Goal: Transaction & Acquisition: Subscribe to service/newsletter

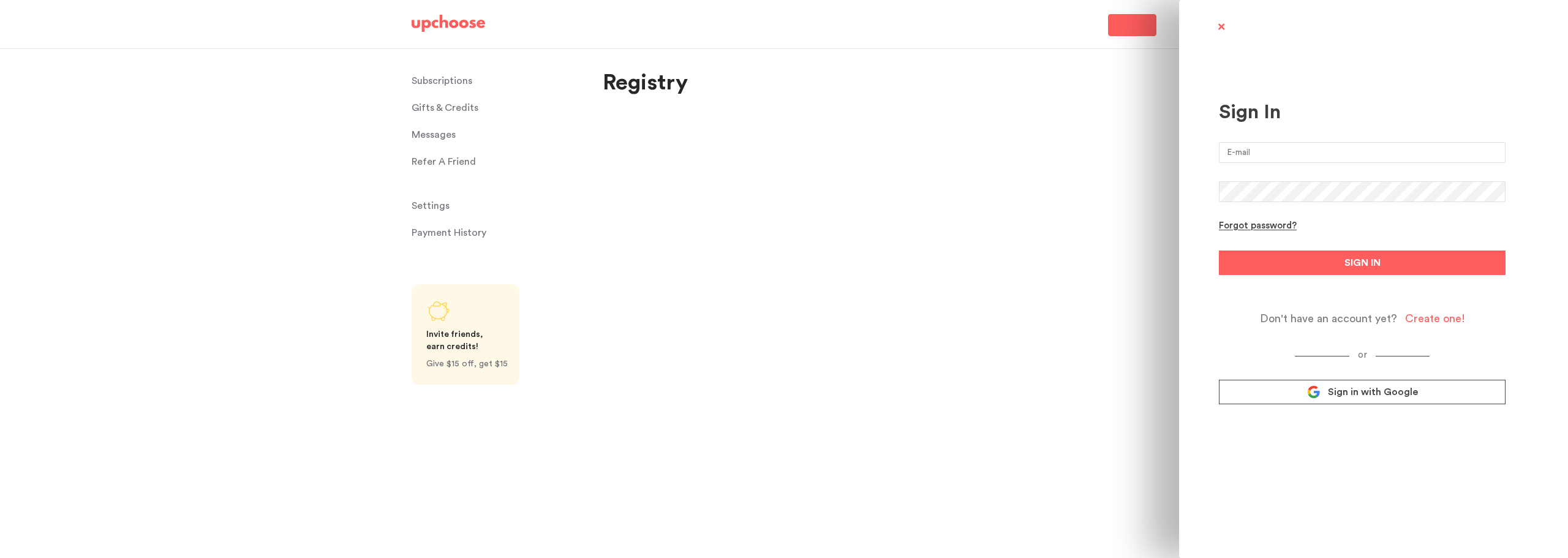
click at [1247, 149] on input "email" at bounding box center [1362, 153] width 287 height 21
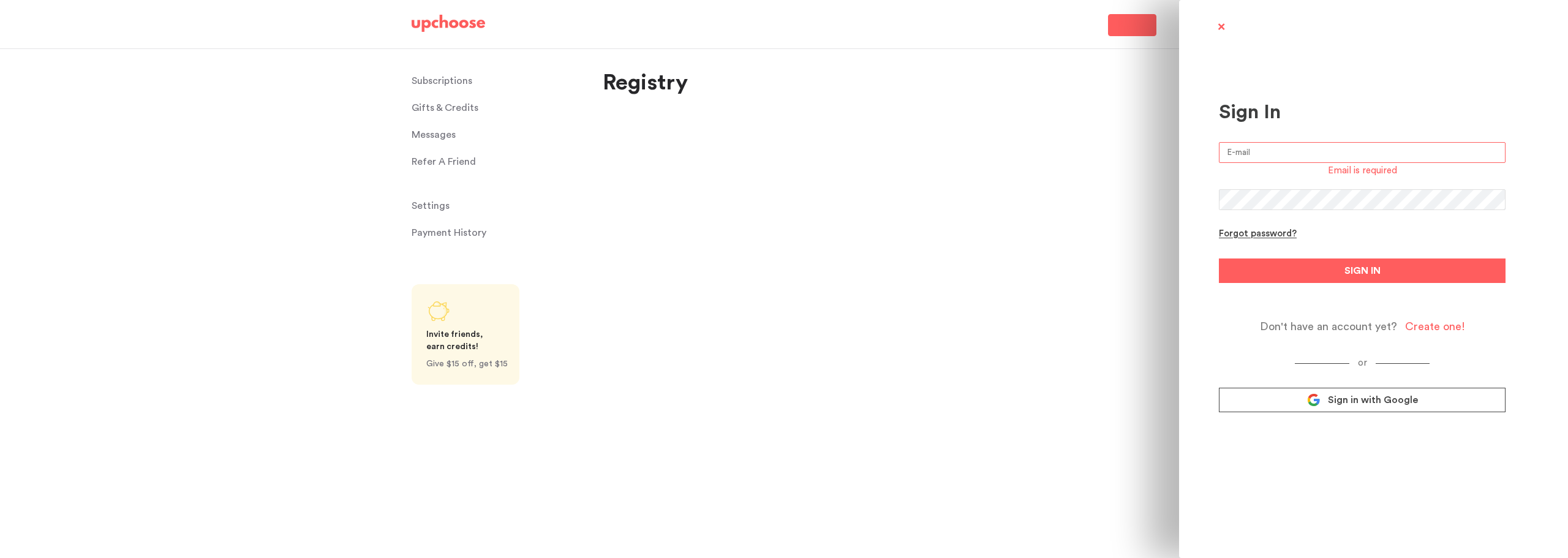
type input "[EMAIL_ADDRESS][DOMAIN_NAME]"
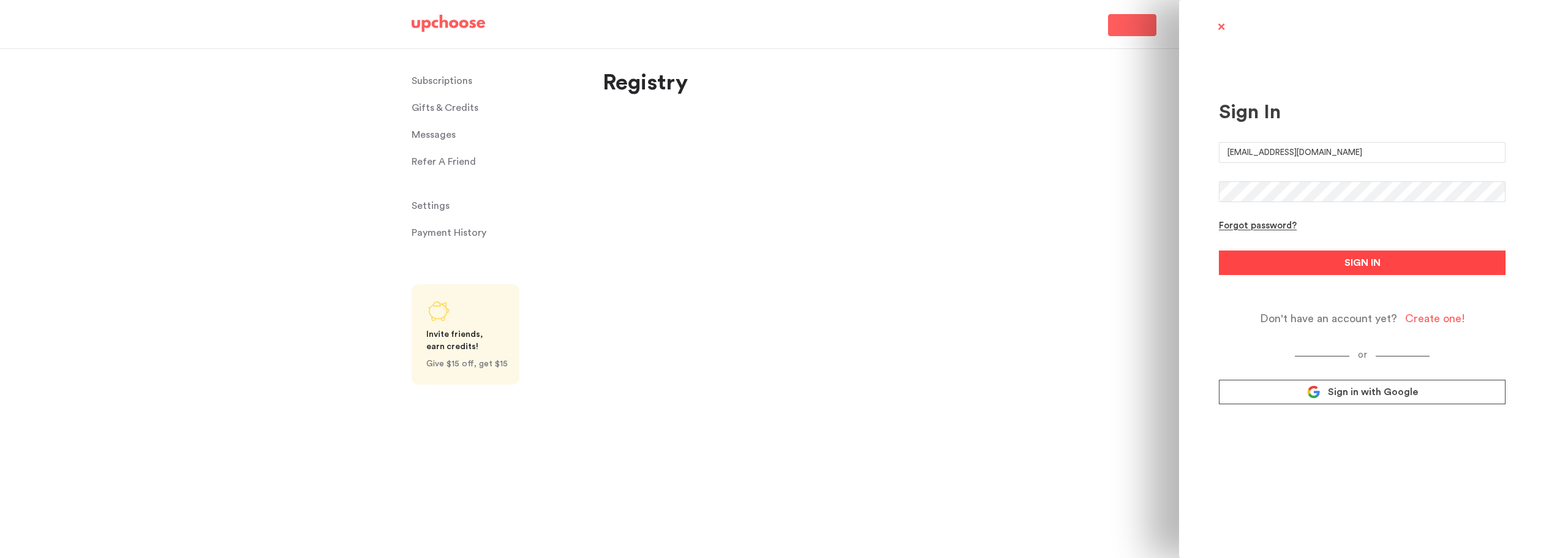
click at [1327, 262] on button "SIGN IN" at bounding box center [1362, 262] width 287 height 25
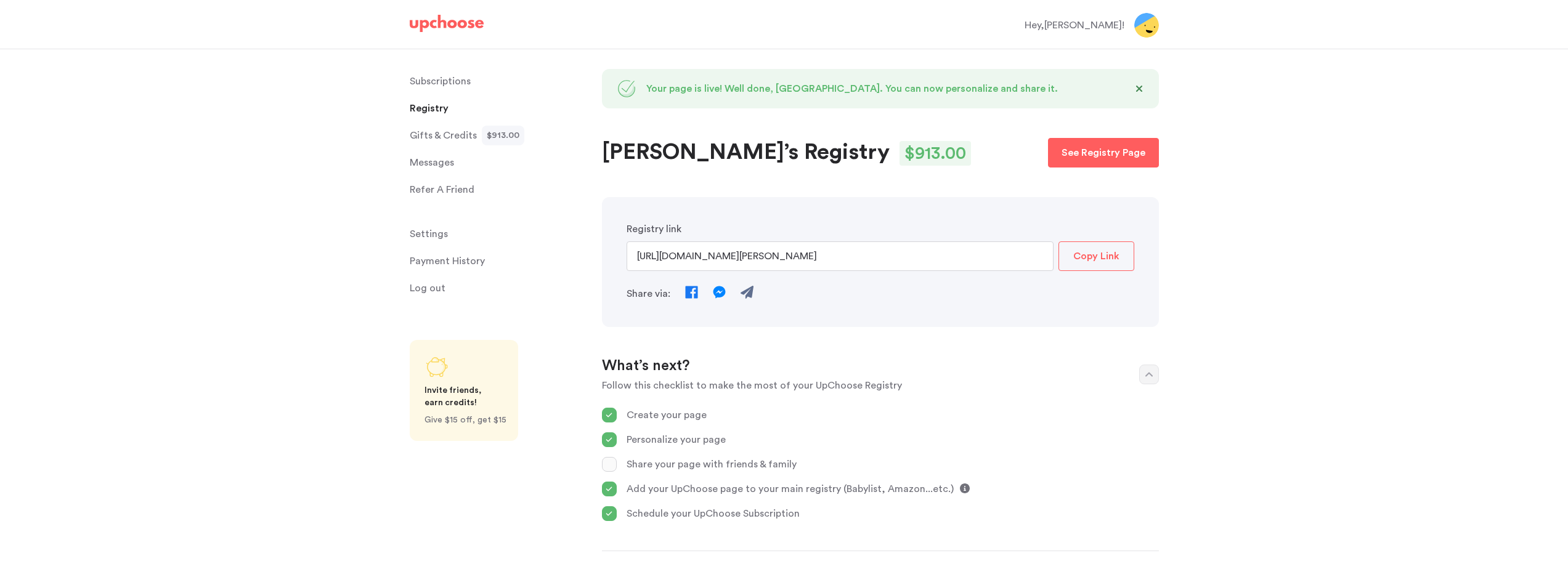
select select "49"
click at [441, 82] on p "Subscriptions" at bounding box center [440, 81] width 61 height 25
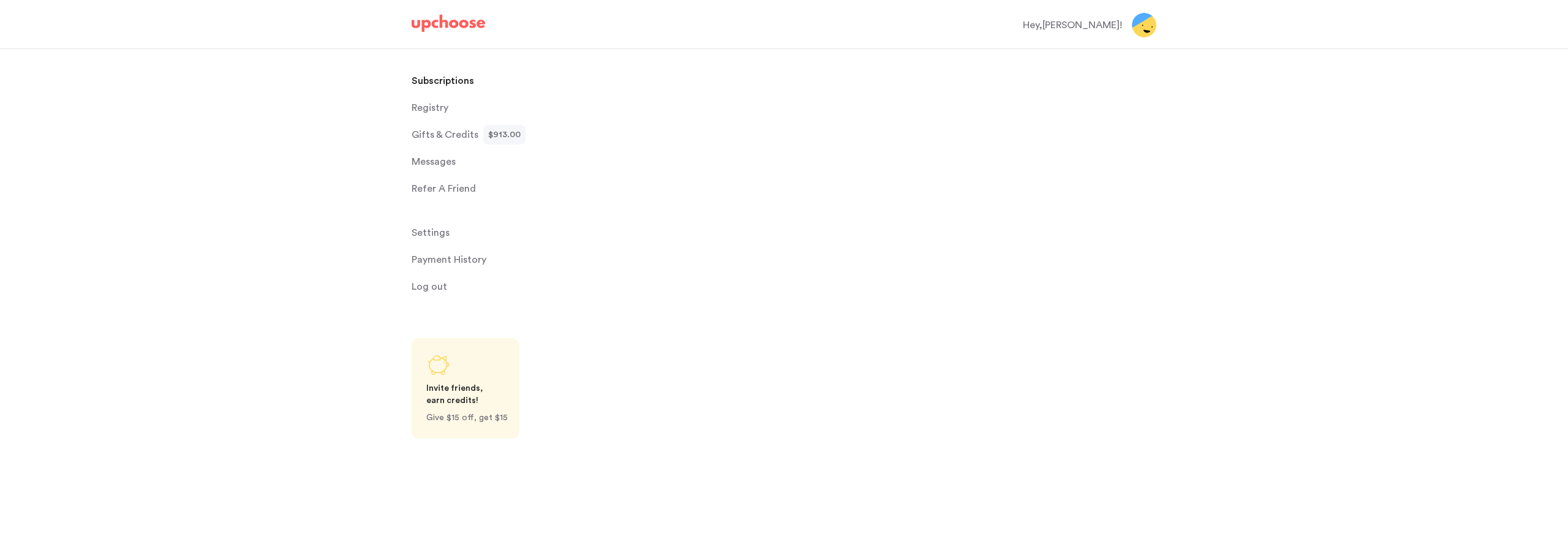
click at [437, 165] on span "Messages" at bounding box center [433, 161] width 44 height 25
click at [440, 161] on span "Messages" at bounding box center [433, 161] width 44 height 25
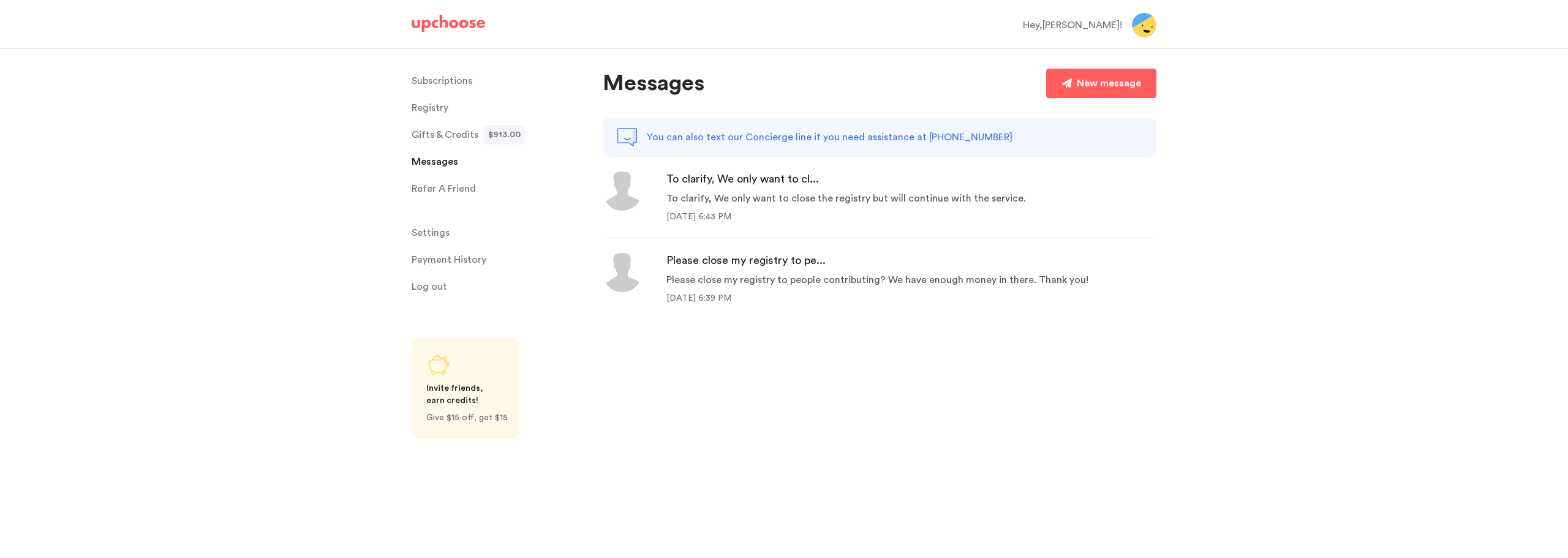
click at [934, 129] on div "You can also text our Concierge line if you need assistance at +415 650 4553" at bounding box center [879, 137] width 553 height 39
click at [635, 138] on img at bounding box center [627, 137] width 20 height 20
click at [751, 144] on p "You can also text our Concierge line if you need assistance at +415 650 4553" at bounding box center [829, 137] width 366 height 14
click at [760, 152] on div "You can also text our Concierge line if you need assistance at +415 650 4553" at bounding box center [879, 137] width 553 height 39
click at [772, 147] on div "You can also text our Concierge line if you need assistance at +415 650 4553" at bounding box center [879, 137] width 553 height 39
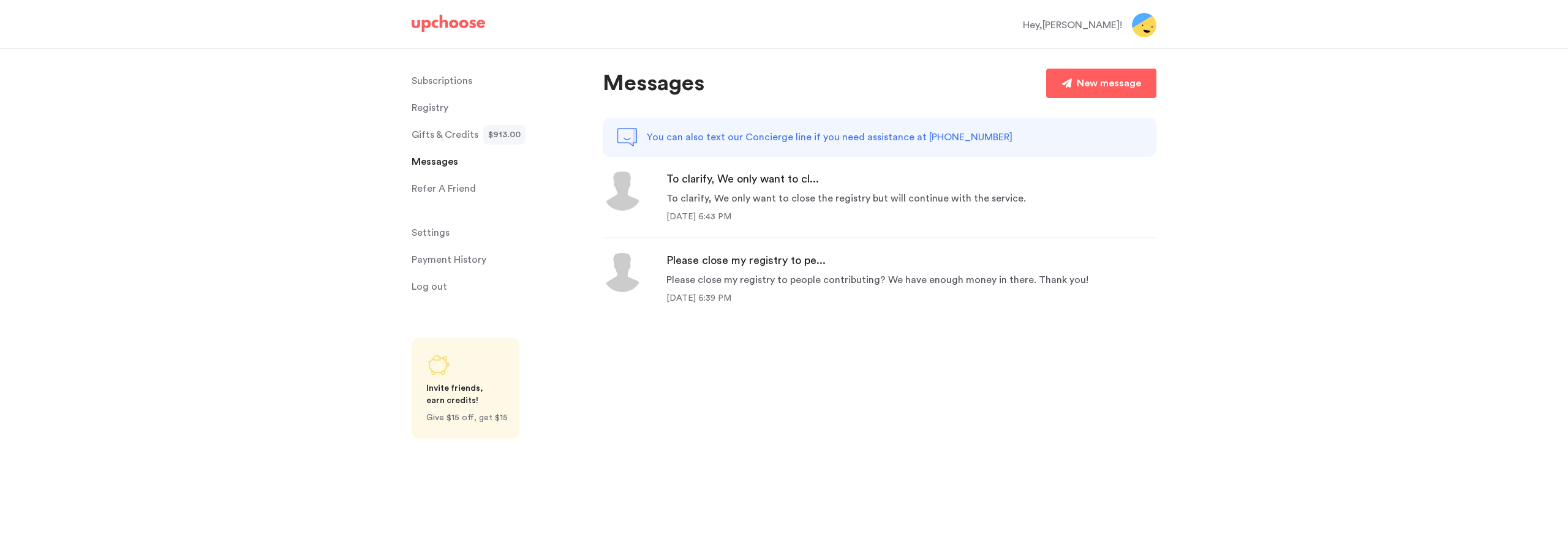
click at [772, 147] on div "You can also text our Concierge line if you need assistance at +415 650 4553" at bounding box center [879, 137] width 553 height 39
drag, startPoint x: 994, startPoint y: 203, endPoint x: 666, endPoint y: 194, distance: 328.1
click at [666, 194] on div "To clarify, We only want to cl... To clarify, We only want to close the registr…" at bounding box center [879, 197] width 553 height 52
copy div "To clarify, We only want to close the registry but will continue with the servi…"
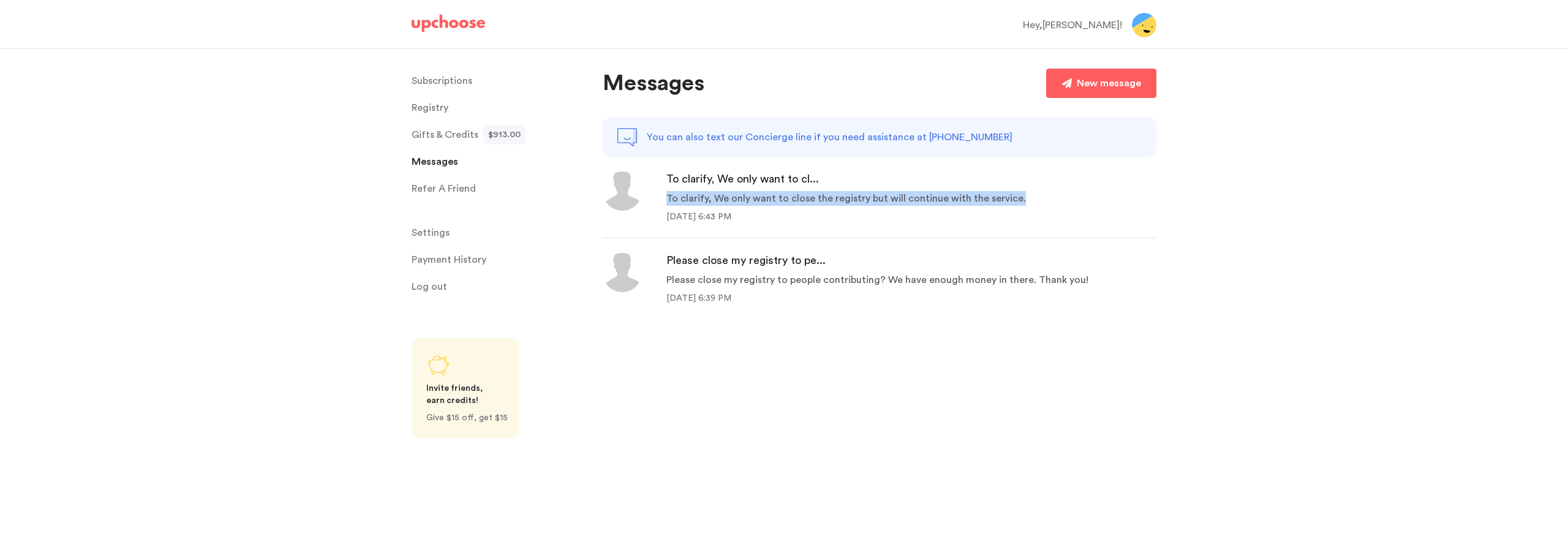
click at [428, 99] on span "Registry" at bounding box center [430, 107] width 37 height 25
click at [428, 107] on span "Registry" at bounding box center [430, 107] width 37 height 25
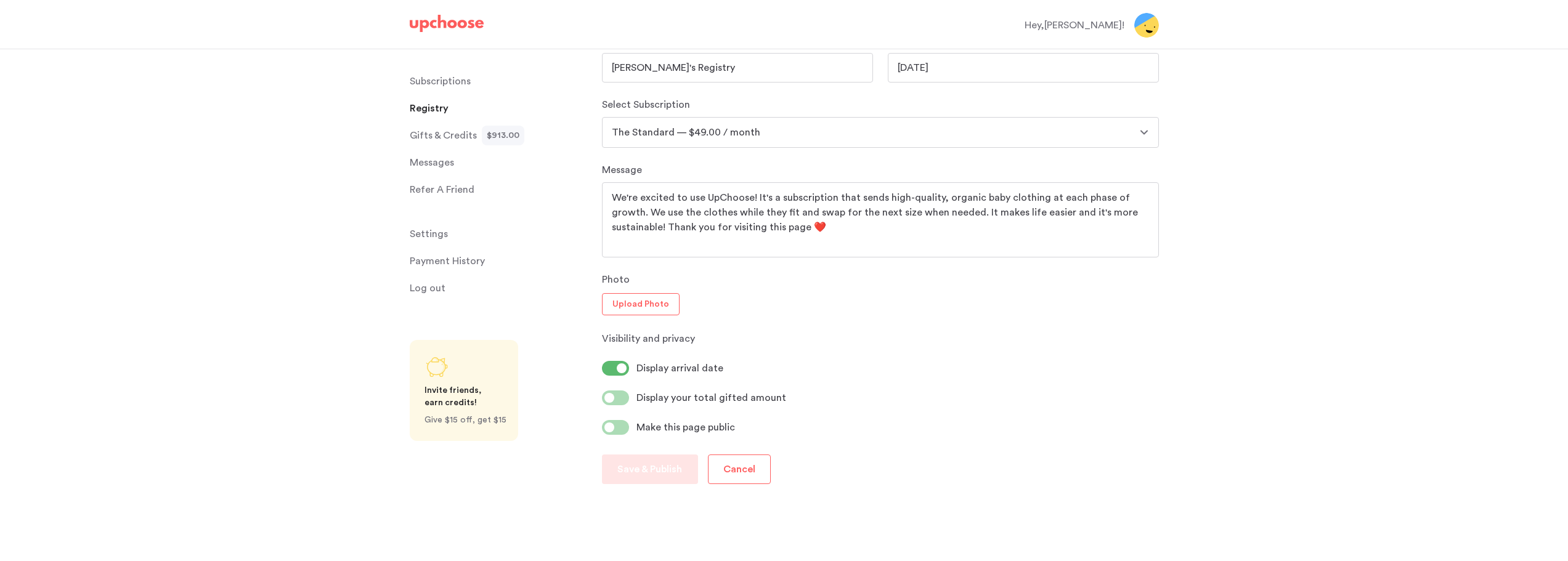
scroll to position [615, 0]
drag, startPoint x: 870, startPoint y: 237, endPoint x: 595, endPoint y: 194, distance: 278.3
paste textarea ""We're excited to use UpChoose!" and explain that you are all set and don't nee…"
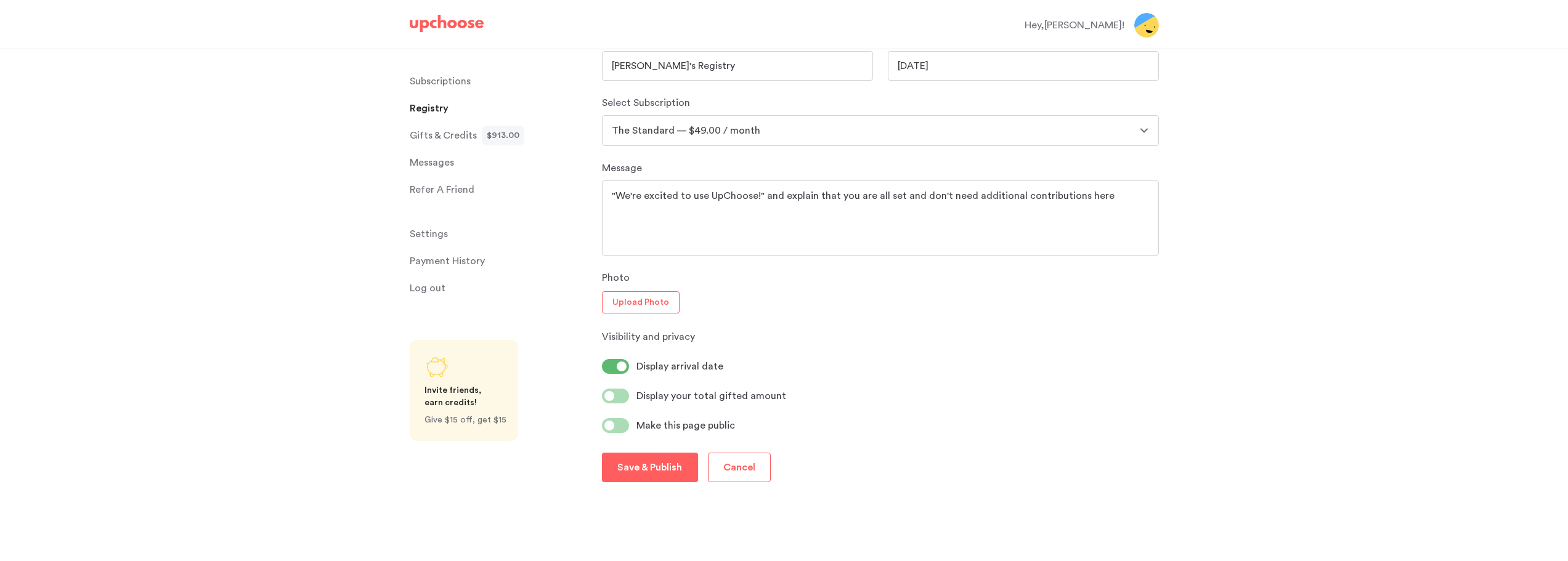
type textarea ""We're excited to use UpChoose!" and explain that you are all set and don't nee…"
click at [916, 64] on input "11/17/2025" at bounding box center [1023, 66] width 271 height 30
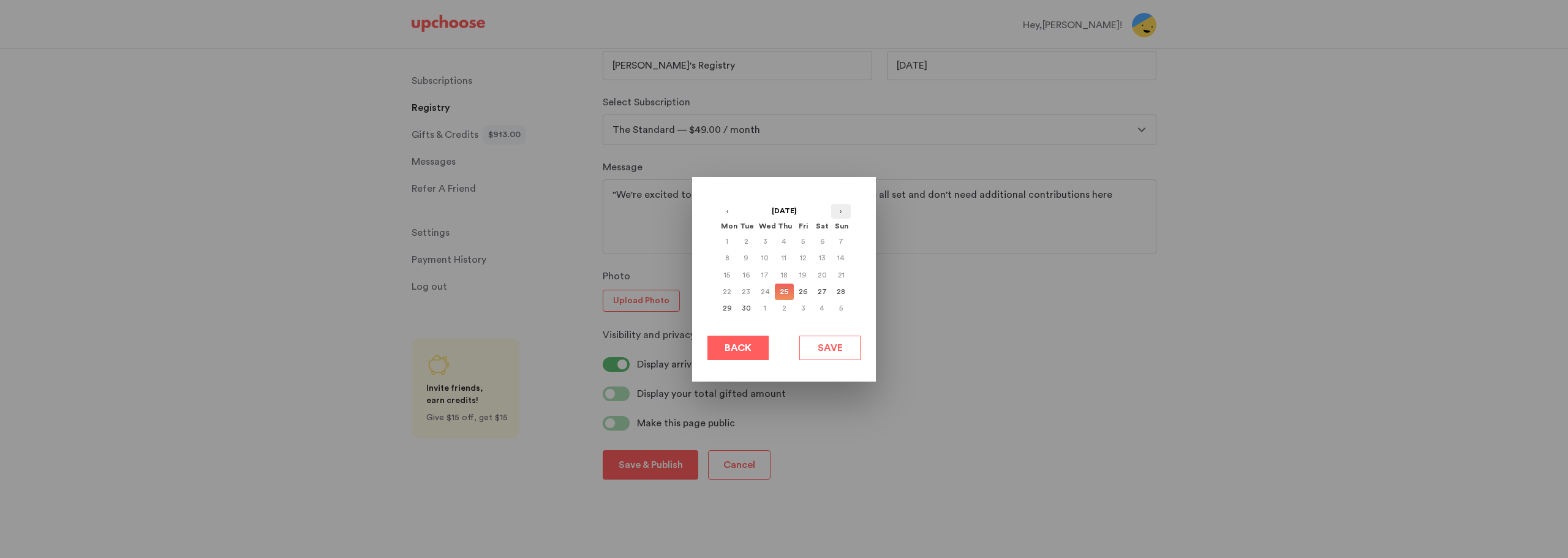
click at [844, 209] on button "›" at bounding box center [840, 211] width 20 height 14
click at [844, 210] on button "›" at bounding box center [840, 211] width 20 height 14
click at [824, 276] on div "15" at bounding box center [822, 275] width 19 height 17
click at [847, 347] on button "Save" at bounding box center [829, 347] width 61 height 25
type input "11/15/2025"
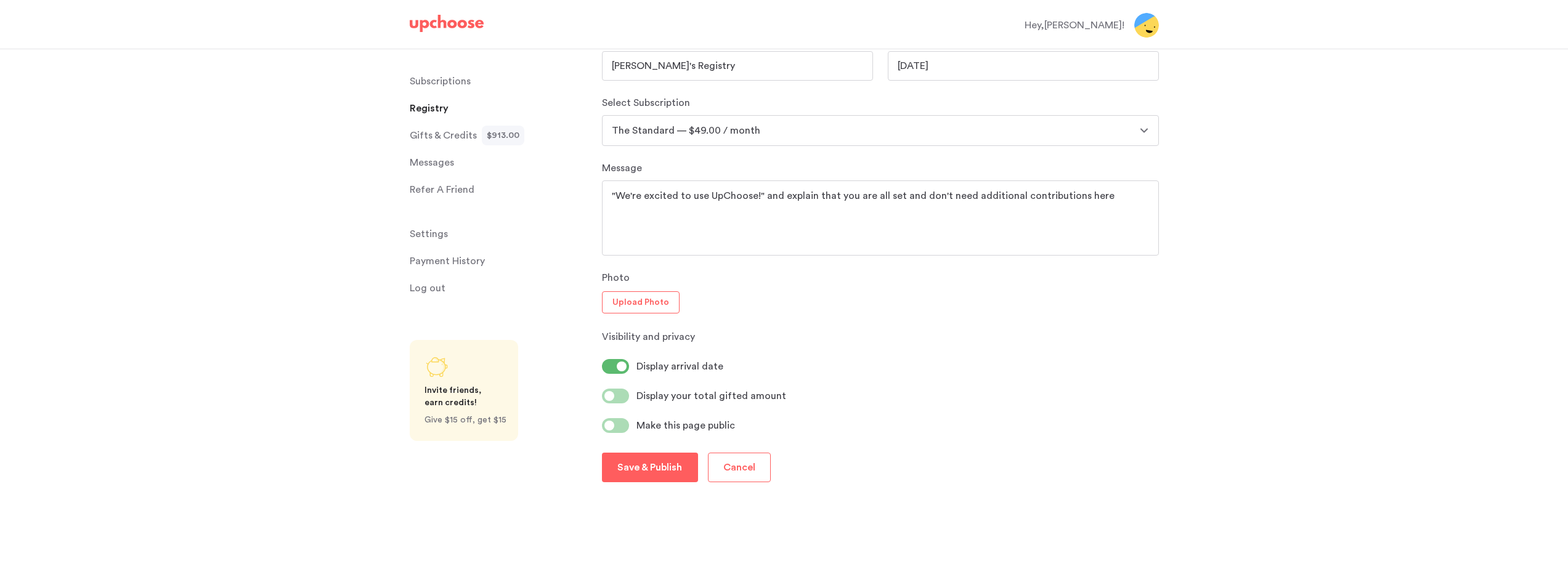
drag, startPoint x: 1101, startPoint y: 192, endPoint x: 524, endPoint y: 187, distance: 577.0
click at [876, 234] on textarea ""We're excited to use UpChoose!" and explain that you are all set and don't nee…" at bounding box center [880, 218] width 537 height 59
drag, startPoint x: 1105, startPoint y: 197, endPoint x: 584, endPoint y: 189, distance: 521.1
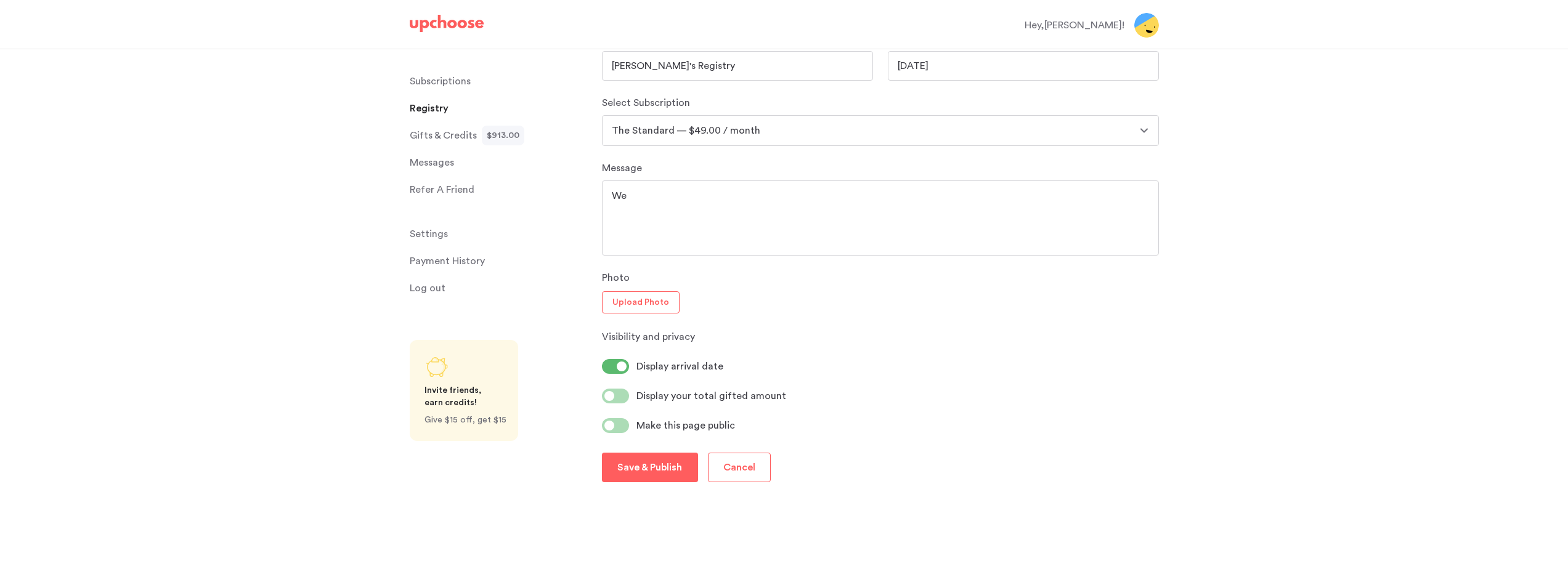
type textarea "W"
type textarea "We are all set for this registry! Please do not donate more money to this!"
click at [645, 471] on p "Save & Publish" at bounding box center [649, 467] width 65 height 14
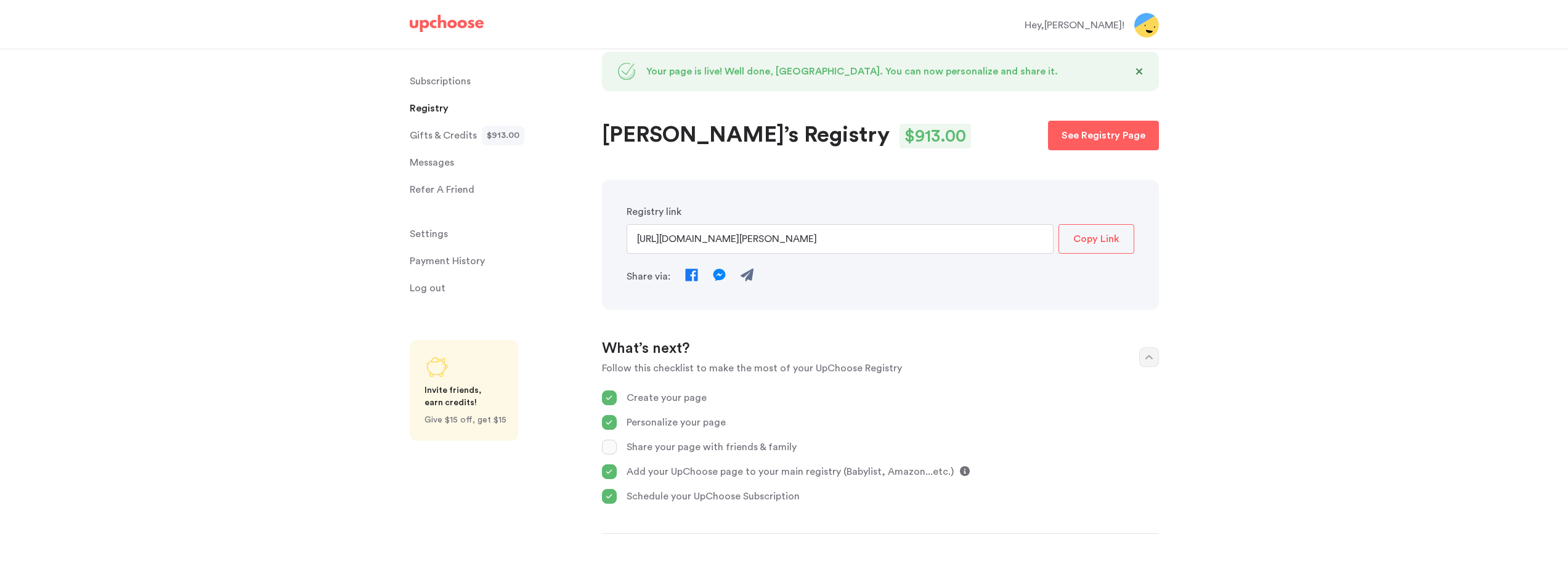
scroll to position [0, 0]
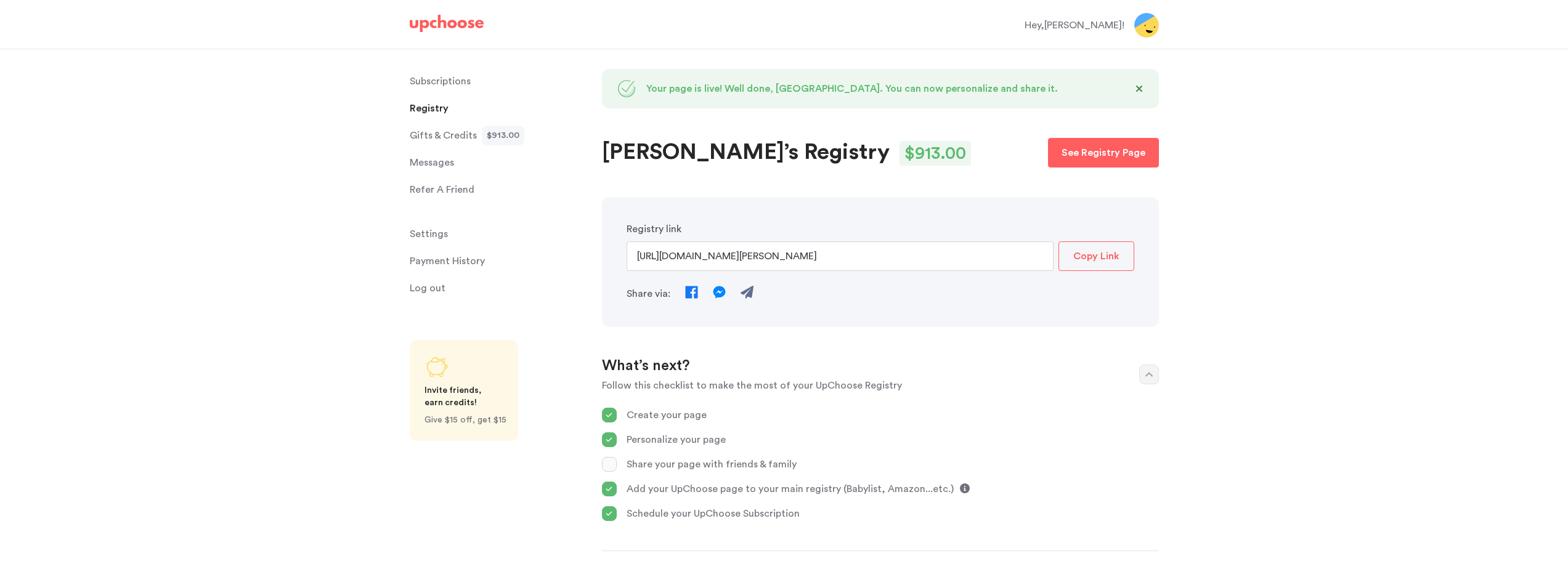
click at [1108, 256] on p "Copy Link" at bounding box center [1096, 256] width 46 height 14
click at [443, 79] on p "Subscriptions" at bounding box center [440, 81] width 61 height 25
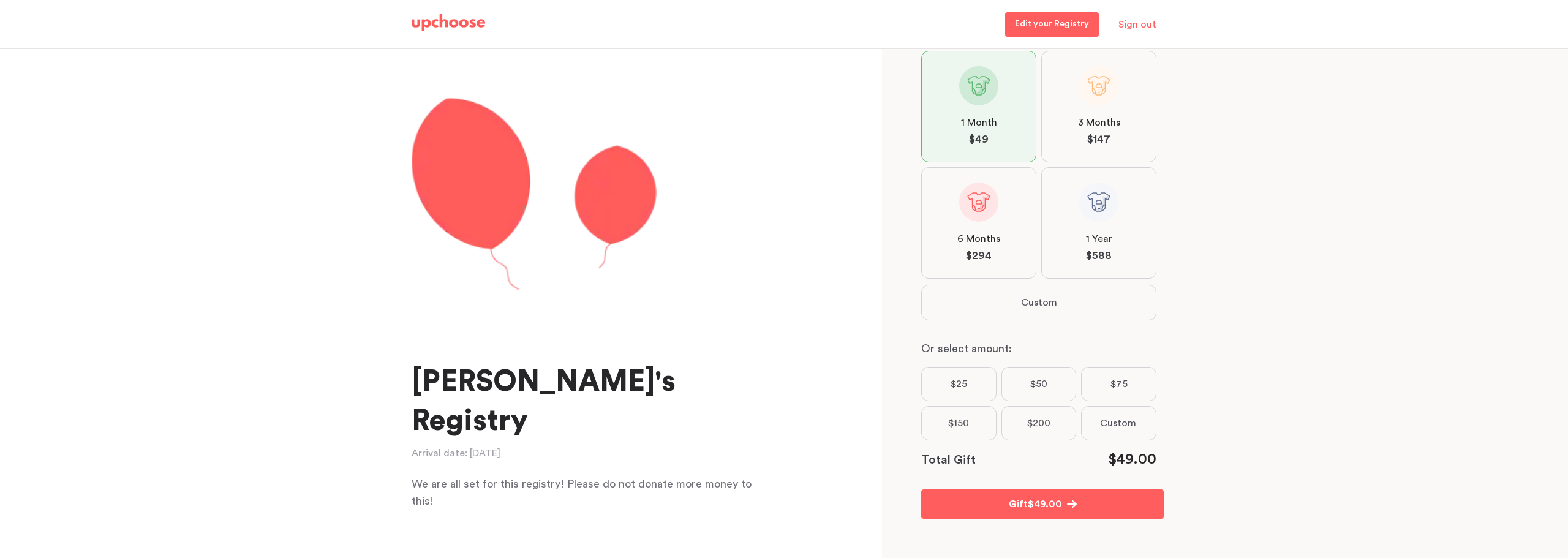
click at [1050, 25] on p "Edit your Registry" at bounding box center [1051, 25] width 74 height 14
click at [1072, 26] on p "Edit your Registry" at bounding box center [1051, 25] width 74 height 14
click at [1056, 25] on p "Edit your Registry" at bounding box center [1051, 25] width 74 height 14
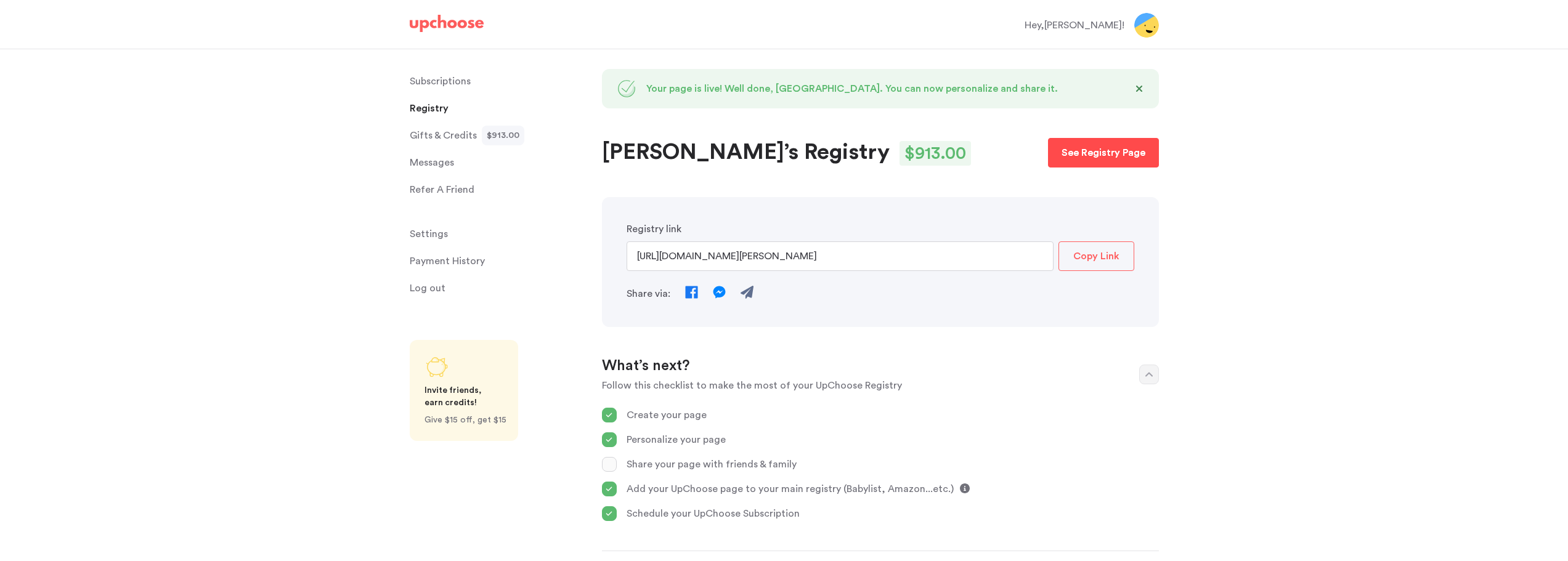
click at [1115, 160] on link "See Registry Page" at bounding box center [1103, 153] width 111 height 30
click at [795, 90] on p "Your page is live! Well done, [GEOGRAPHIC_DATA]. You can now personalize and sh…" at bounding box center [885, 89] width 478 height 14
click at [851, 259] on input "[URL][DOMAIN_NAME][PERSON_NAME]" at bounding box center [840, 256] width 427 height 30
click at [720, 257] on input "[URL][DOMAIN_NAME][PERSON_NAME]" at bounding box center [840, 256] width 427 height 30
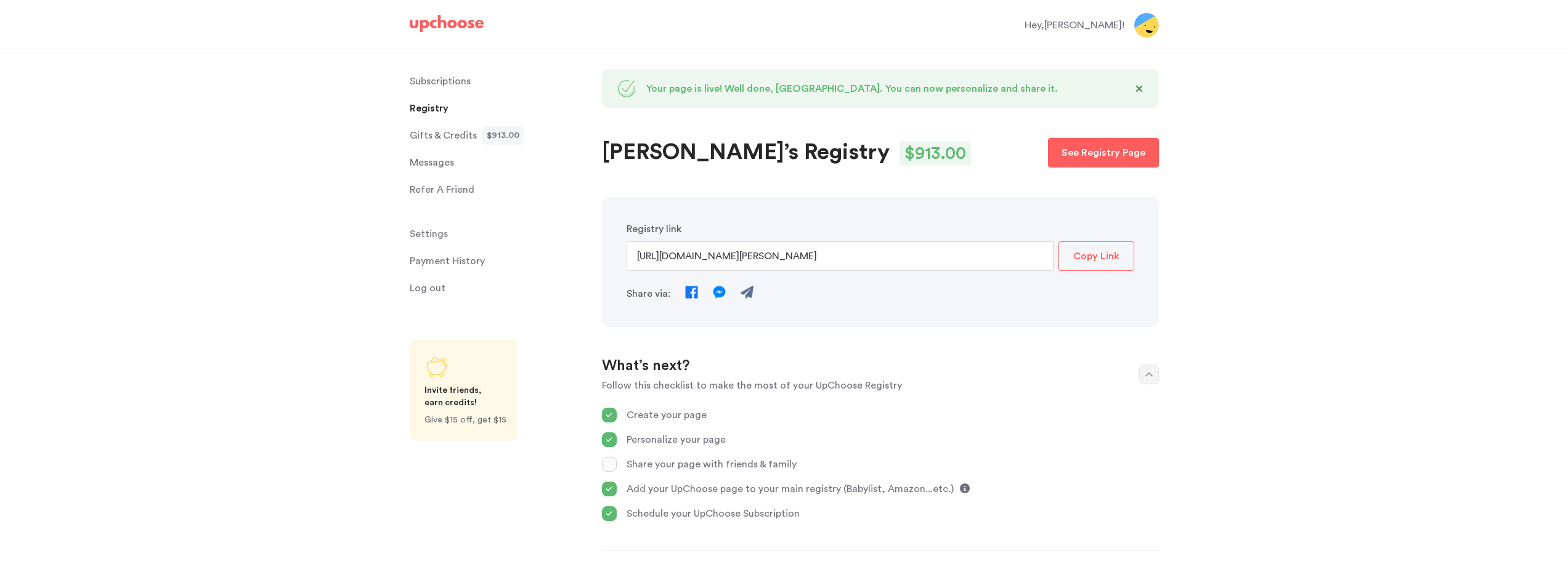
click at [824, 252] on input "[URL][DOMAIN_NAME][PERSON_NAME]" at bounding box center [840, 256] width 427 height 30
click at [844, 257] on input "[URL][DOMAIN_NAME][PERSON_NAME]" at bounding box center [840, 256] width 427 height 30
click at [844, 256] on input "[URL][DOMAIN_NAME][PERSON_NAME]" at bounding box center [840, 256] width 427 height 30
click at [844, 259] on input "[URL][DOMAIN_NAME][PERSON_NAME]" at bounding box center [840, 256] width 427 height 30
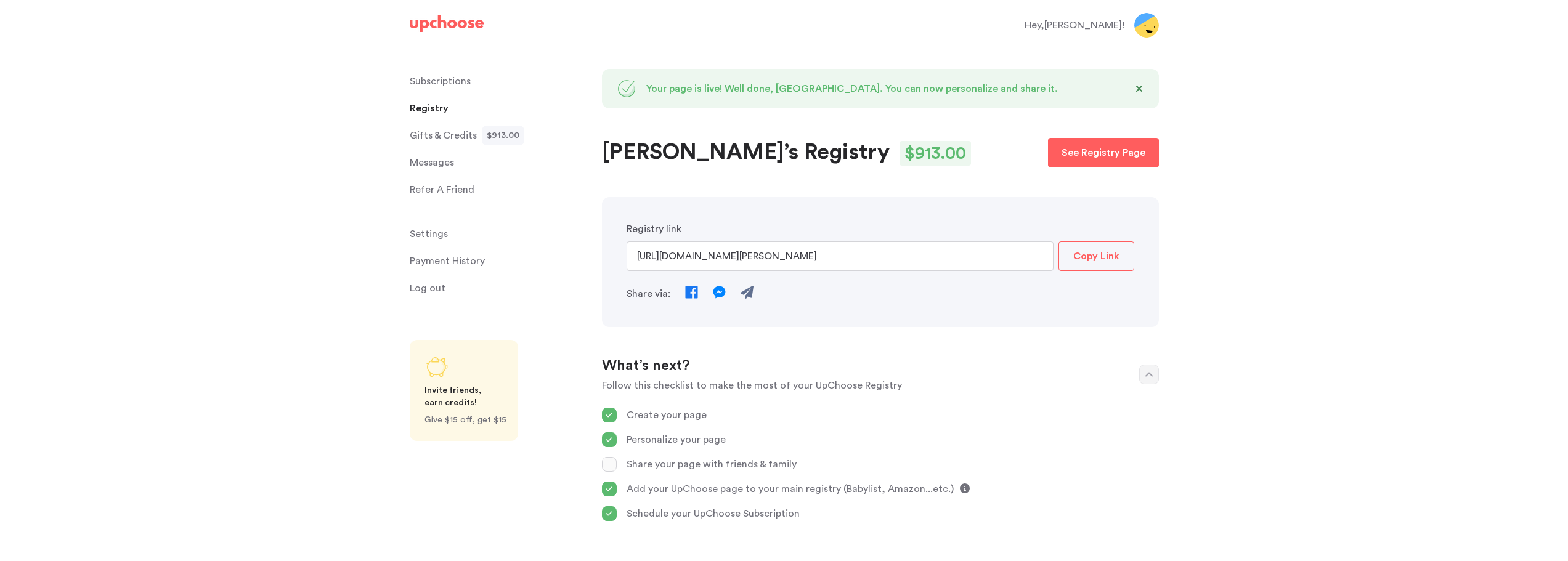
click at [844, 259] on input "[URL][DOMAIN_NAME][PERSON_NAME]" at bounding box center [840, 256] width 427 height 30
click at [844, 259] on input "https://www.upchoose.com/gift/11455/luyen" at bounding box center [840, 256] width 427 height 30
click at [881, 269] on input "https://www.upchoose.com/gift/11455/luyen" at bounding box center [840, 256] width 427 height 30
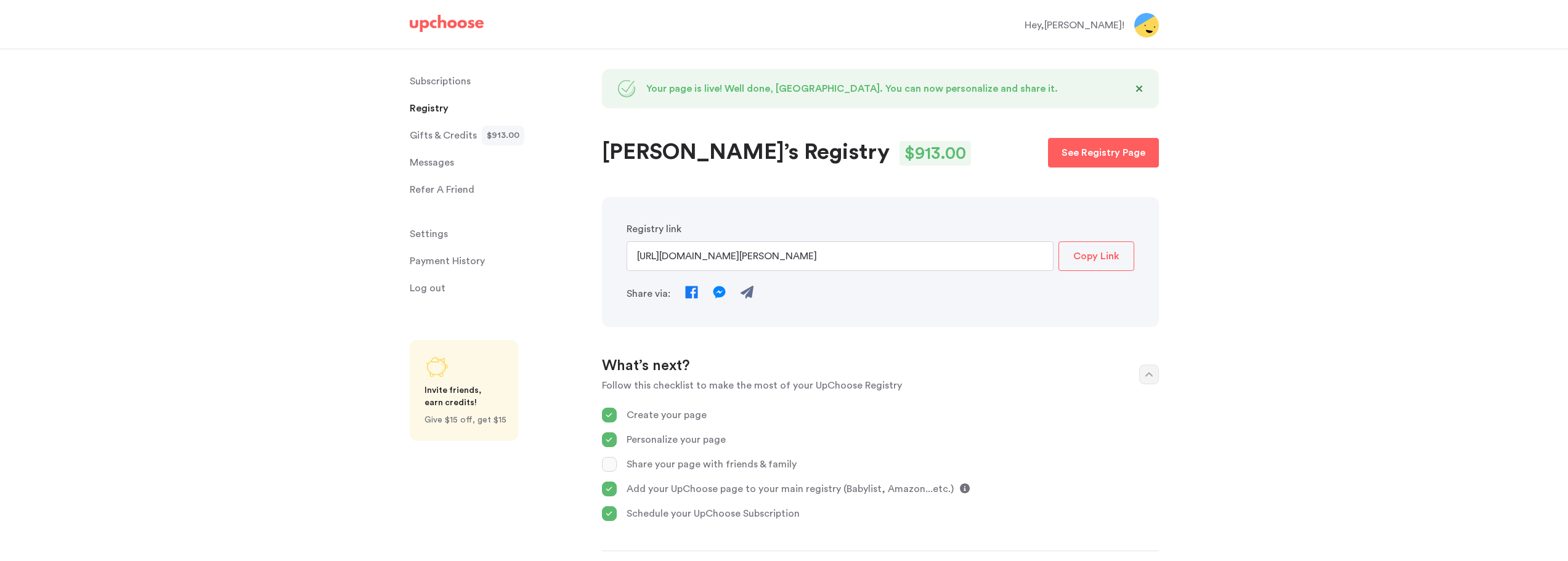
click at [922, 308] on div "Registry link https://www.upchoose.com/gift/11455/luyen Copy Link Share via:" at bounding box center [880, 262] width 557 height 130
click at [842, 267] on input "https://www.upchoose.com/gift/11455/luyen" at bounding box center [840, 256] width 427 height 30
click at [836, 249] on input "https://www.upchoose.com/gift/11455/luyen" at bounding box center [840, 256] width 427 height 30
click at [769, 261] on input "https://www.upchoose.com/gift/11455/luyen" at bounding box center [840, 256] width 427 height 30
drag, startPoint x: 765, startPoint y: 258, endPoint x: 841, endPoint y: 253, distance: 76.2
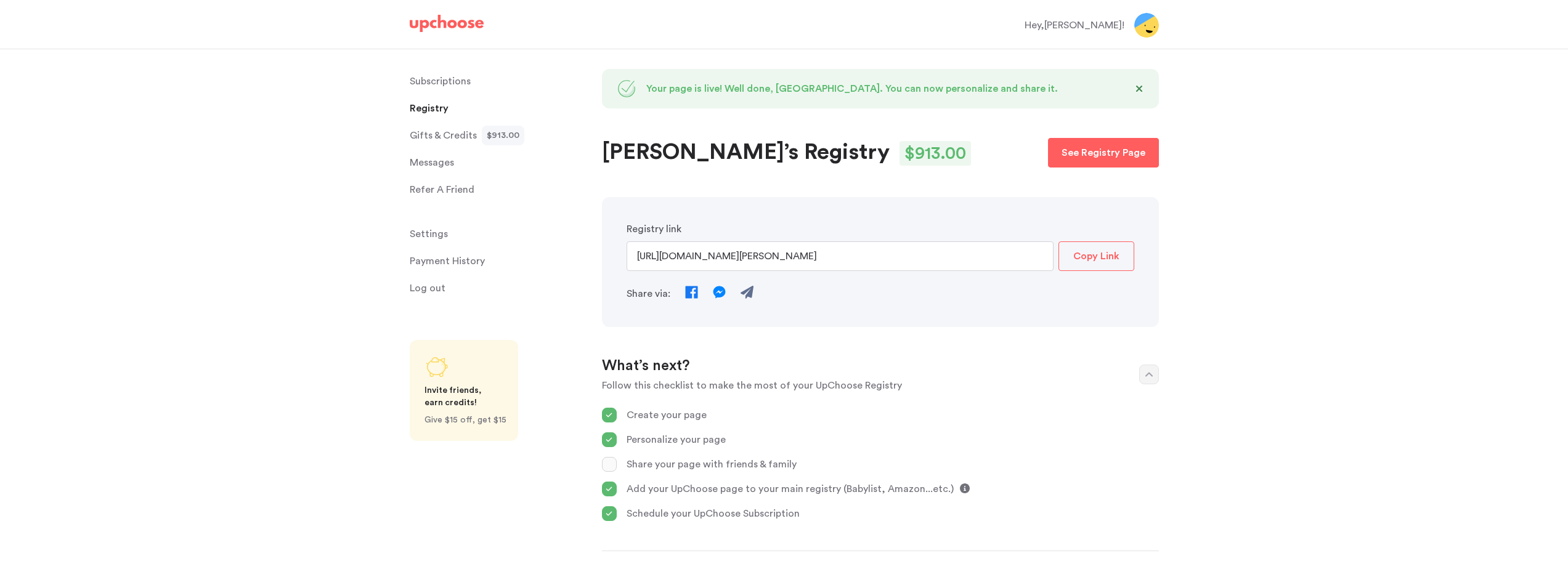
click at [841, 253] on input "https://www.upchoose.com/gift/11455/luyen" at bounding box center [840, 256] width 427 height 30
click at [668, 259] on input "https://www.upchoose.com/gift/11455/luyen" at bounding box center [840, 256] width 427 height 30
drag, startPoint x: 618, startPoint y: 261, endPoint x: 759, endPoint y: 253, distance: 141.2
click at [759, 253] on div "Registry link https://www.upchoose.com/gift/11455/luyen Copy Link Share via:" at bounding box center [880, 262] width 557 height 130
click at [821, 261] on input "https://www.upchoose.com/gift/11455/luyen" at bounding box center [840, 256] width 427 height 30
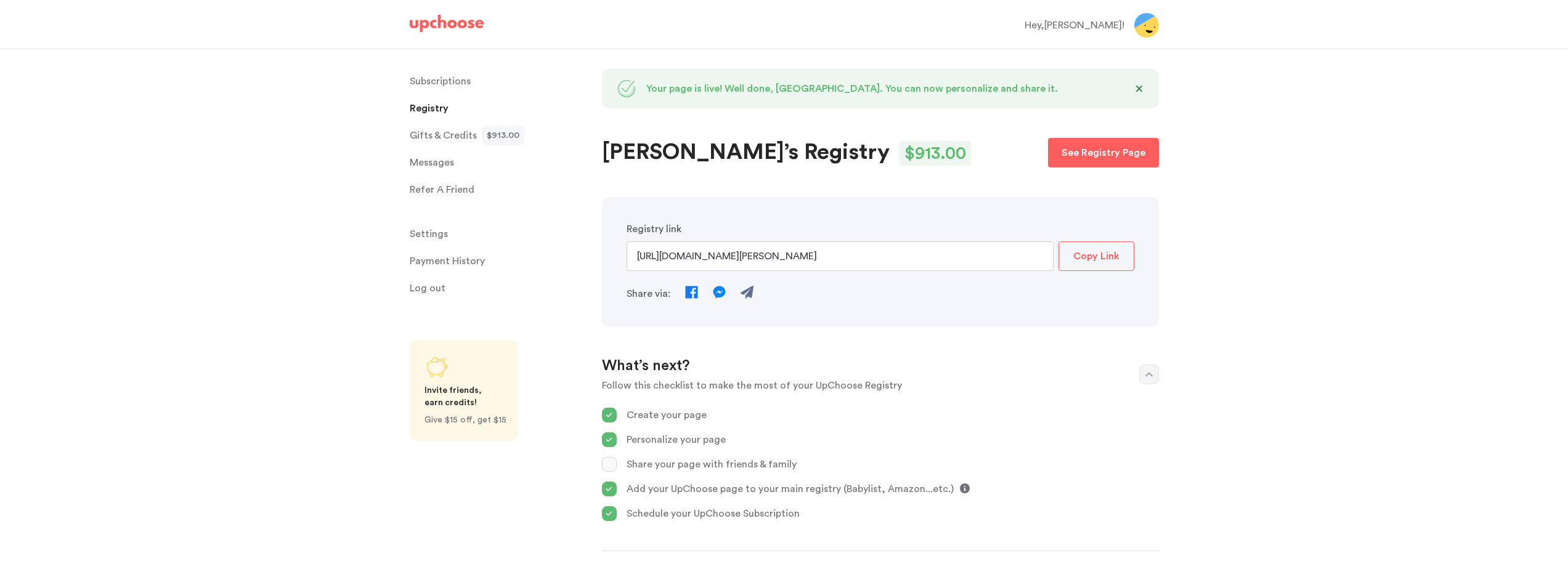
click at [824, 259] on input "https://www.upchoose.com/gift/11455/luyen" at bounding box center [840, 256] width 427 height 30
click at [1088, 158] on p "See Registry Page" at bounding box center [1103, 153] width 84 height 14
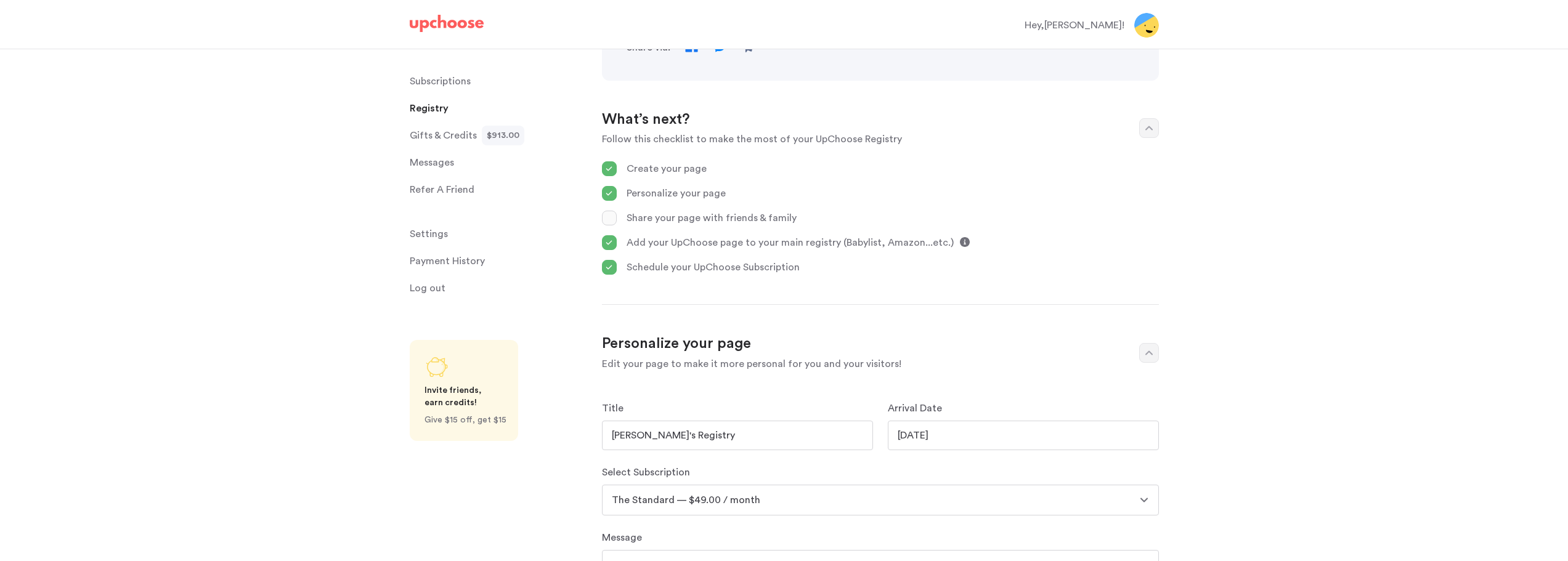
scroll to position [615, 0]
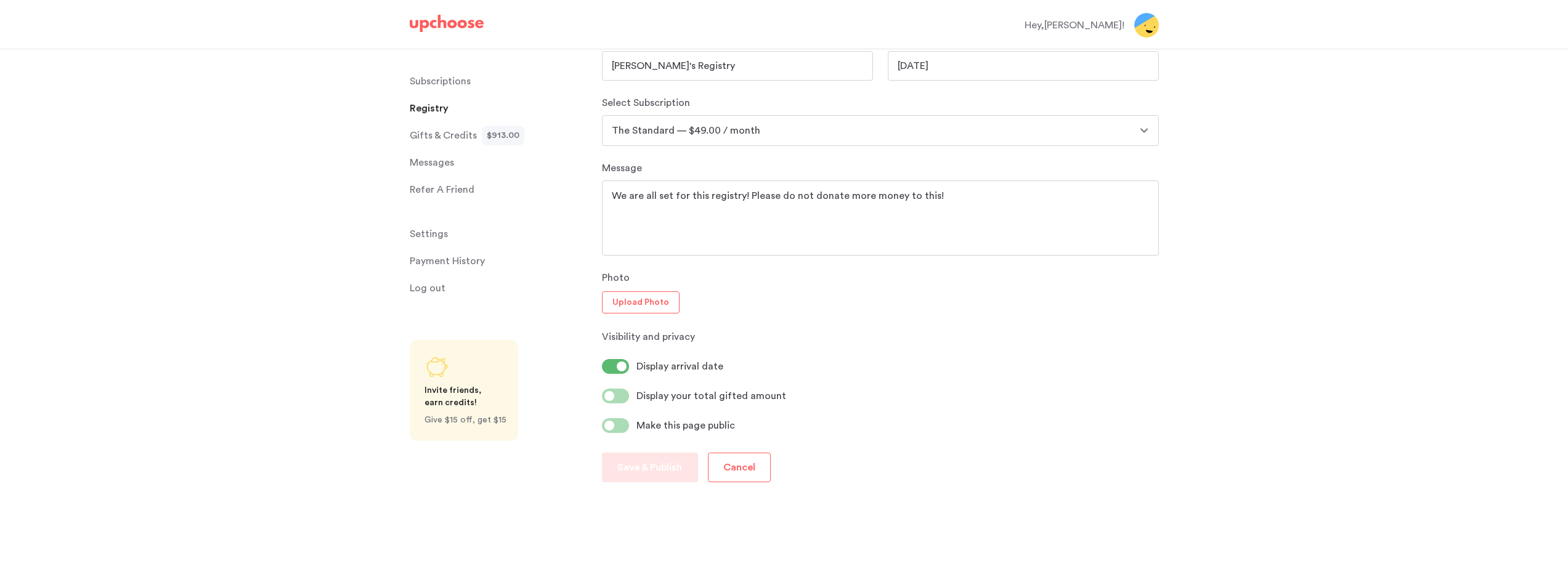
drag, startPoint x: 807, startPoint y: 197, endPoint x: 779, endPoint y: 200, distance: 28.2
click at [779, 200] on textarea "We are all set for this registry! Please do not donate more money to this!" at bounding box center [880, 218] width 537 height 59
click at [956, 195] on textarea "We are all set for this registry! Please DO NOT donate more money to this!" at bounding box center [880, 218] width 537 height 59
drag, startPoint x: 848, startPoint y: 192, endPoint x: 817, endPoint y: 197, distance: 31.4
click at [817, 197] on textarea "We are all set for this registry! Please DO NOT donate more money to this!" at bounding box center [880, 218] width 537 height 59
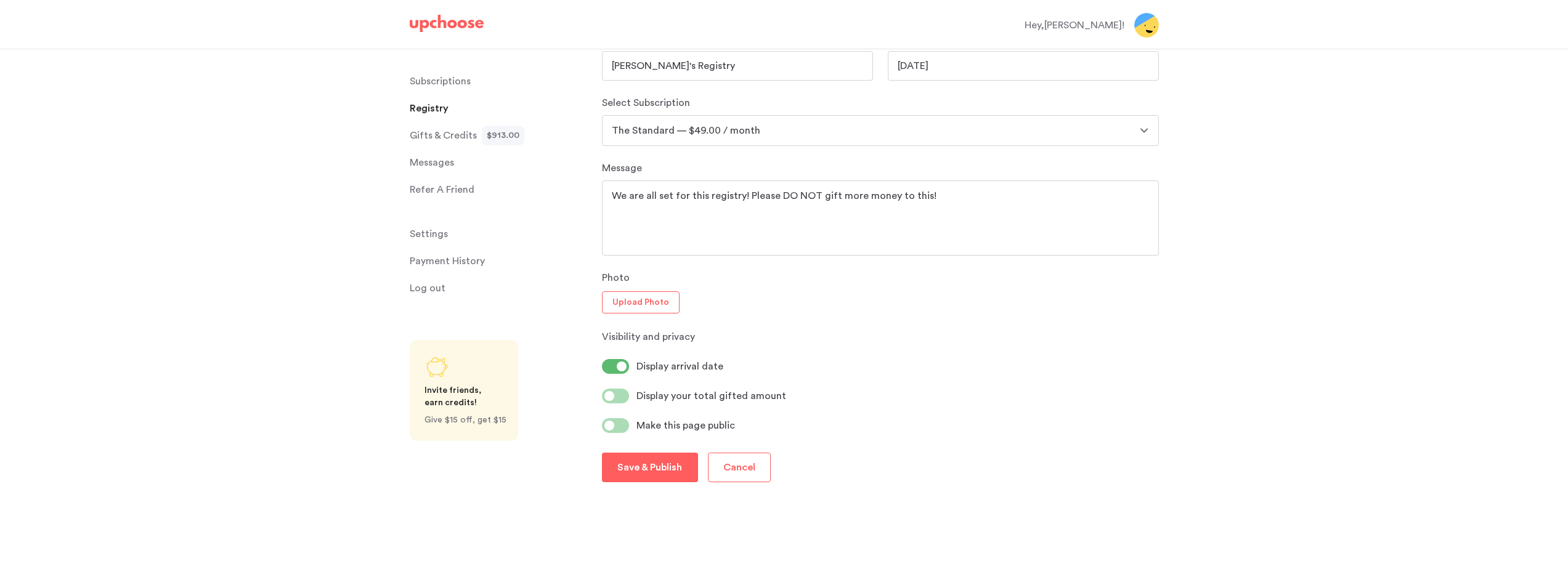
click at [951, 192] on textarea "We are all set for this registry! Please DO NOT gift more money to this!" at bounding box center [880, 218] width 537 height 59
click at [927, 196] on textarea "We are all set for this registry! Please DO NOT gift more money to this! Thank …" at bounding box center [880, 218] width 537 height 59
click at [1081, 202] on textarea "We are all set for this registry! Please DO NOT gift more money to this. Thank …" at bounding box center [880, 218] width 537 height 59
drag, startPoint x: 739, startPoint y: 213, endPoint x: 581, endPoint y: 177, distance: 162.0
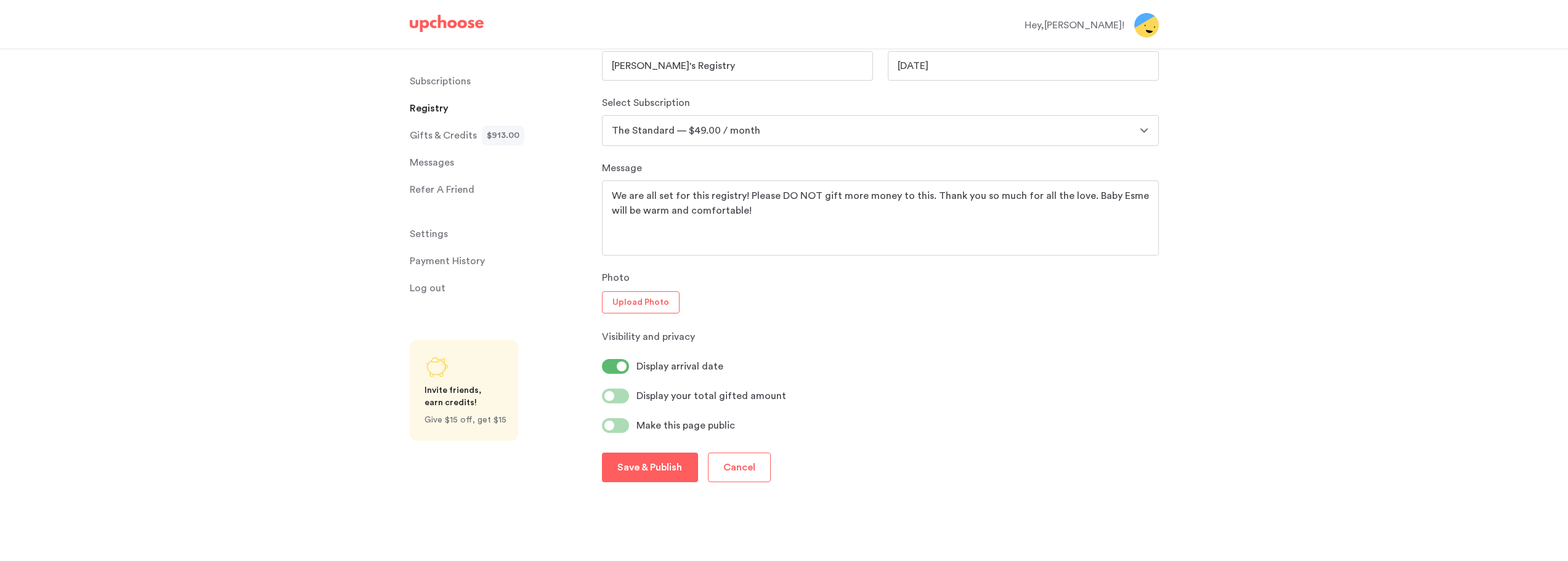
click at [731, 237] on textarea "We are all set for this registry! Please DO NOT gift more money to this. Thank …" at bounding box center [880, 218] width 537 height 59
drag, startPoint x: 740, startPoint y: 216, endPoint x: 581, endPoint y: 185, distance: 162.0
paste textarea "'re all set with the registry—thank you so much for your generosity! 💕 Please n…"
drag, startPoint x: 1010, startPoint y: 196, endPoint x: 972, endPoint y: 197, distance: 38.0
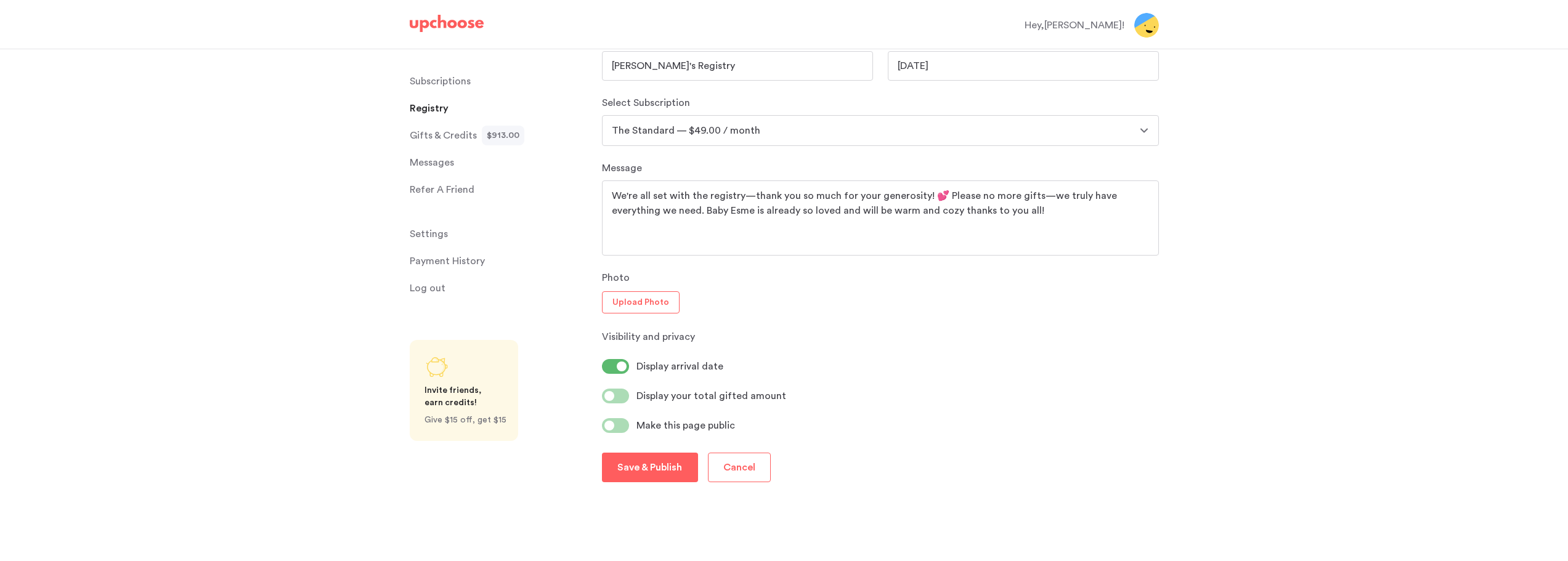
click at [972, 197] on textarea "We're all set with the registry—thank you so much for your generosity! 💕 Please…" at bounding box center [880, 218] width 537 height 59
click at [1032, 194] on textarea "We're all set with the registry—thank you so much for your generosity! 💕 Please…" at bounding box center [880, 218] width 537 height 59
drag, startPoint x: 721, startPoint y: 208, endPoint x: 635, endPoint y: 210, distance: 86.0
click at [635, 210] on textarea "We're all set with the registry—thank you so much for your generosity! 💕 Please…" at bounding box center [880, 218] width 537 height 59
drag, startPoint x: 711, startPoint y: 231, endPoint x: 566, endPoint y: 185, distance: 152.1
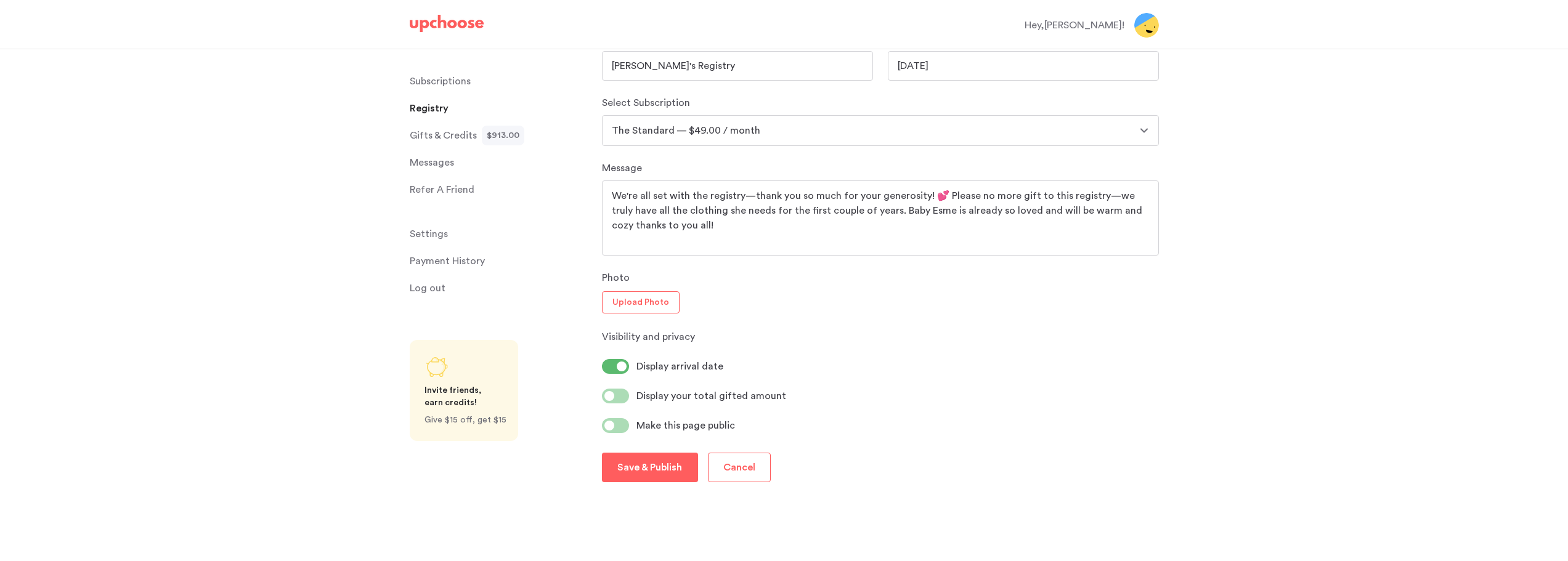
click at [712, 229] on textarea "We're all set with the registry—thank you so much for your generosity! 💕 Please…" at bounding box center [880, 218] width 537 height 59
drag, startPoint x: 695, startPoint y: 226, endPoint x: 549, endPoint y: 183, distance: 152.2
paste textarea "No need to send any more gifts—we’ve got plenty of clothes to keep Baby Esme co…"
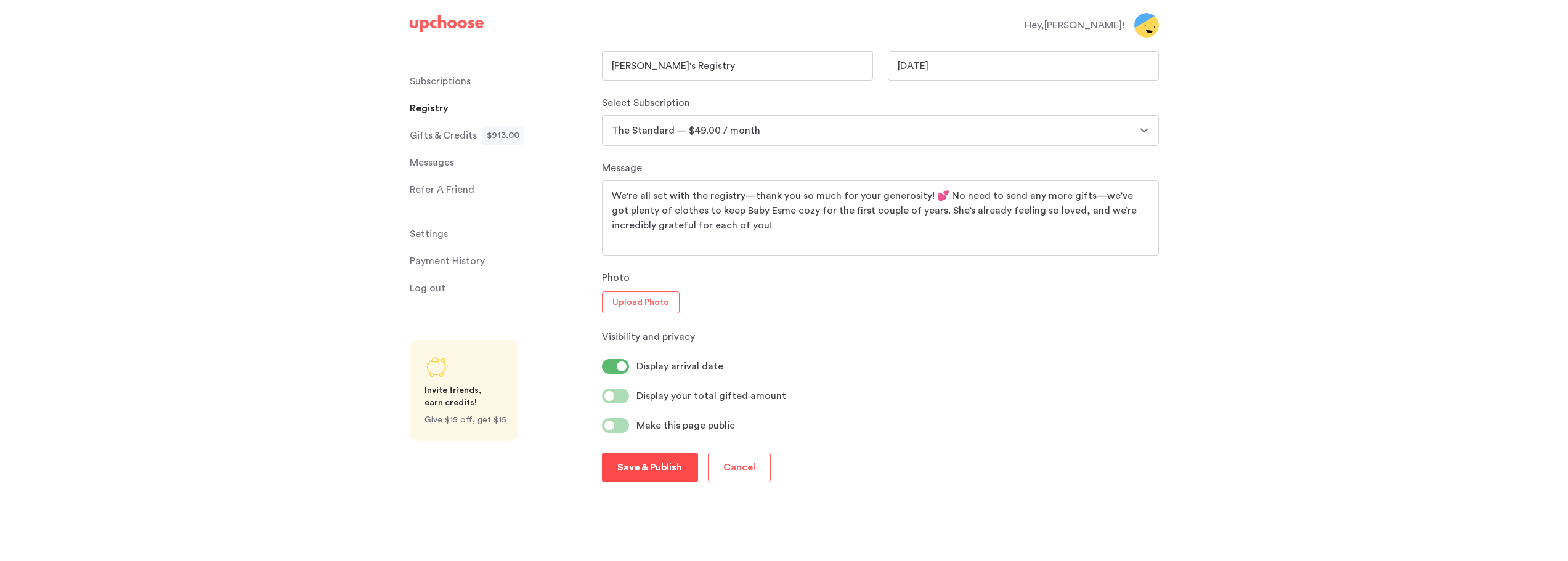
type textarea "We're all set with the registry—thank you so much for your generosity! 💕 No nee…"
click at [657, 473] on p "Save & Publish" at bounding box center [649, 467] width 65 height 14
drag, startPoint x: 1079, startPoint y: 196, endPoint x: 940, endPoint y: 194, distance: 139.0
click at [940, 194] on textarea "We're all set with the registry—thank you so much for your generosity! 💕 No nee…" at bounding box center [880, 218] width 537 height 59
click at [908, 332] on p "Visibility and privacy" at bounding box center [880, 336] width 557 height 14
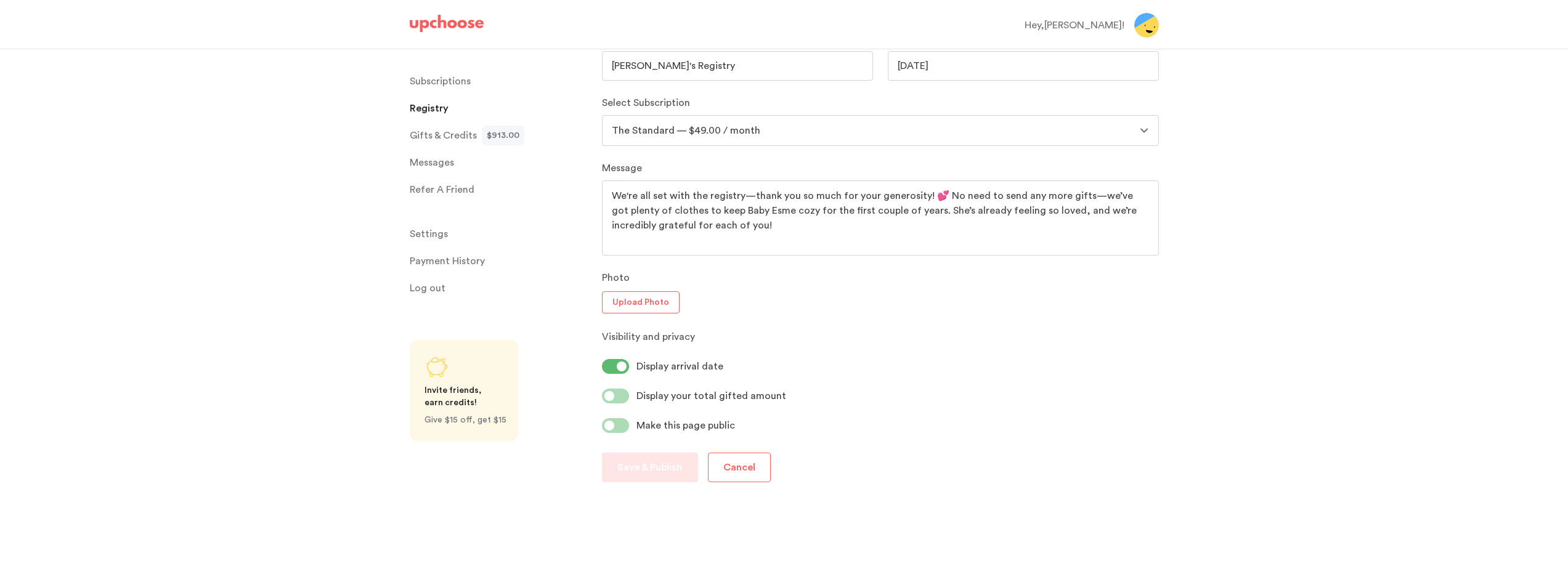
scroll to position [0, 0]
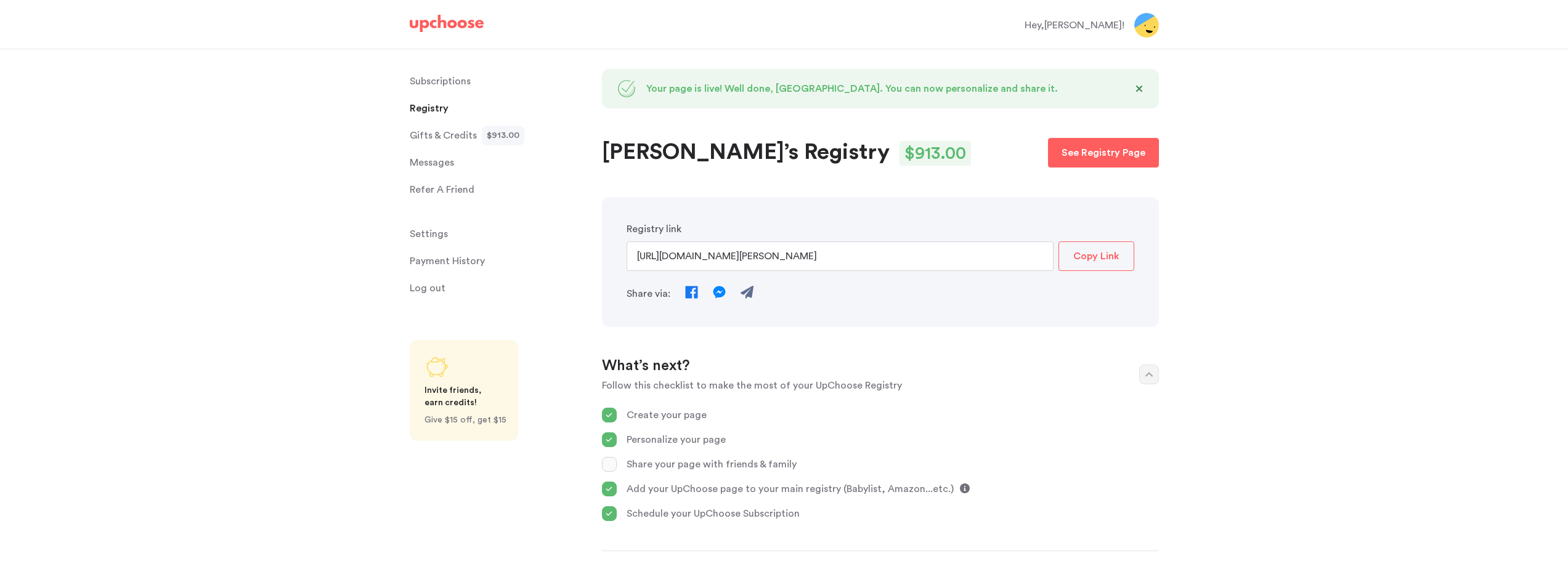
click at [441, 261] on p "Payment History" at bounding box center [447, 261] width 75 height 25
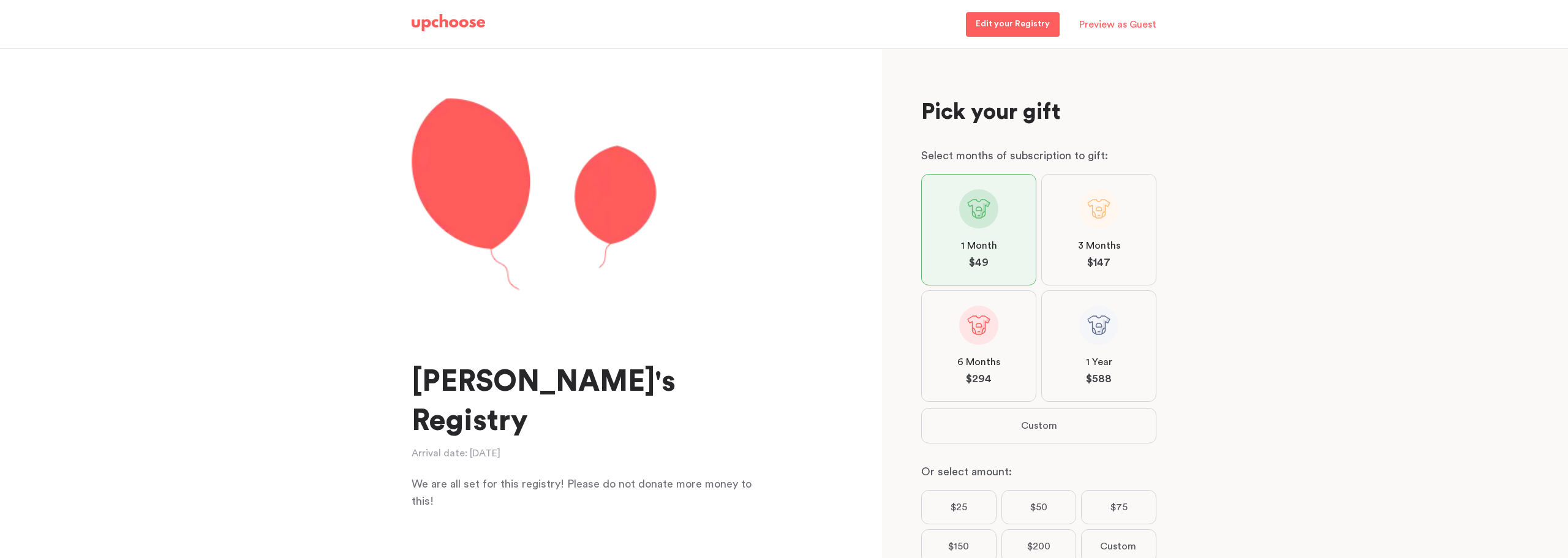
click at [1135, 25] on p "Preview as Guest" at bounding box center [1117, 24] width 77 height 25
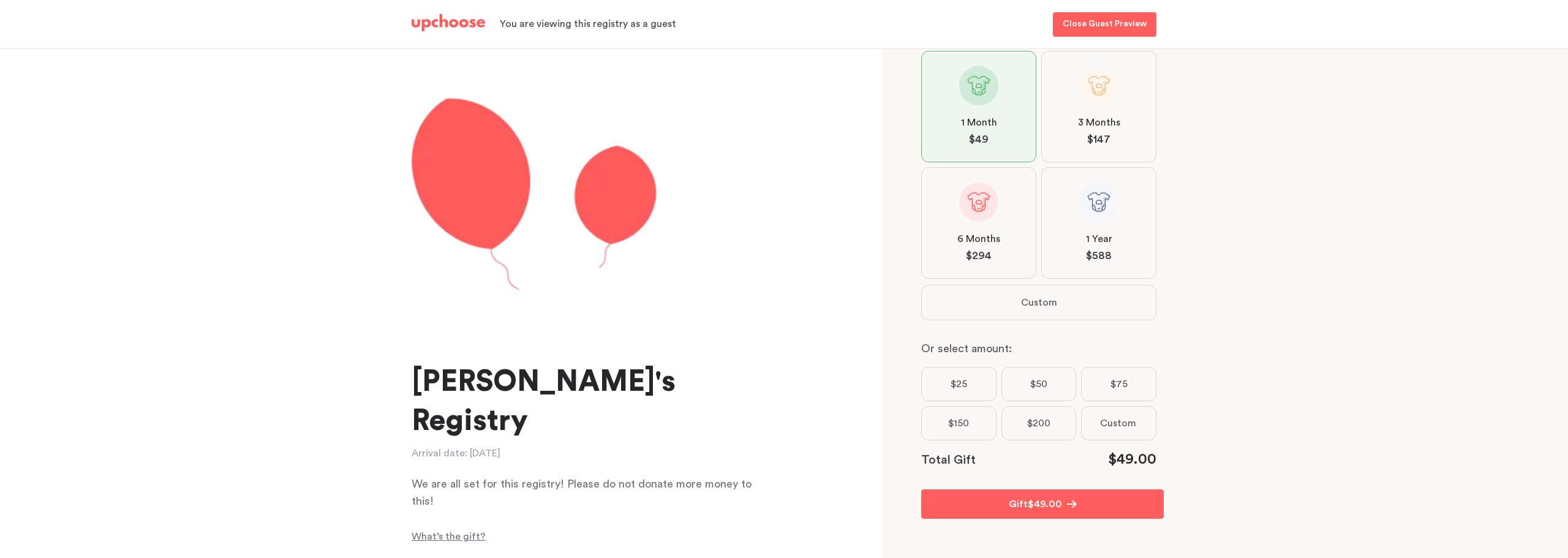
click at [457, 529] on p "What’s the gift?" at bounding box center [593, 537] width 363 height 14
click at [467, 22] on img at bounding box center [448, 23] width 73 height 17
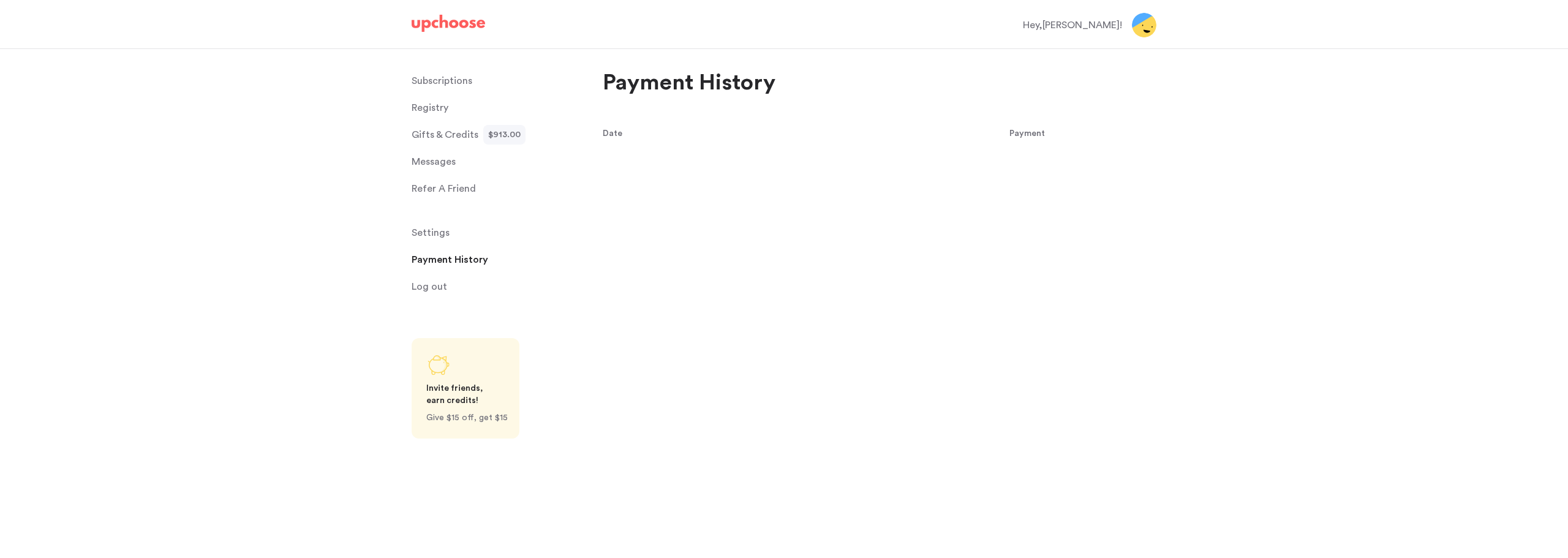
click at [455, 258] on p "Payment History" at bounding box center [450, 259] width 76 height 25
click at [437, 81] on p "Subscriptions" at bounding box center [442, 80] width 60 height 25
click at [453, 81] on p "Subscriptions" at bounding box center [443, 80] width 63 height 25
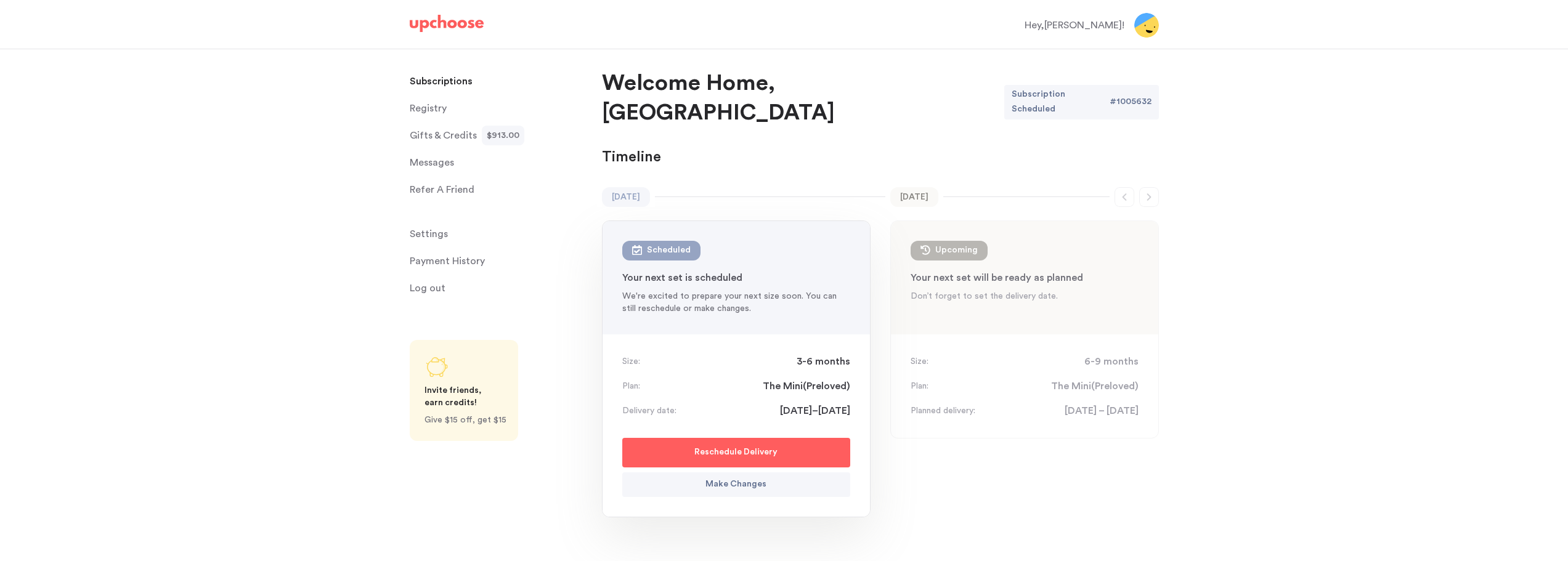
click at [752, 445] on p "Reschedule Delivery" at bounding box center [736, 452] width 83 height 14
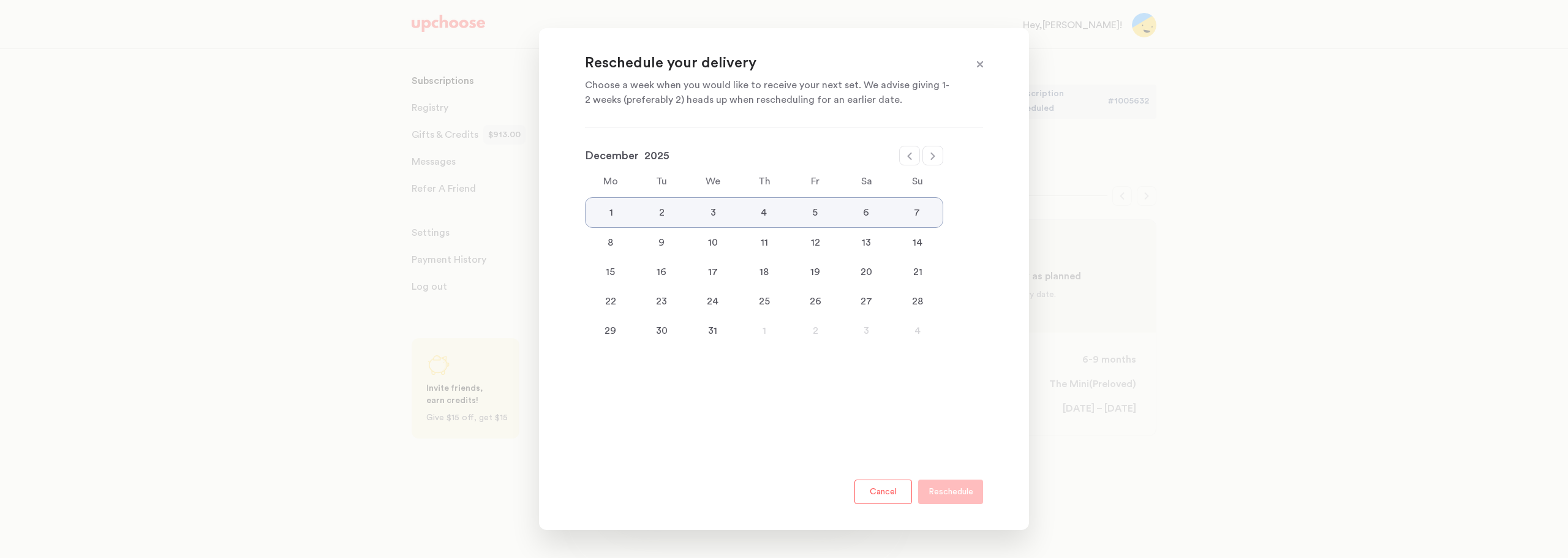
click at [932, 155] on icon at bounding box center [932, 156] width 4 height 7
select select "January"
select select "2026"
click at [932, 155] on icon at bounding box center [932, 156] width 4 height 7
click at [910, 159] on icon at bounding box center [910, 156] width 10 height 10
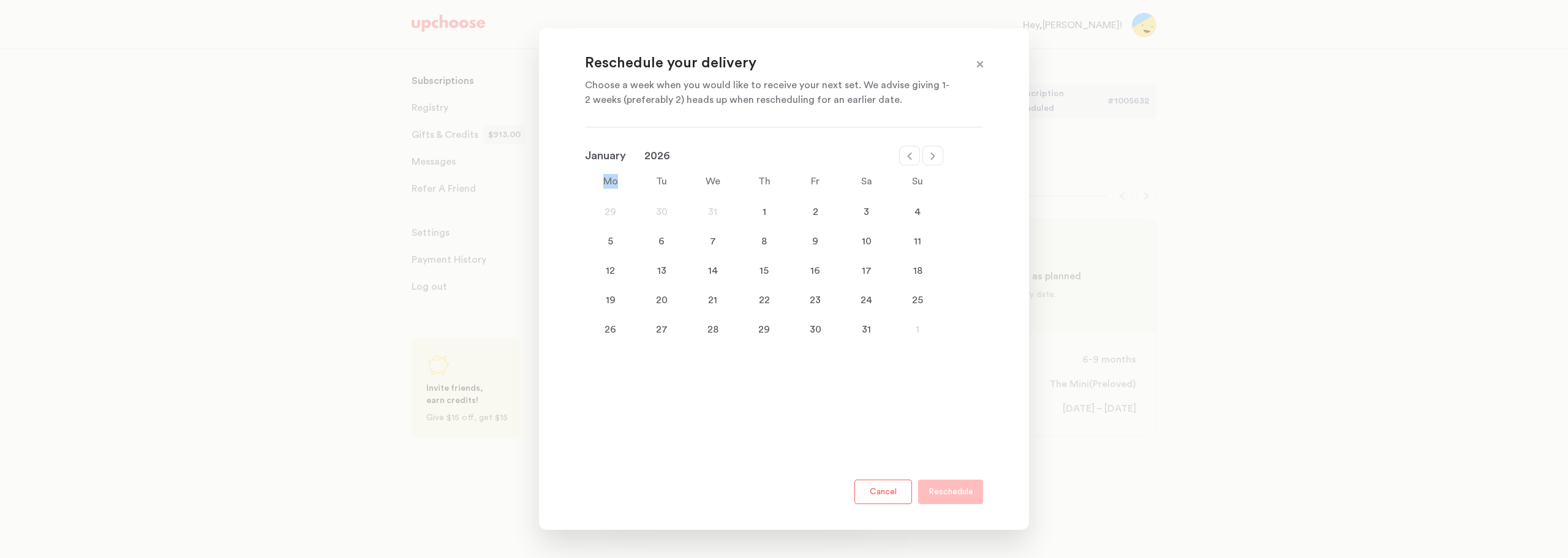
click at [910, 159] on icon at bounding box center [910, 156] width 4 height 7
select select "December"
select select "2025"
click at [910, 159] on icon at bounding box center [910, 156] width 4 height 7
select select "November"
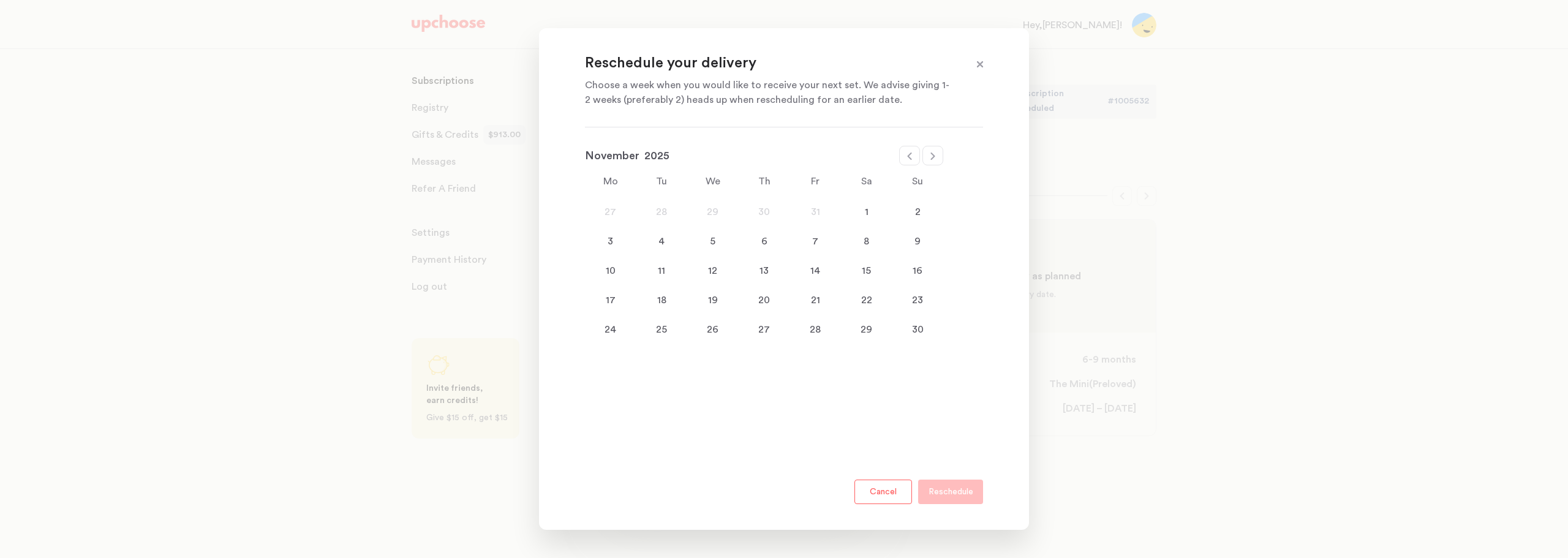
click at [864, 210] on div "1" at bounding box center [867, 211] width 52 height 14
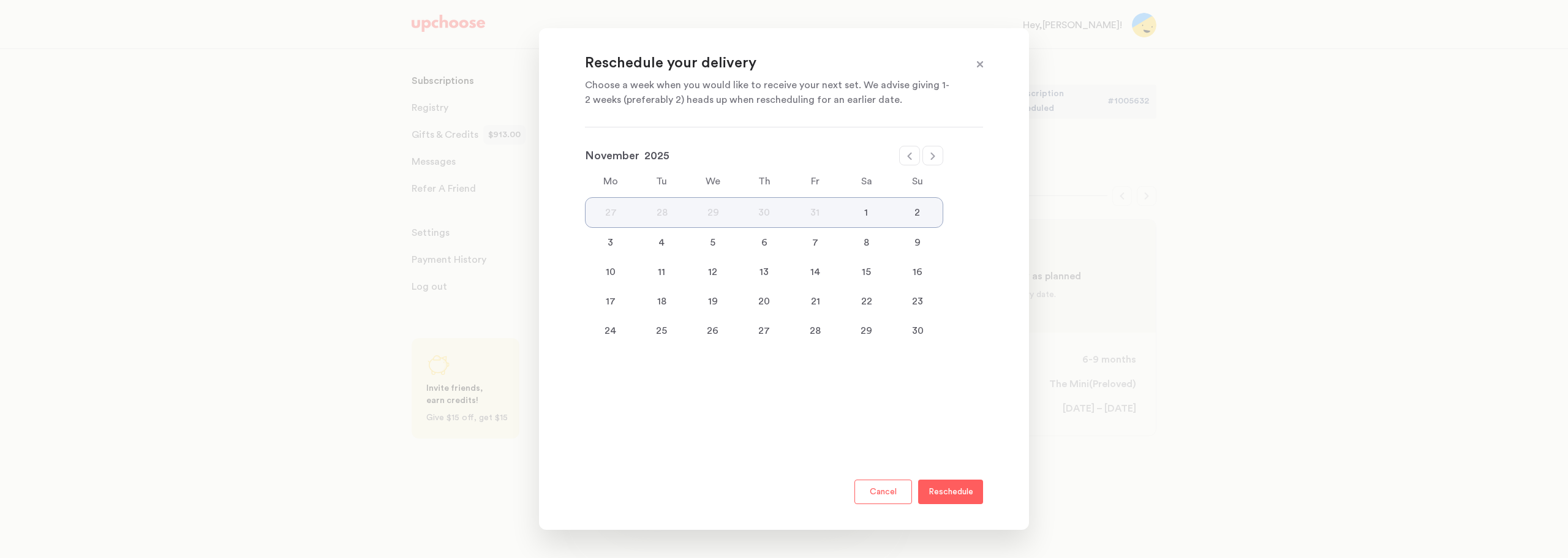
click at [958, 490] on p "Reschedule" at bounding box center [951, 491] width 45 height 14
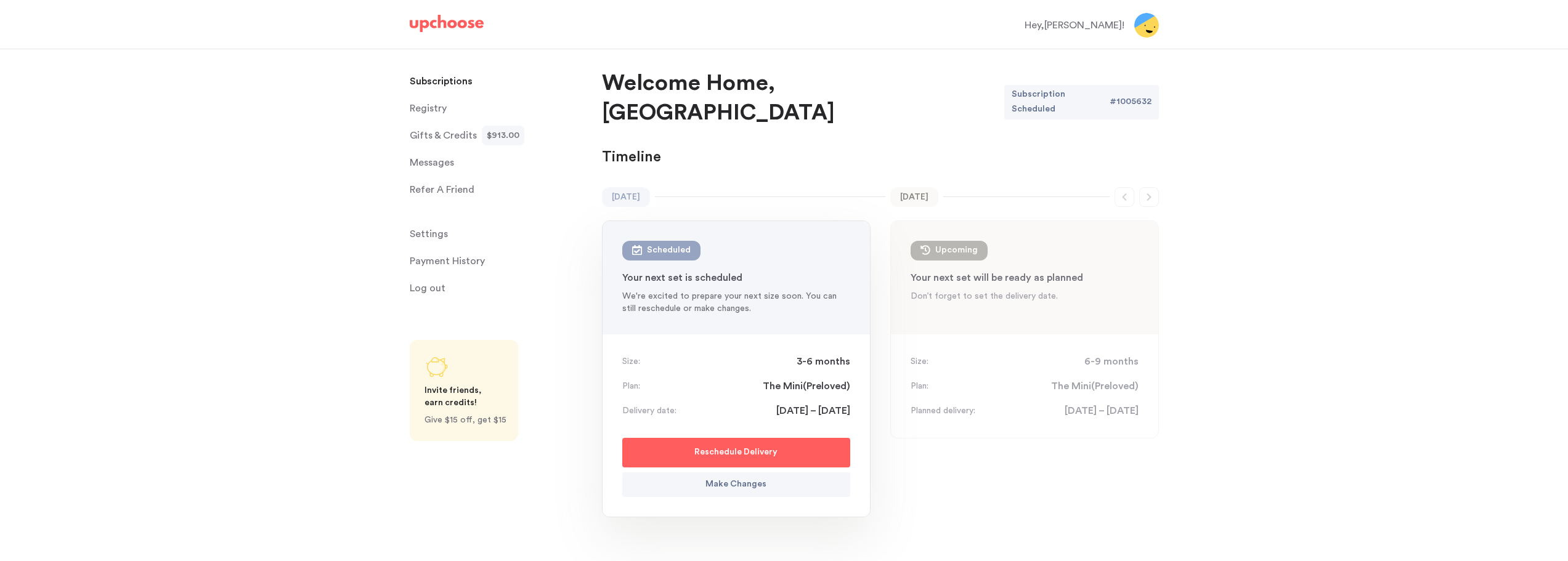
click at [808, 472] on button "Make Changes" at bounding box center [736, 484] width 228 height 25
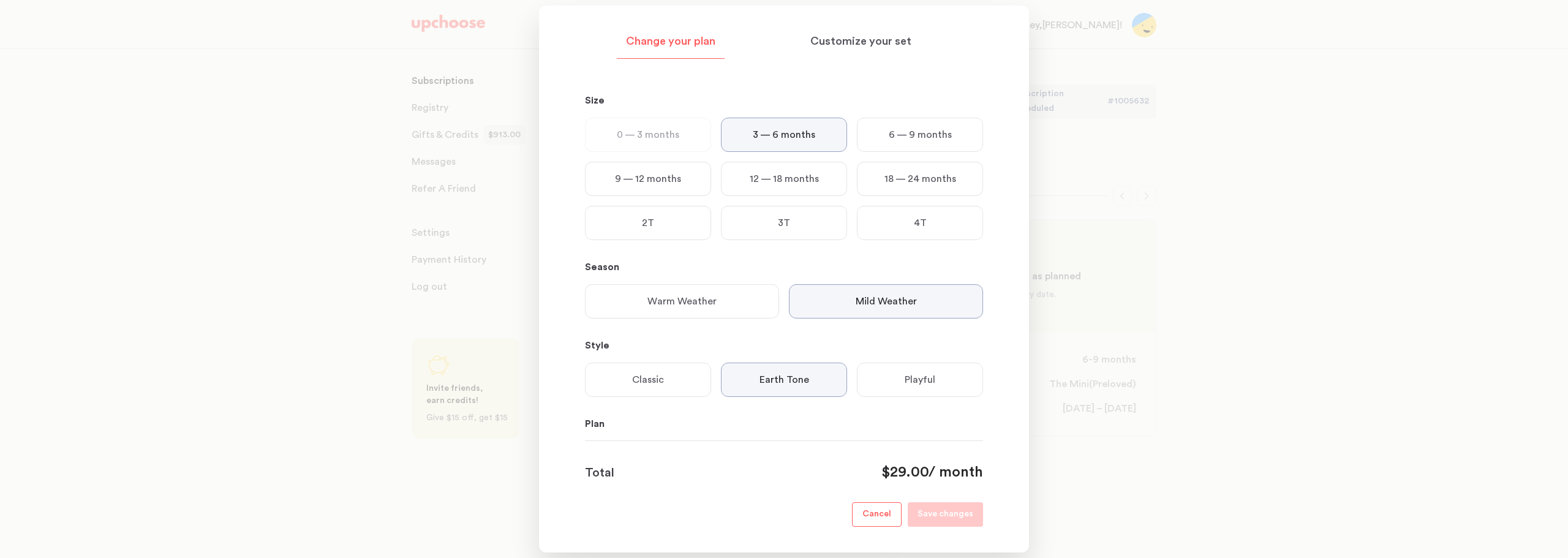
click at [643, 142] on p "0 — 3 months" at bounding box center [648, 134] width 63 height 14
click at [645, 136] on p "0 — 3 months" at bounding box center [648, 134] width 63 height 14
drag, startPoint x: 752, startPoint y: 95, endPoint x: 697, endPoint y: 119, distance: 60.0
click at [751, 97] on p "Size" at bounding box center [784, 100] width 398 height 14
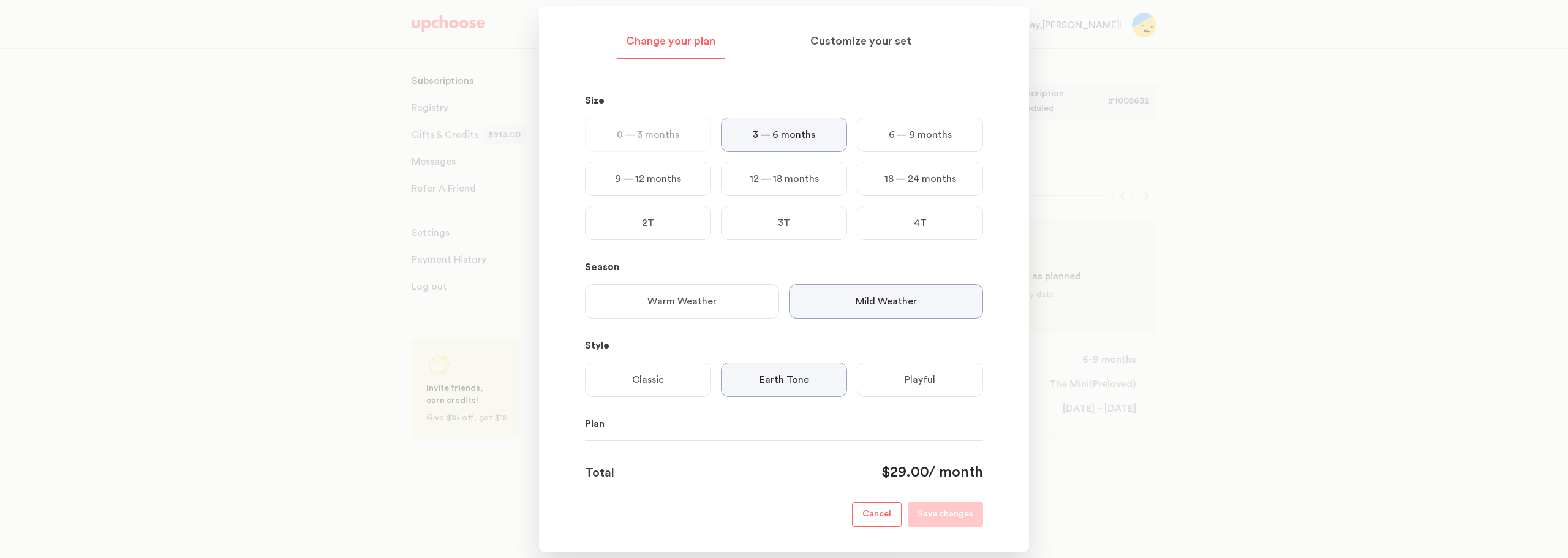
click at [665, 137] on p "0 — 3 months" at bounding box center [648, 134] width 63 height 14
click at [871, 517] on p "Cancel" at bounding box center [877, 514] width 29 height 14
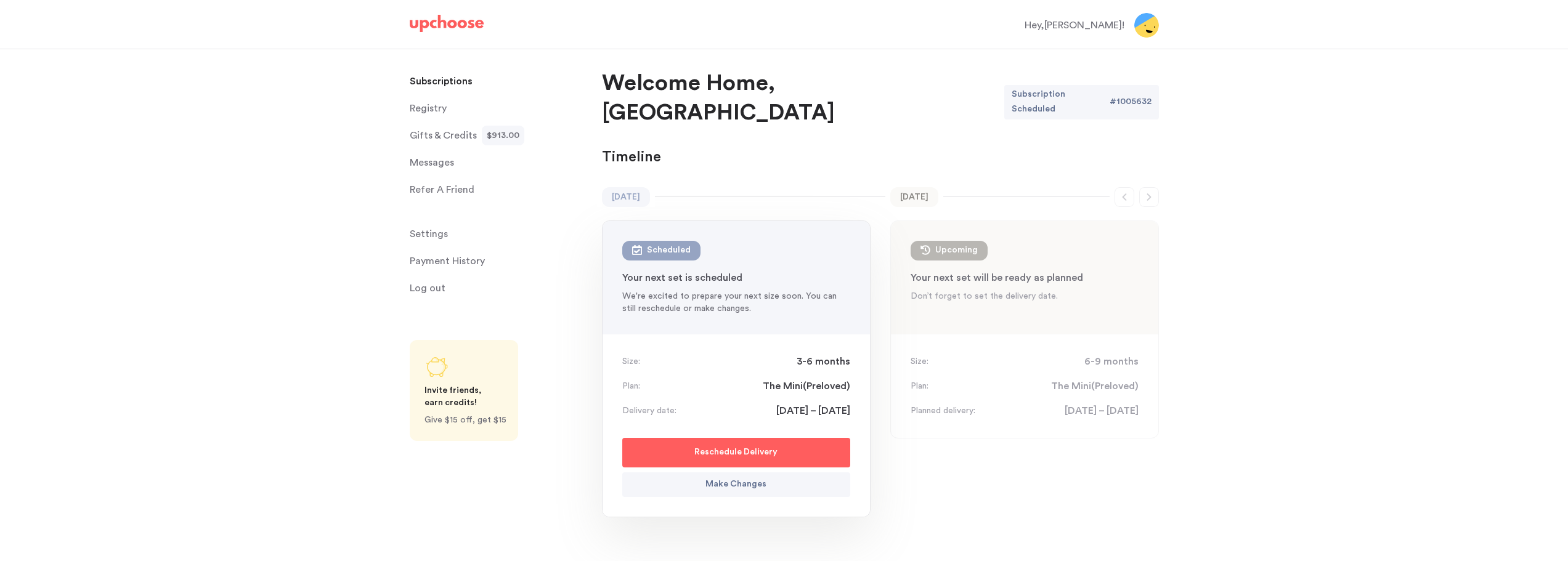
click at [744, 477] on p "Make Changes" at bounding box center [736, 484] width 61 height 14
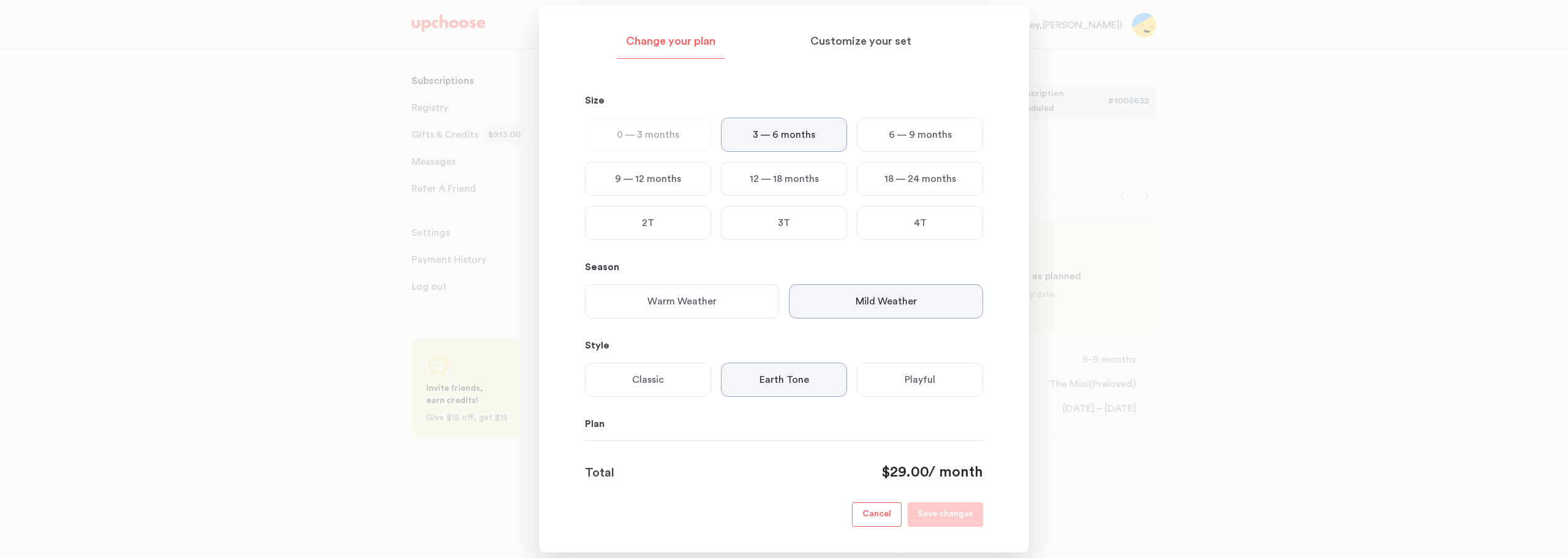
click at [666, 132] on p "0 — 3 months" at bounding box center [648, 134] width 63 height 14
click at [650, 180] on p "9 — 12 months" at bounding box center [647, 179] width 66 height 14
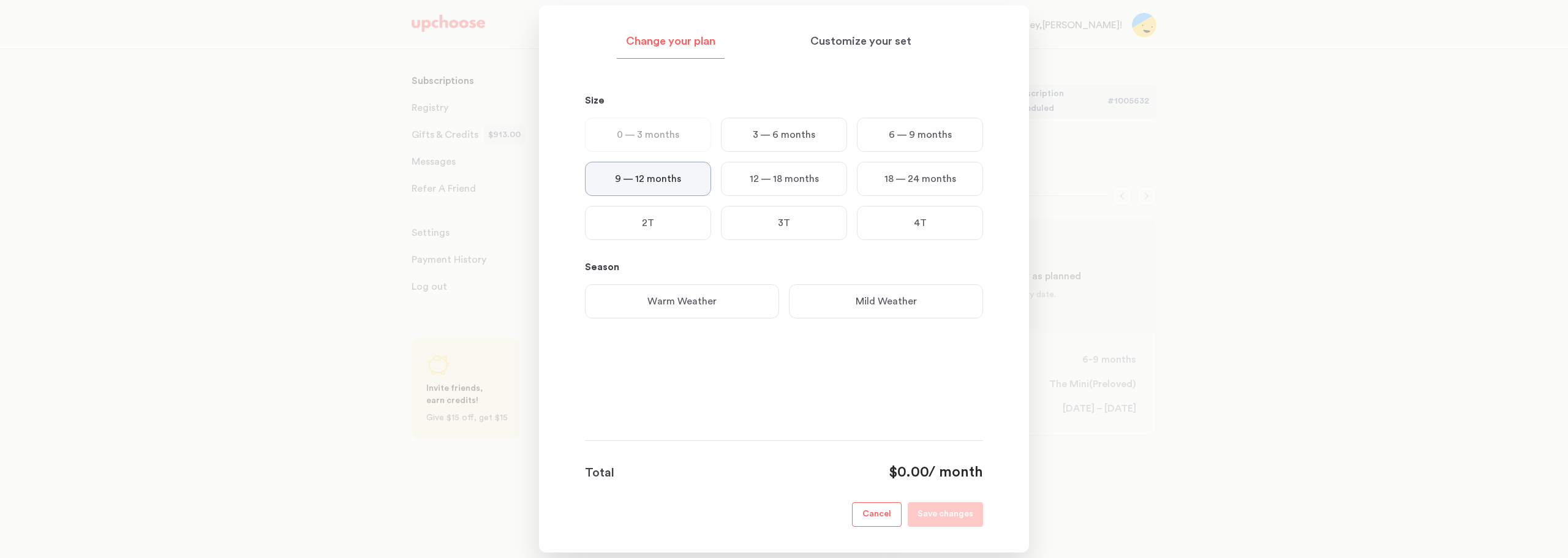
click at [776, 132] on p "3 — 6 months" at bounding box center [784, 134] width 63 height 14
click at [663, 139] on p "0 — 3 months" at bounding box center [648, 134] width 63 height 14
click at [902, 142] on p "6 — 9 months" at bounding box center [920, 134] width 63 height 14
drag, startPoint x: 655, startPoint y: 172, endPoint x: 658, endPoint y: 153, distance: 19.2
click at [655, 172] on p "9 — 12 months" at bounding box center [647, 179] width 66 height 14
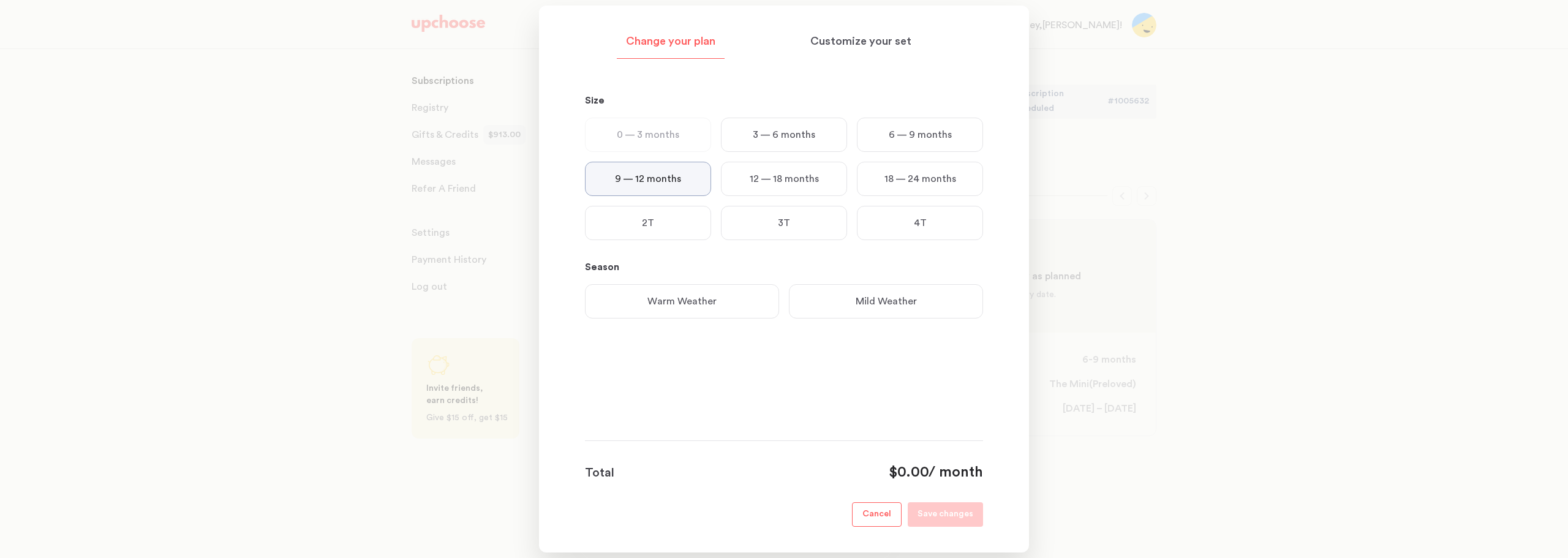
click at [658, 132] on p "0 — 3 months" at bounding box center [648, 134] width 63 height 14
click at [817, 146] on div "3 — 6 months" at bounding box center [784, 134] width 126 height 34
click at [862, 43] on p "Customize your set" at bounding box center [860, 41] width 101 height 14
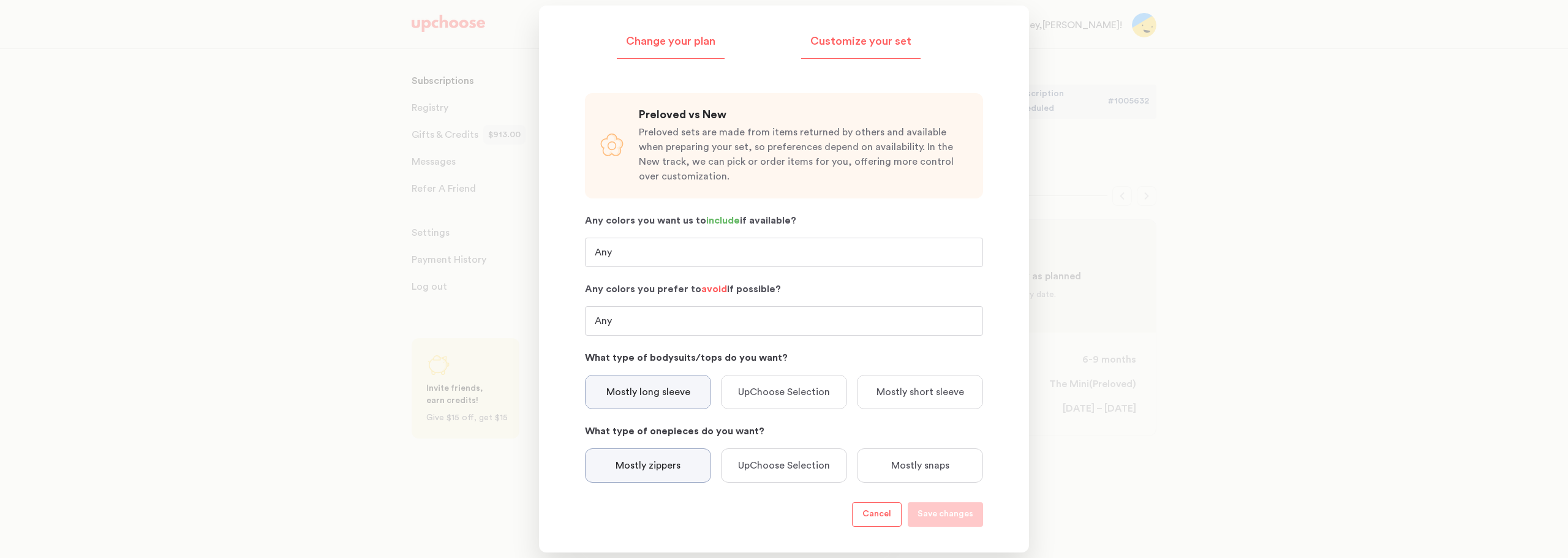
click at [703, 39] on p "Change your plan" at bounding box center [670, 41] width 89 height 14
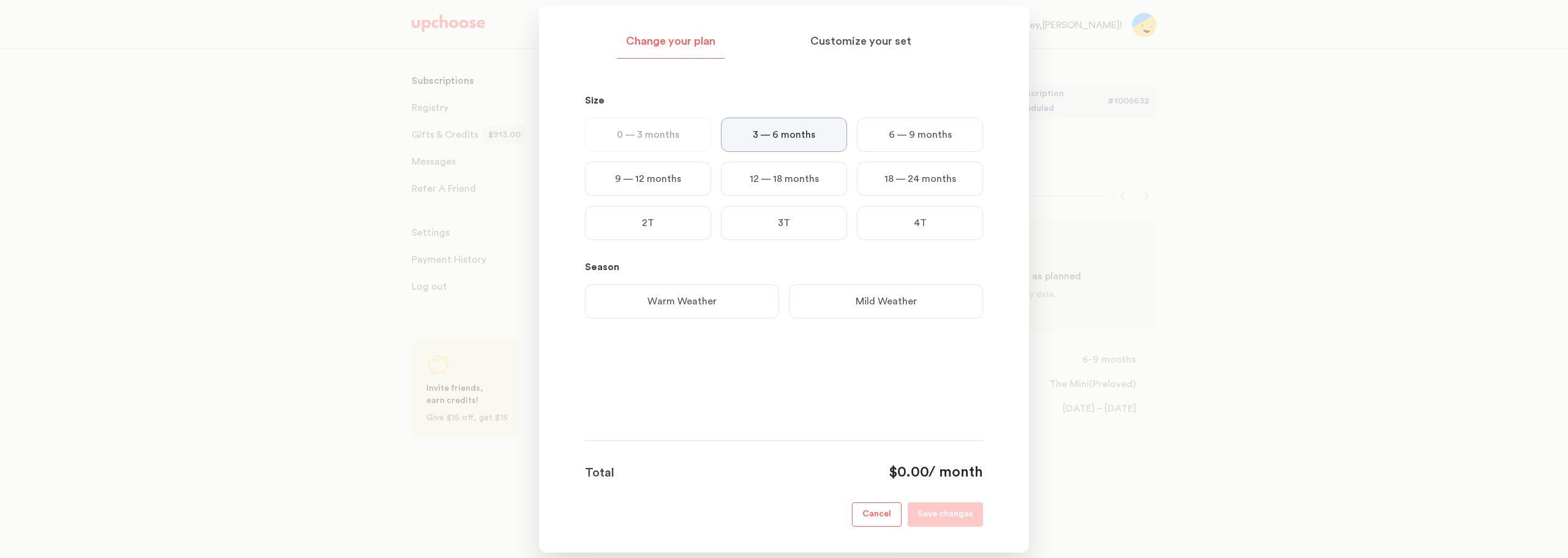
click at [652, 134] on p "0 — 3 months" at bounding box center [648, 134] width 63 height 14
click at [655, 180] on p "9 — 12 months" at bounding box center [647, 179] width 66 height 14
click at [789, 136] on p "3 — 6 months" at bounding box center [784, 134] width 63 height 14
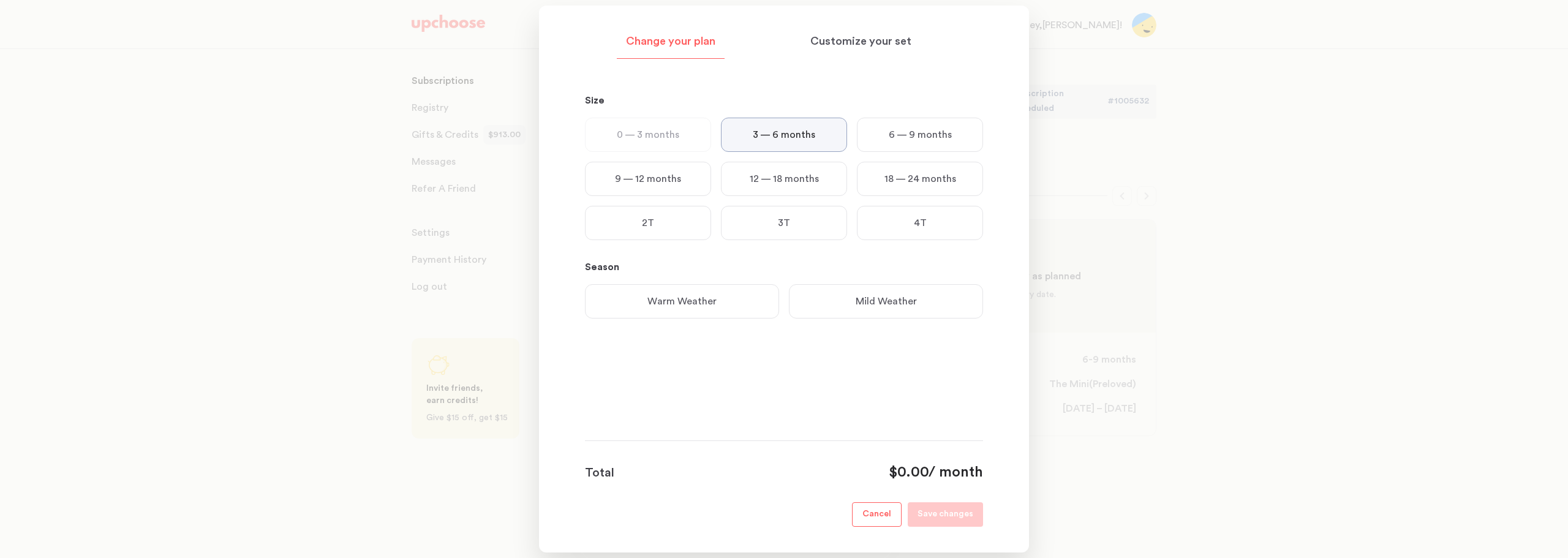
click at [851, 304] on div "Mild Weather" at bounding box center [886, 300] width 194 height 34
click at [906, 375] on p "Playful" at bounding box center [920, 379] width 31 height 14
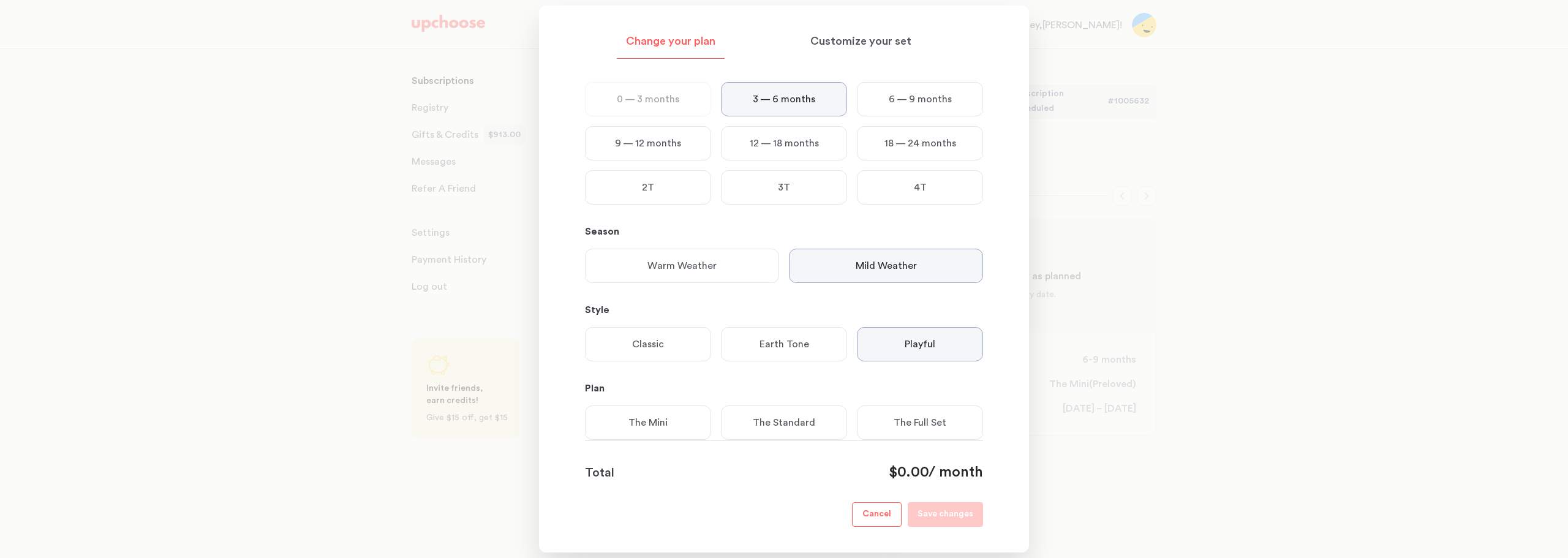
scroll to position [71, 0]
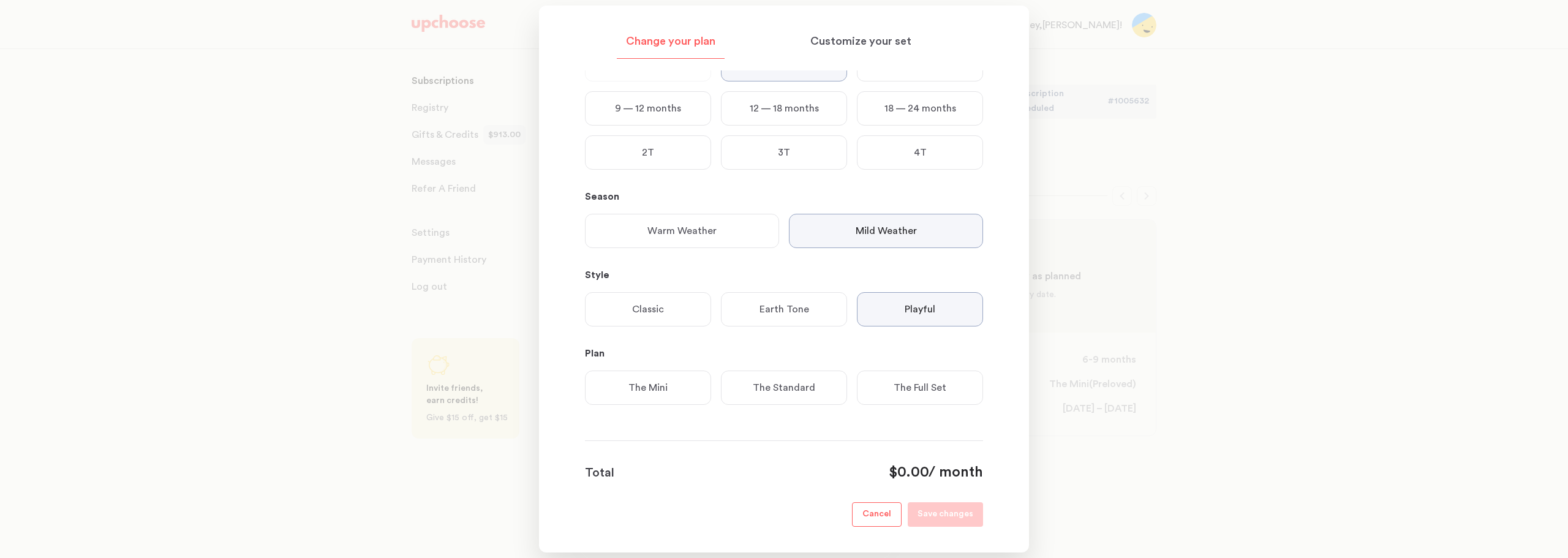
click at [899, 389] on p "The Full Set" at bounding box center [920, 387] width 52 height 14
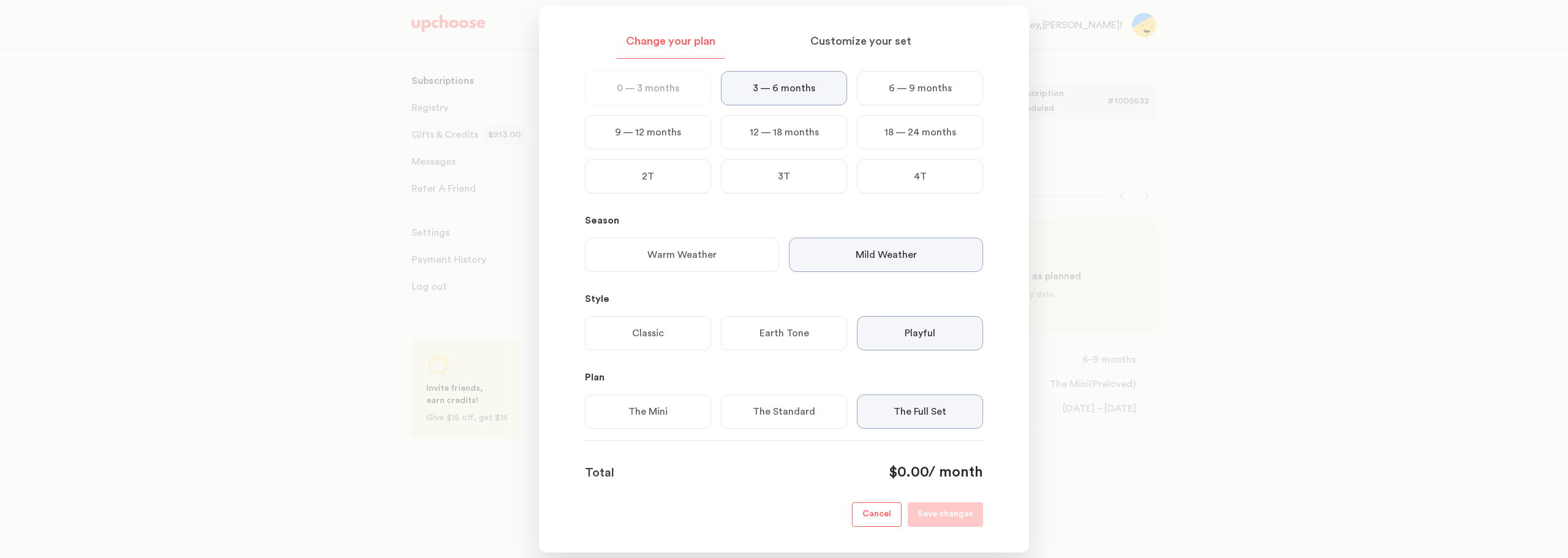
scroll to position [0, 0]
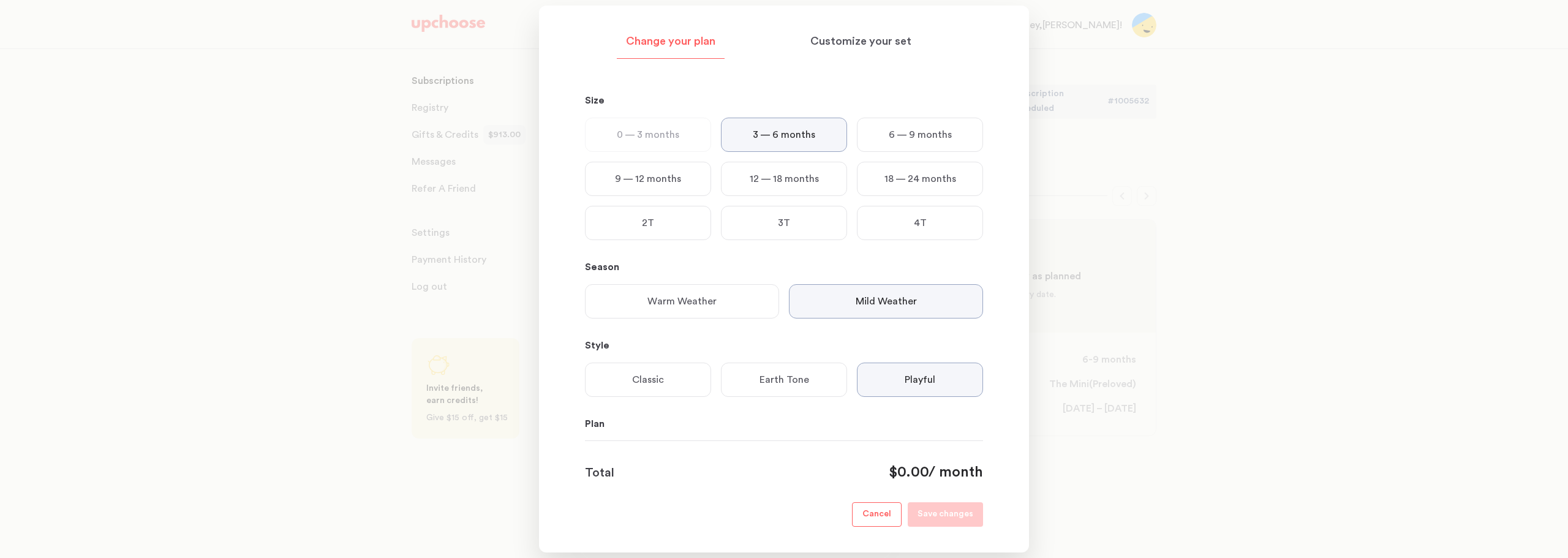
click at [645, 122] on div "0 — 3 months" at bounding box center [648, 134] width 126 height 34
click at [783, 496] on footer "Total $0.00 / month Cancel Save changes" at bounding box center [784, 483] width 398 height 87
click at [796, 386] on p "Earth Tone" at bounding box center [784, 379] width 49 height 14
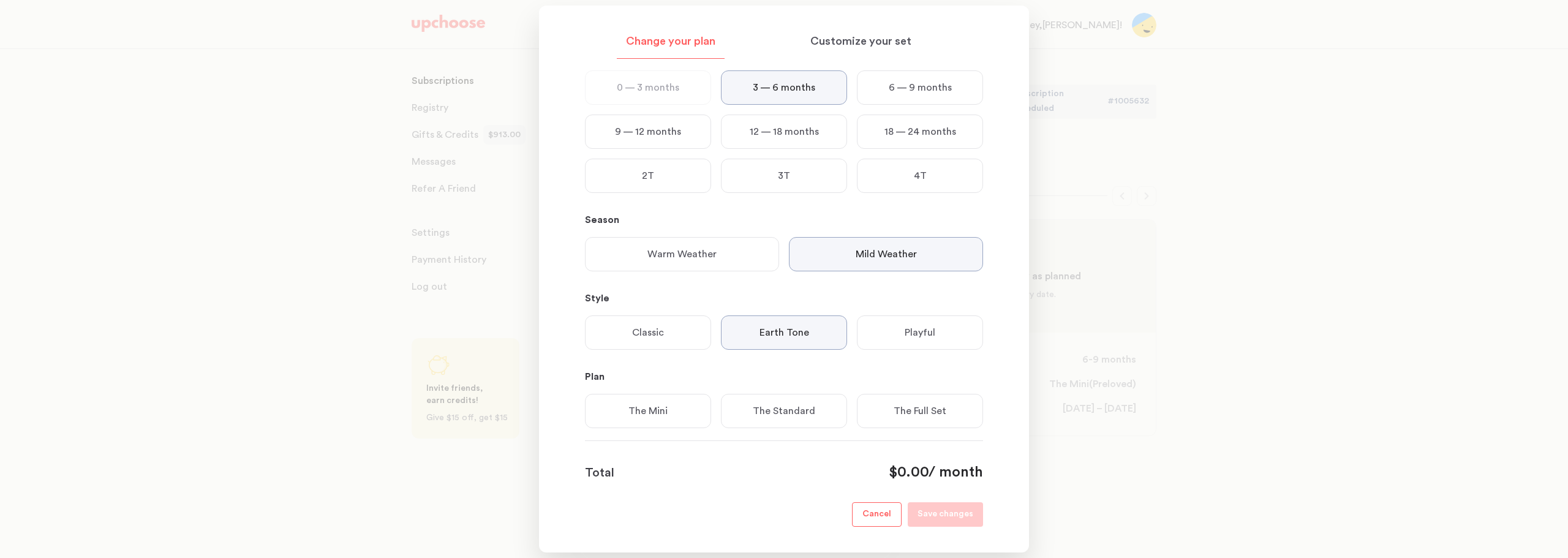
scroll to position [71, 0]
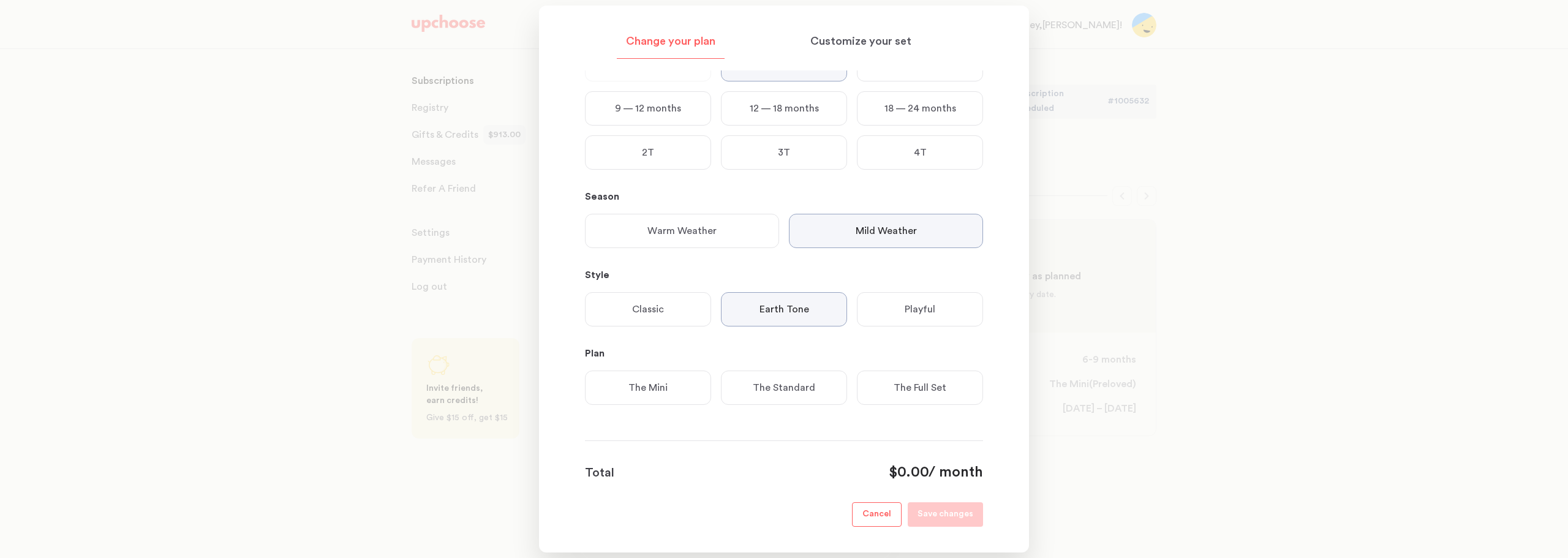
click at [917, 314] on p "Playful" at bounding box center [920, 309] width 31 height 14
click at [802, 392] on p "The Standard" at bounding box center [784, 387] width 63 height 14
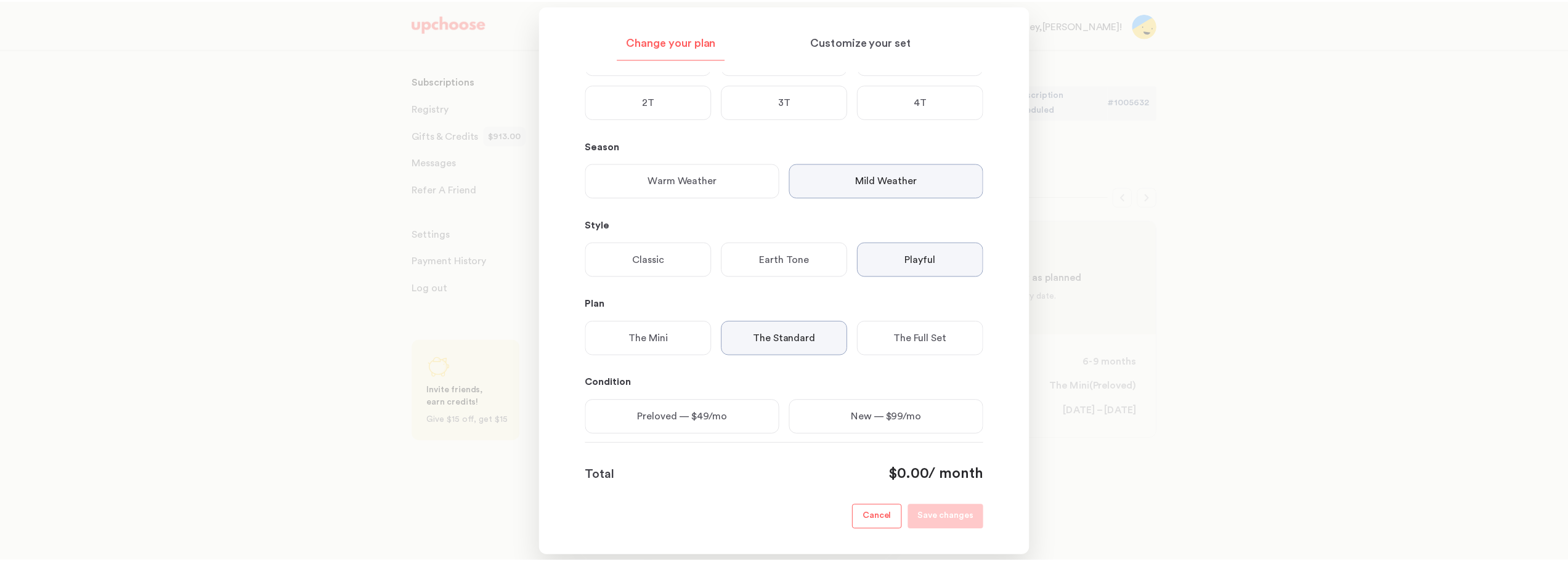
scroll to position [149, 0]
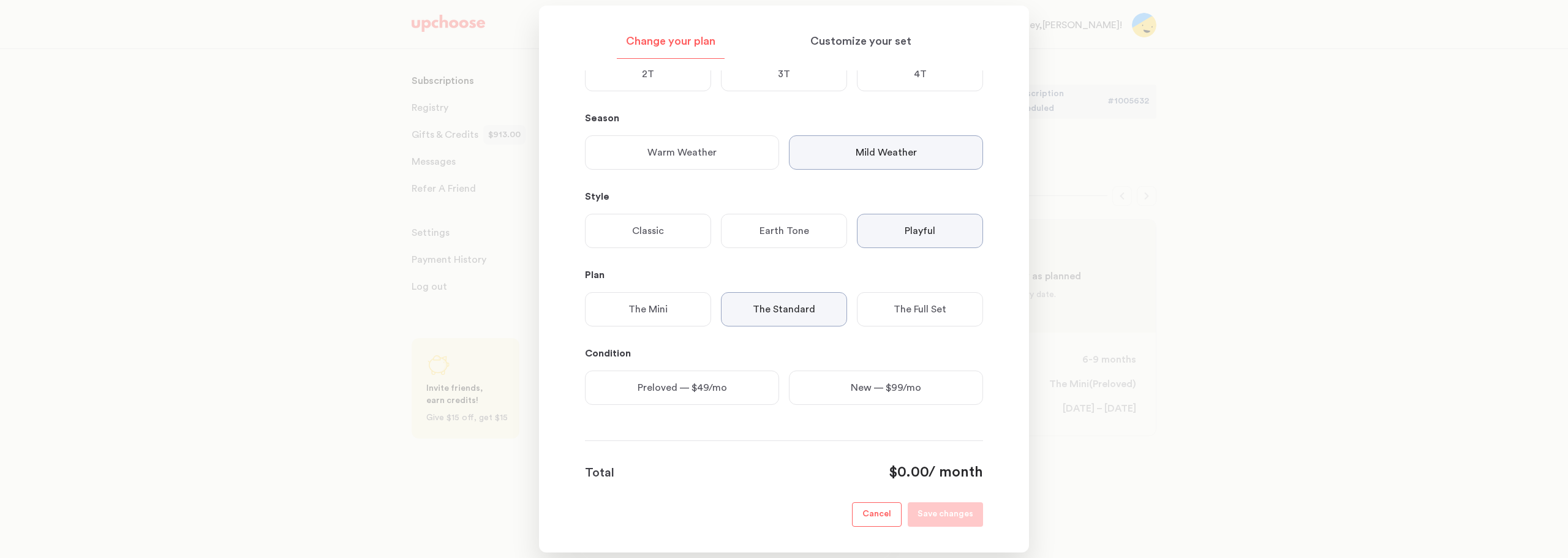
click at [913, 315] on p "The Full Set" at bounding box center [920, 309] width 52 height 14
click at [700, 397] on div "Preloved — $89/mo" at bounding box center [682, 387] width 194 height 34
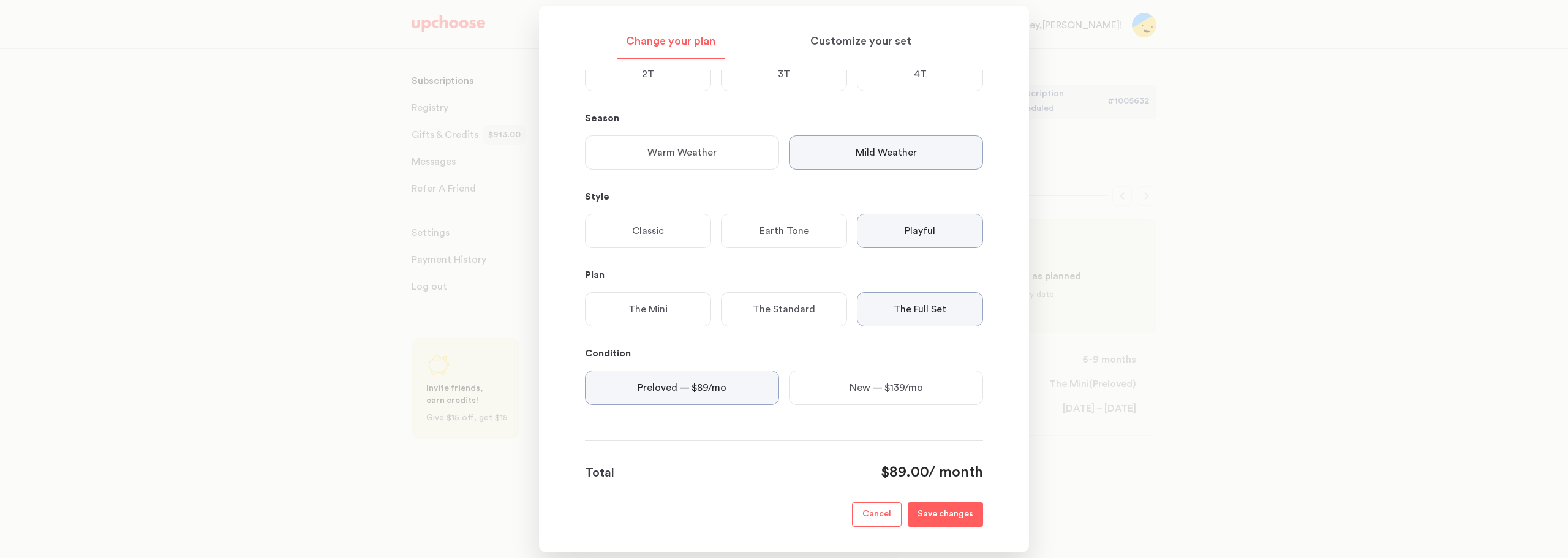
click at [937, 516] on p "Save changes" at bounding box center [945, 514] width 56 height 14
drag, startPoint x: 879, startPoint y: 512, endPoint x: 1151, endPoint y: 490, distance: 272.9
click at [1127, 499] on div "Change your plan Customize your set Size 0 — 3 months 3 — 6 months 6 — 9 months…" at bounding box center [784, 279] width 1568 height 558
click at [1152, 490] on div at bounding box center [784, 279] width 1568 height 558
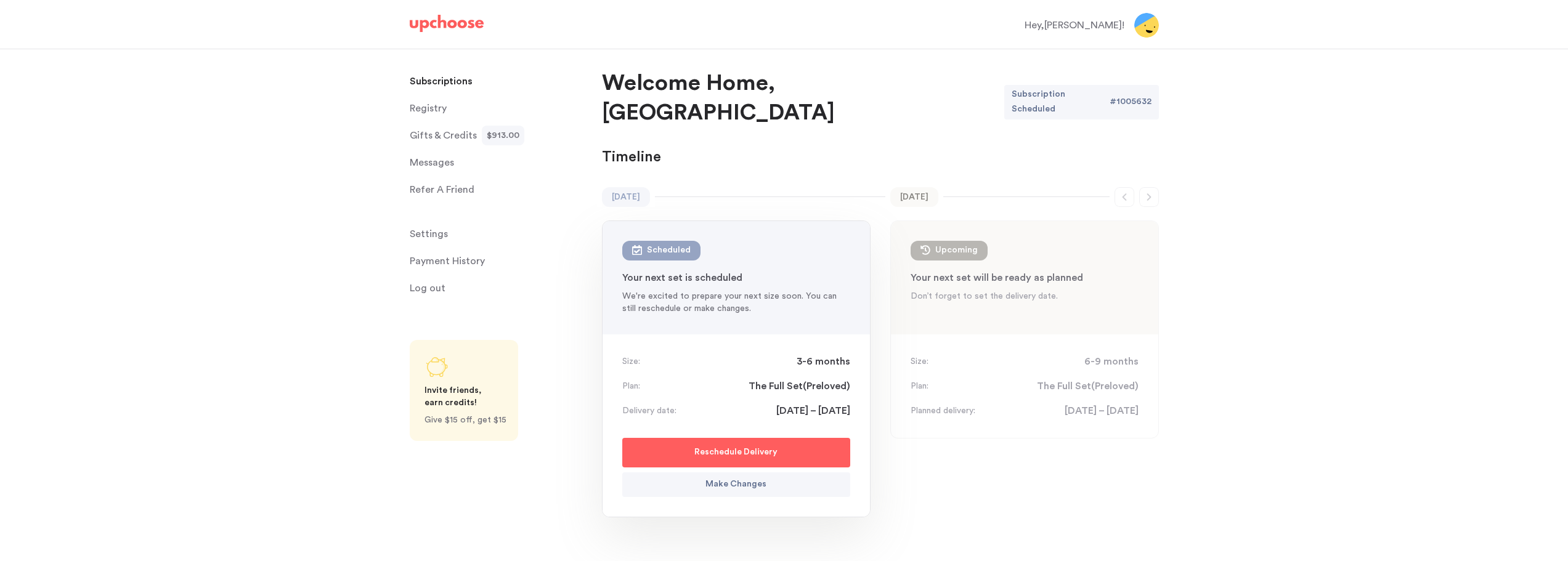
click at [686, 290] on p "We're excited to prepare your next size soon. You can still reschedule or make …" at bounding box center [736, 302] width 228 height 25
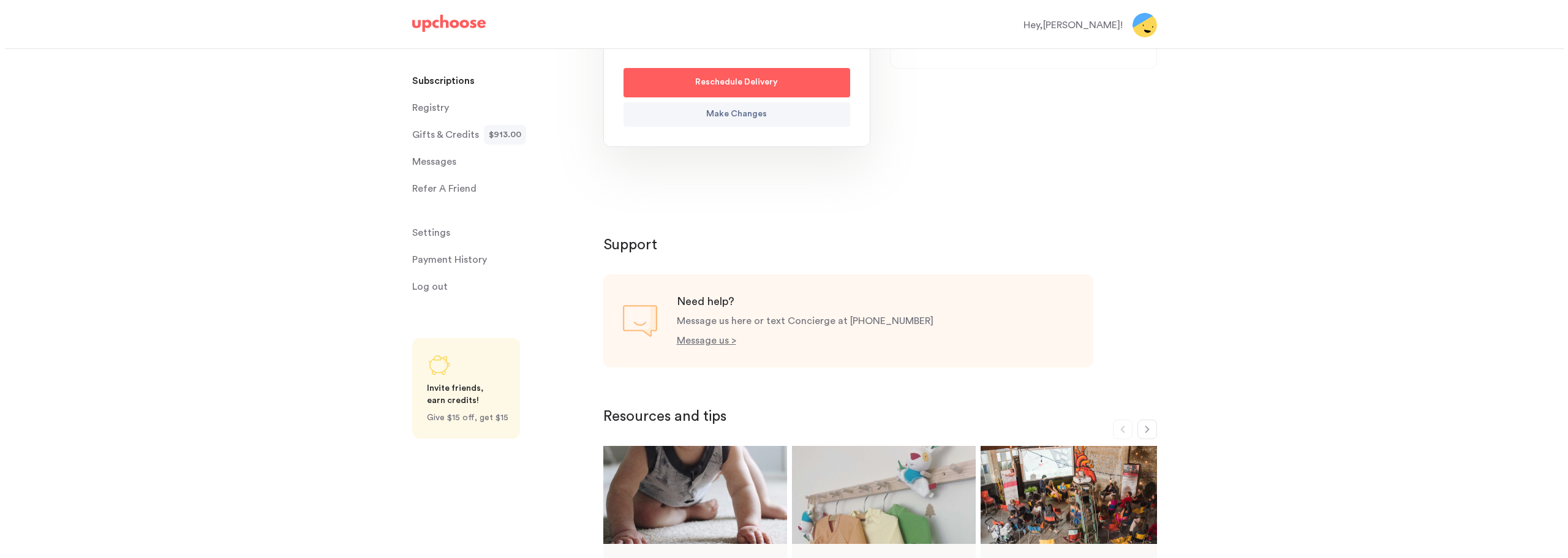
scroll to position [0, 0]
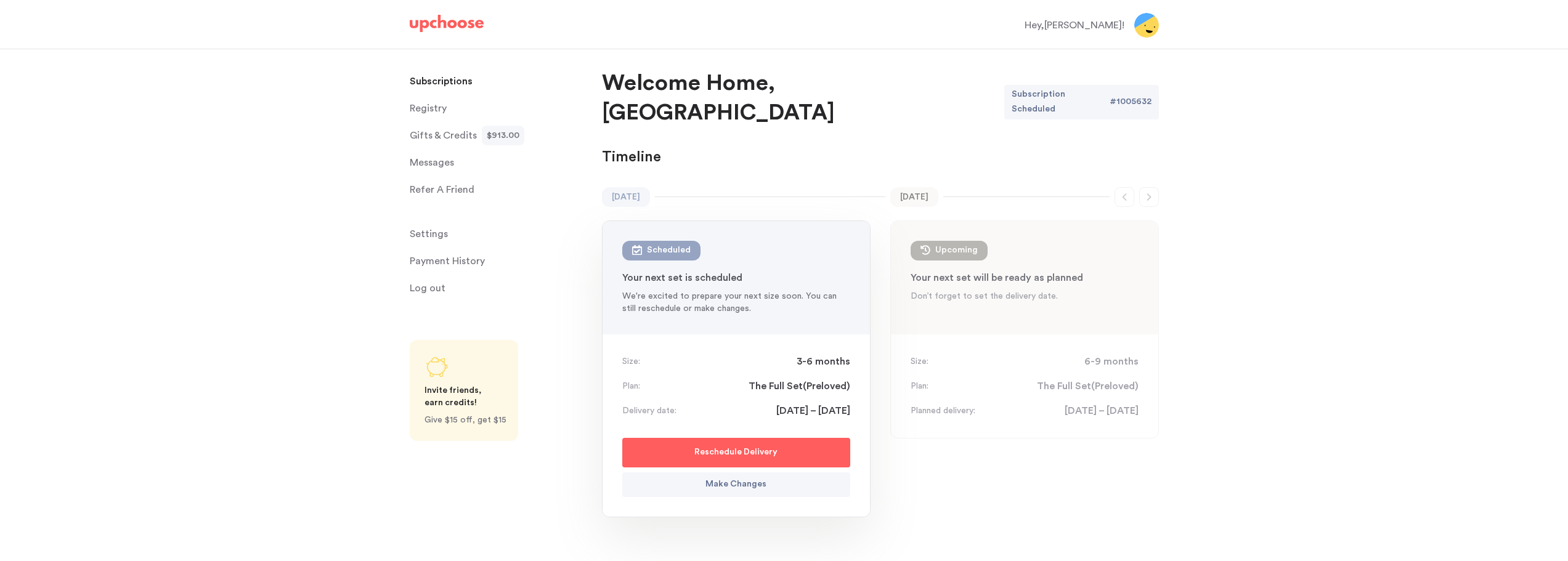
click at [763, 445] on p "Reschedule Delivery" at bounding box center [736, 452] width 83 height 14
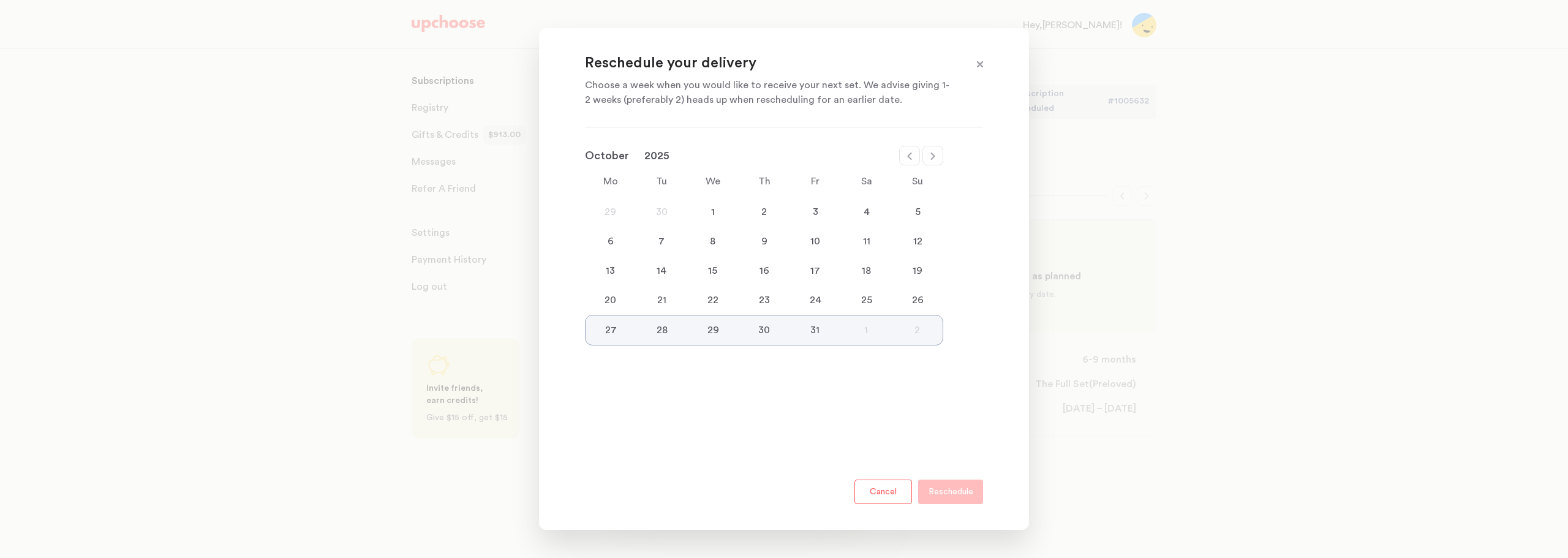
click at [858, 329] on div "1" at bounding box center [866, 330] width 51 height 14
click at [871, 329] on div "1" at bounding box center [866, 330] width 51 height 14
click at [933, 161] on icon at bounding box center [933, 156] width 10 height 10
select select "November"
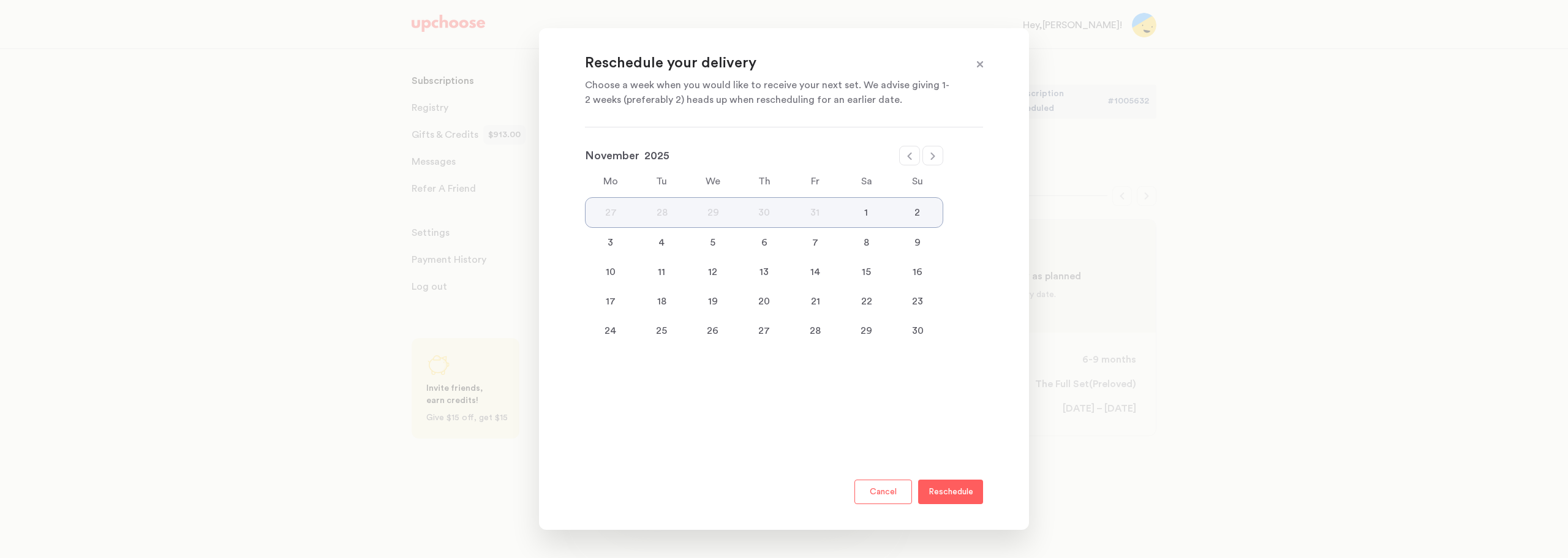
click at [864, 215] on div "1" at bounding box center [866, 212] width 51 height 14
click at [947, 494] on p "Reschedule" at bounding box center [951, 491] width 45 height 14
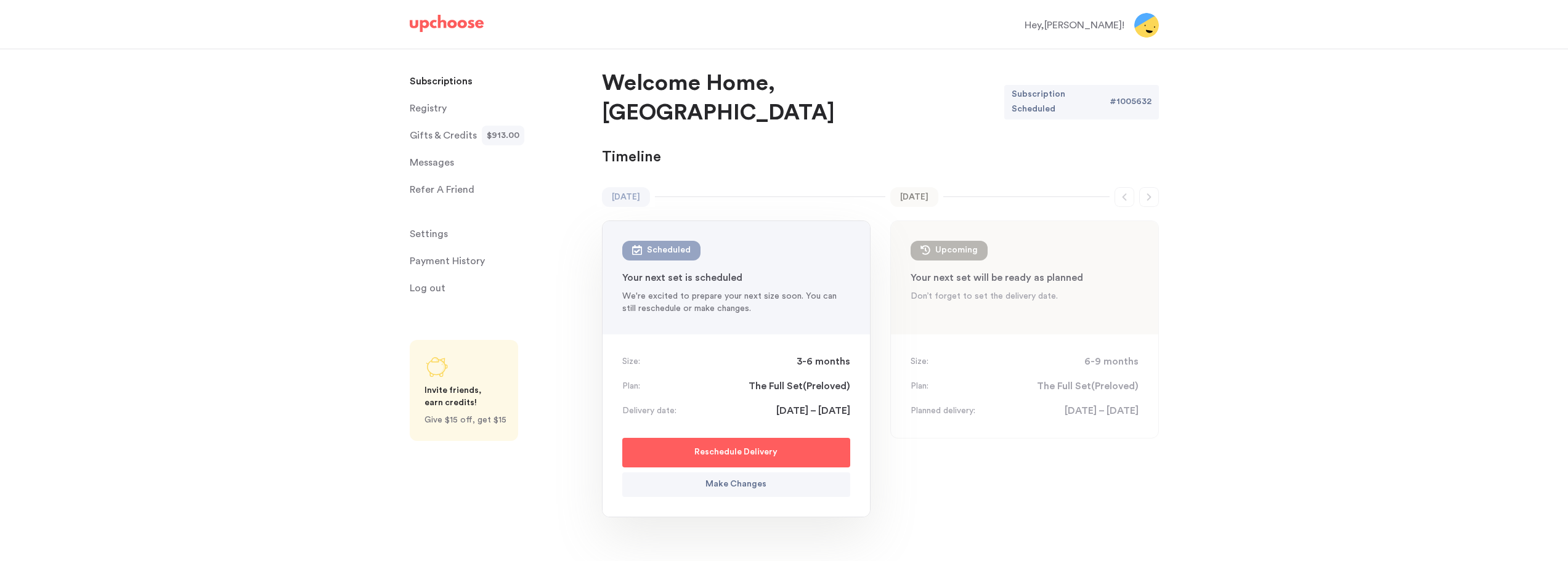
click at [746, 477] on p "Make Changes" at bounding box center [736, 484] width 61 height 14
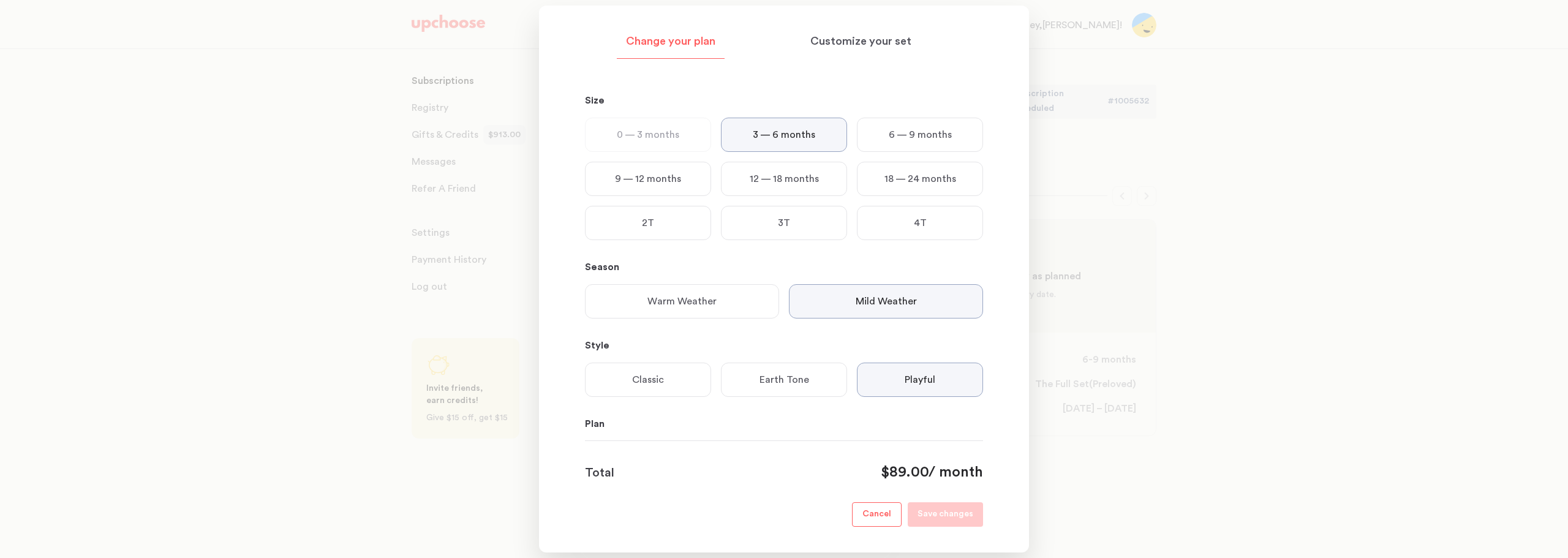
click at [666, 140] on p "0 — 3 months" at bounding box center [648, 134] width 63 height 14
click at [673, 152] on div "0 — 3 months" at bounding box center [648, 134] width 126 height 34
click at [662, 126] on div "0 — 3 months" at bounding box center [648, 134] width 126 height 34
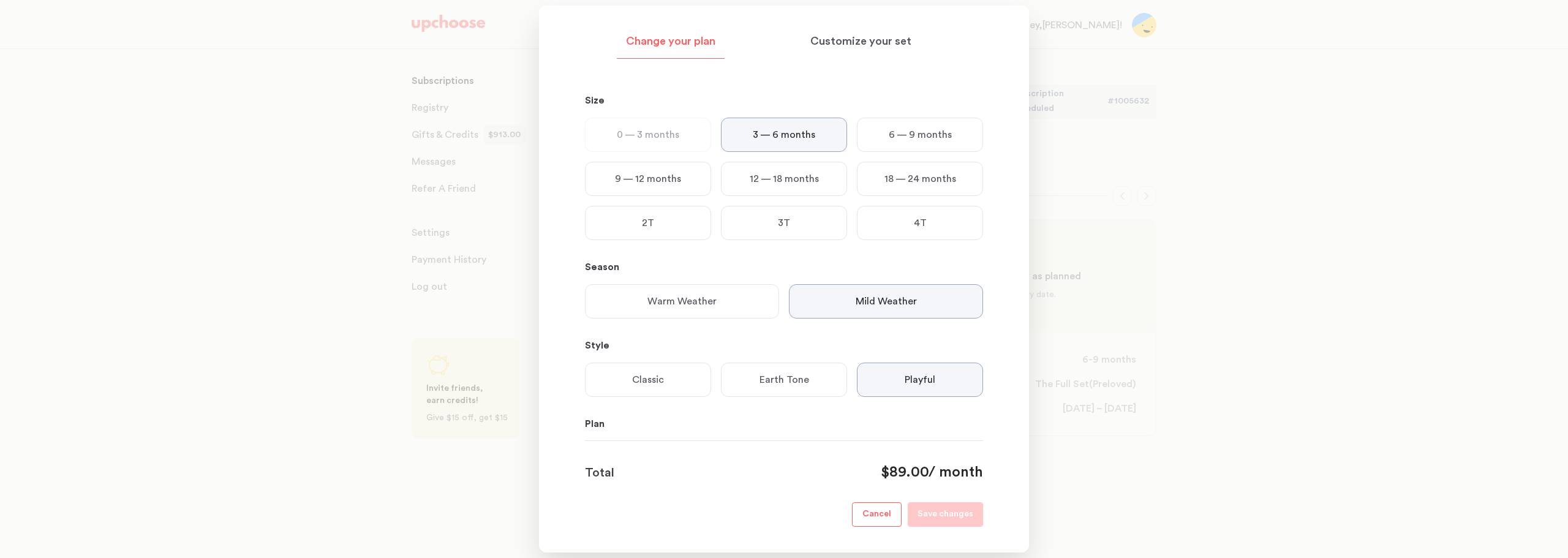
click at [682, 297] on p "Warm Weather" at bounding box center [681, 301] width 69 height 14
click at [895, 308] on p "Mild Weather" at bounding box center [886, 301] width 61 height 14
drag, startPoint x: 632, startPoint y: 114, endPoint x: 631, endPoint y: 127, distance: 13.0
click at [632, 116] on div "Size 0 — 3 months 3 — 6 months 6 — 9 months 9 — 12 months 12 — 18 months 18 — 2…" at bounding box center [784, 171] width 398 height 157
click at [631, 138] on p "0 — 3 months" at bounding box center [648, 134] width 63 height 14
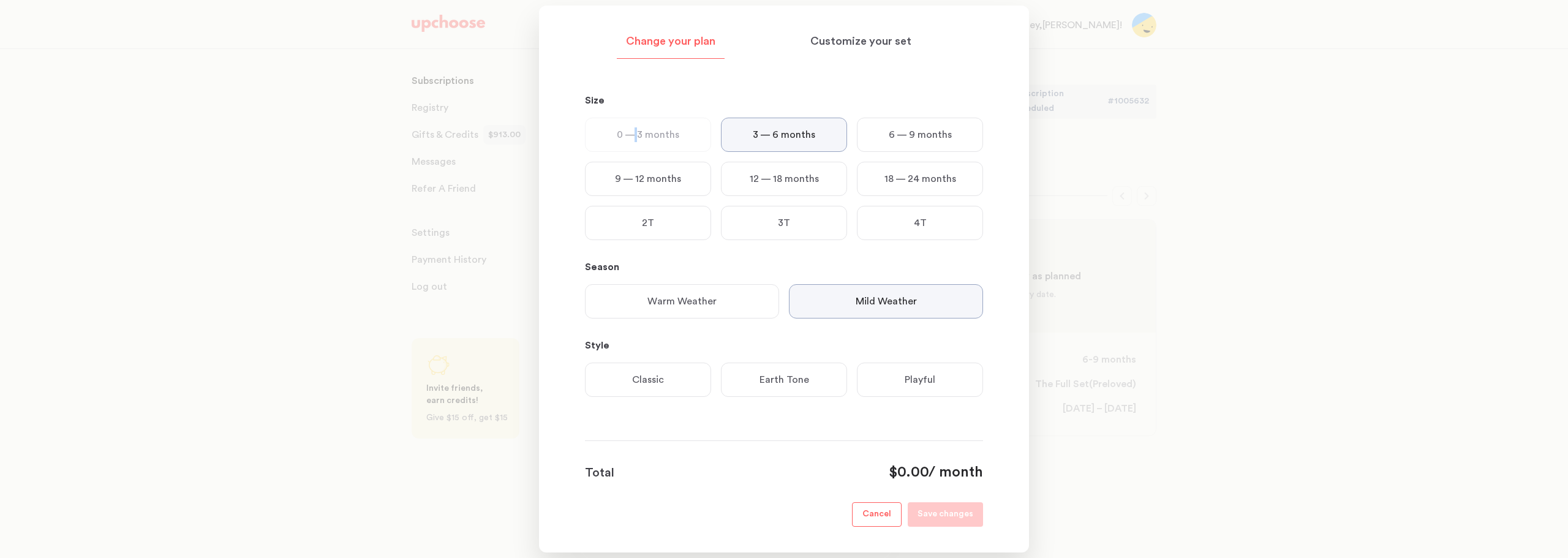
click at [631, 138] on p "0 — 3 months" at bounding box center [648, 134] width 63 height 14
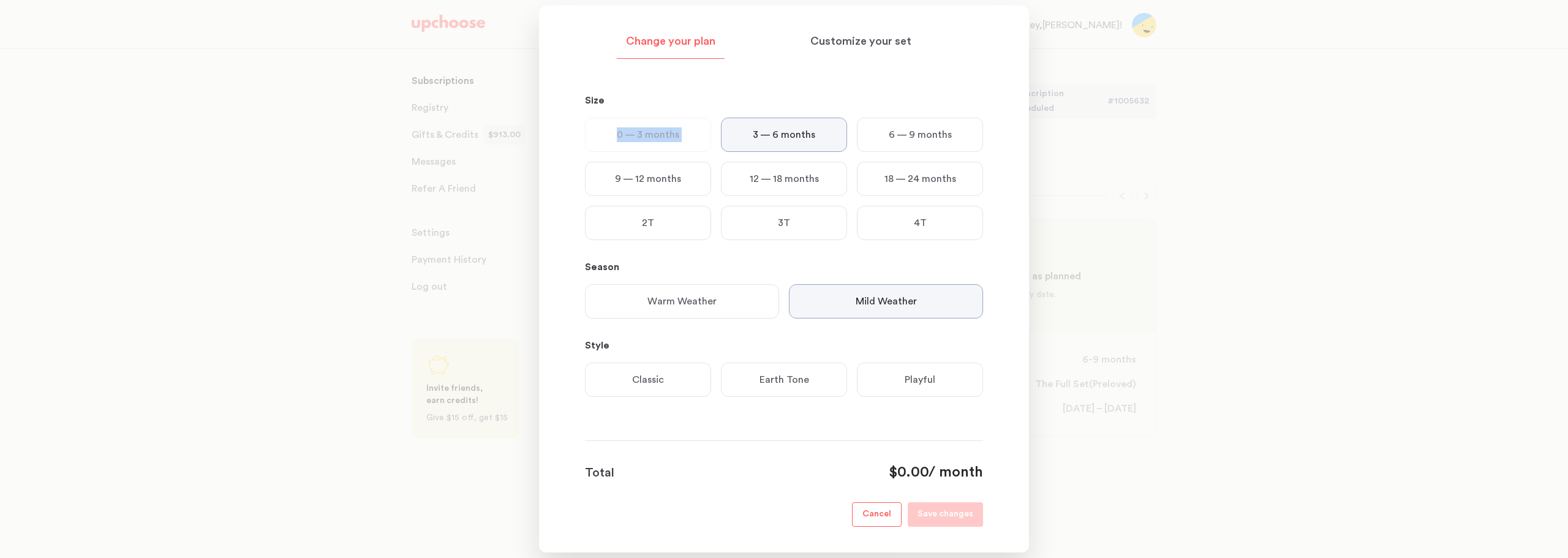
click at [580, 142] on section "Change your plan Customize your set Size 0 — 3 months 3 — 6 months 6 — 9 months…" at bounding box center [784, 279] width 490 height 547
click at [941, 371] on div "Playful" at bounding box center [920, 379] width 126 height 34
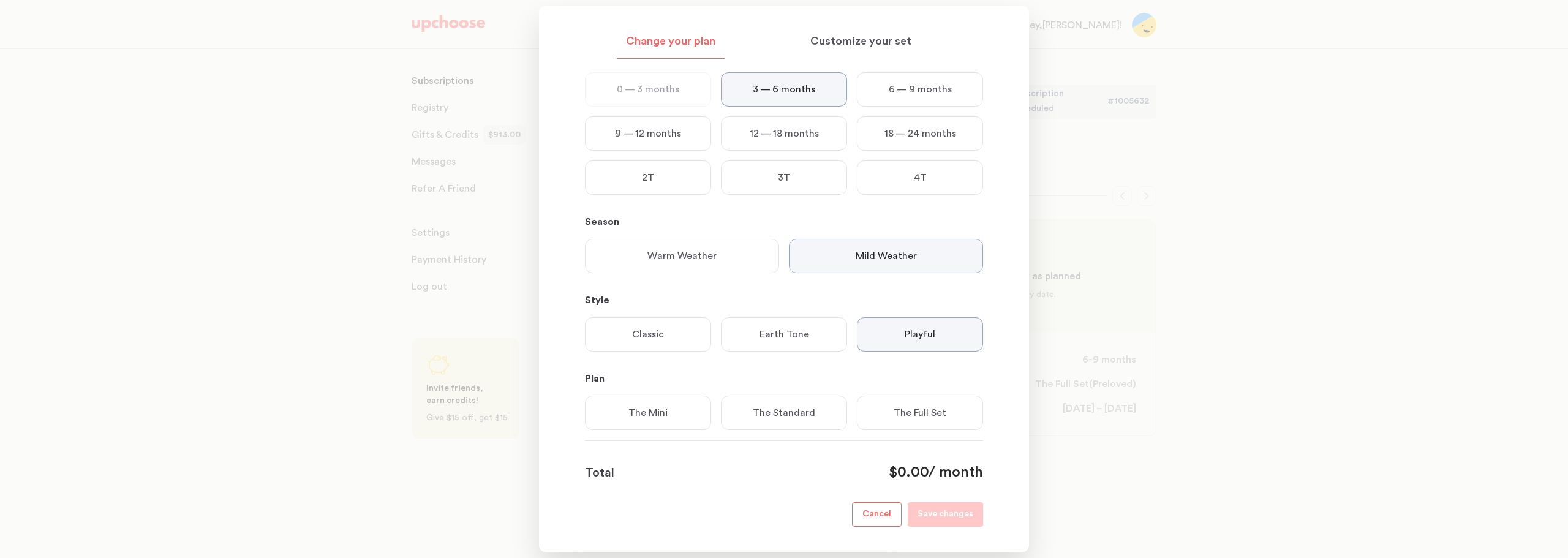
scroll to position [71, 0]
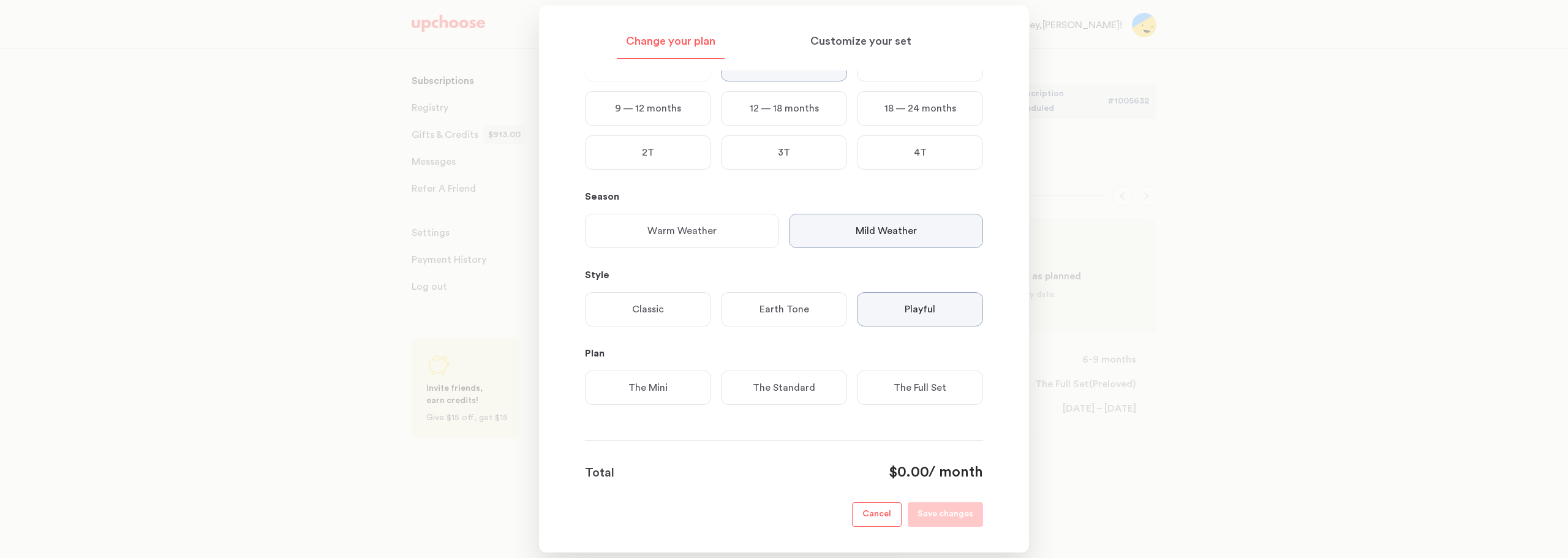
click at [796, 386] on p "The Standard" at bounding box center [784, 387] width 63 height 14
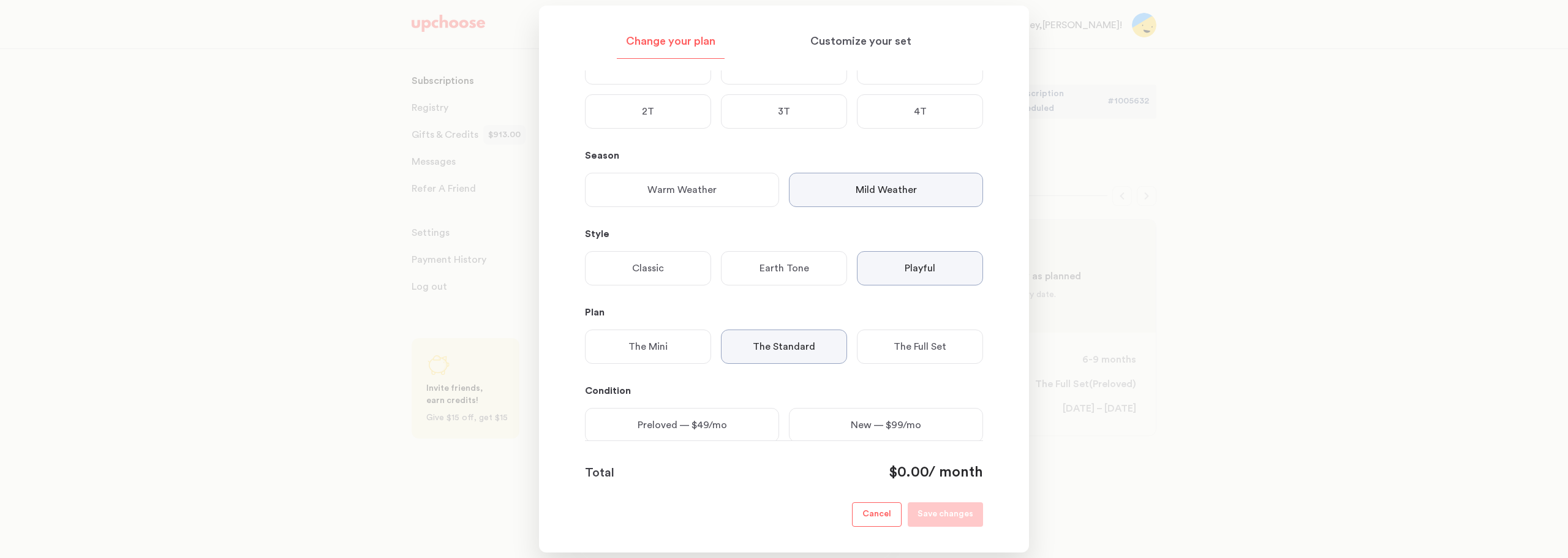
scroll to position [149, 0]
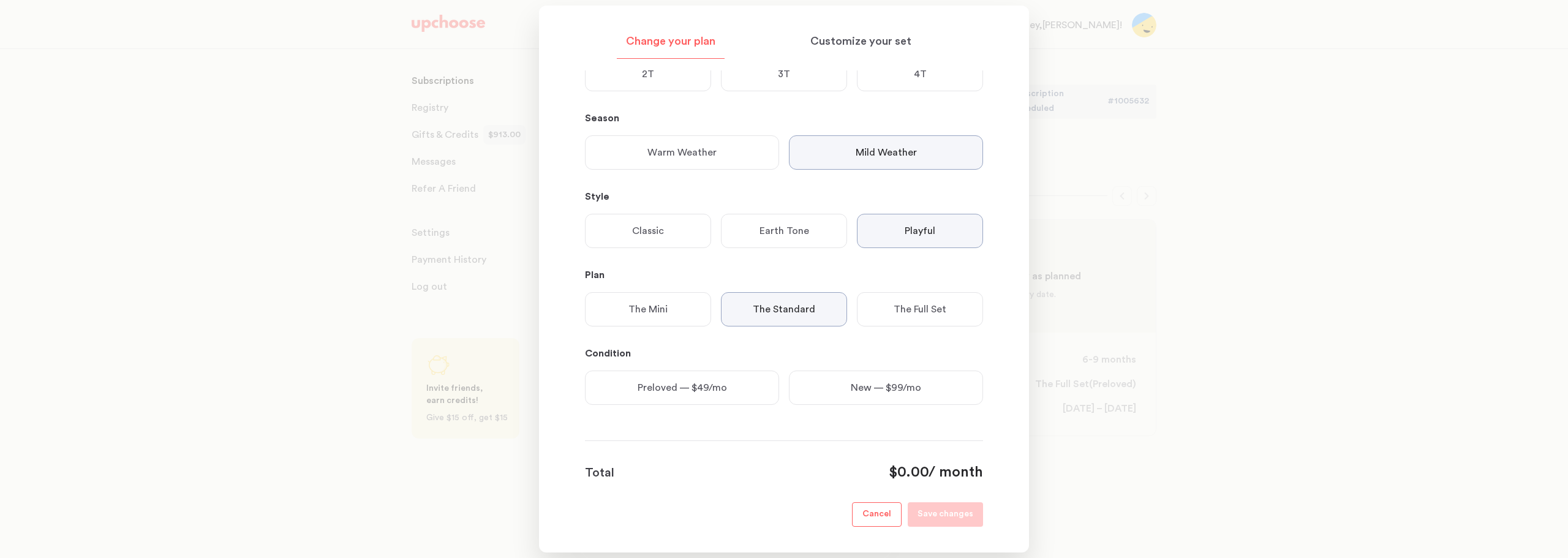
click at [924, 308] on p "The Full Set" at bounding box center [920, 309] width 52 height 14
click at [665, 386] on p "Preloved — $89/mo" at bounding box center [682, 387] width 89 height 14
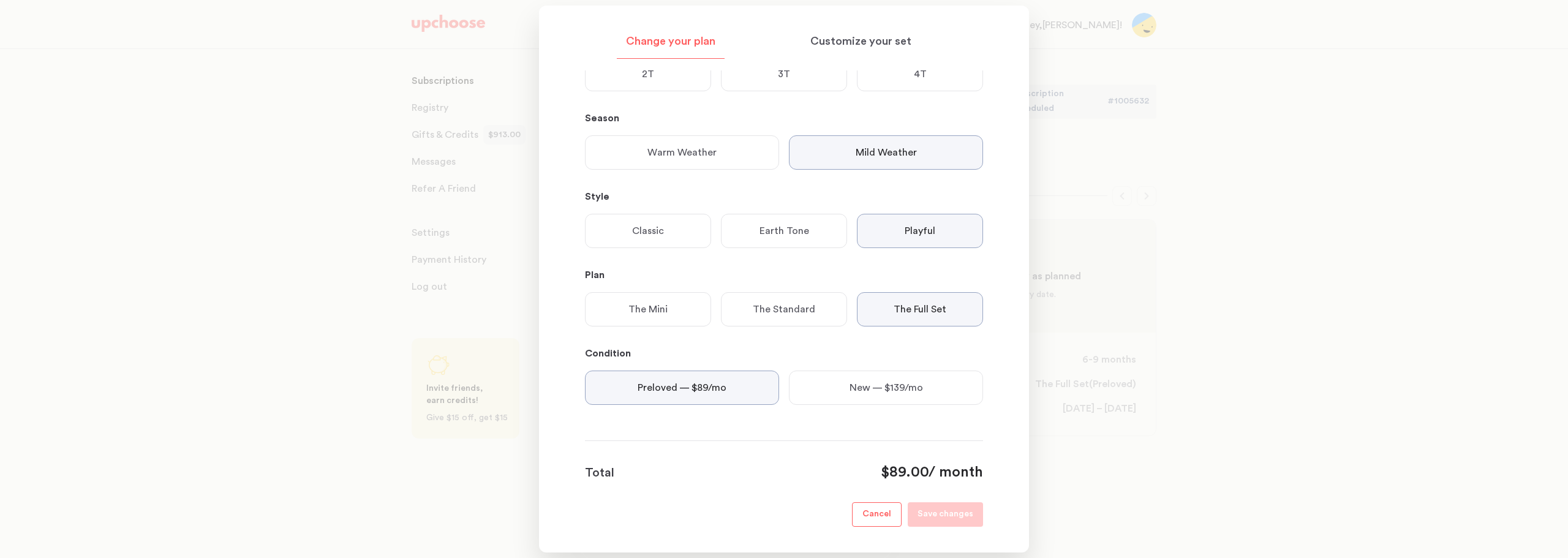
click at [815, 481] on div "Total $89.00 / month" at bounding box center [784, 472] width 398 height 20
click at [863, 382] on p "New — $139/mo" at bounding box center [886, 387] width 73 height 14
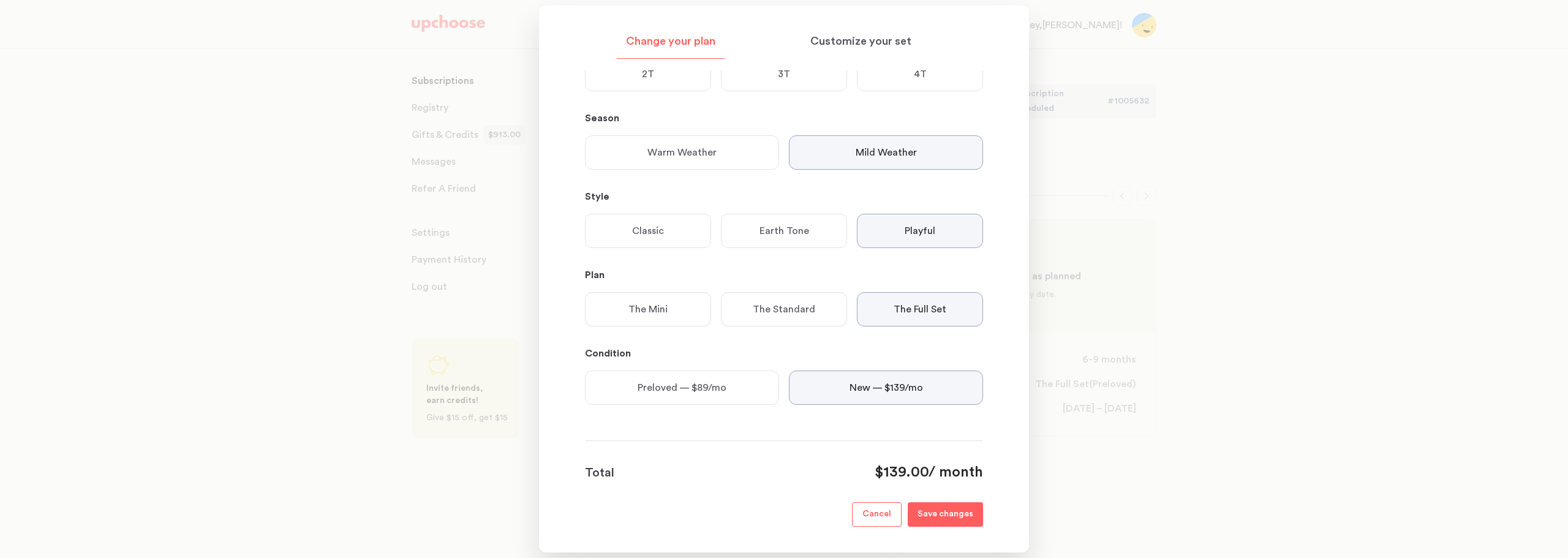
click at [676, 381] on p "Preloved — $89/mo" at bounding box center [682, 387] width 89 height 14
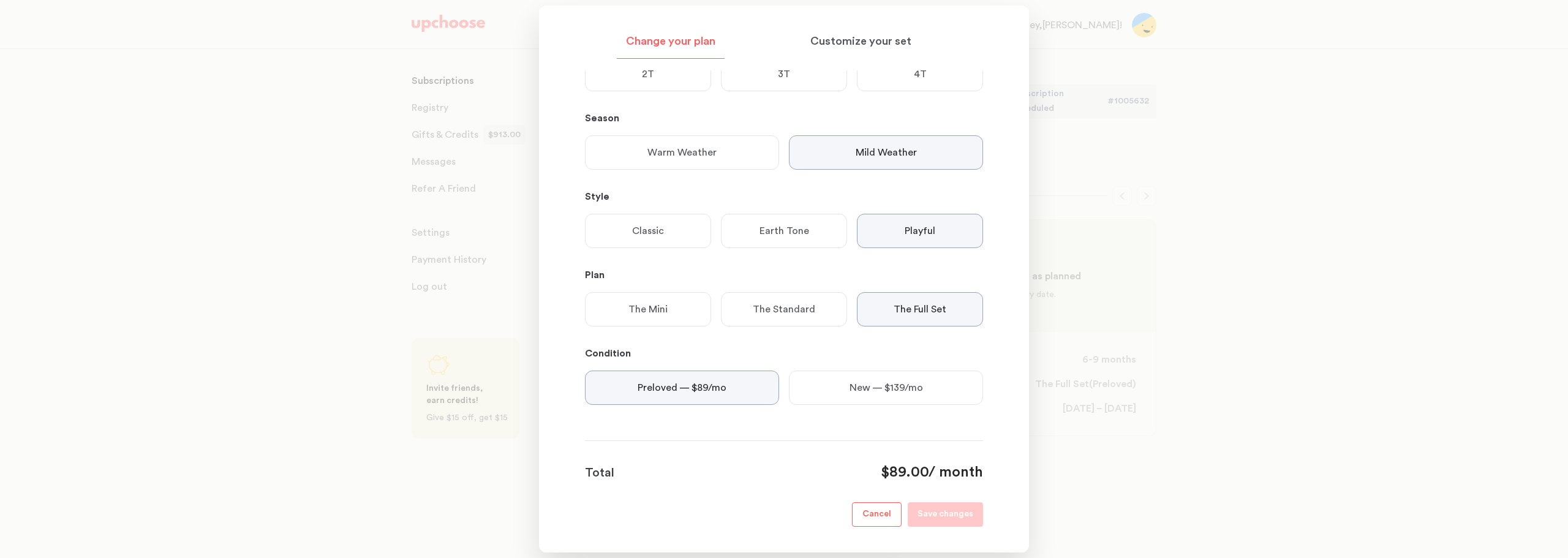
click at [765, 308] on p "The Standard" at bounding box center [784, 309] width 63 height 14
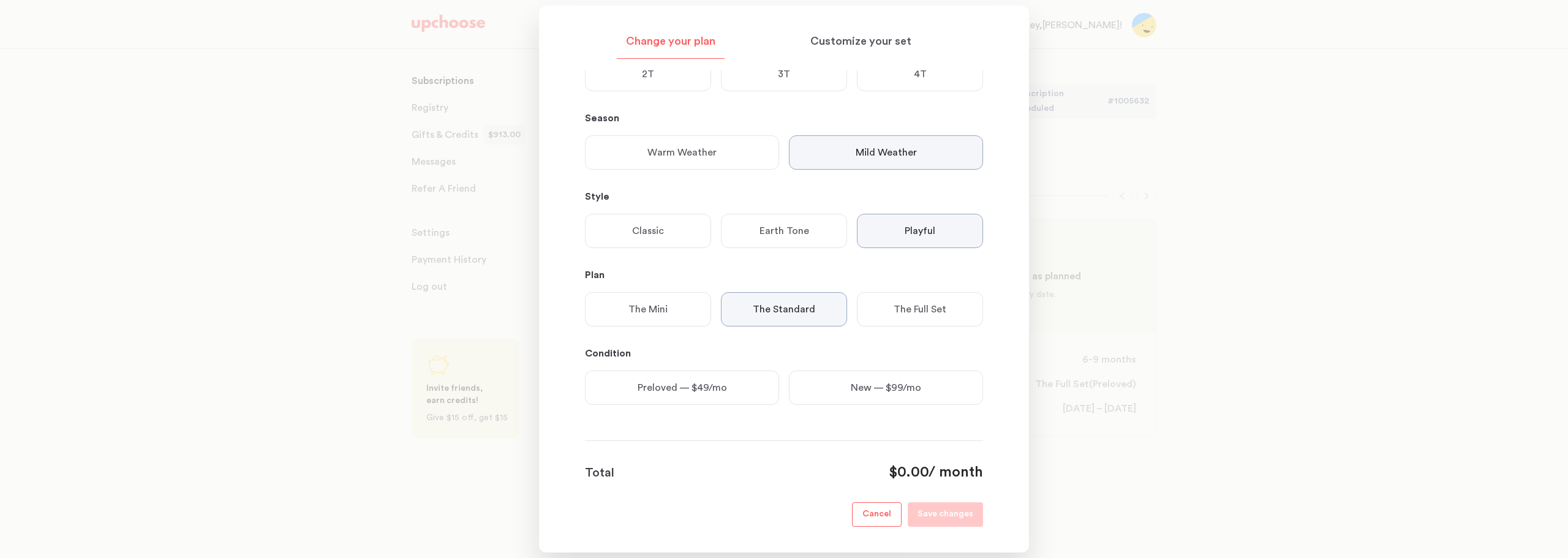
click at [708, 389] on p "Preloved — $49/mo" at bounding box center [682, 387] width 89 height 14
click at [936, 305] on p "The Full Set" at bounding box center [920, 309] width 52 height 14
click at [683, 392] on p "Preloved — $89/mo" at bounding box center [682, 387] width 89 height 14
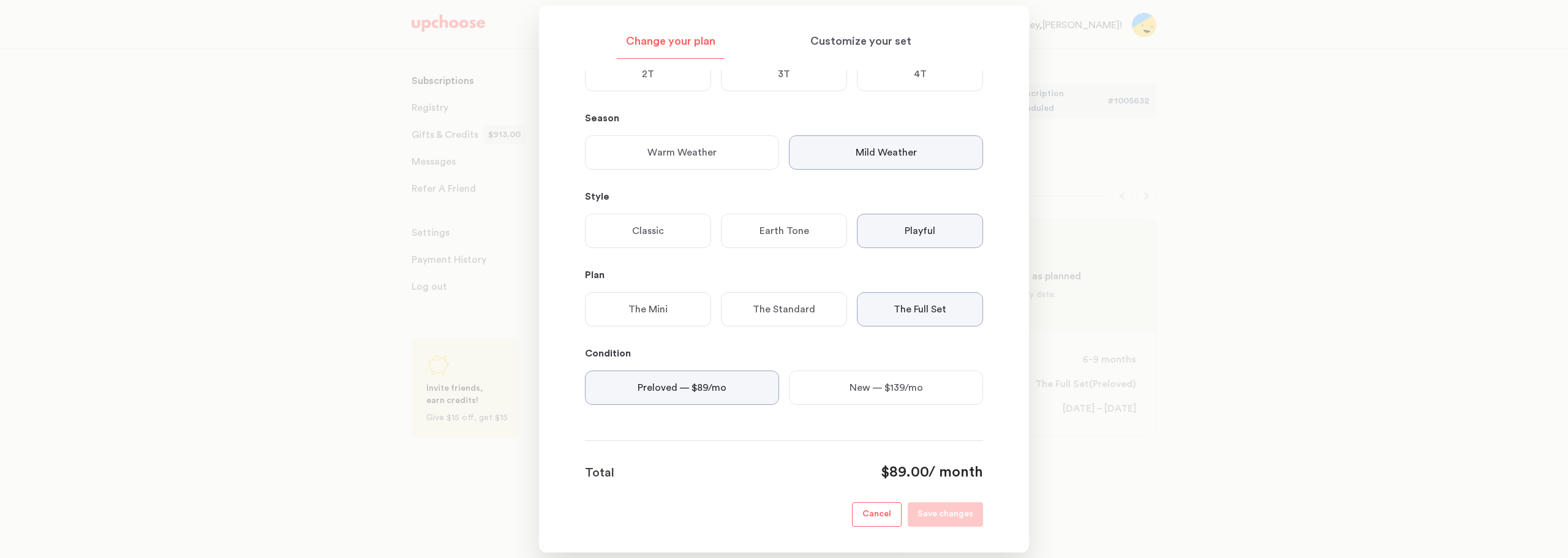
click at [827, 388] on div "New — $139/mo" at bounding box center [886, 387] width 194 height 34
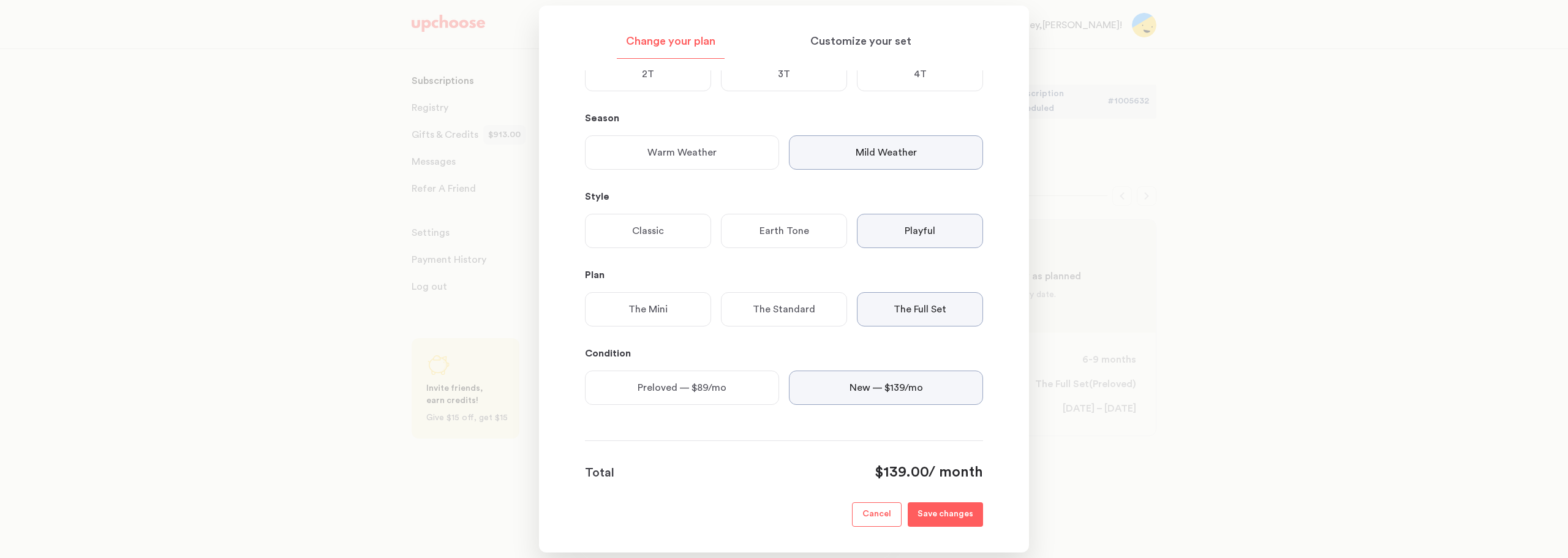
click at [772, 308] on p "The Standard" at bounding box center [784, 309] width 63 height 14
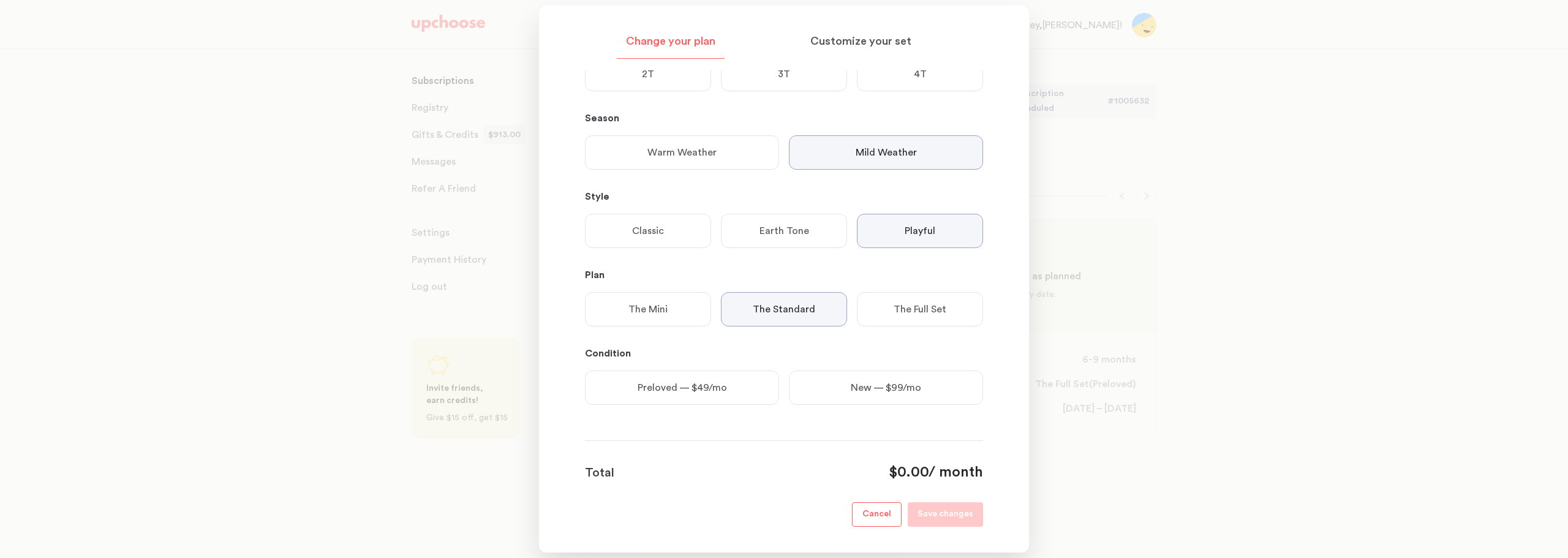
click at [690, 393] on p "Preloved — $49/mo" at bounding box center [682, 387] width 89 height 14
click at [804, 308] on p "The Standard" at bounding box center [784, 309] width 63 height 14
click at [707, 389] on p "Preloved — $49/mo" at bounding box center [682, 387] width 89 height 14
click at [951, 517] on p "Save changes" at bounding box center [945, 514] width 56 height 14
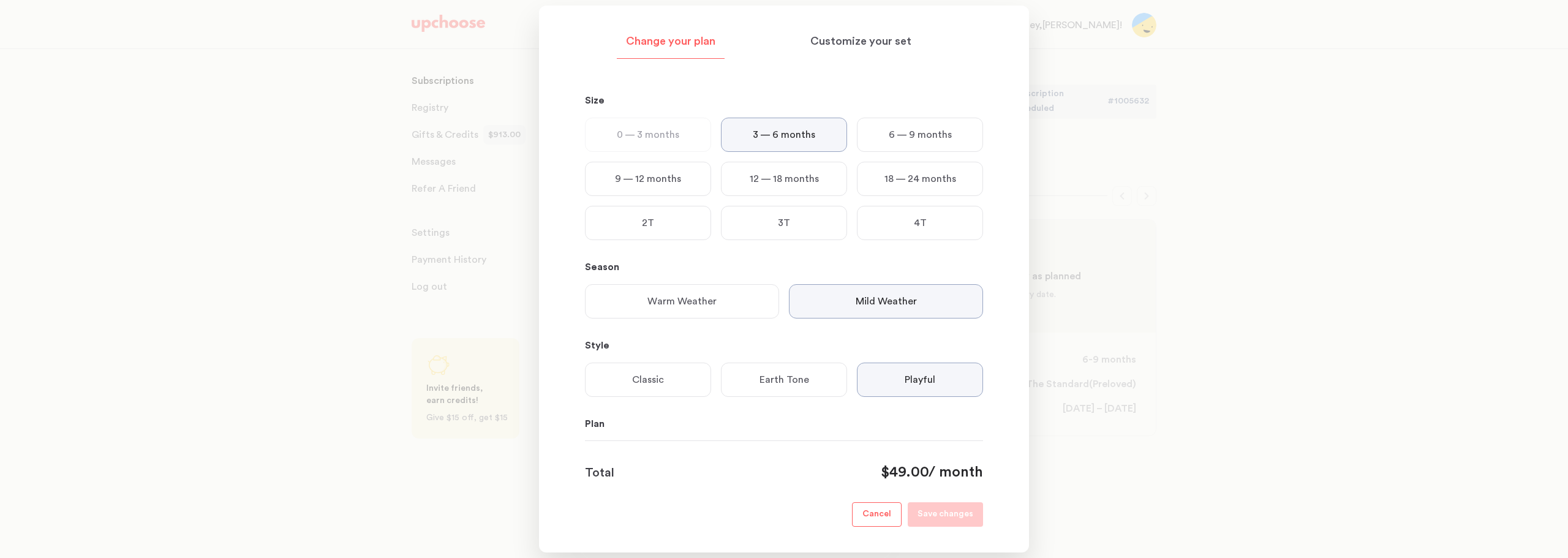
click at [1328, 389] on div at bounding box center [784, 279] width 1568 height 558
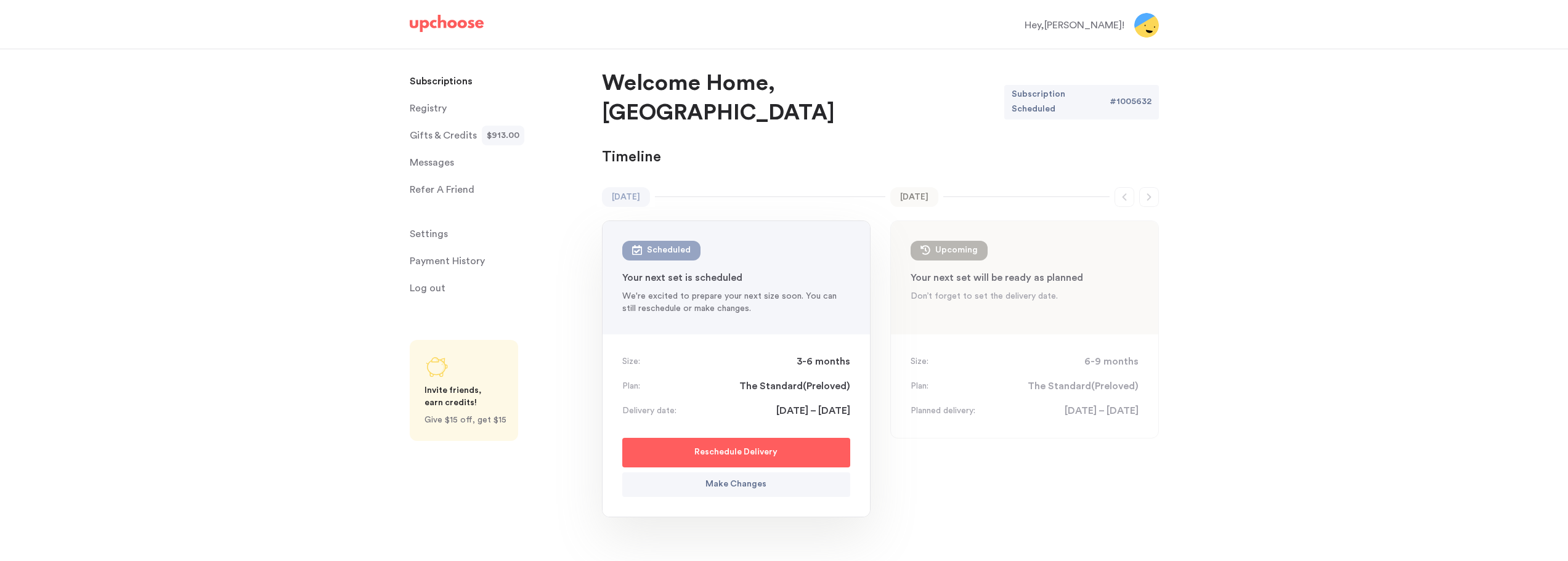
click at [761, 445] on p "Reschedule Delivery" at bounding box center [736, 452] width 83 height 14
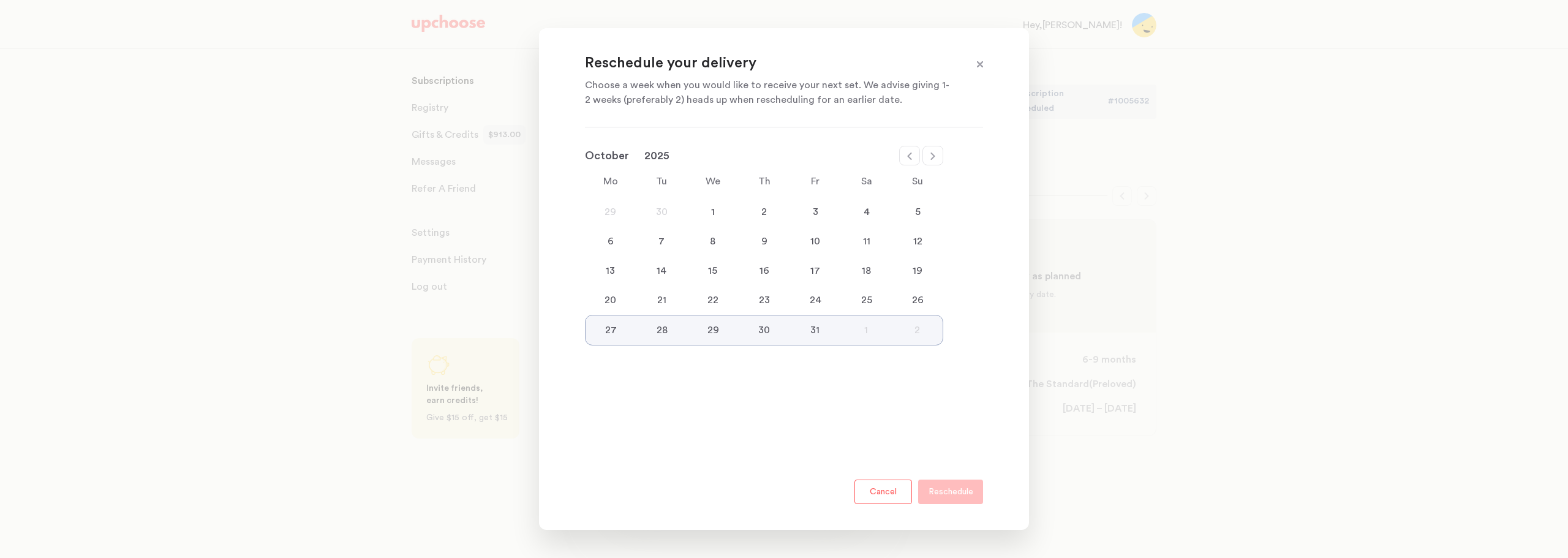
click at [936, 156] on icon at bounding box center [933, 156] width 10 height 10
select select "November"
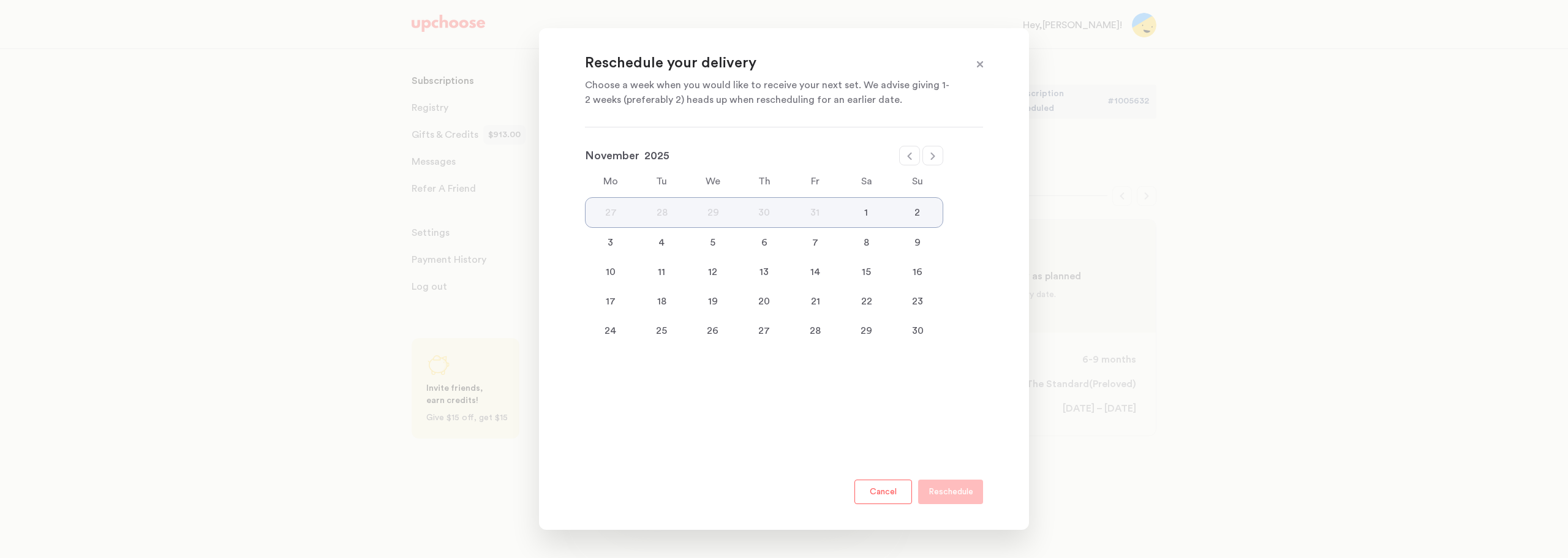
click at [660, 240] on div "4" at bounding box center [662, 242] width 52 height 14
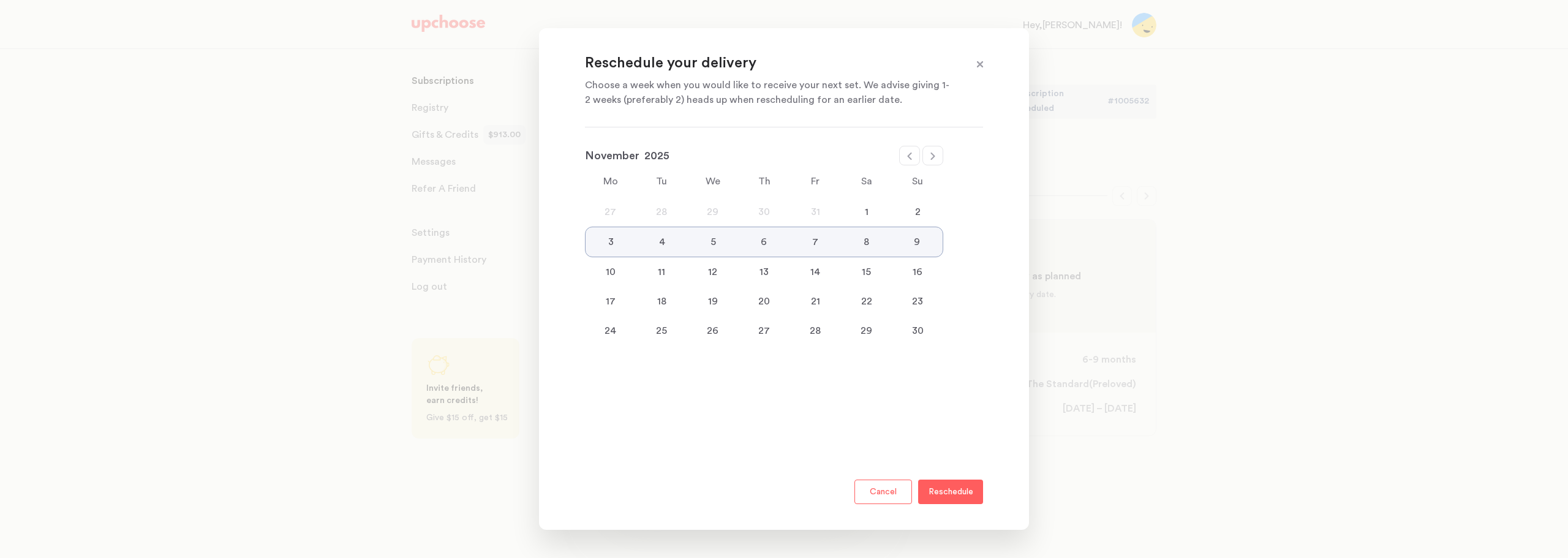
click at [968, 498] on p "Reschedule" at bounding box center [951, 491] width 45 height 14
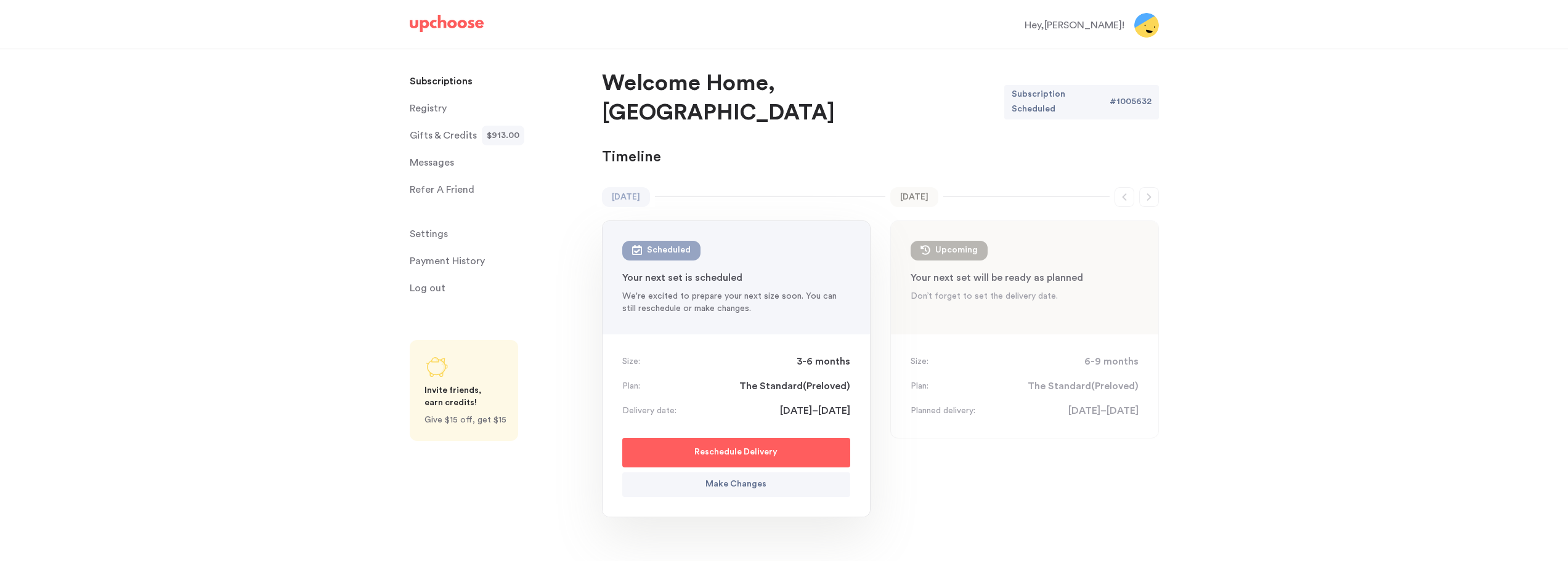
click at [743, 477] on p "Make Changes" at bounding box center [736, 484] width 61 height 14
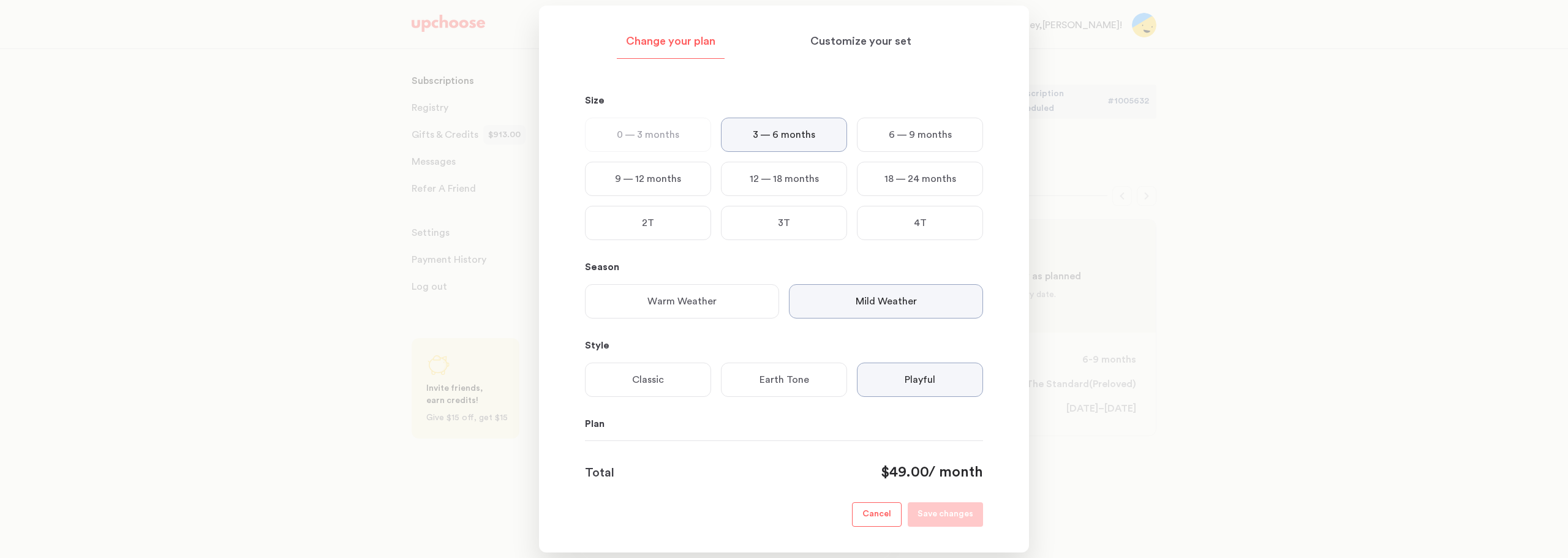
click at [649, 149] on div "0 — 3 months" at bounding box center [648, 134] width 126 height 34
click at [652, 138] on p "0 — 3 months" at bounding box center [648, 134] width 63 height 14
click at [794, 134] on p "3 — 6 months" at bounding box center [784, 134] width 63 height 14
click at [651, 135] on p "0 — 3 months" at bounding box center [648, 134] width 63 height 14
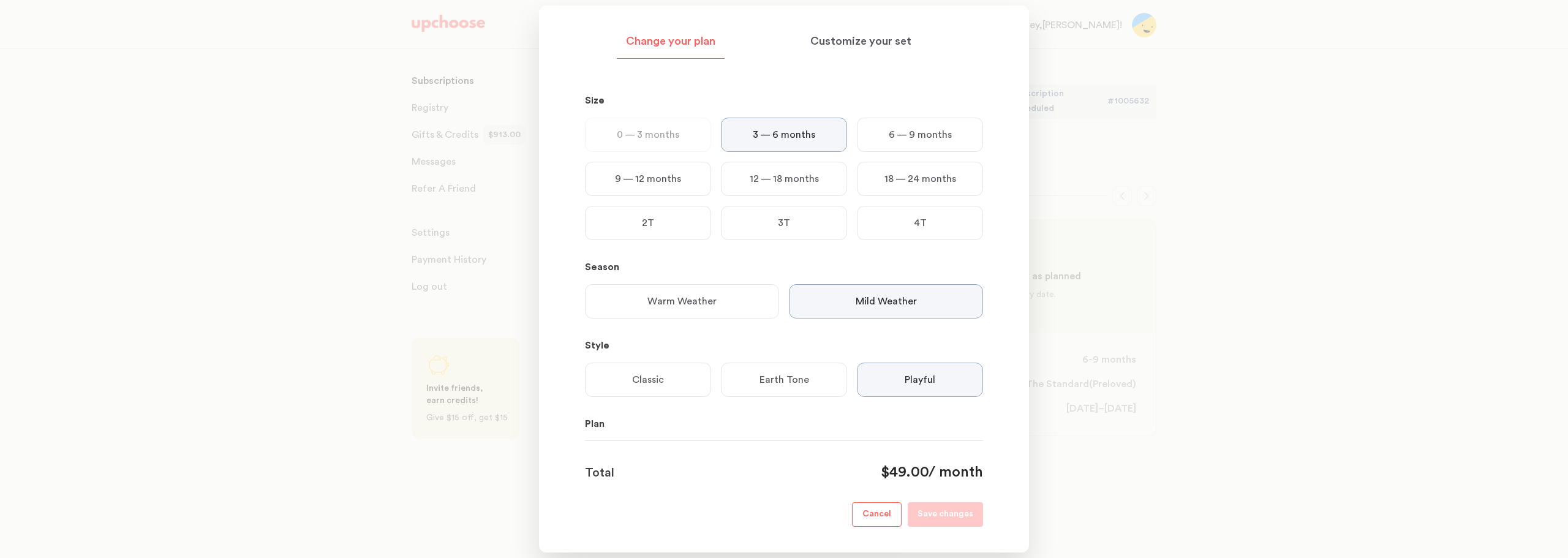
click at [880, 508] on p "Cancel" at bounding box center [877, 514] width 29 height 14
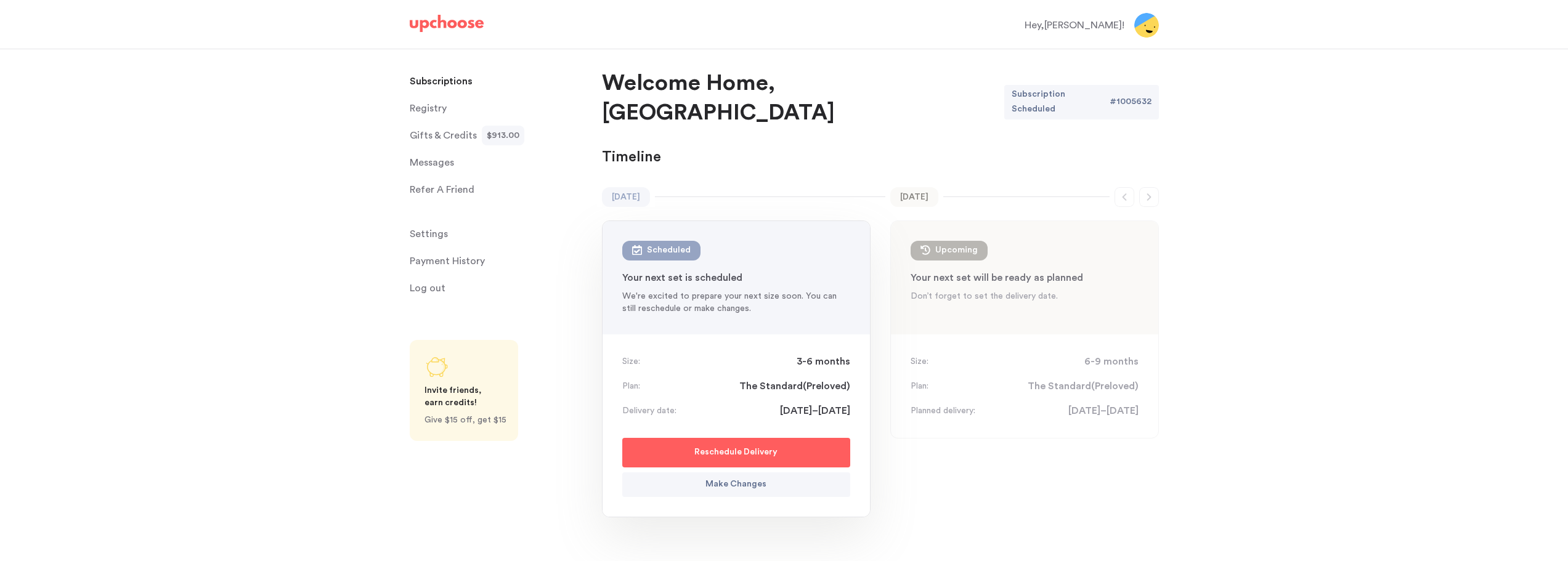
click at [756, 445] on p "Reschedule Delivery" at bounding box center [736, 452] width 83 height 14
select select "November"
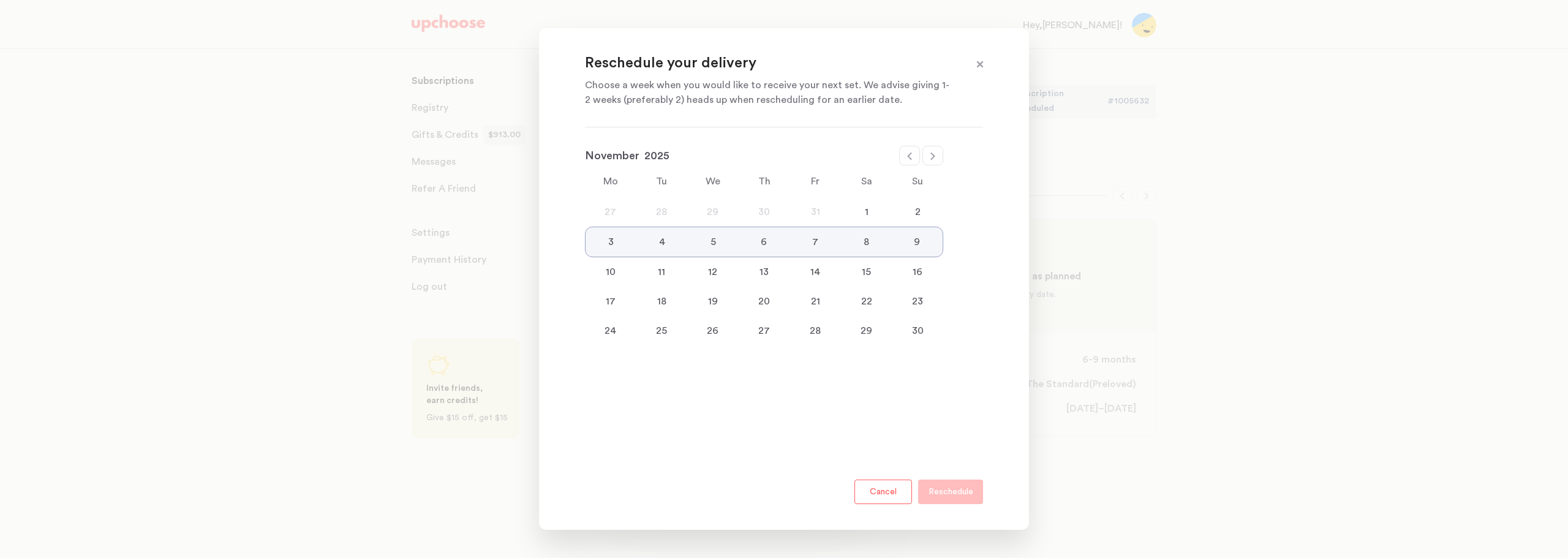
click at [603, 272] on div "10" at bounding box center [611, 272] width 52 height 14
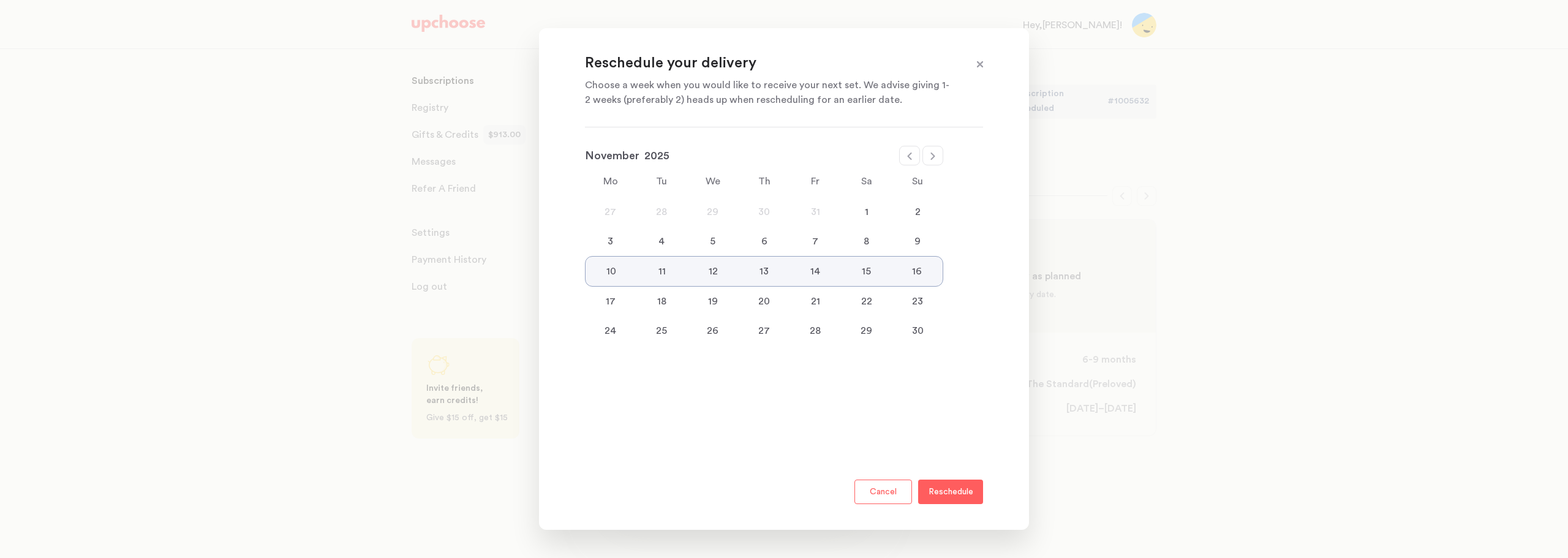
click at [972, 499] on p "Reschedule" at bounding box center [951, 491] width 45 height 14
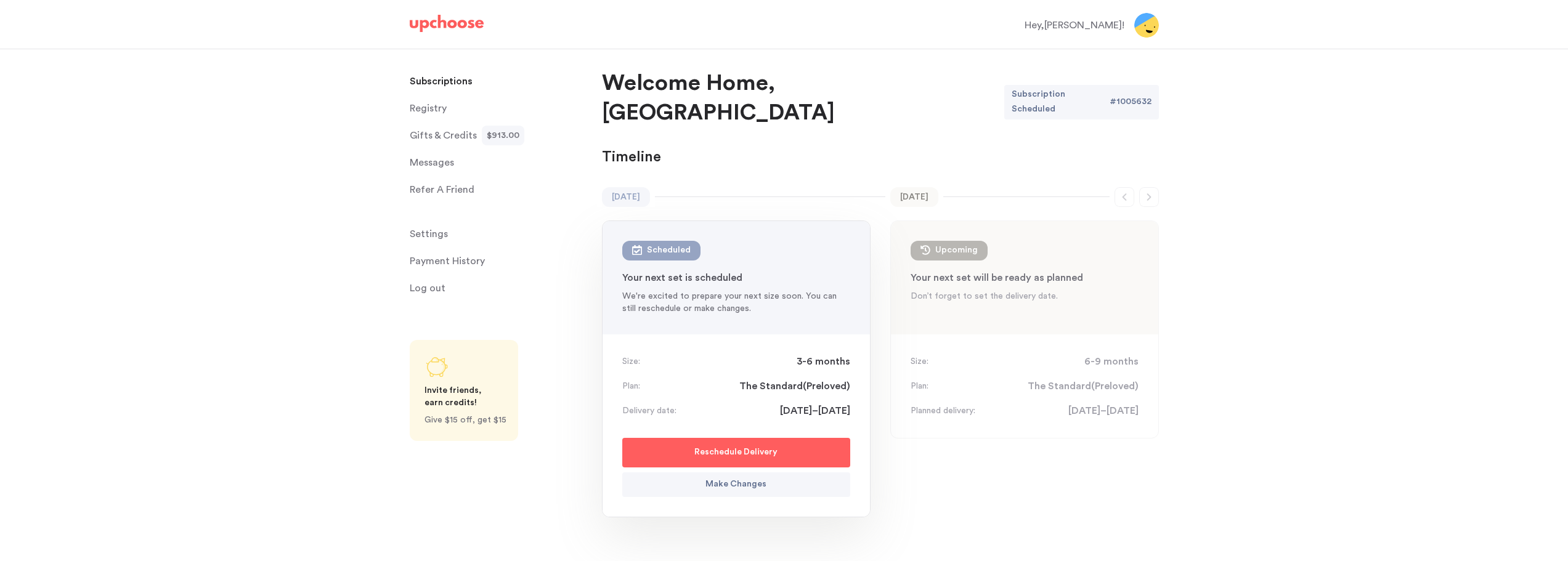
click at [740, 477] on p "Make Changes" at bounding box center [736, 484] width 61 height 14
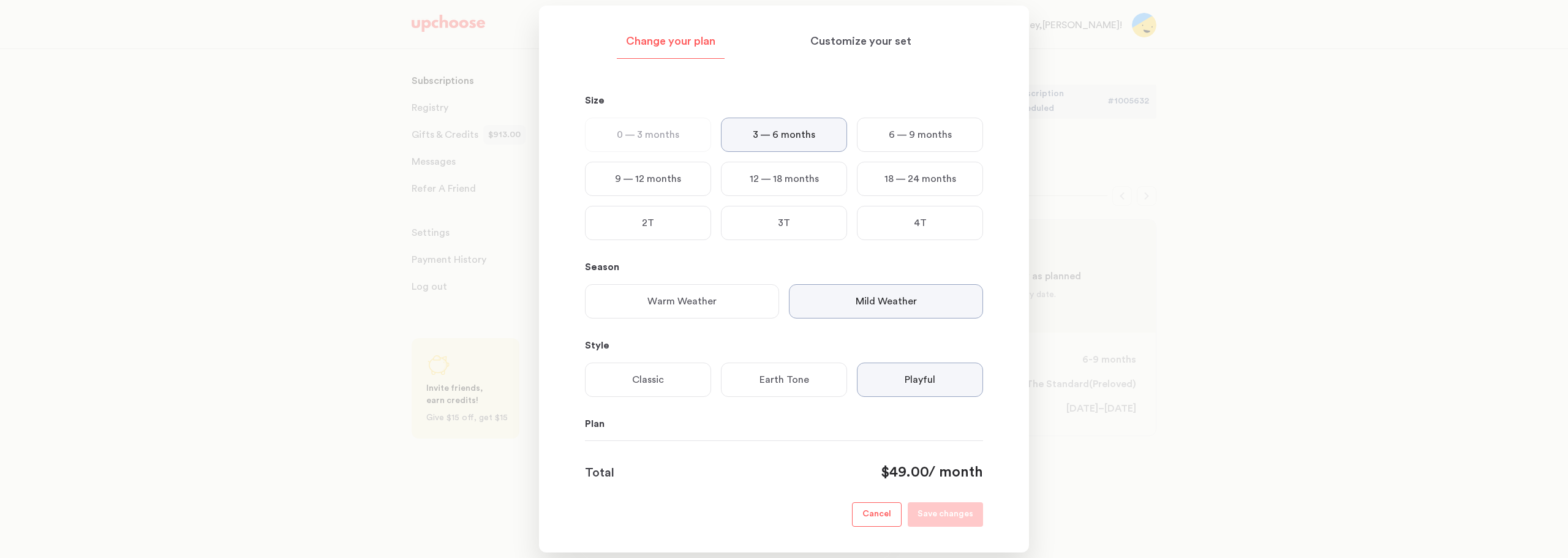
click at [647, 128] on p "0 — 3 months" at bounding box center [648, 134] width 63 height 14
click at [646, 138] on p "0 — 3 months" at bounding box center [648, 134] width 63 height 14
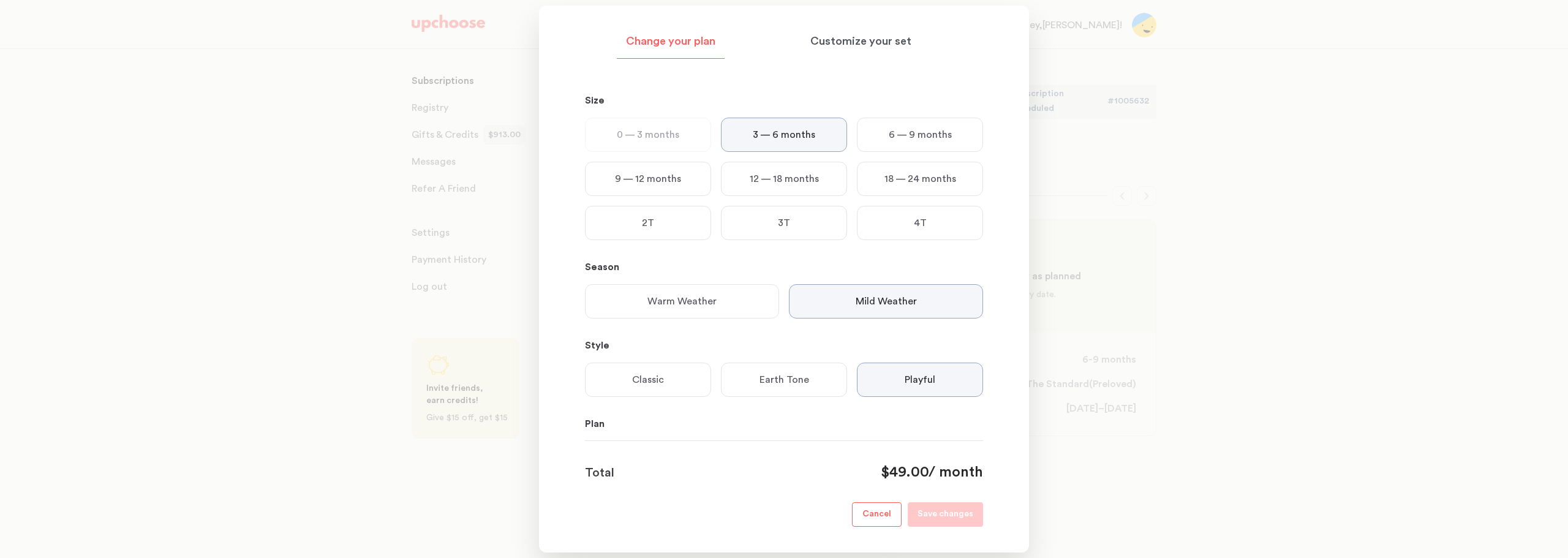
click at [789, 84] on div "Size 0 — 3 months 3 — 6 months 6 — 9 months 9 — 12 months 12 — 18 months 18 — 2…" at bounding box center [784, 331] width 398 height 516
click at [887, 511] on p "Cancel" at bounding box center [877, 514] width 29 height 14
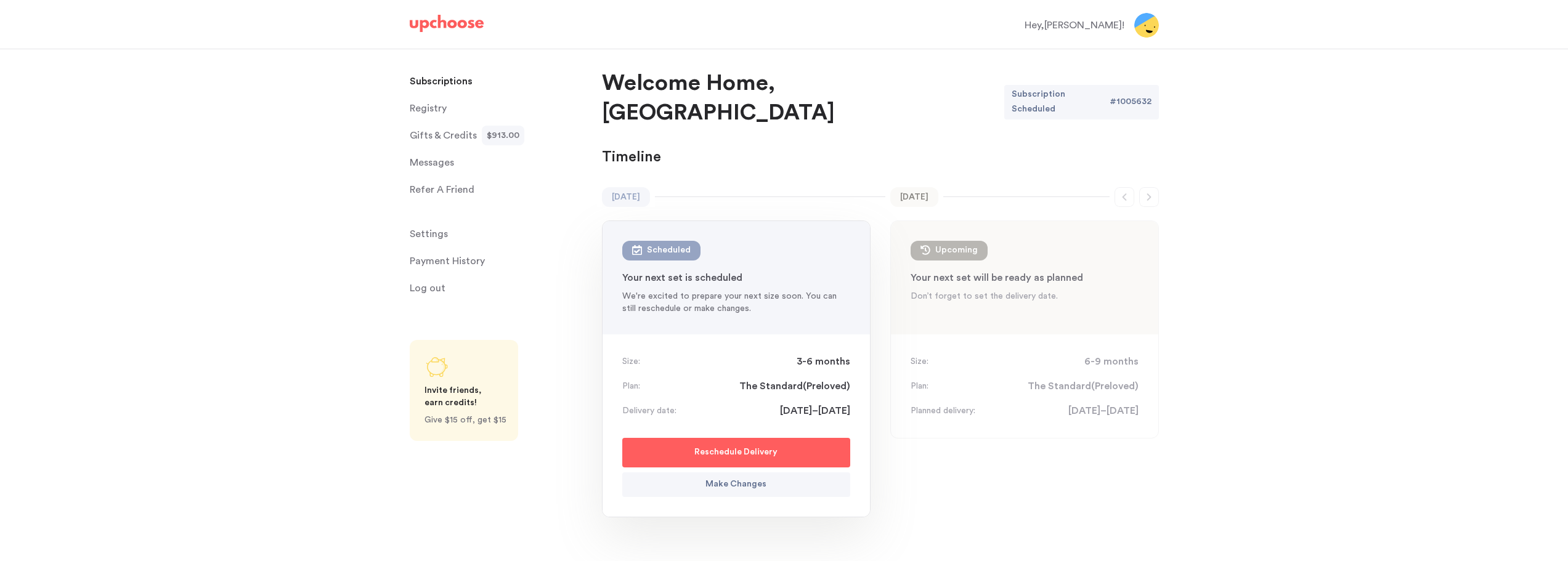
click at [420, 161] on span "Messages" at bounding box center [431, 162] width 44 height 25
click at [430, 163] on span "Messages" at bounding box center [431, 162] width 44 height 25
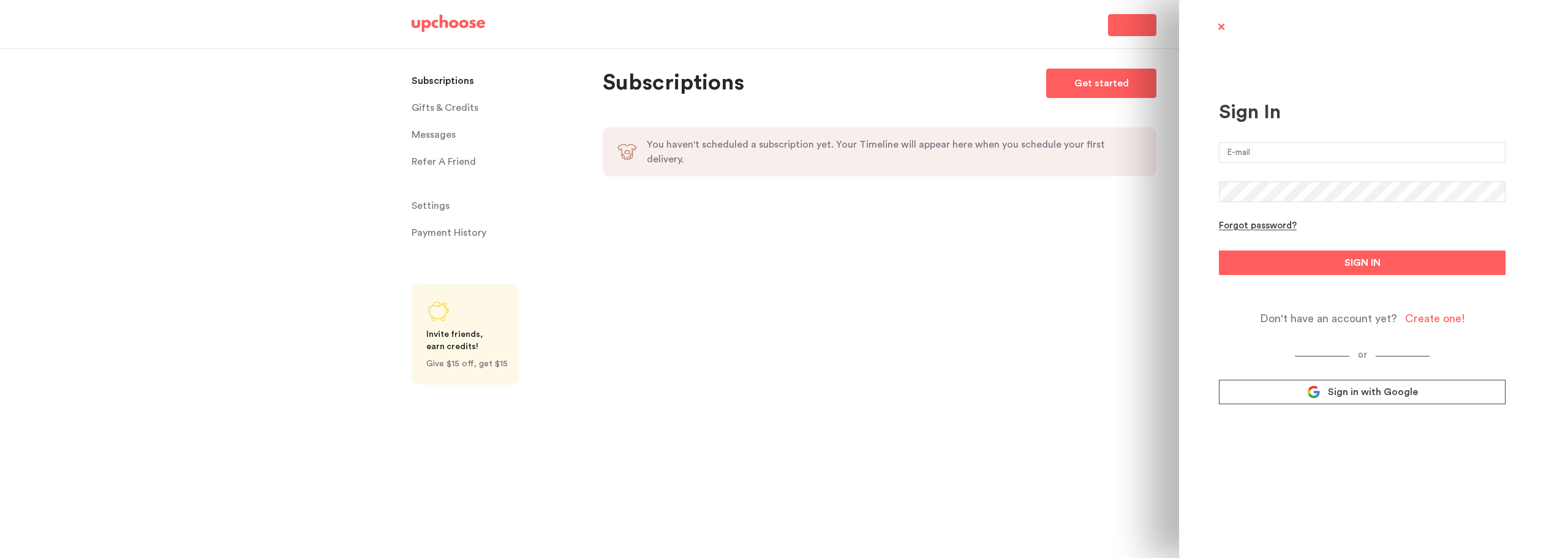
click at [1258, 153] on input "email" at bounding box center [1362, 153] width 287 height 21
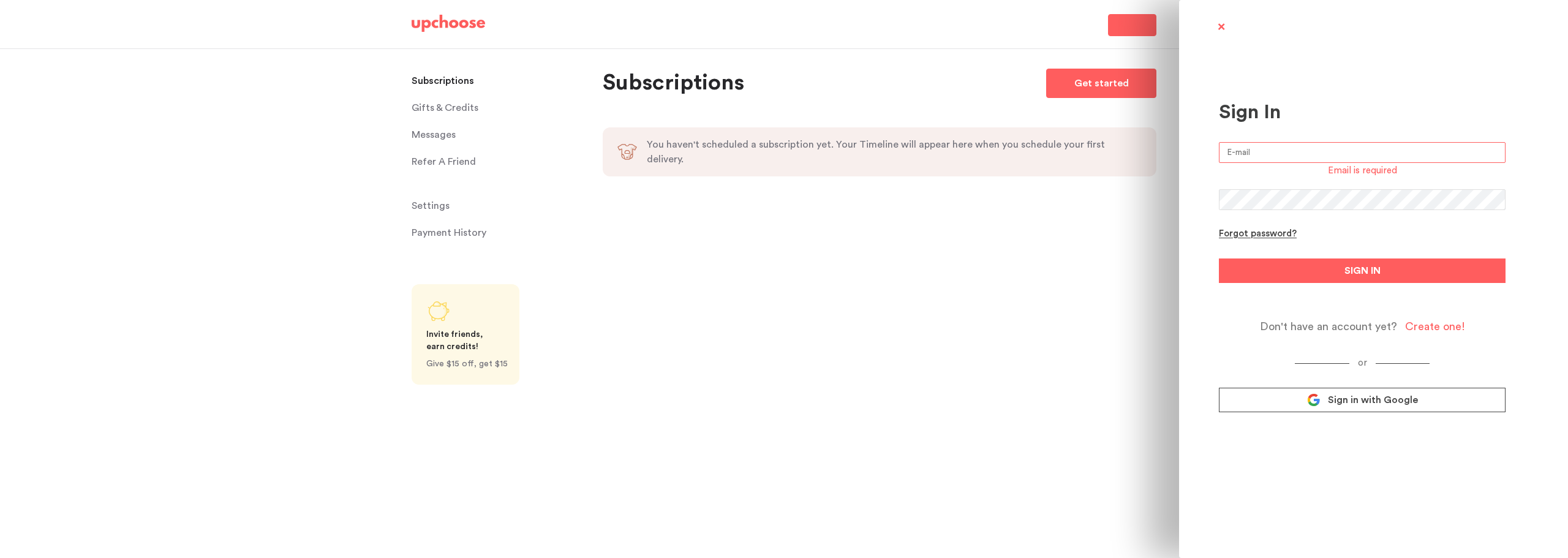
type input "[EMAIL_ADDRESS][DOMAIN_NAME]"
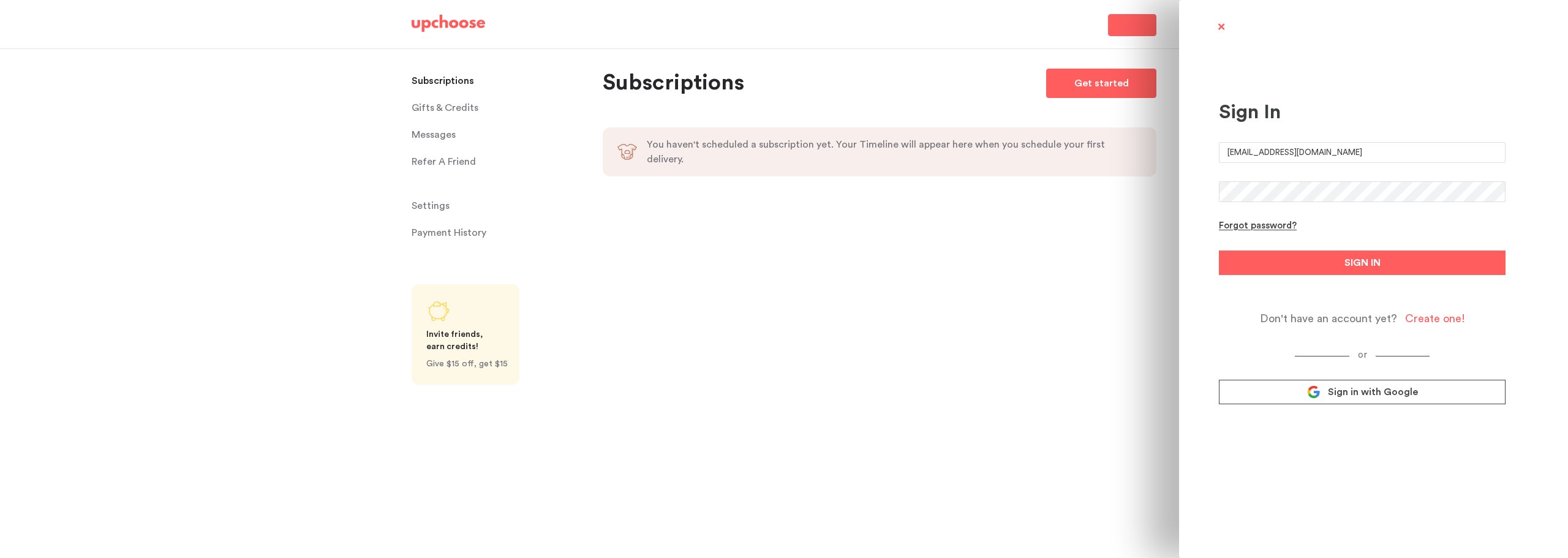
click at [1300, 276] on form "[EMAIL_ADDRESS][DOMAIN_NAME] Forgot password? SIGN IN Don't have an account yet…" at bounding box center [1362, 234] width 287 height 183
click at [1296, 260] on button "SIGN IN" at bounding box center [1362, 262] width 287 height 25
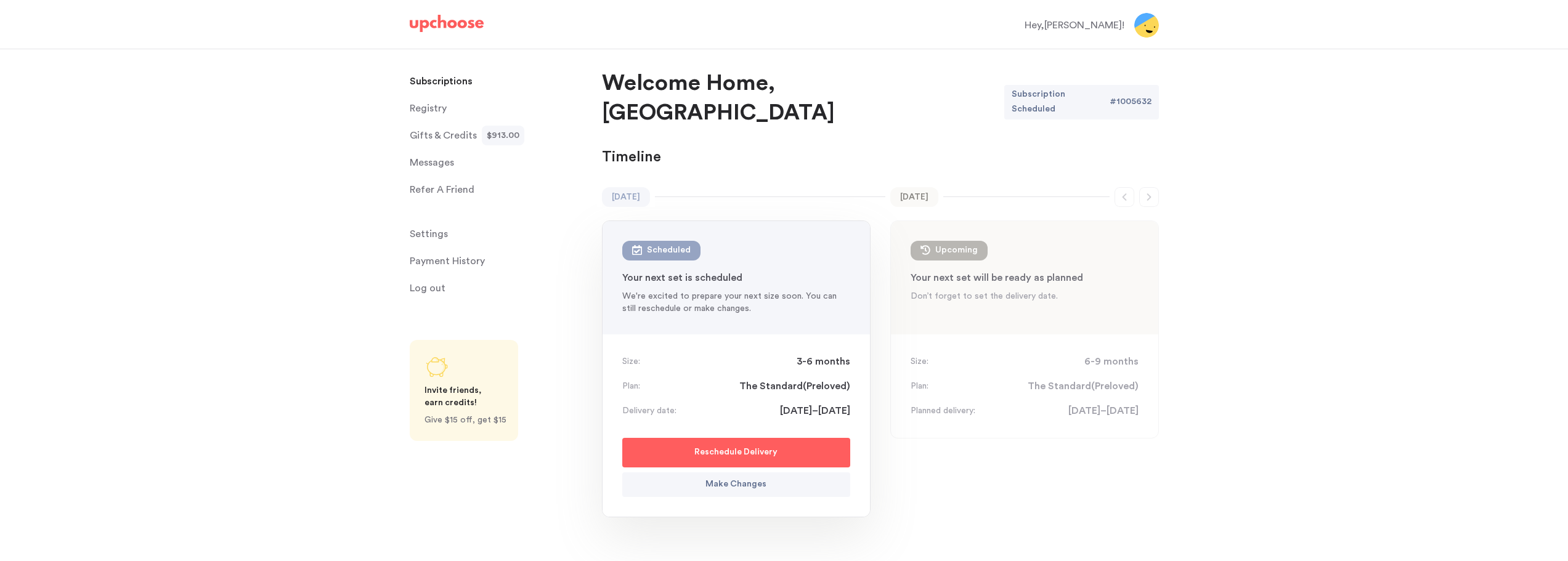
click at [447, 77] on p "Subscriptions" at bounding box center [441, 81] width 63 height 25
drag, startPoint x: 790, startPoint y: 331, endPoint x: 815, endPoint y: 331, distance: 25.0
click at [815, 354] on div "Size: 3-6 months" at bounding box center [736, 361] width 228 height 14
click at [426, 231] on span "Settings" at bounding box center [429, 233] width 38 height 25
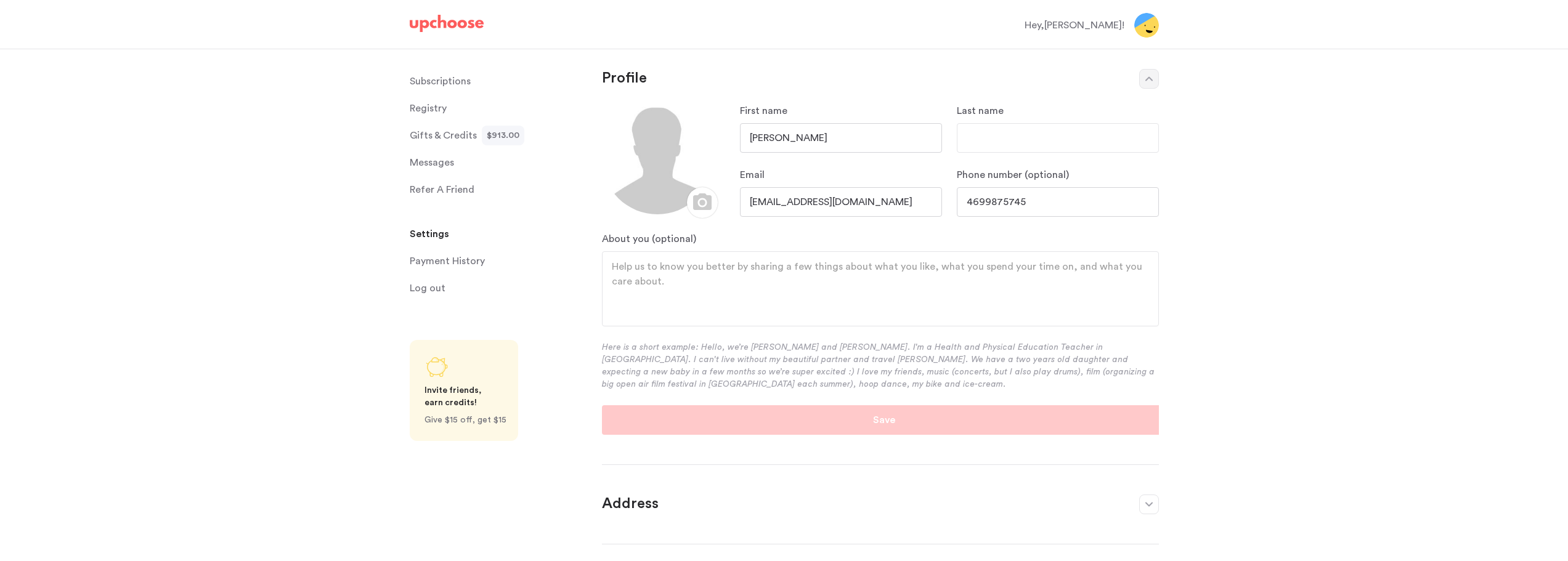
click at [435, 85] on p "Subscriptions" at bounding box center [440, 81] width 61 height 25
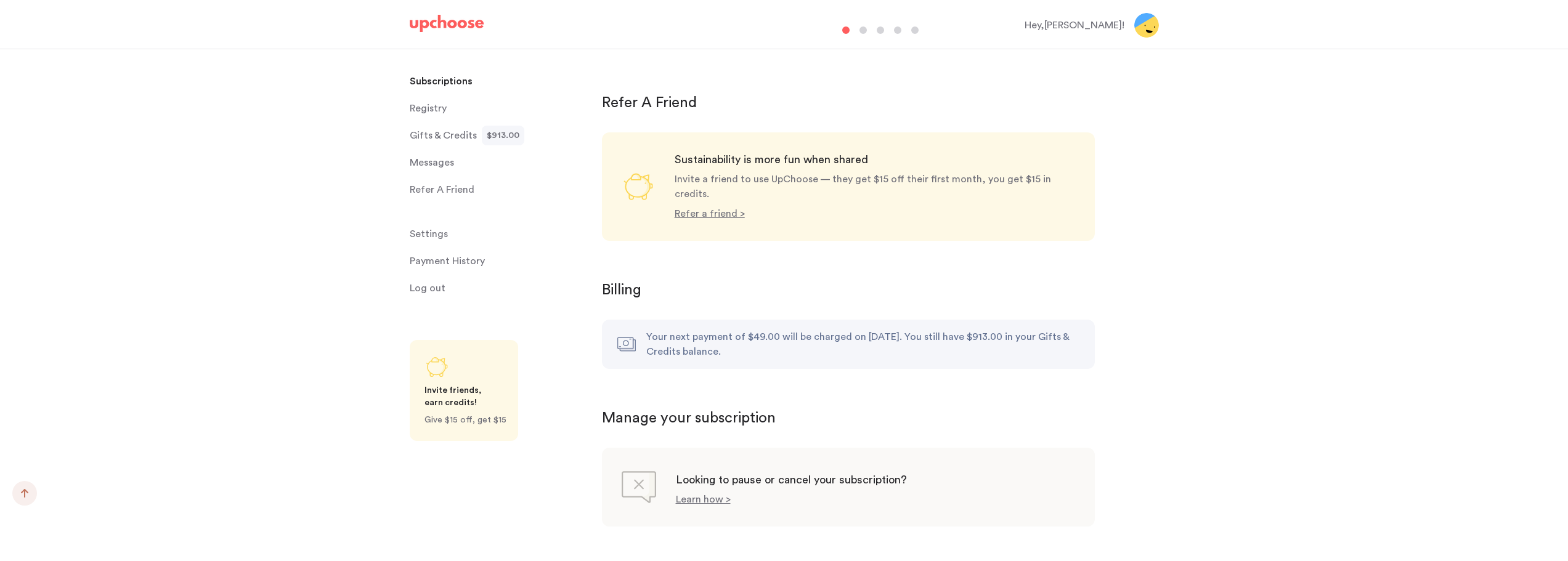
scroll to position [677, 0]
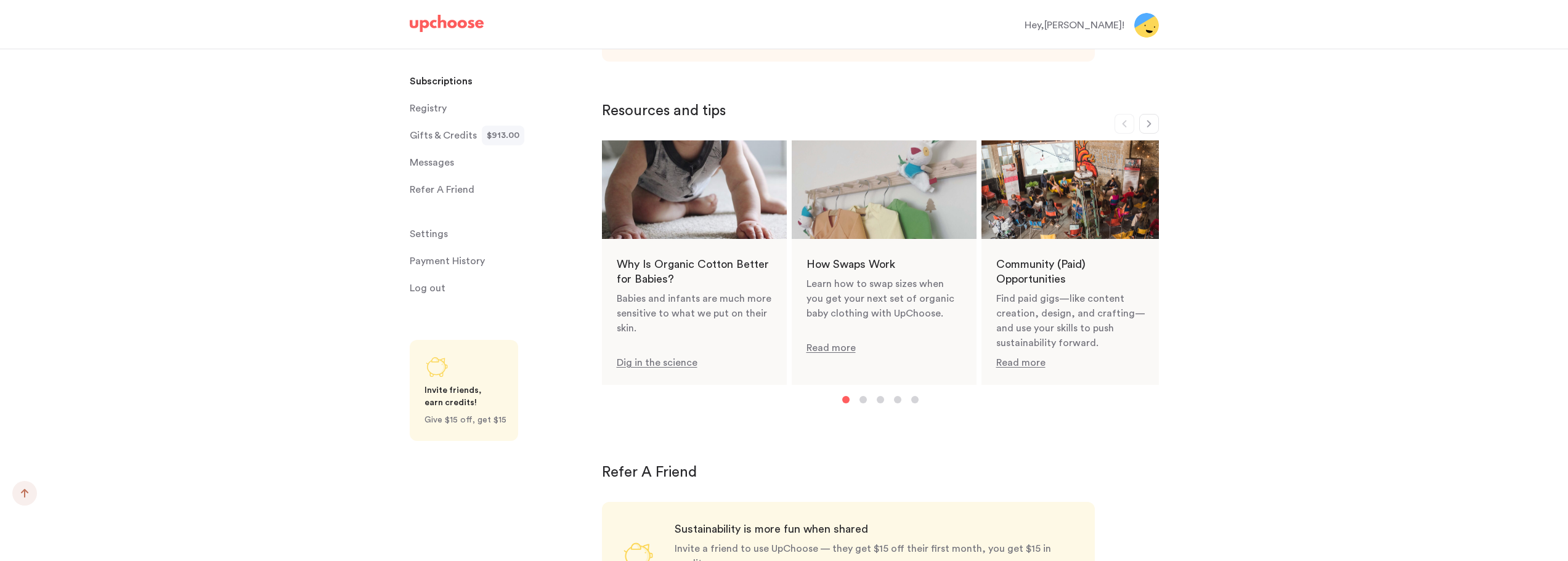
click at [1155, 114] on button "button" at bounding box center [1148, 124] width 20 height 20
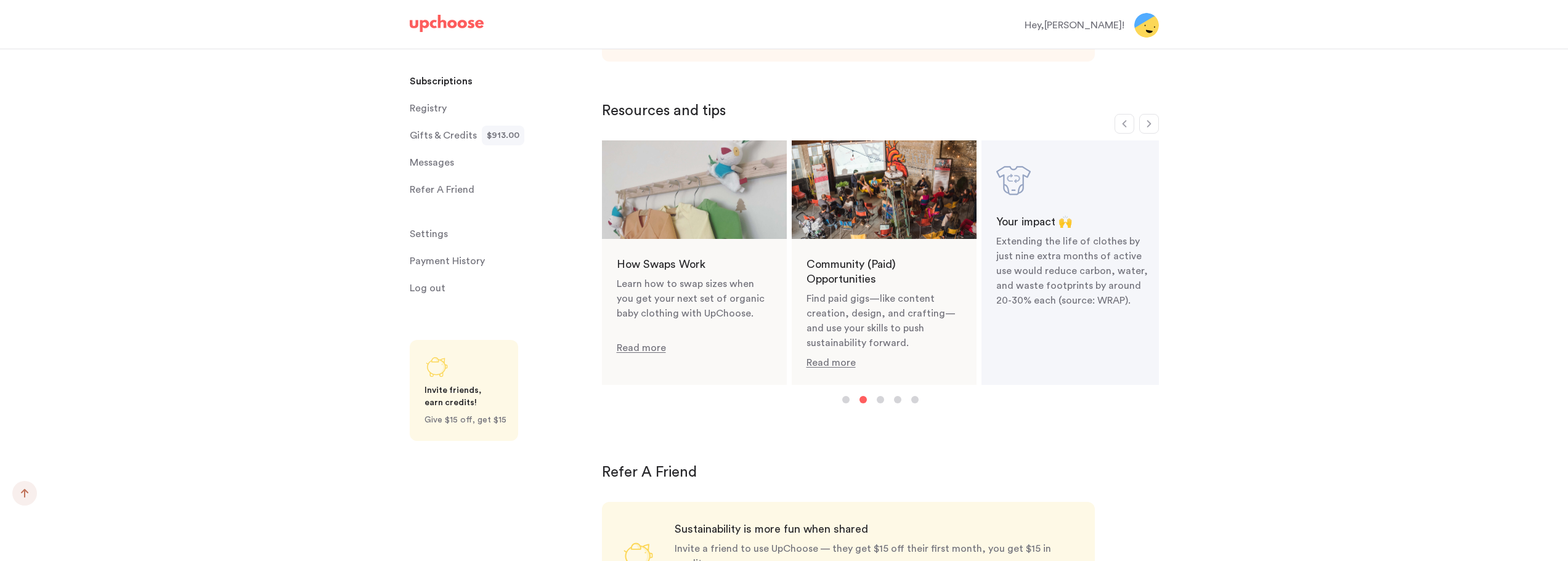
click at [1151, 119] on icon "button" at bounding box center [1149, 124] width 10 height 10
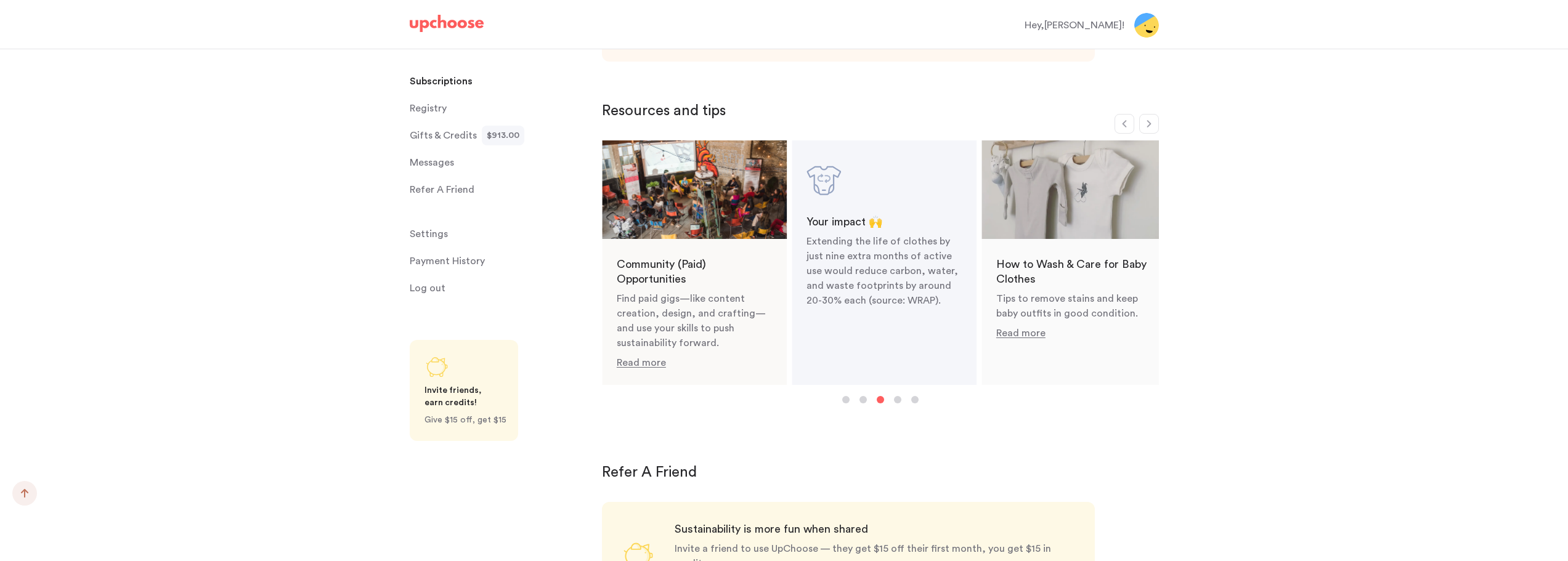
click at [1151, 119] on icon "button" at bounding box center [1149, 124] width 10 height 10
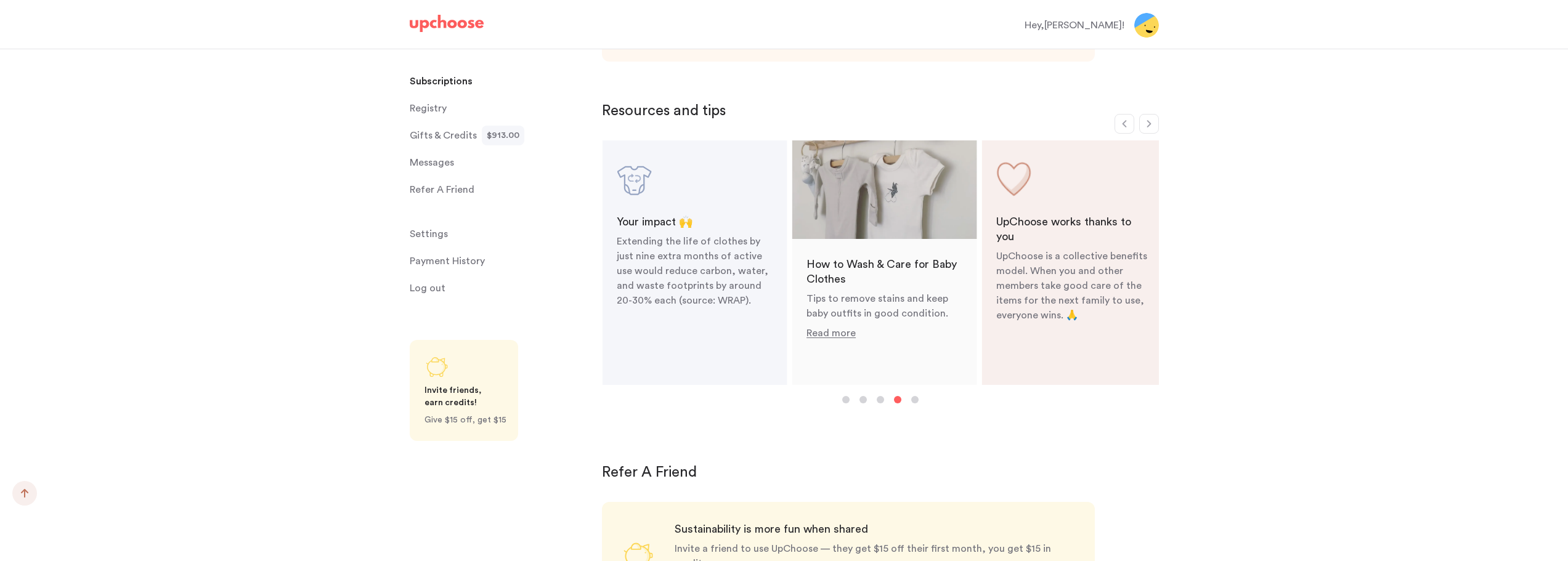
click at [1151, 119] on icon "button" at bounding box center [1149, 124] width 10 height 10
click at [1122, 119] on icon "button" at bounding box center [1124, 124] width 10 height 10
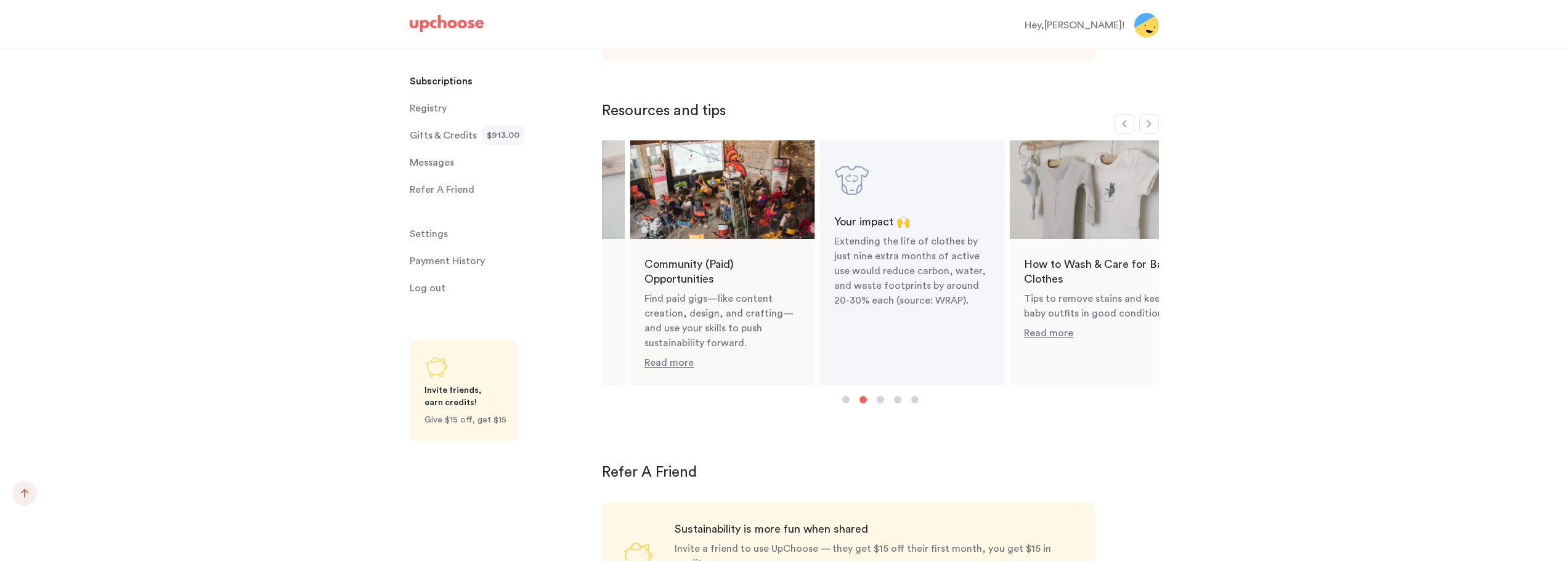
click at [1122, 119] on icon "button" at bounding box center [1124, 124] width 10 height 10
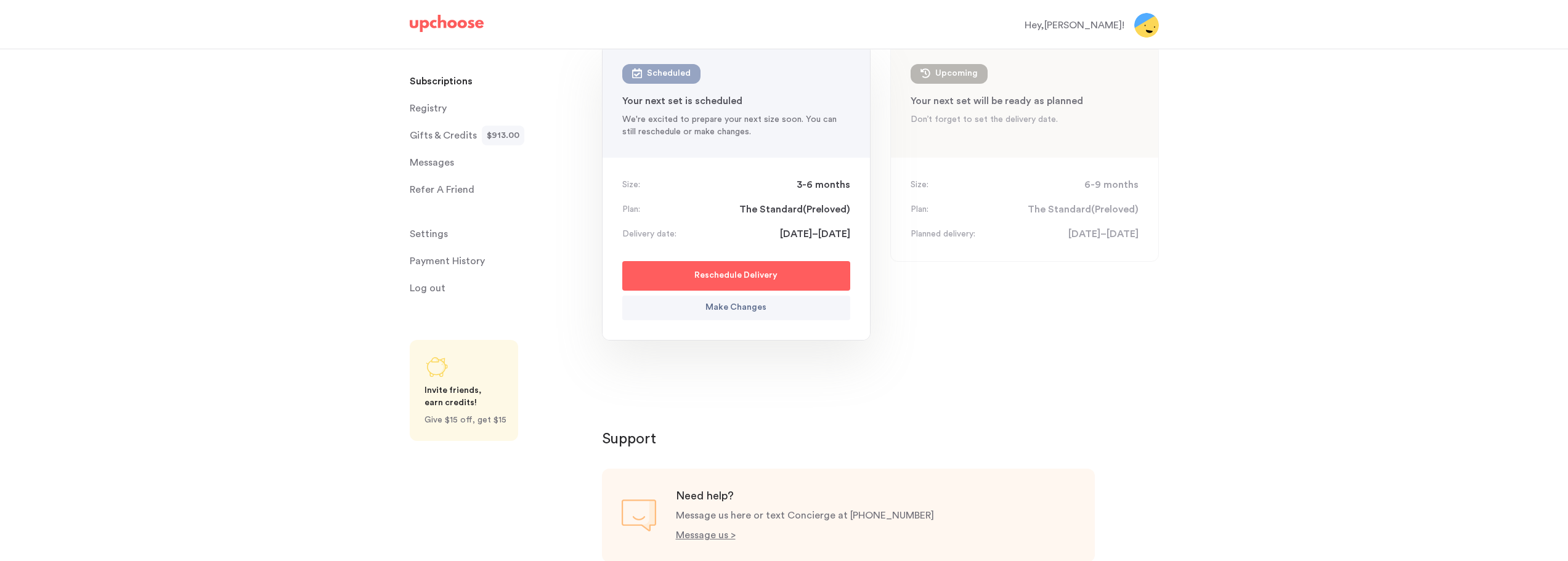
scroll to position [0, 0]
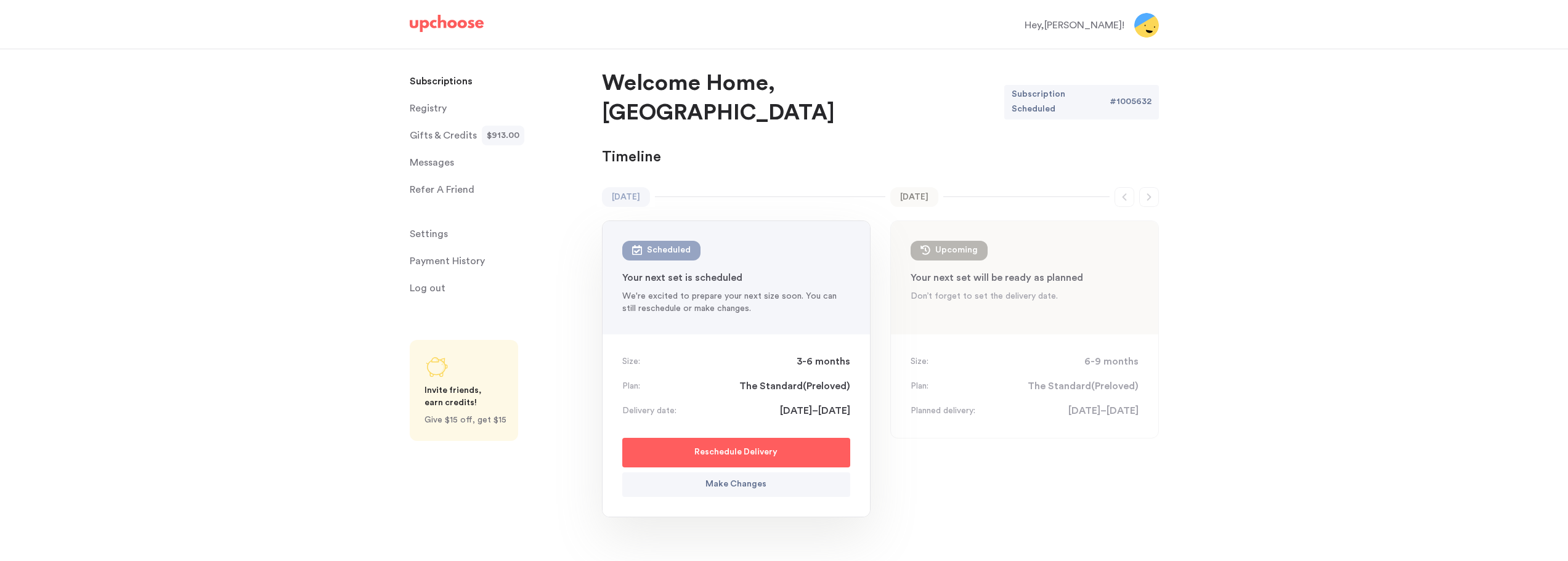
click at [434, 232] on span "Settings" at bounding box center [429, 233] width 38 height 25
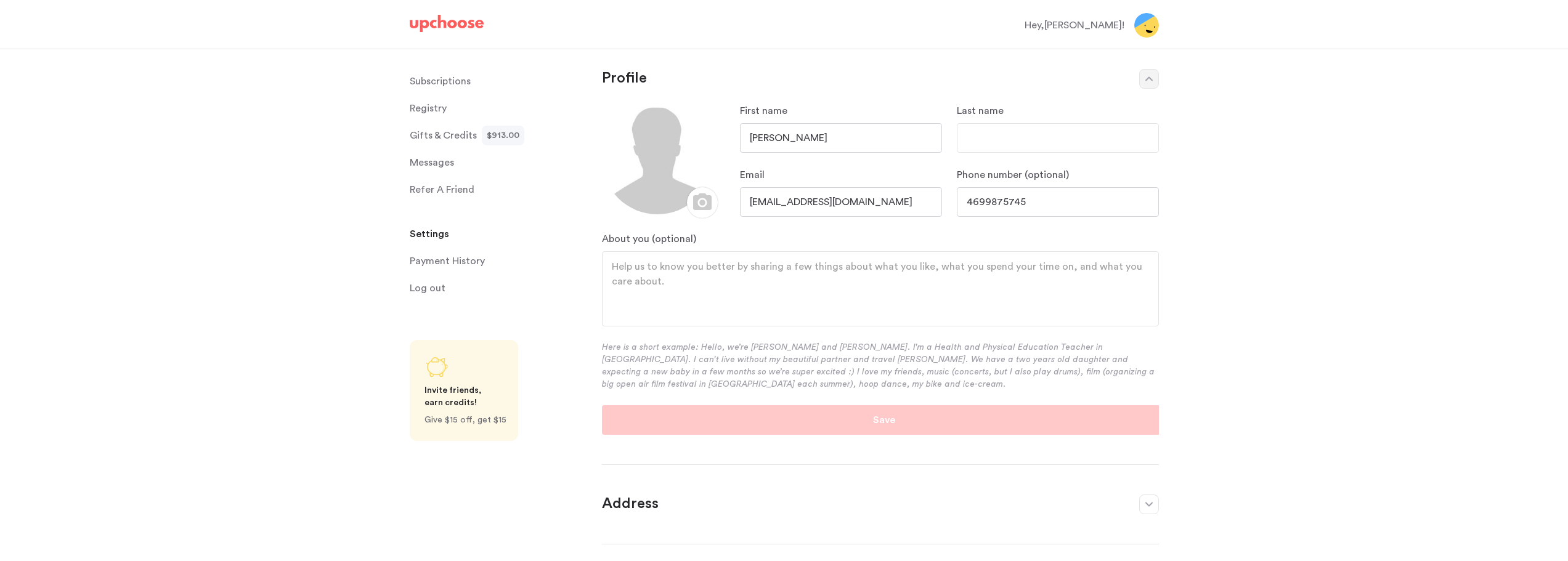
click at [457, 262] on p "Payment History" at bounding box center [447, 261] width 75 height 25
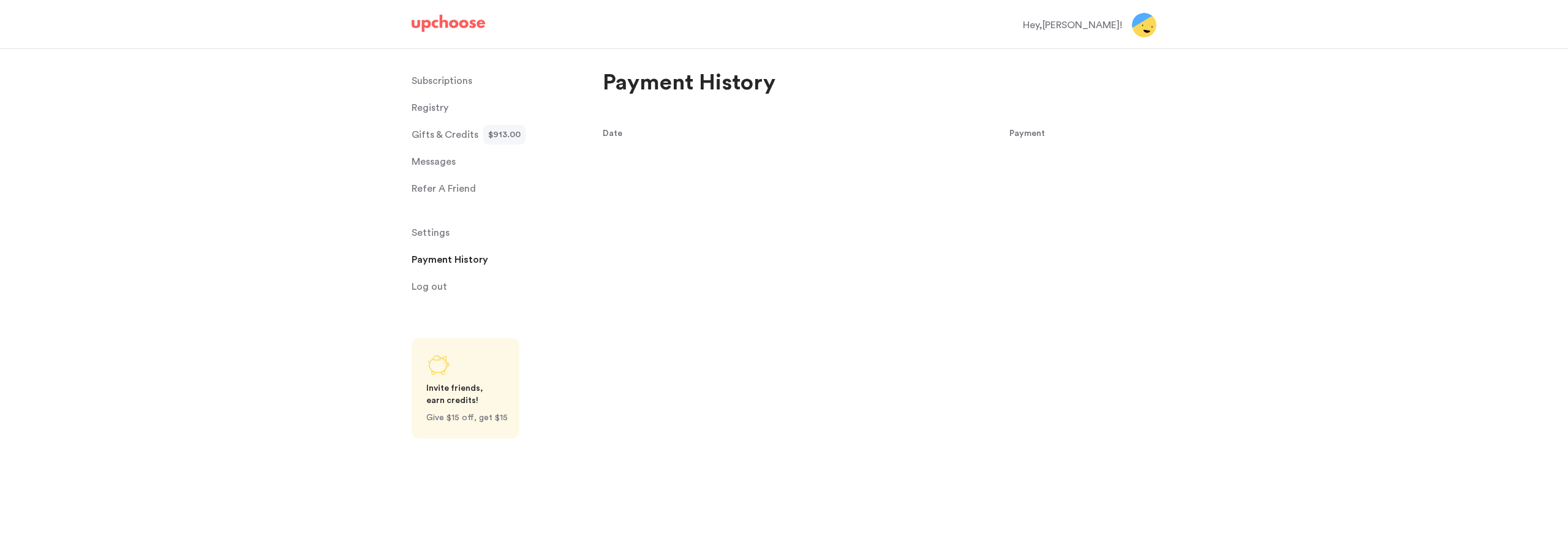
click at [442, 82] on p "Subscriptions" at bounding box center [442, 80] width 60 height 25
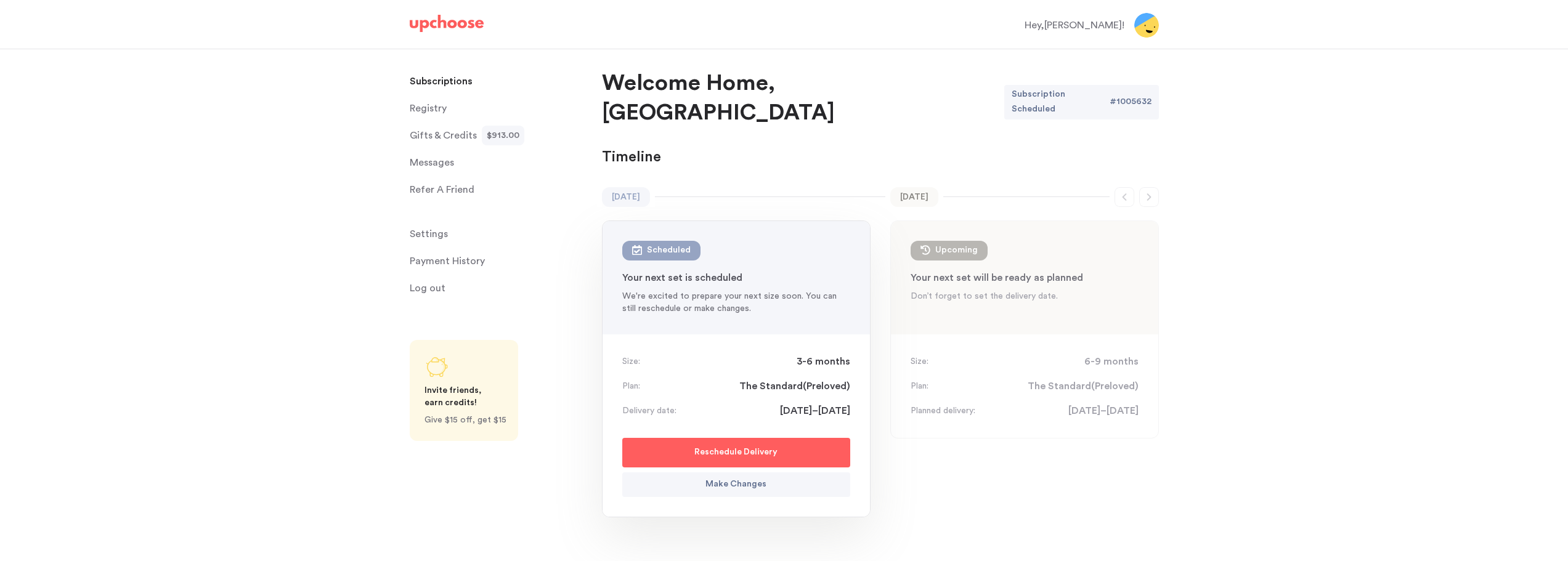
click at [719, 445] on p "Reschedule Delivery" at bounding box center [736, 452] width 83 height 14
select select "November"
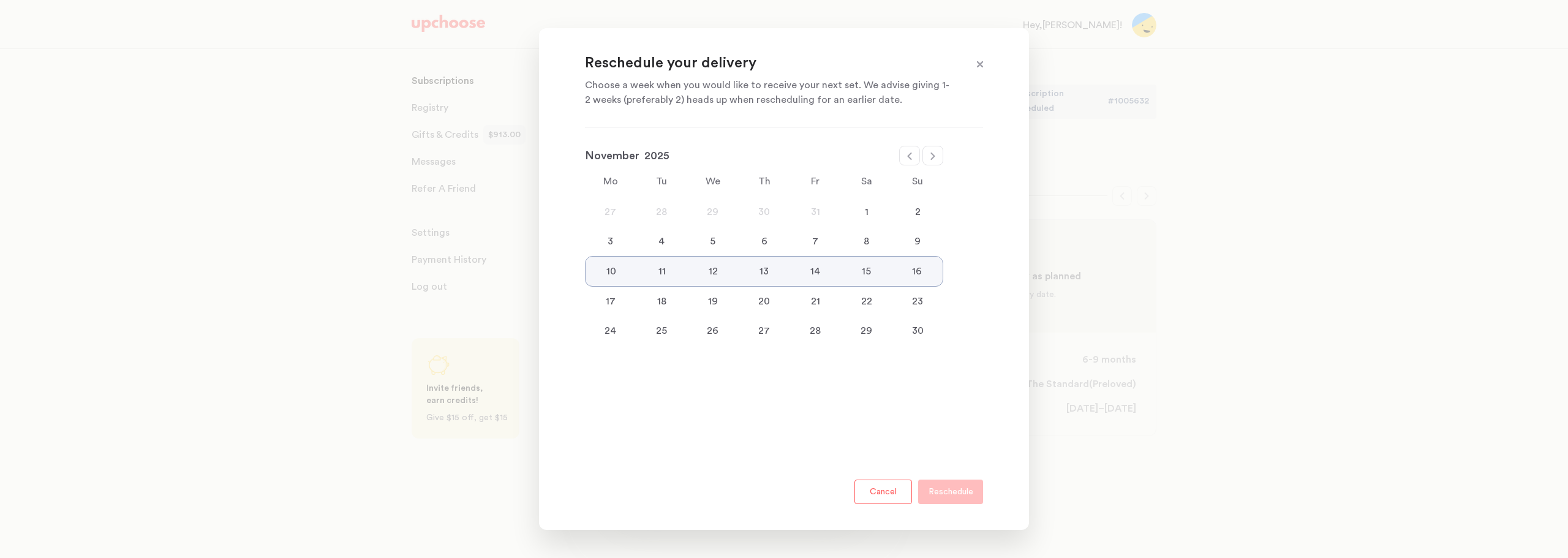
click at [978, 66] on span at bounding box center [980, 65] width 16 height 16
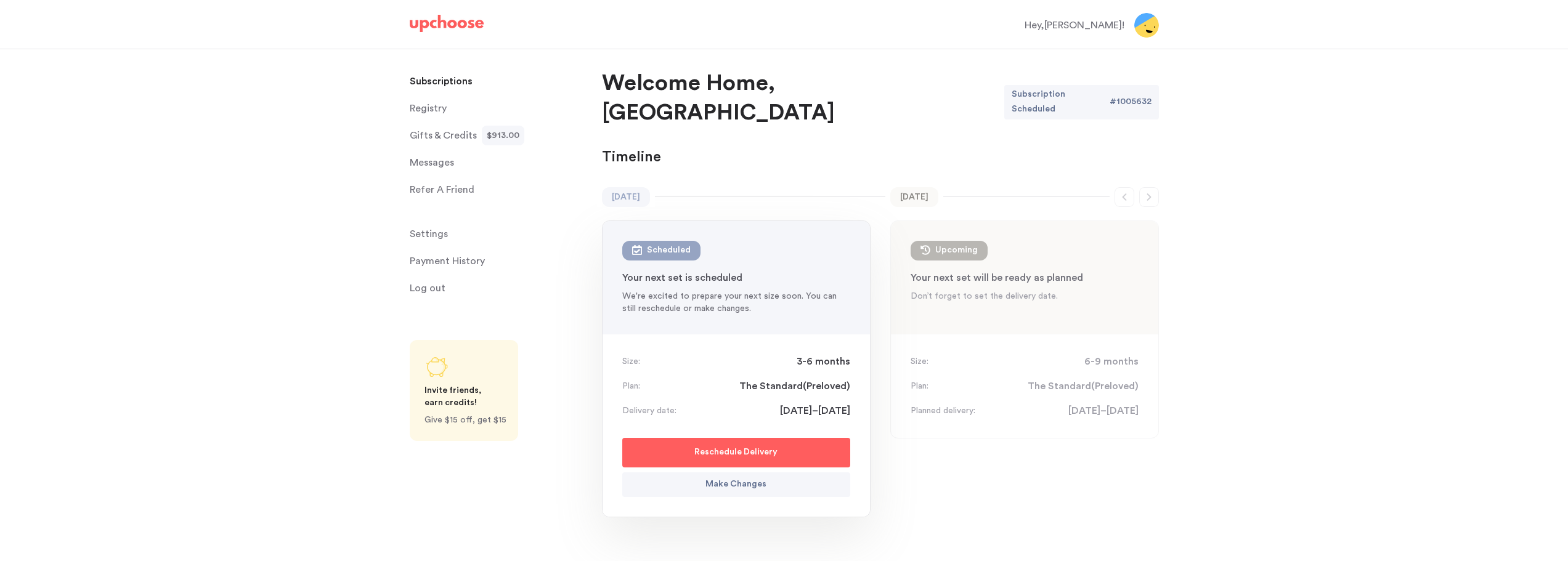
click at [437, 195] on p "Refer A Friend" at bounding box center [441, 189] width 65 height 25
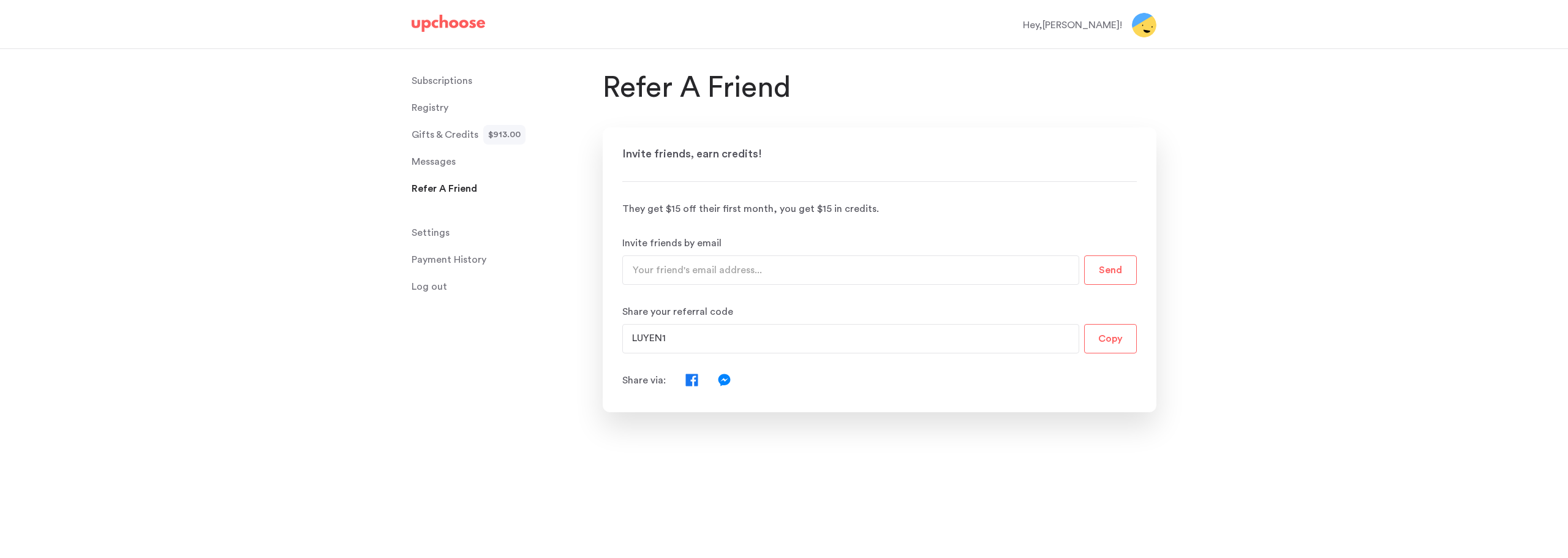
click at [439, 152] on span "Messages" at bounding box center [433, 161] width 44 height 25
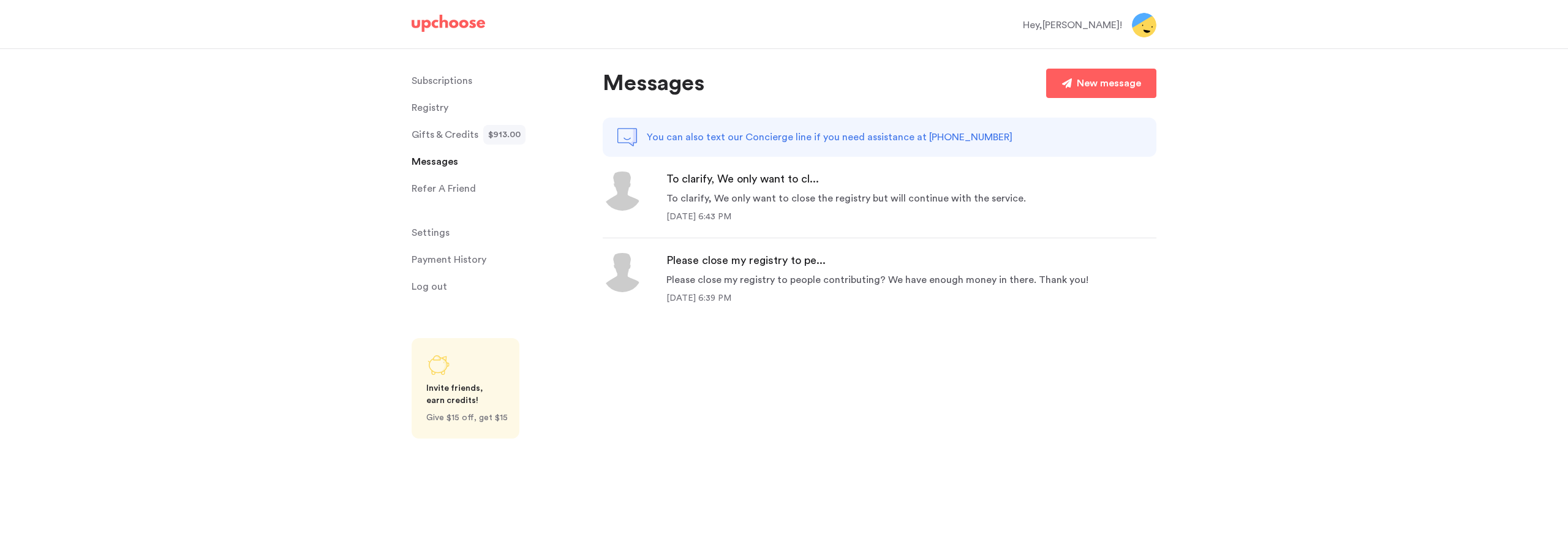
click at [448, 79] on p "Subscriptions" at bounding box center [442, 80] width 60 height 25
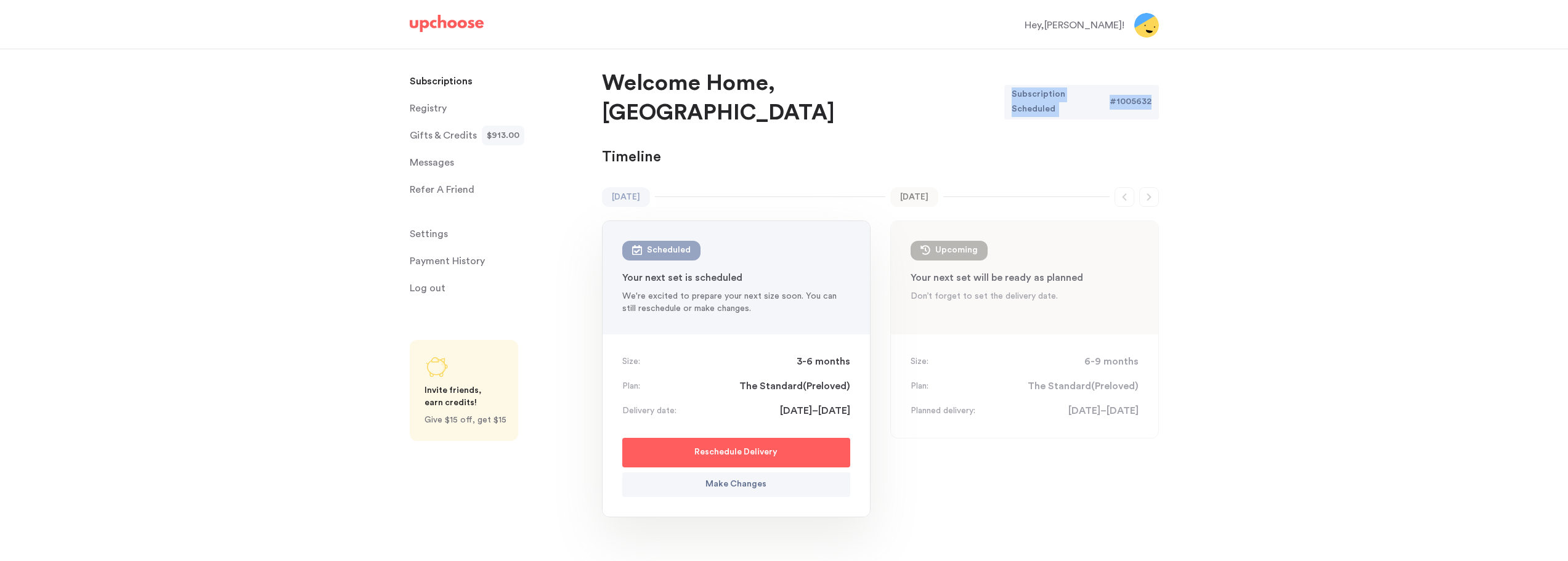
drag, startPoint x: 1151, startPoint y: 86, endPoint x: 1007, endPoint y: 83, distance: 144.0
click at [1007, 85] on div "Subscription Scheduled # 1005632" at bounding box center [1081, 101] width 154 height 34
copy div "Subscription Scheduled # 1005632"
click at [434, 81] on p "Subscriptions" at bounding box center [441, 81] width 63 height 25
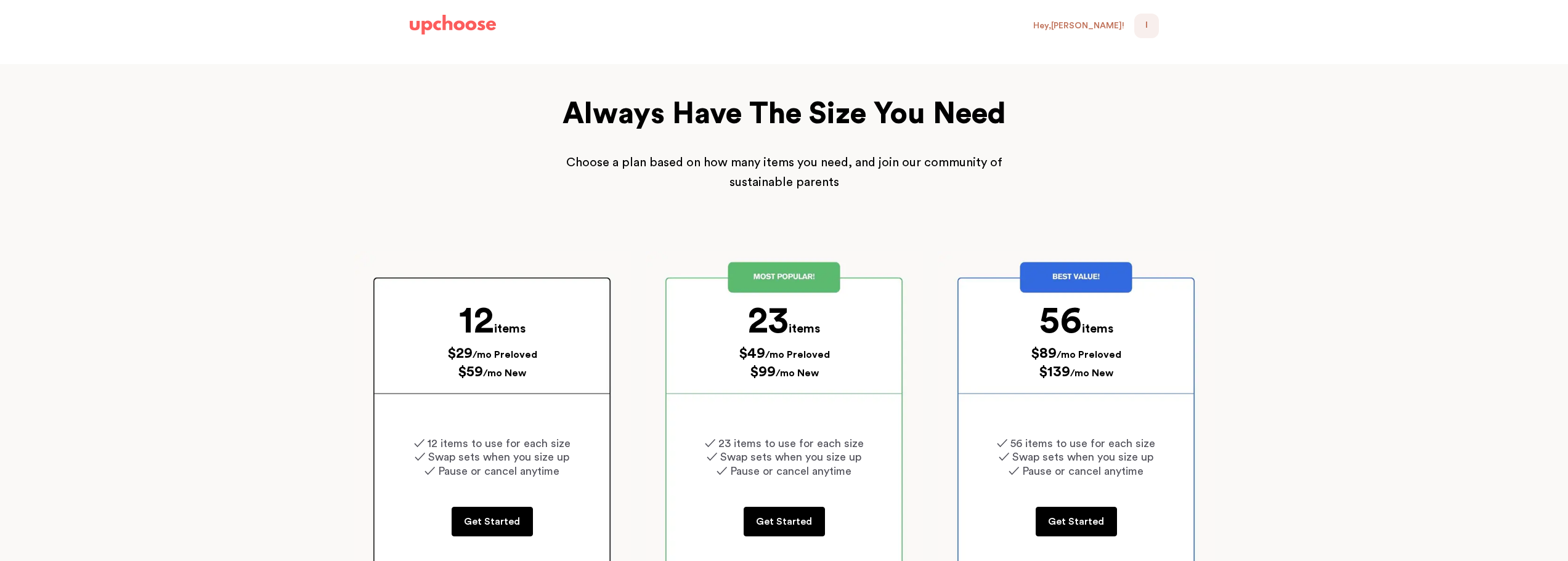
click at [1058, 274] on p at bounding box center [1076, 277] width 259 height 14
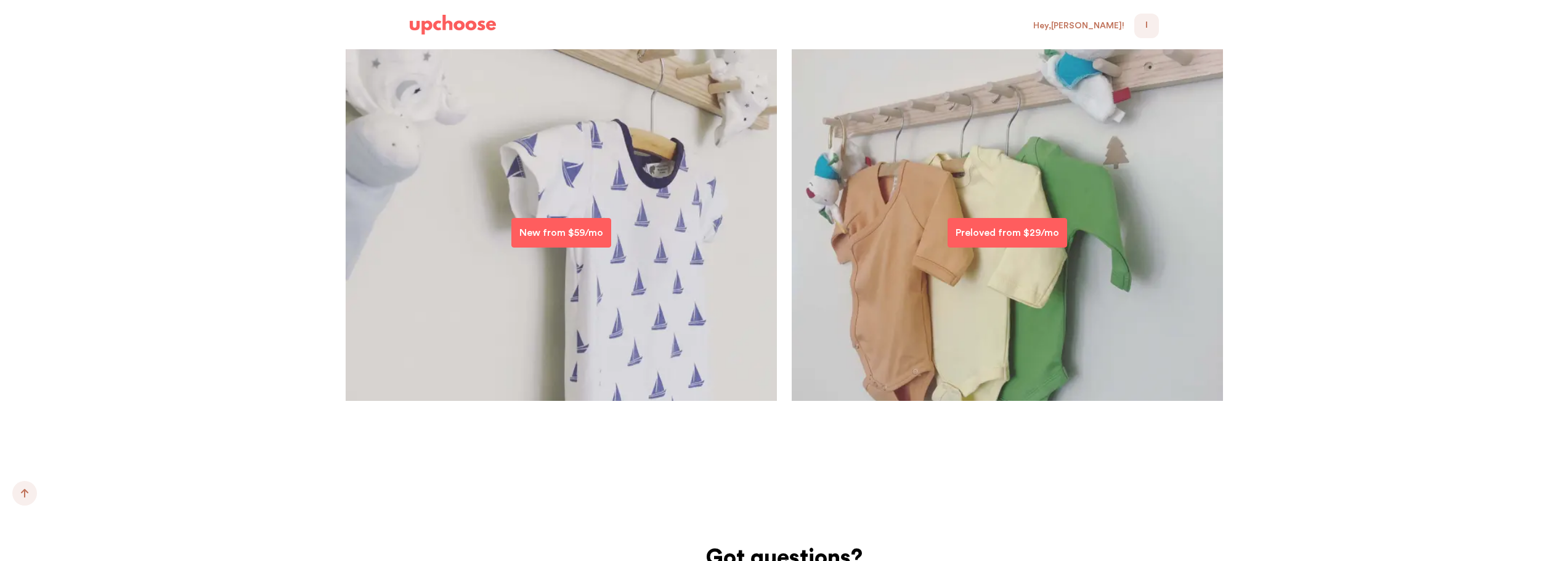
scroll to position [2585, 0]
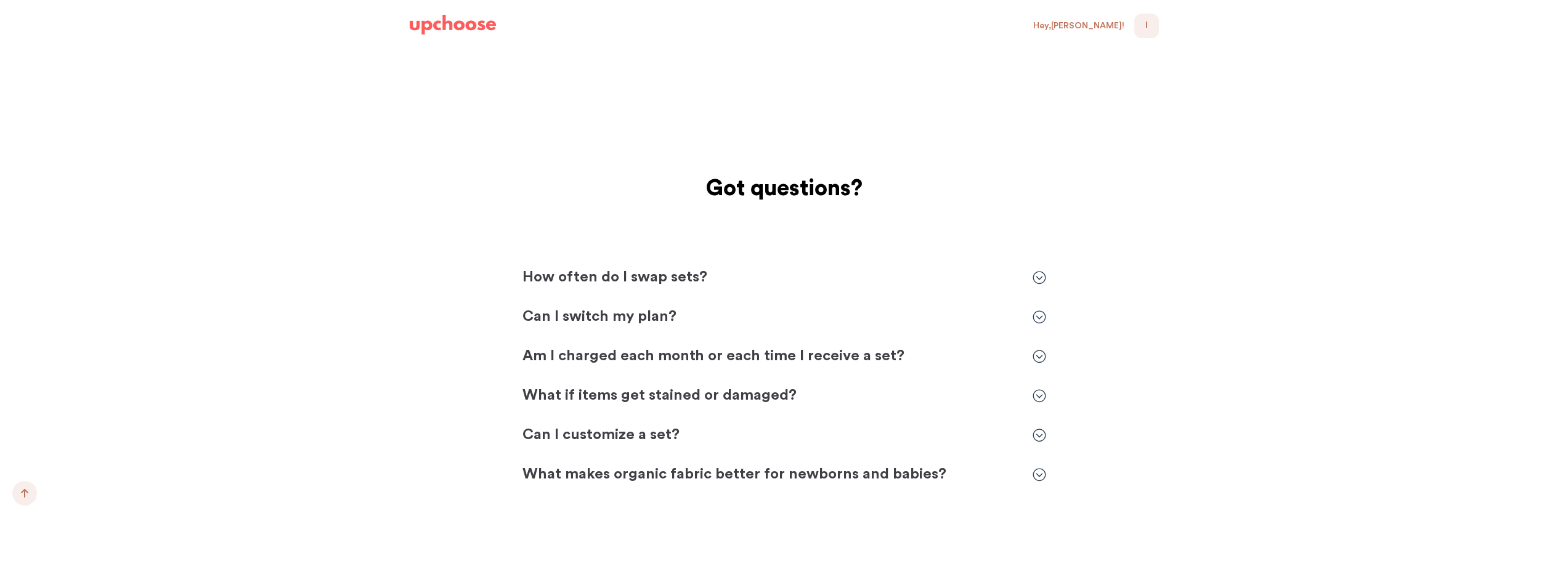
click at [1043, 320] on icon at bounding box center [1039, 316] width 13 height 13
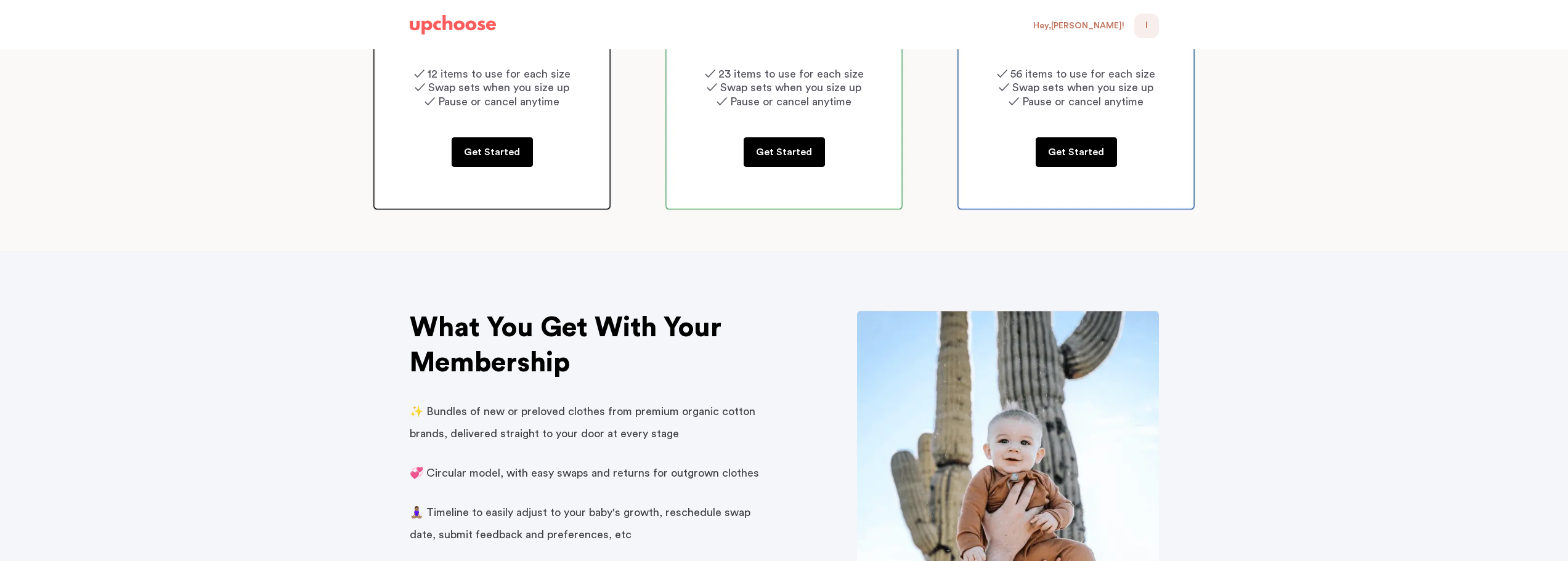
scroll to position [0, 0]
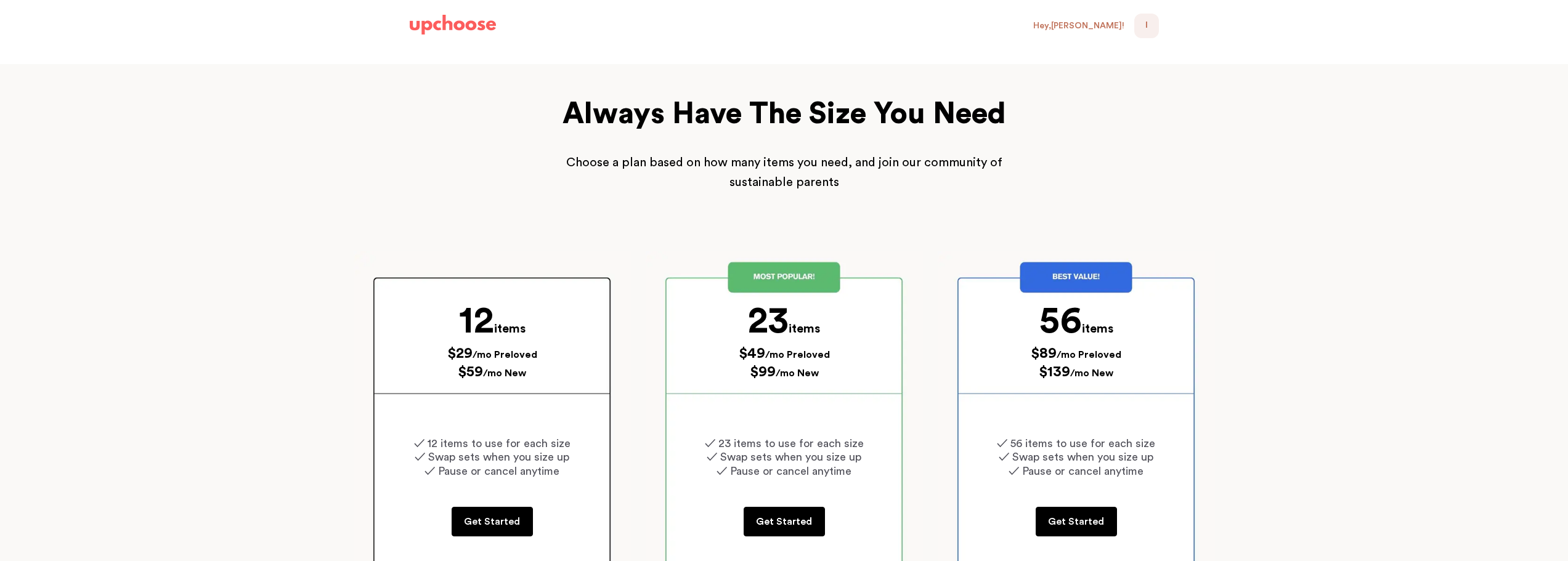
click at [791, 523] on p "Get Started" at bounding box center [784, 521] width 56 height 14
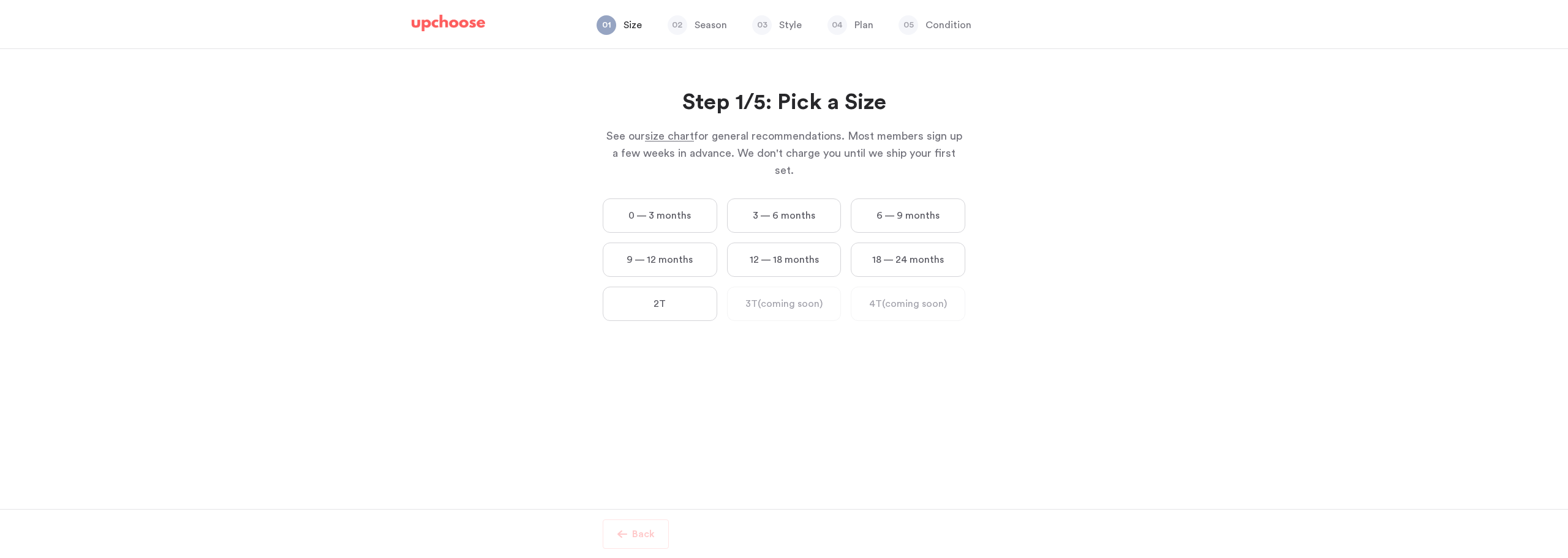
click at [646, 199] on label "0 — 3 months" at bounding box center [660, 215] width 114 height 34
click at [0, 0] on months "0 — 3 months" at bounding box center [0, 0] width 0 height 0
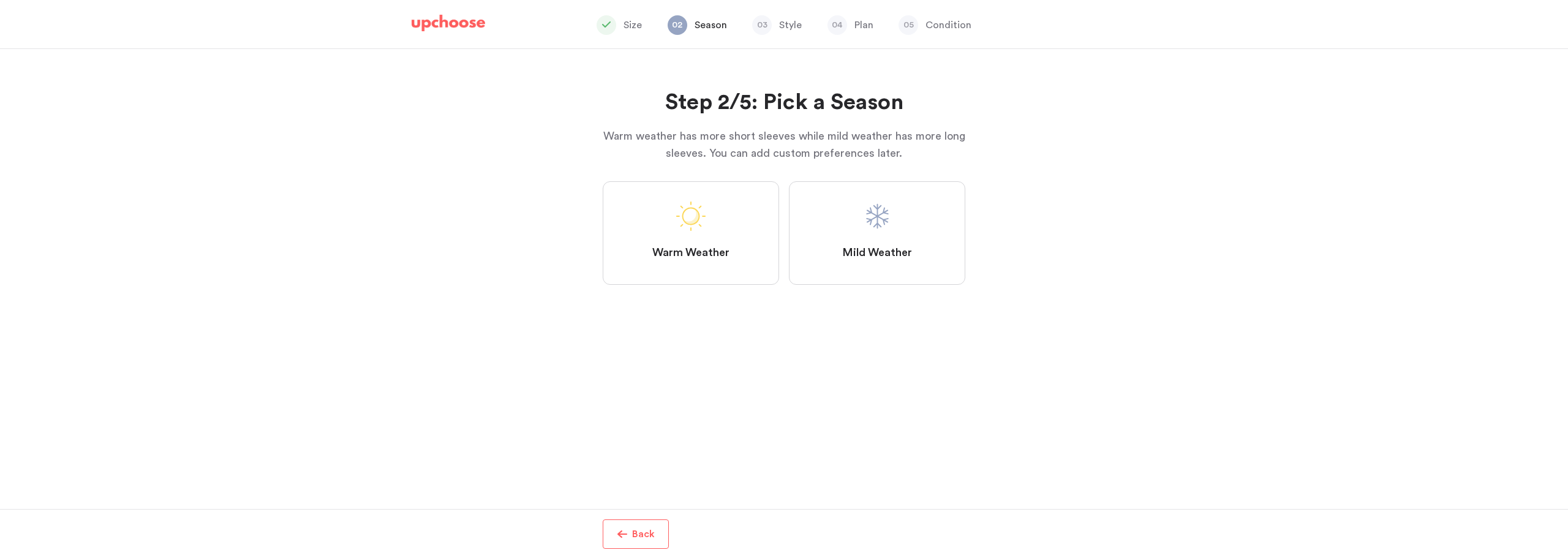
click at [889, 238] on label "Mild Weather" at bounding box center [877, 233] width 177 height 103
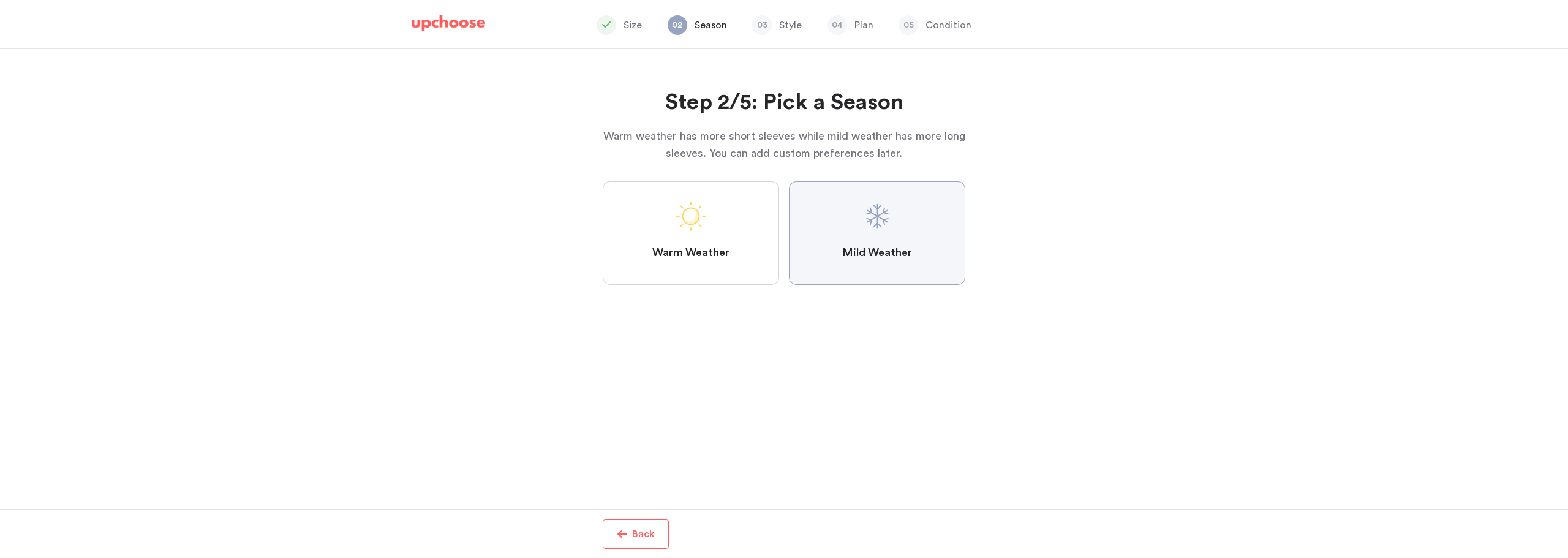
click at [0, 0] on Weather "Mild Weather" at bounding box center [0, 0] width 0 height 0
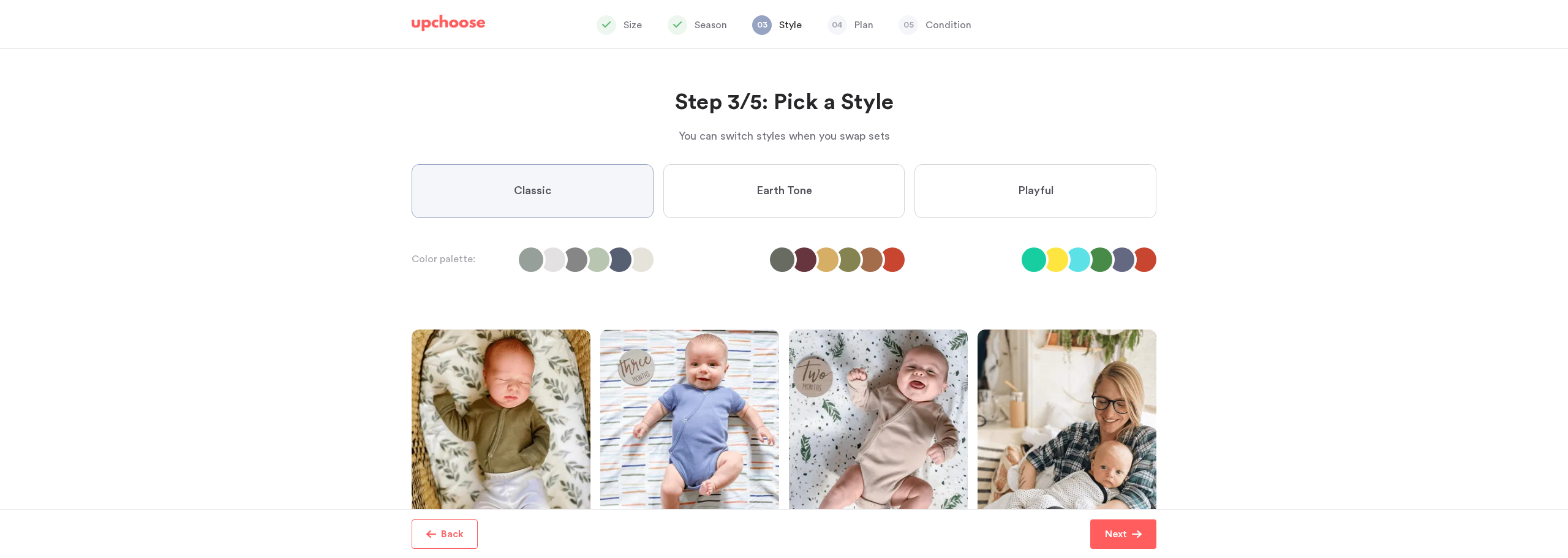
click at [791, 184] on span "Earth Tone" at bounding box center [784, 191] width 56 height 14
click at [0, 0] on Tone "Earth Tone" at bounding box center [0, 0] width 0 height 0
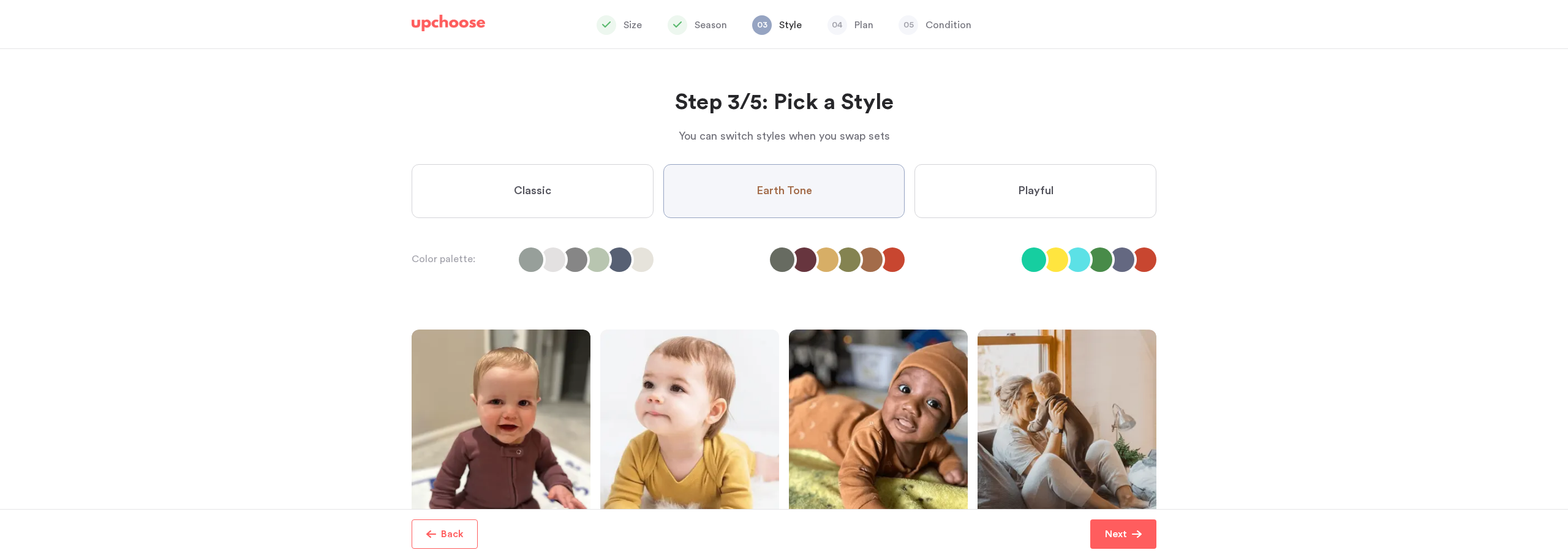
click at [1042, 205] on label "Playful" at bounding box center [1035, 191] width 242 height 54
click at [0, 0] on input "Playful" at bounding box center [0, 0] width 0 height 0
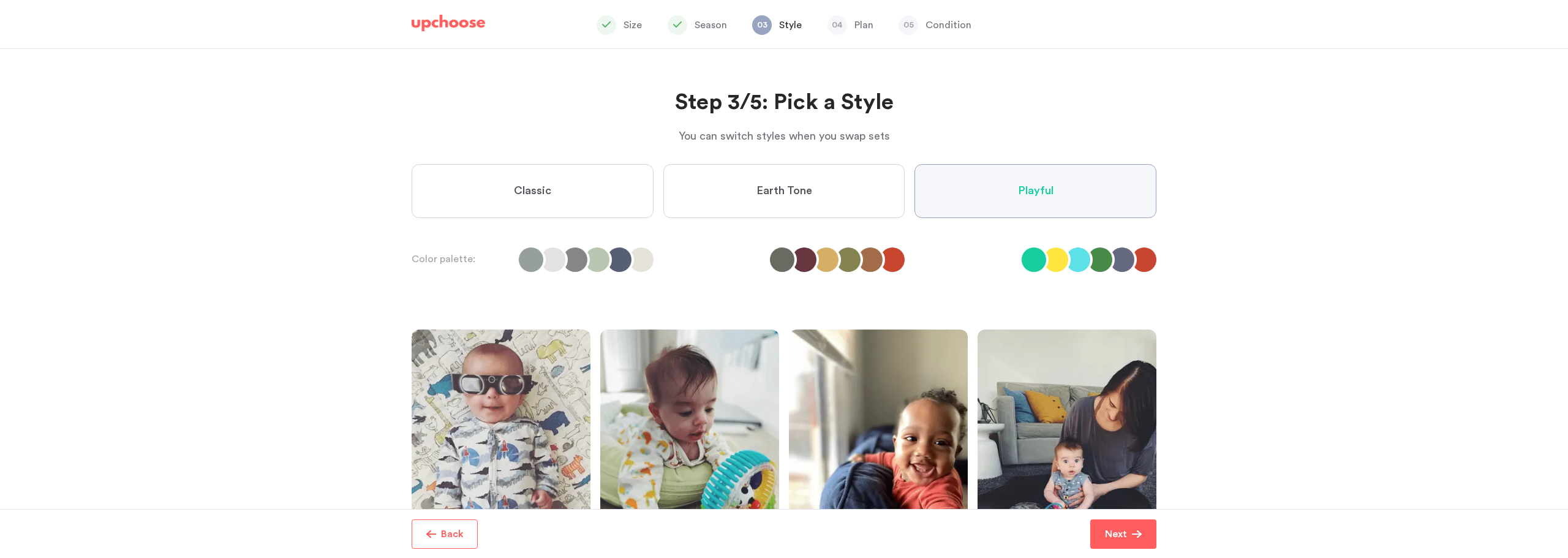
scroll to position [149, 0]
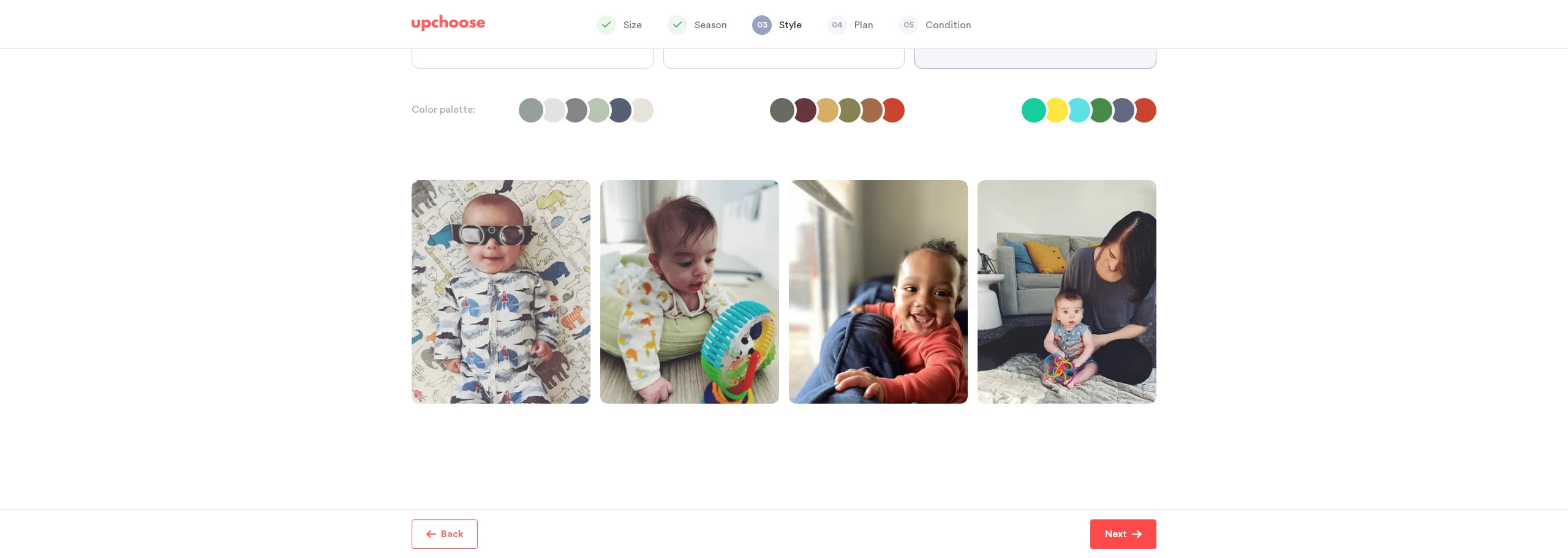
click at [1096, 537] on button "Next" at bounding box center [1123, 533] width 66 height 29
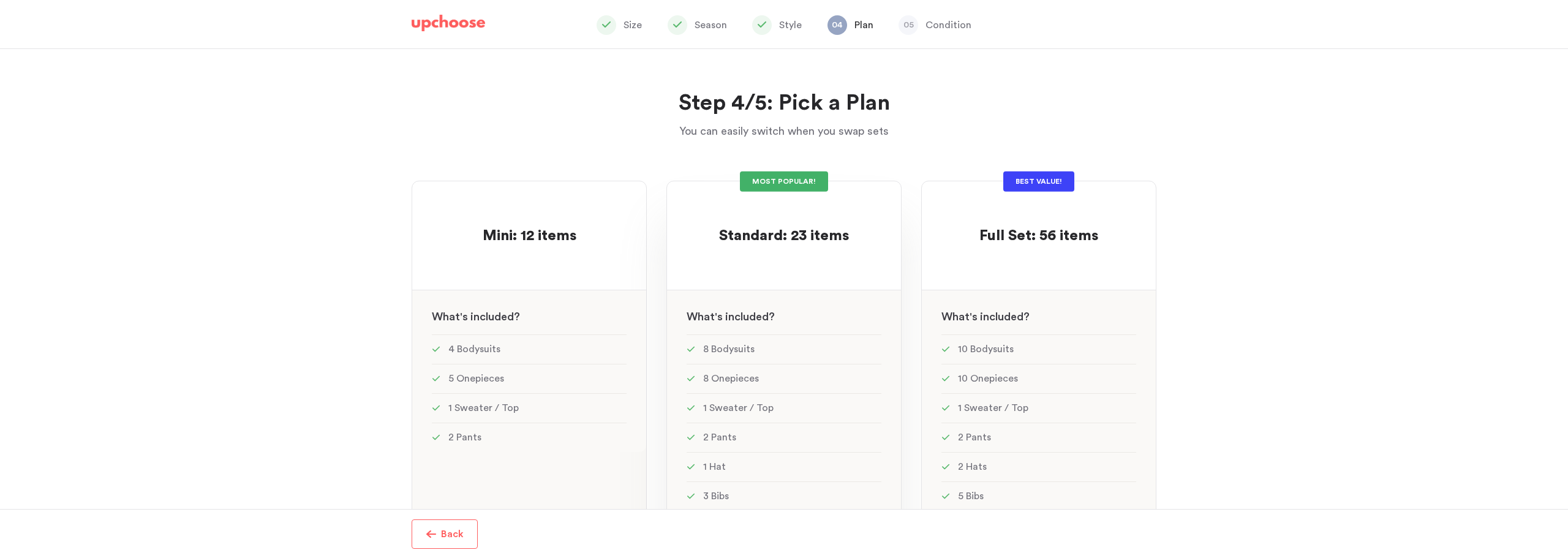
click at [826, 207] on p at bounding box center [783, 216] width 130 height 20
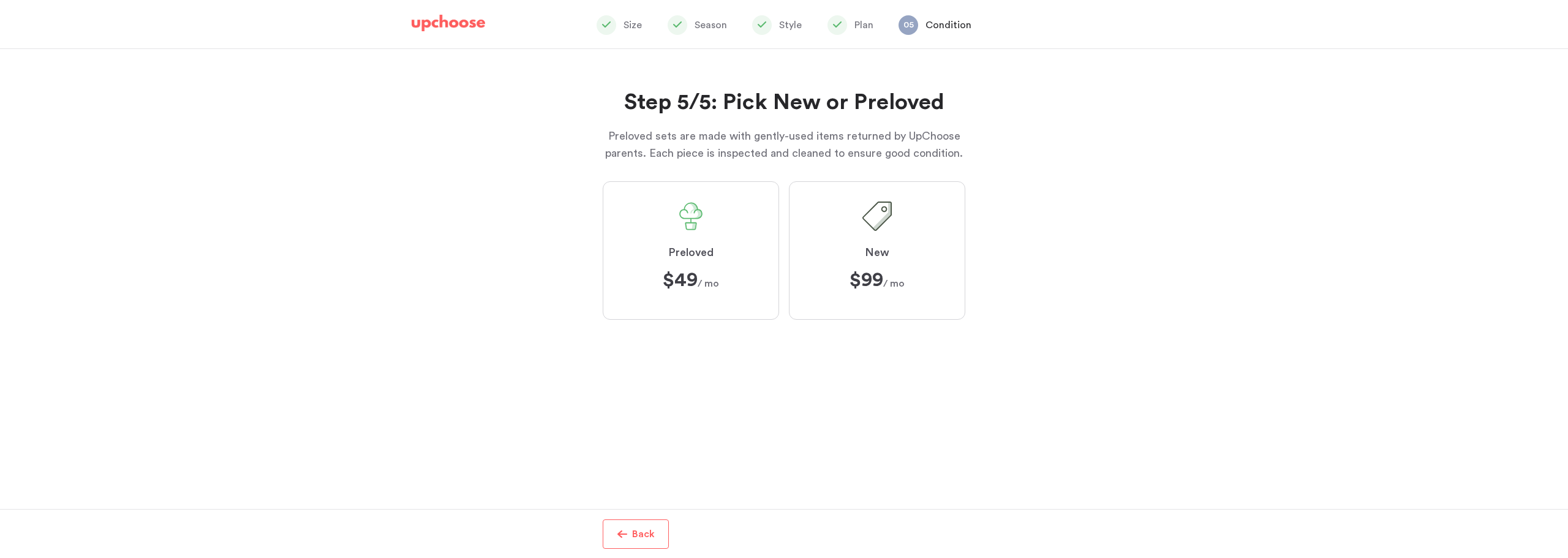
click at [732, 269] on label "Preloved $49 $49 / mo" at bounding box center [691, 250] width 177 height 138
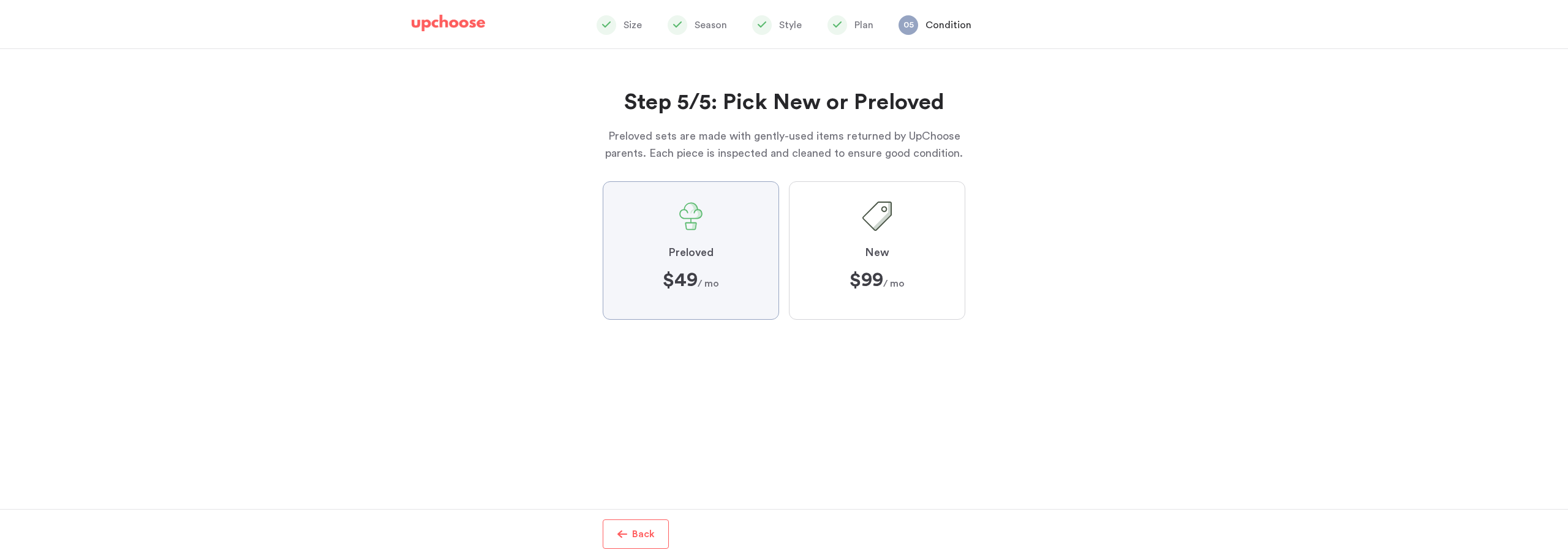
click at [0, 0] on input "Preloved $49 $49 / mo" at bounding box center [0, 0] width 0 height 0
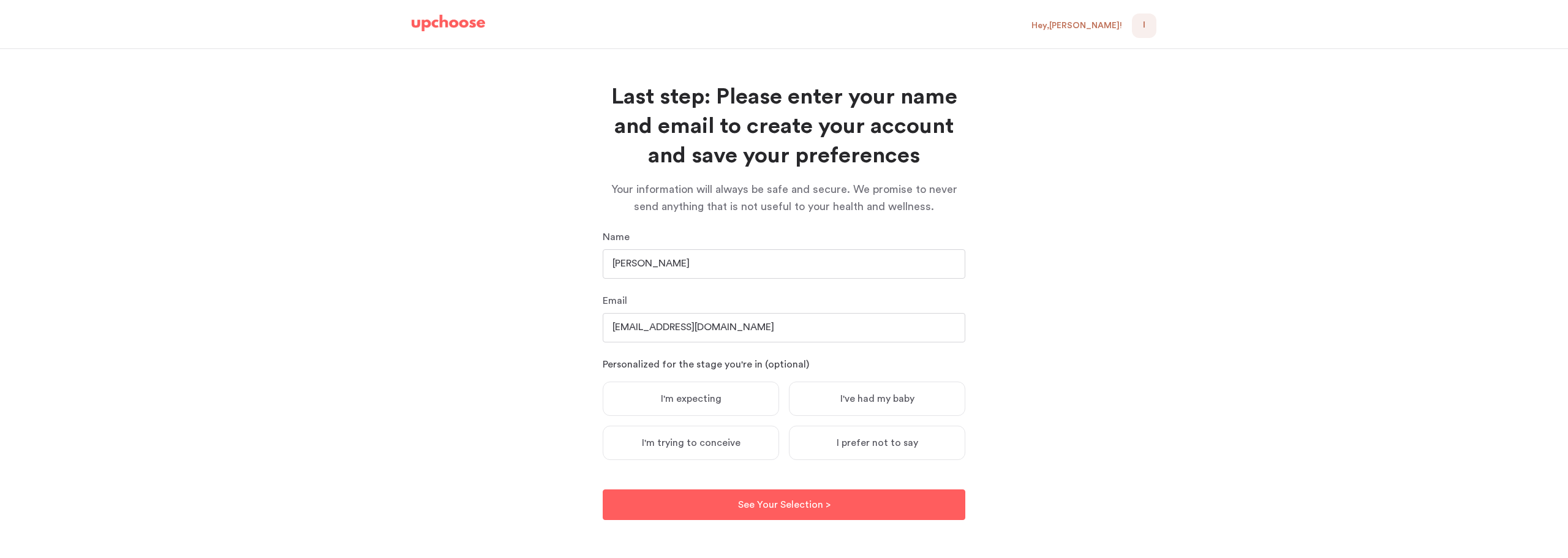
scroll to position [6, 0]
click at [759, 400] on label "I'm expecting" at bounding box center [691, 397] width 177 height 34
click at [0, 0] on input "I'm expecting" at bounding box center [0, 0] width 0 height 0
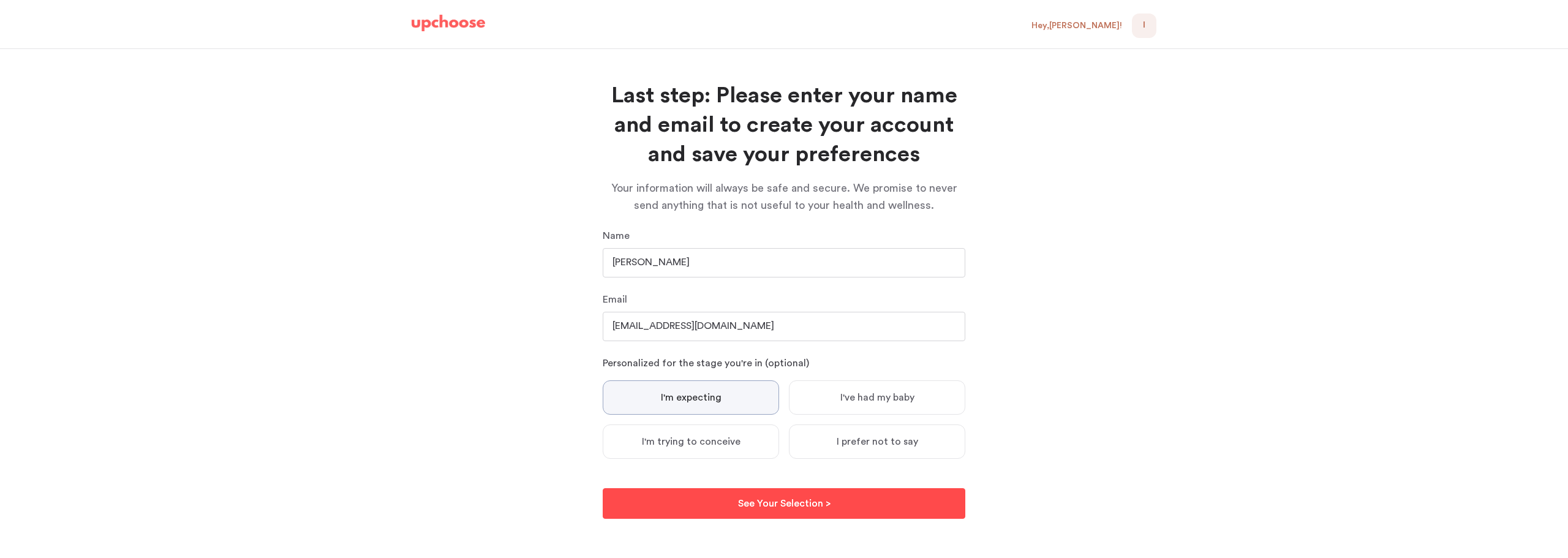
click at [807, 502] on p "See Your Selection >" at bounding box center [784, 503] width 92 height 14
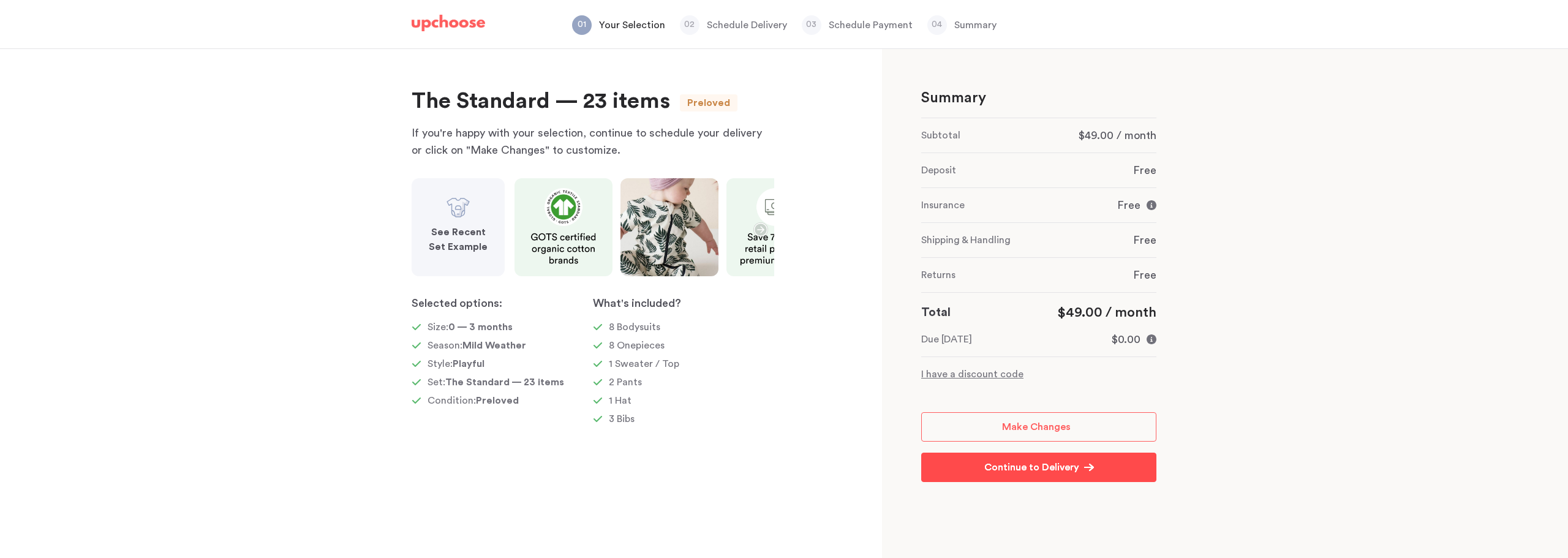
click at [1089, 473] on link "Continue to Delivery Continue to Delivery" at bounding box center [1039, 467] width 235 height 29
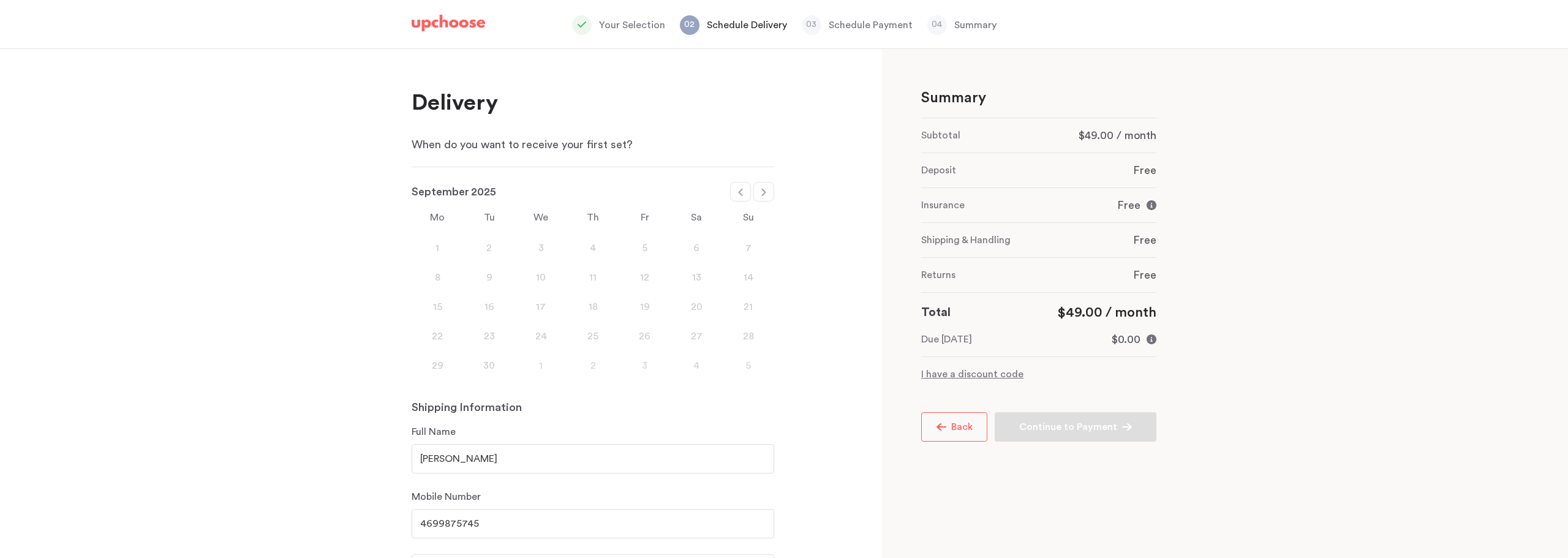
click at [764, 198] on div at bounding box center [764, 192] width 21 height 20
select select "November"
click at [693, 249] on div "1" at bounding box center [697, 248] width 52 height 14
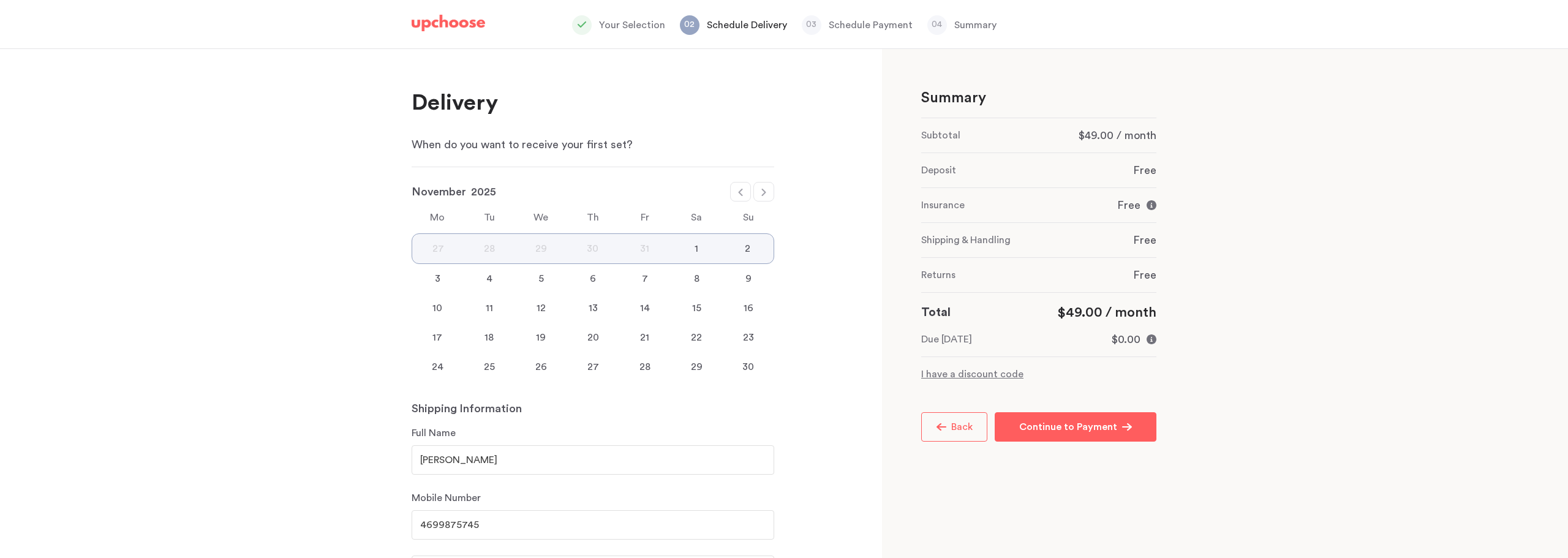
scroll to position [287, 0]
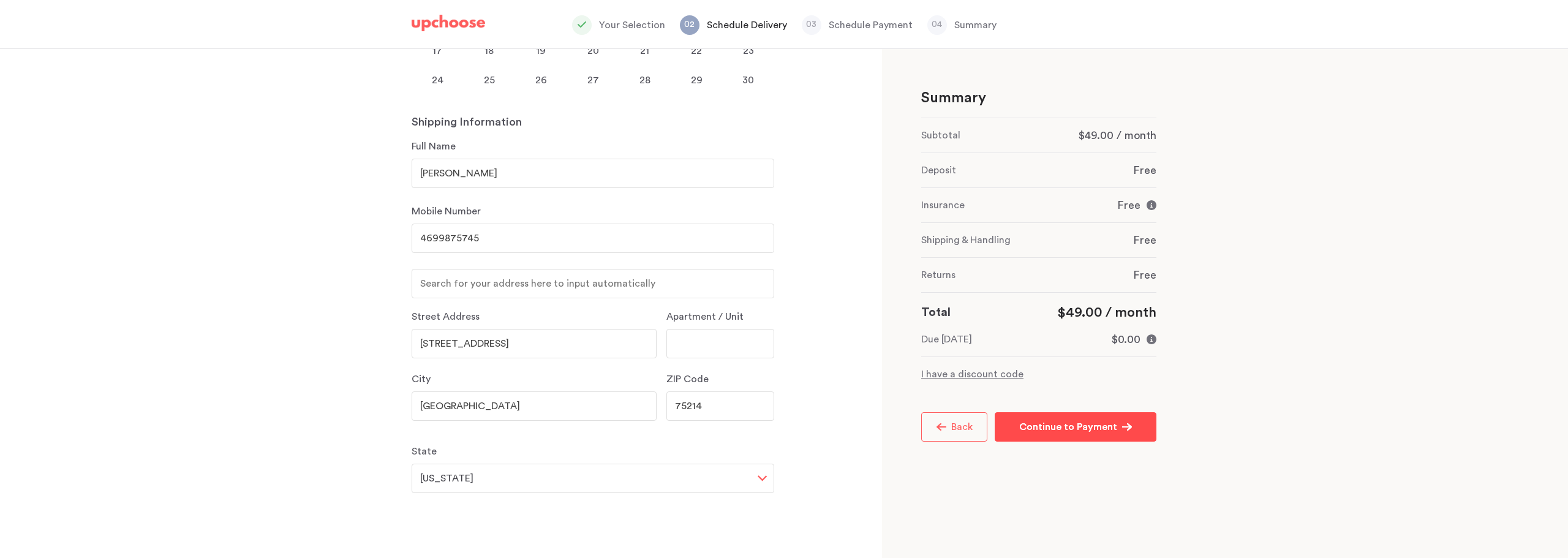
click at [1065, 431] on p "Continue to Payment" at bounding box center [1068, 427] width 98 height 14
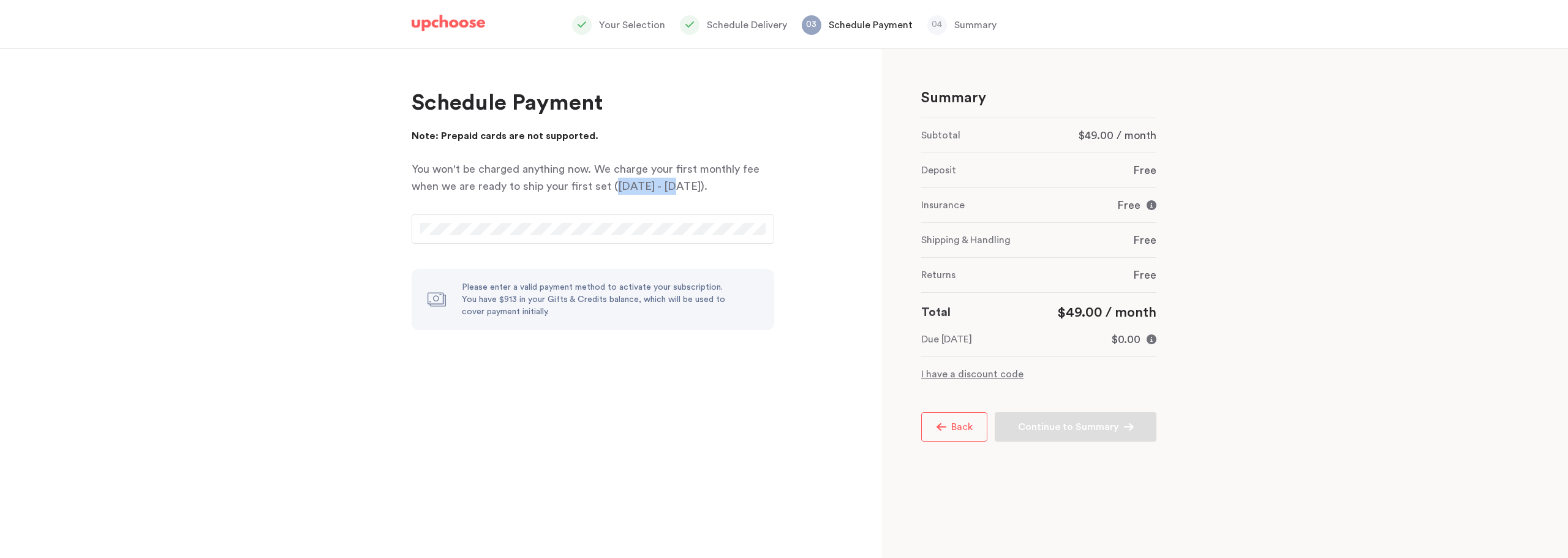
drag, startPoint x: 671, startPoint y: 189, endPoint x: 615, endPoint y: 185, distance: 56.1
click at [615, 185] on p "You won't be charged anything now. We charge your first monthly fee when we are…" at bounding box center [593, 177] width 363 height 34
drag, startPoint x: 553, startPoint y: 316, endPoint x: 456, endPoint y: 299, distance: 98.5
click at [456, 299] on div "Please enter a valid payment method to activate your subscription. You have $91…" at bounding box center [593, 299] width 363 height 61
click at [224, 217] on div "Delivery When do you want to receive your first set? January February March Apr…" at bounding box center [441, 304] width 882 height 509
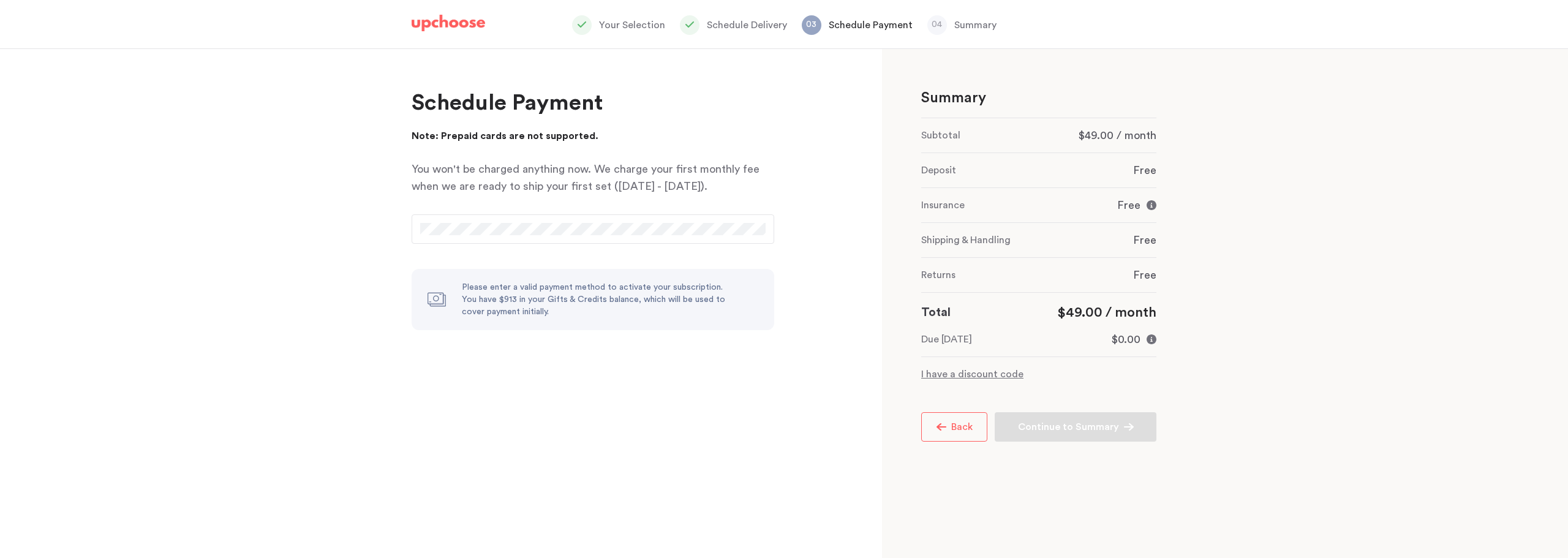
click at [550, 220] on div at bounding box center [593, 229] width 363 height 29
click at [545, 235] on div at bounding box center [593, 229] width 363 height 29
click at [477, 235] on div at bounding box center [593, 229] width 363 height 29
click at [495, 465] on div "Delivery When do you want to receive your first set? January February March Apr…" at bounding box center [441, 304] width 882 height 509
click at [708, 469] on div "Delivery When do you want to receive your first set? January February March Apr…" at bounding box center [441, 304] width 882 height 509
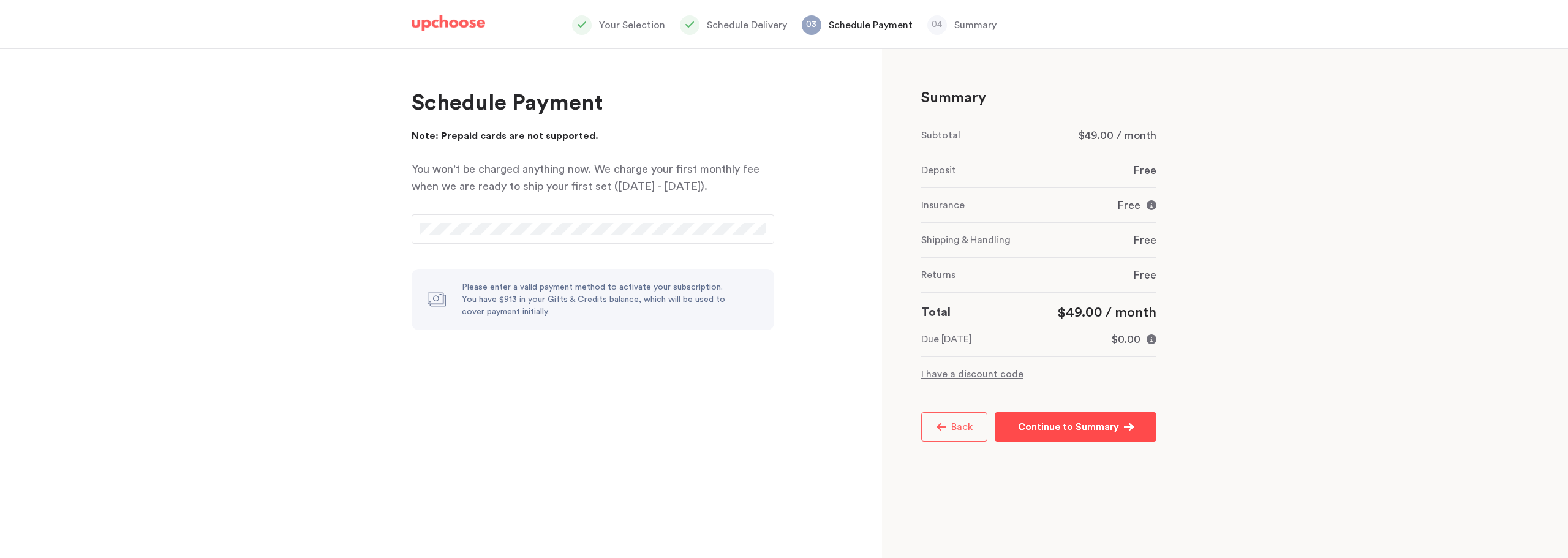
click at [1058, 435] on button "Continue to Summary Continue to Summary" at bounding box center [1075, 426] width 161 height 29
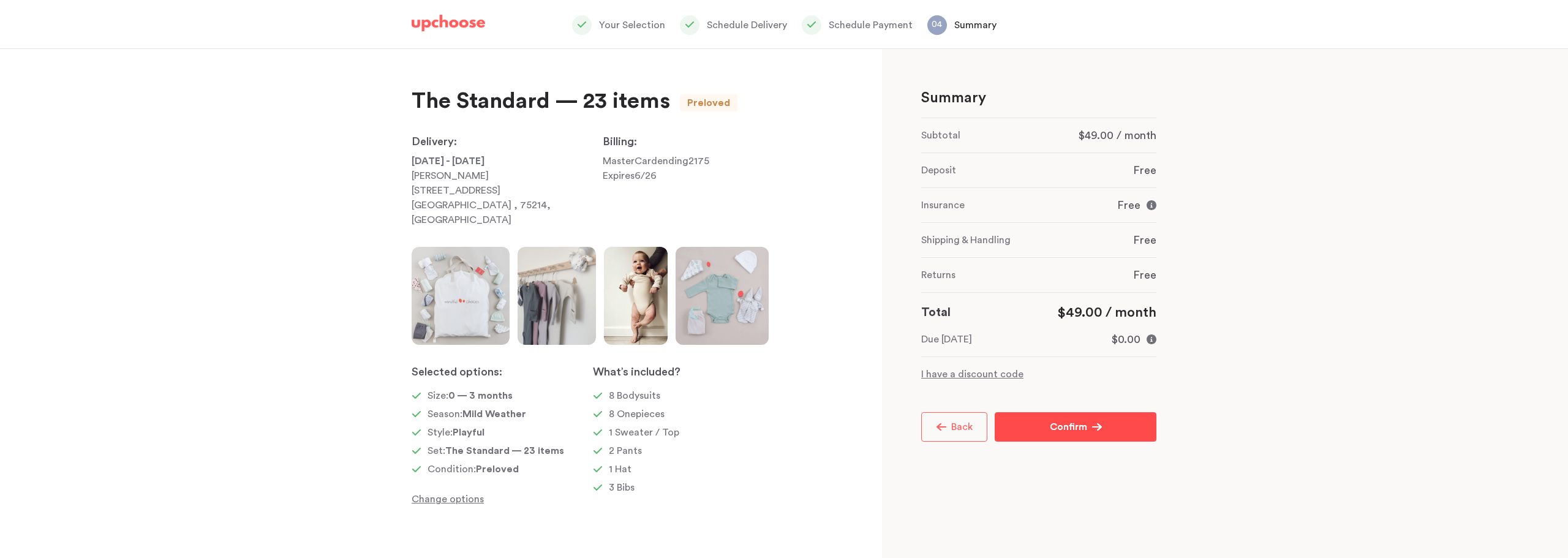
click at [1071, 428] on p "Confirm" at bounding box center [1068, 427] width 37 height 14
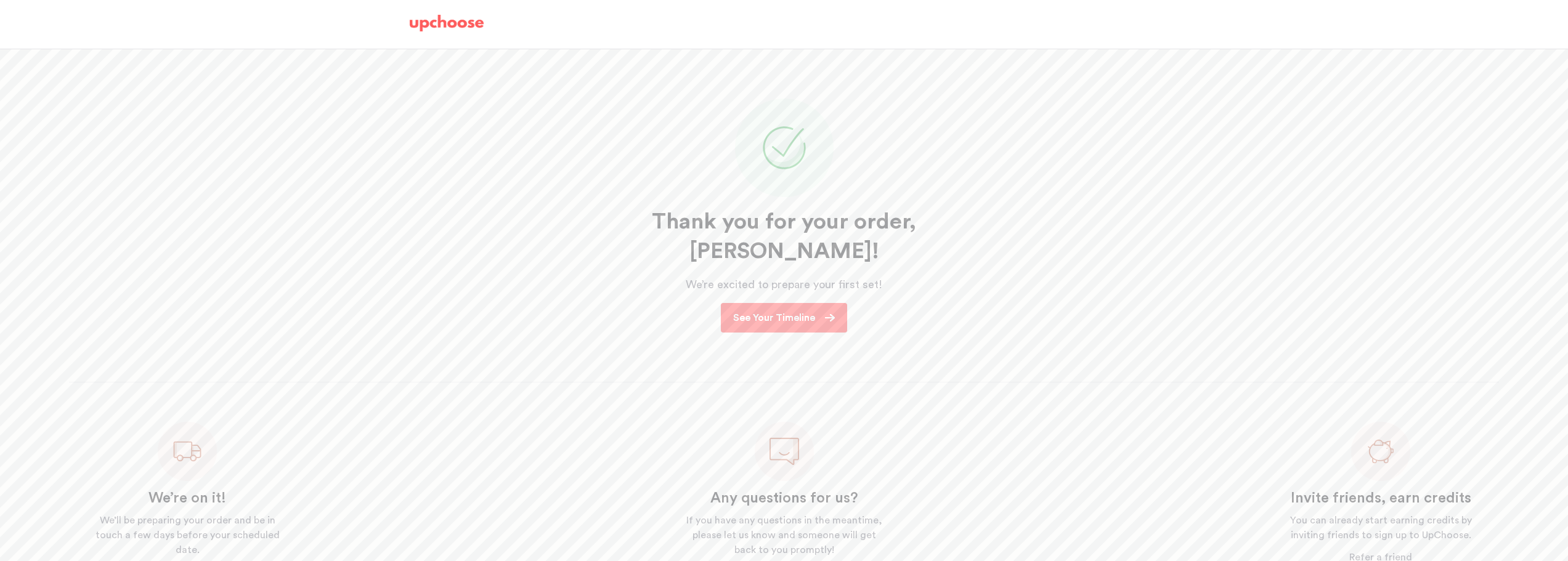
click at [775, 310] on p "See Your Timeline" at bounding box center [774, 317] width 82 height 14
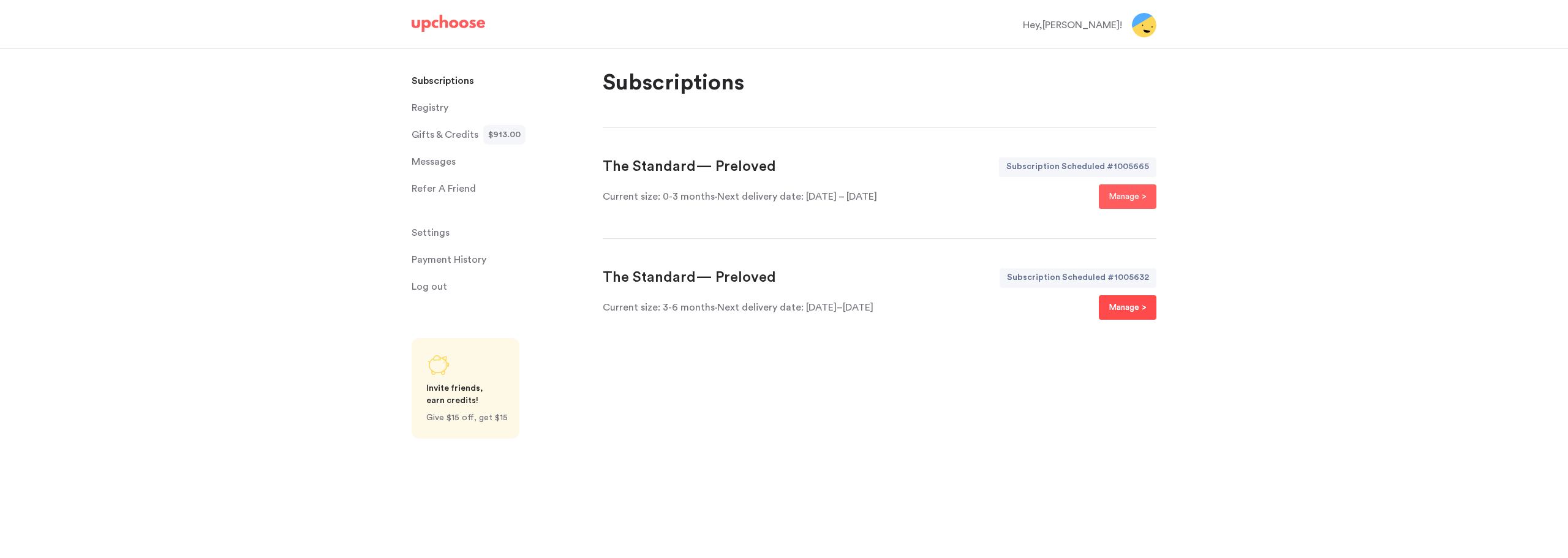
click at [1130, 312] on p "Manage >" at bounding box center [1127, 307] width 38 height 14
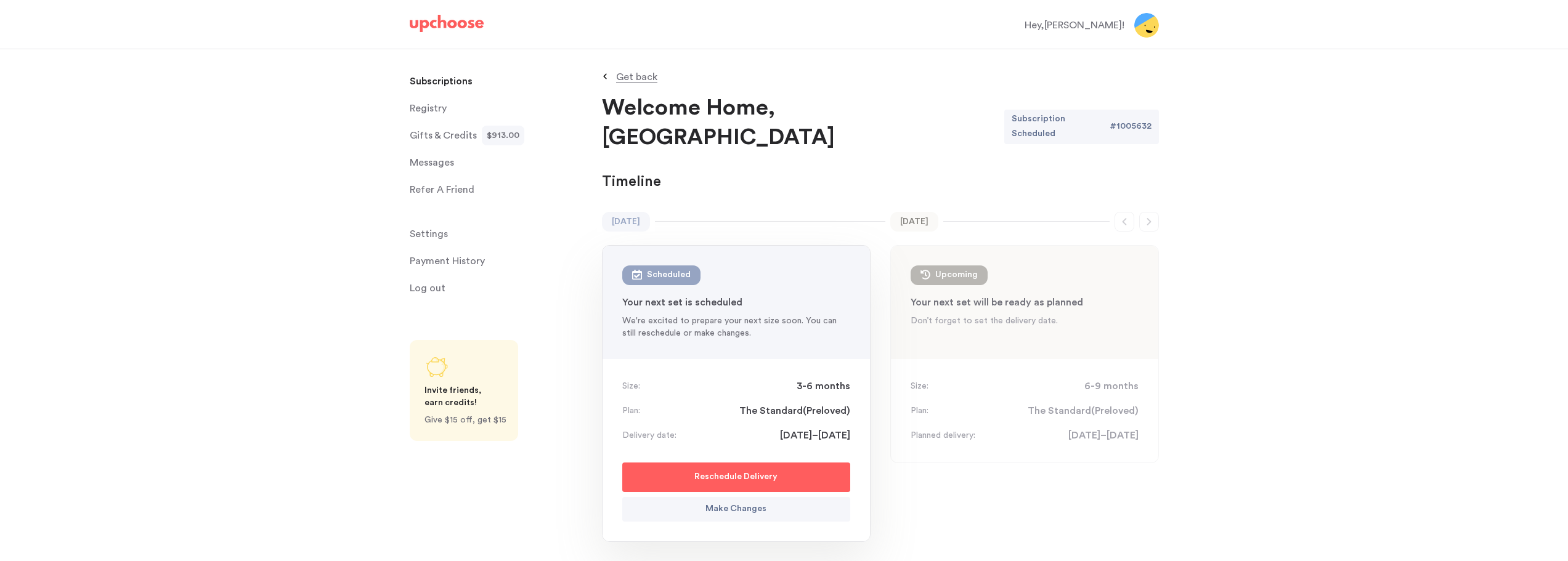
click at [772, 470] on p "Reschedule Delivery" at bounding box center [736, 477] width 83 height 14
select select "November"
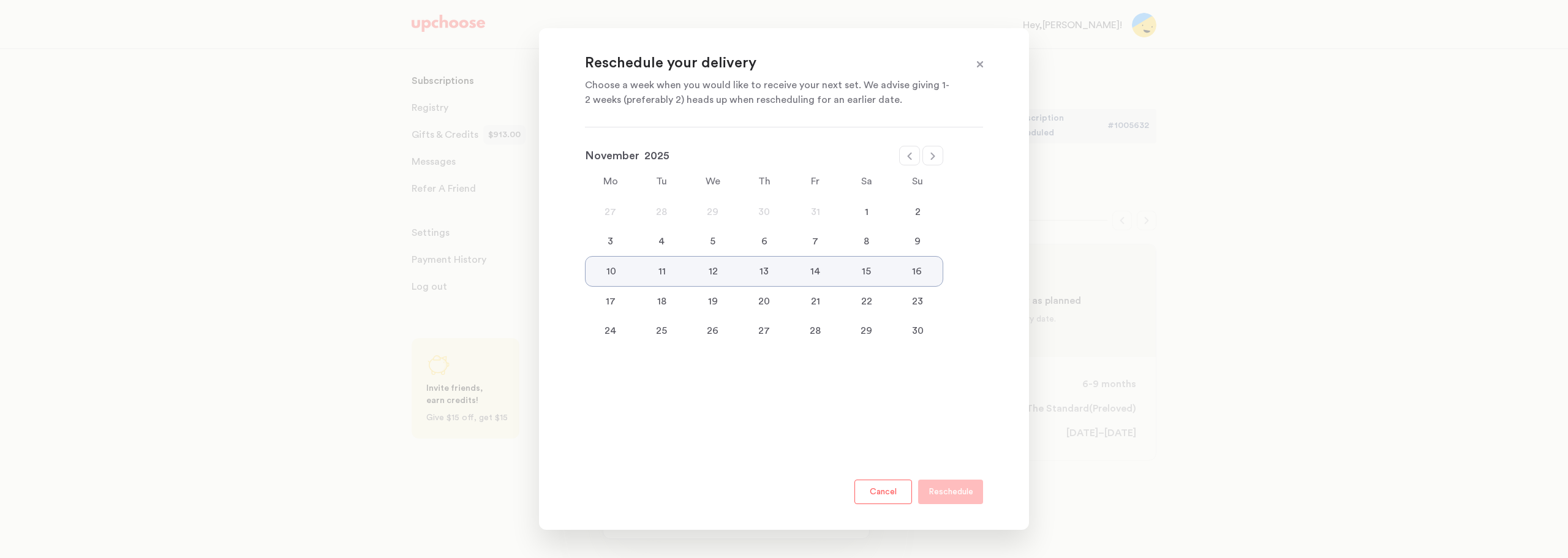
click at [887, 494] on button "Cancel" at bounding box center [883, 491] width 57 height 25
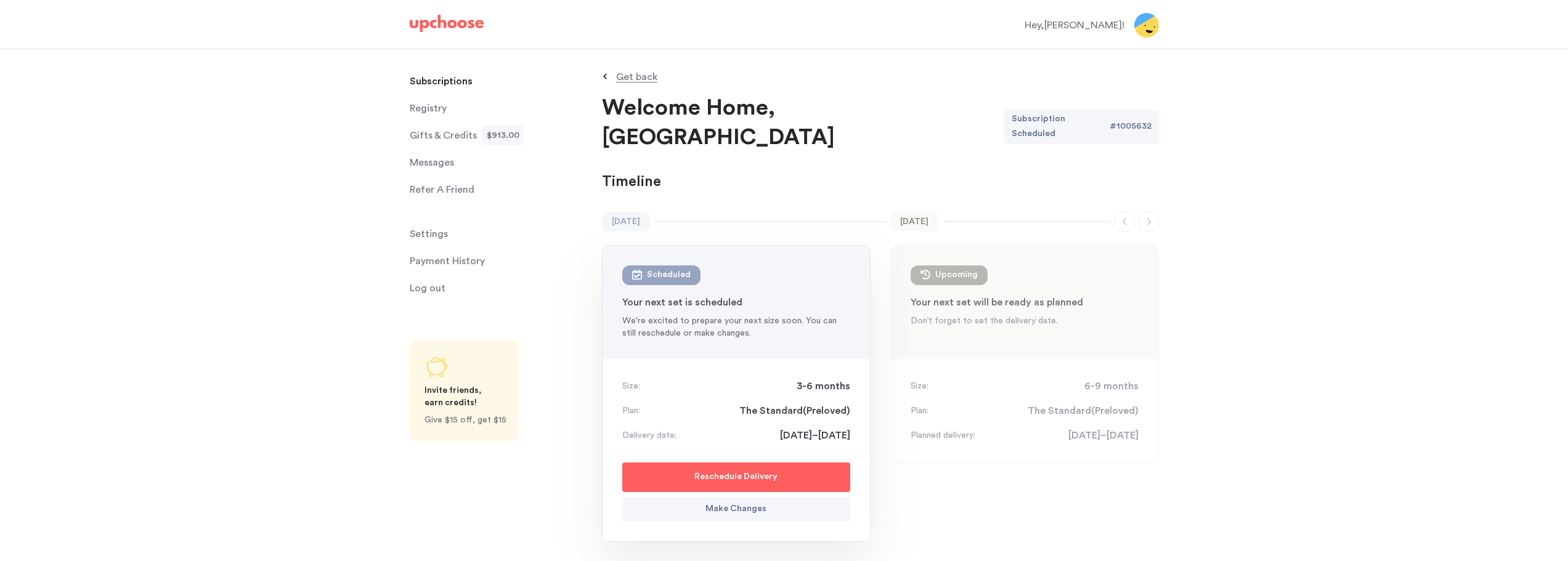
click at [638, 75] on p "Get back" at bounding box center [636, 77] width 42 height 10
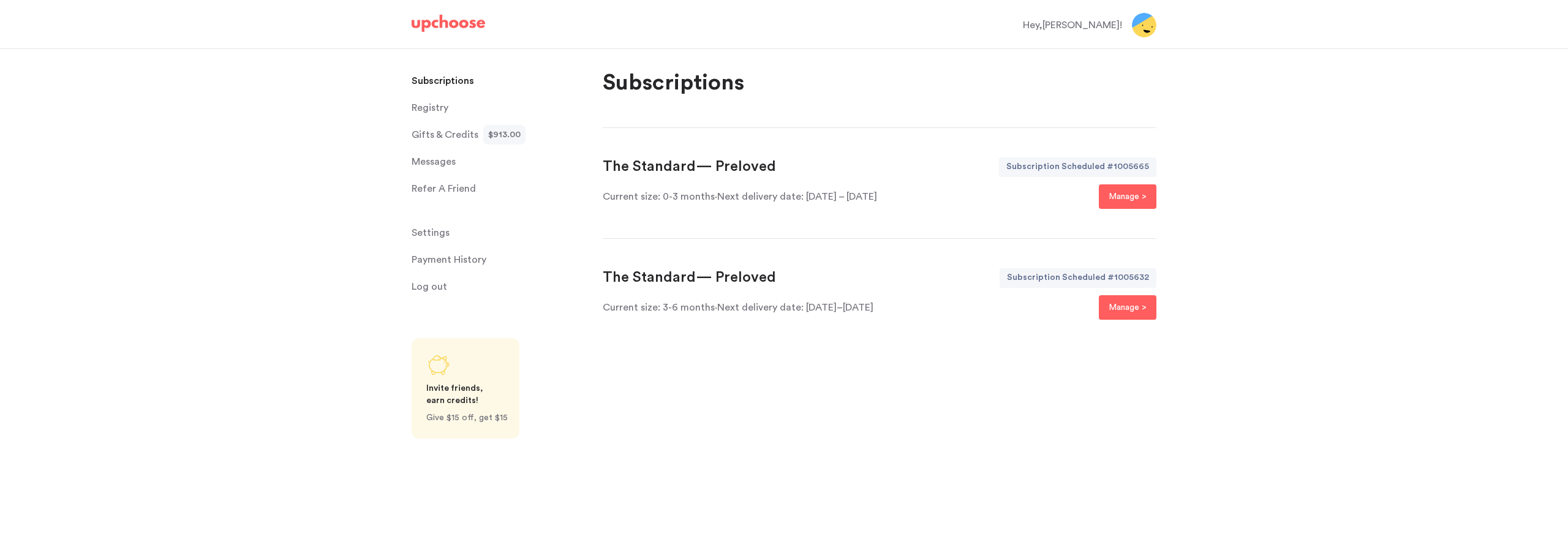
drag, startPoint x: 881, startPoint y: 309, endPoint x: 606, endPoint y: 276, distance: 277.0
click at [606, 276] on div "The Standard — Preloved Subscription Scheduled # 1005632 Current size: 3-6 mont…" at bounding box center [879, 293] width 553 height 52
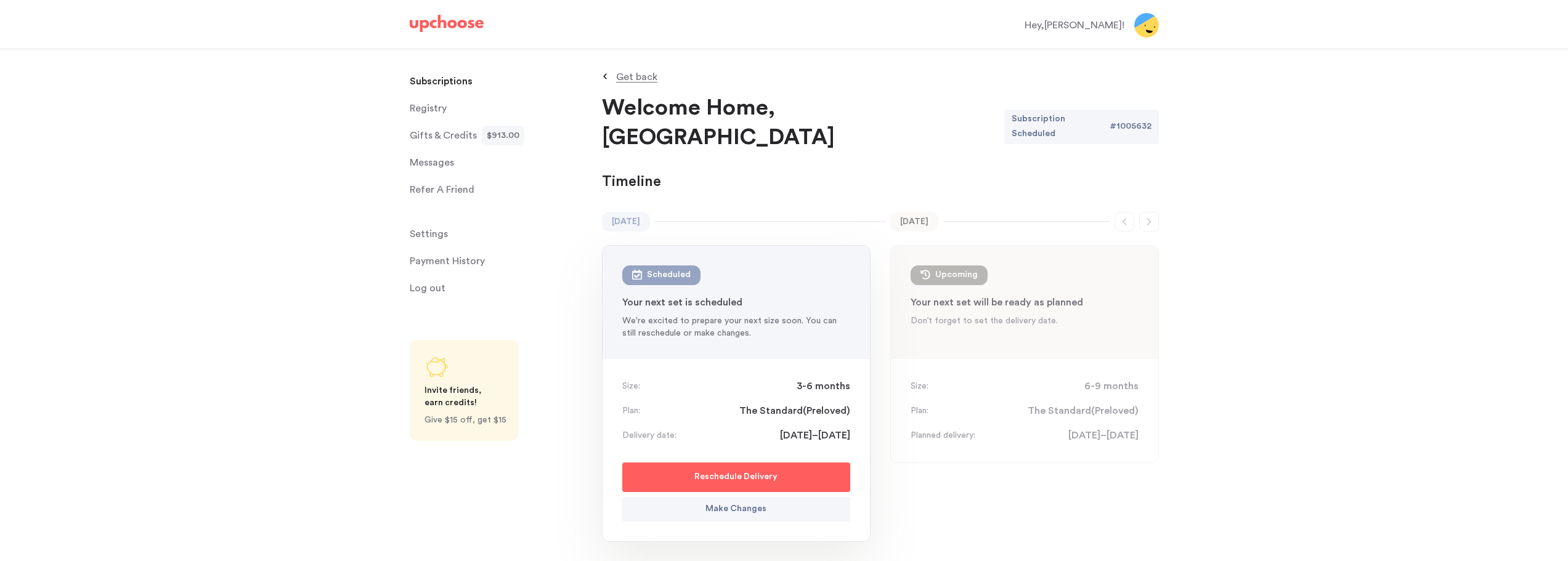
drag, startPoint x: 632, startPoint y: 281, endPoint x: 1111, endPoint y: 496, distance: 525.0
click at [1111, 496] on div "February 2026 Feb 2026 Upcoming : 6-9 mon Your next set will be ready as planne…" at bounding box center [1024, 401] width 269 height 380
click at [632, 74] on p "Get back" at bounding box center [636, 77] width 42 height 10
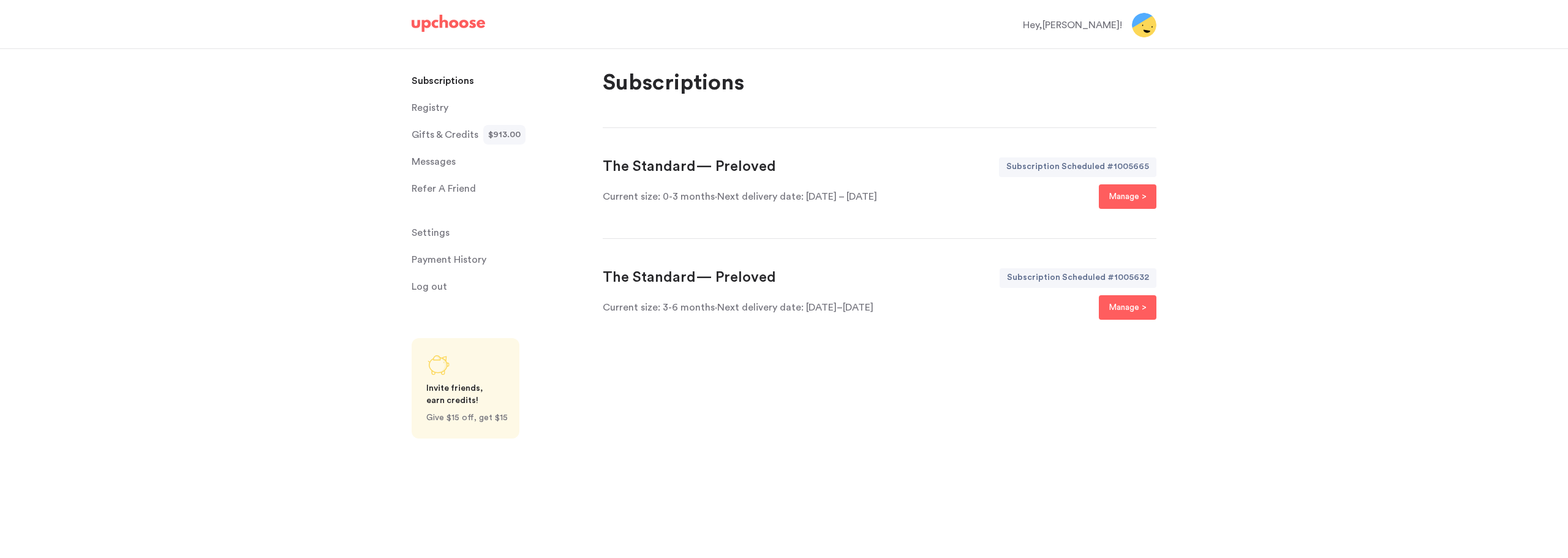
drag, startPoint x: 895, startPoint y: 316, endPoint x: 604, endPoint y: 279, distance: 293.3
click at [604, 279] on div "The Standard — Preloved Subscription Scheduled # 1005632 Current size: 3-6 mont…" at bounding box center [879, 293] width 553 height 52
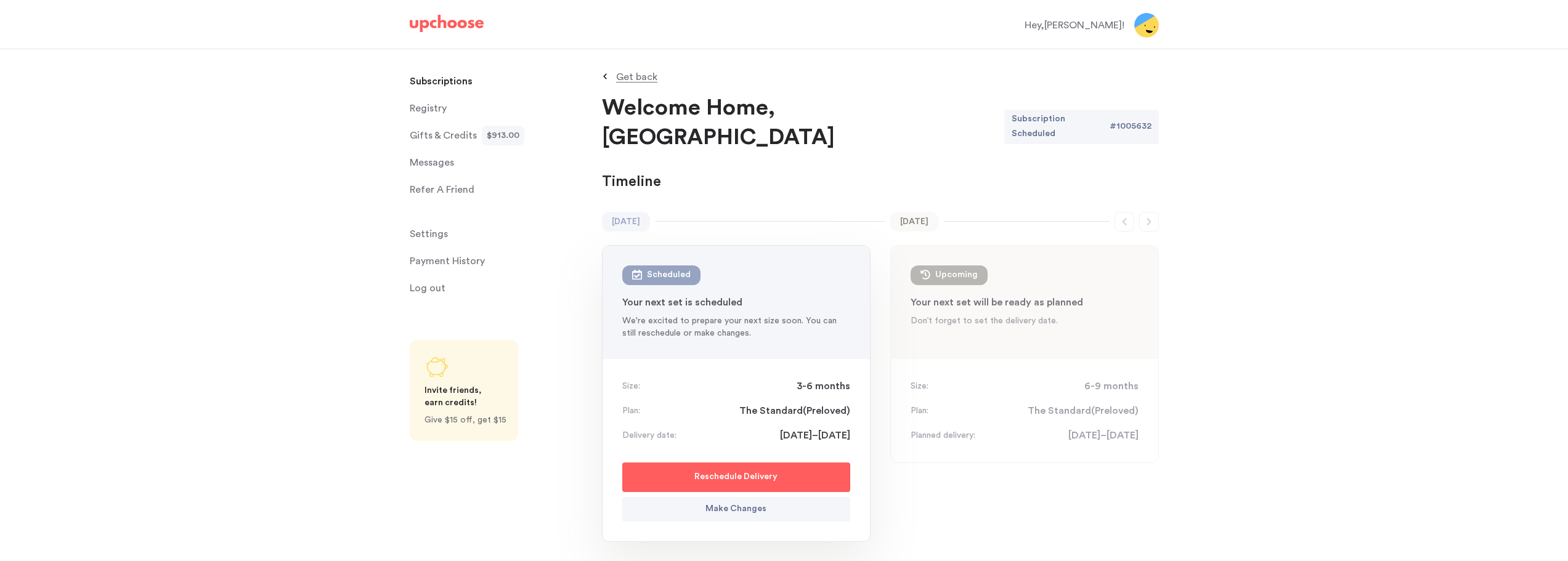
copy div "The Standard — Preloved Subscription Scheduled # 1005632 Current size: 3-6 mont…"
click at [1028, 500] on div "February 2026 Feb 2026 Upcoming : 6-9 mon Your next set will be ready as planne…" at bounding box center [1024, 401] width 269 height 380
click at [624, 78] on p "Get back" at bounding box center [636, 77] width 42 height 10
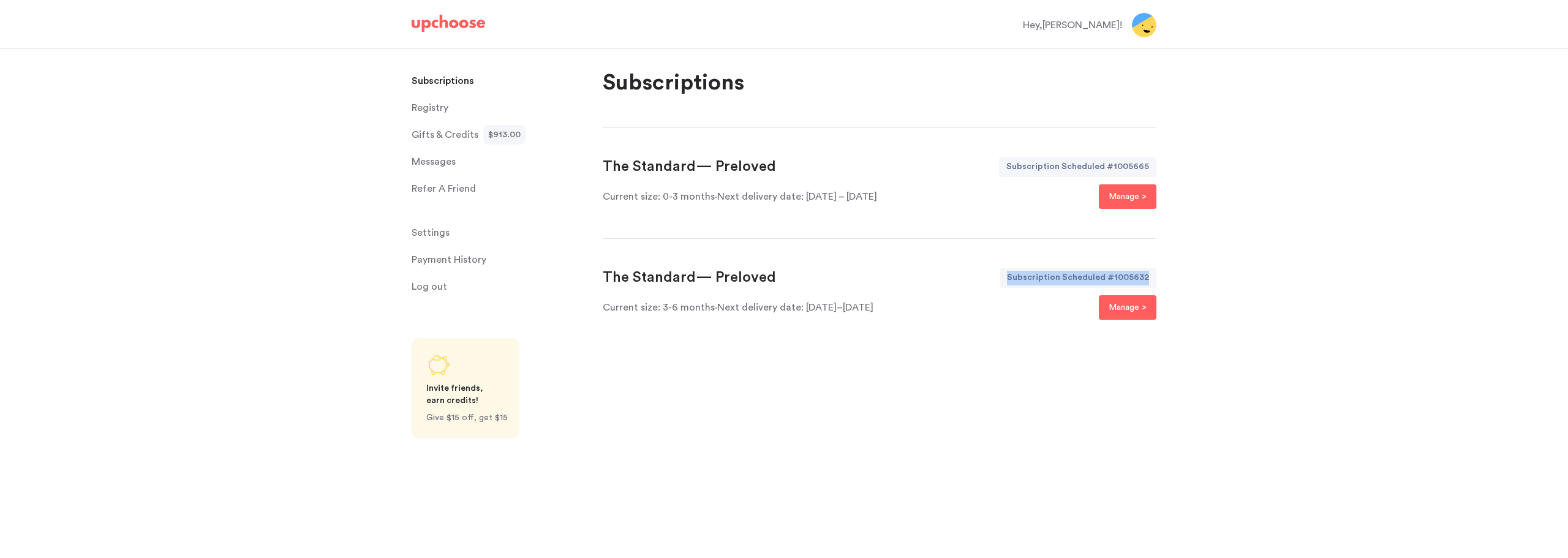
drag, startPoint x: 1152, startPoint y: 278, endPoint x: 1015, endPoint y: 277, distance: 137.0
click at [1015, 277] on div "Subscription Scheduled # 1005632" at bounding box center [1077, 277] width 157 height 20
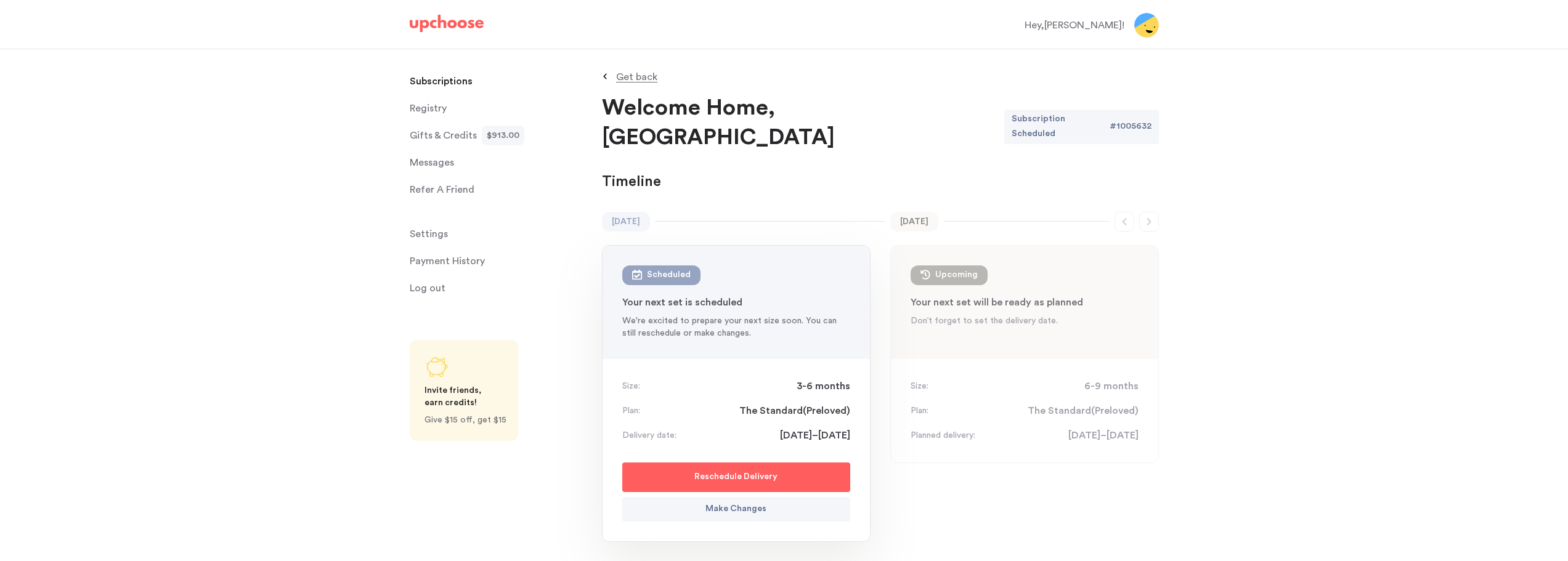
copy div "Subscription Scheduled # 1005632"
click at [636, 74] on p "Get back" at bounding box center [636, 77] width 42 height 10
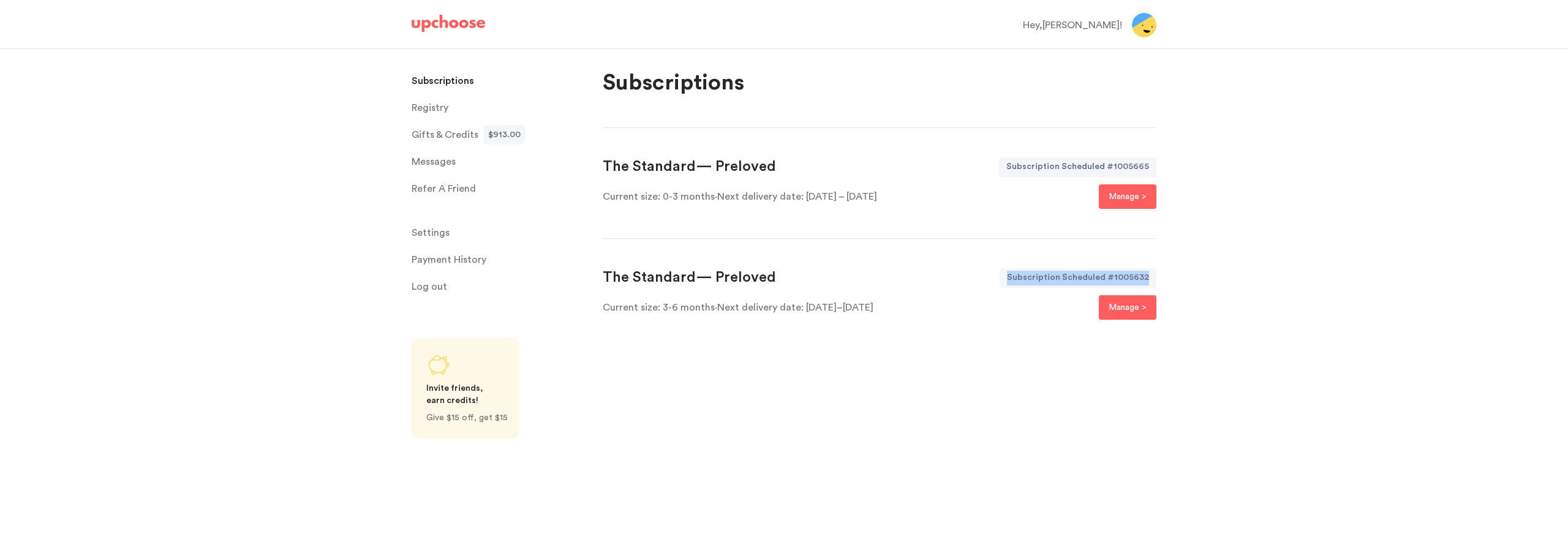
drag, startPoint x: 1151, startPoint y: 279, endPoint x: 1016, endPoint y: 273, distance: 135.1
click at [1016, 273] on div "Subscription Scheduled # 1005632" at bounding box center [1077, 277] width 157 height 20
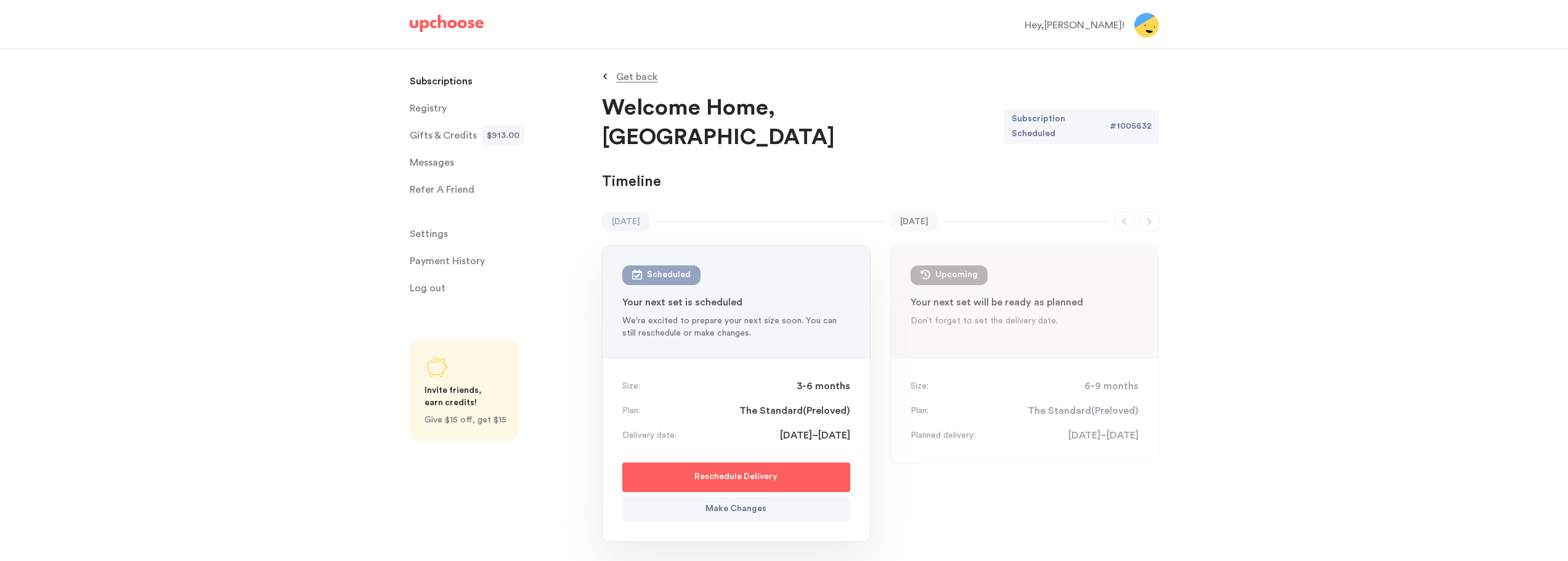
copy div "Subscription Scheduled # 1005632"
click at [648, 76] on p "Get back" at bounding box center [636, 77] width 42 height 10
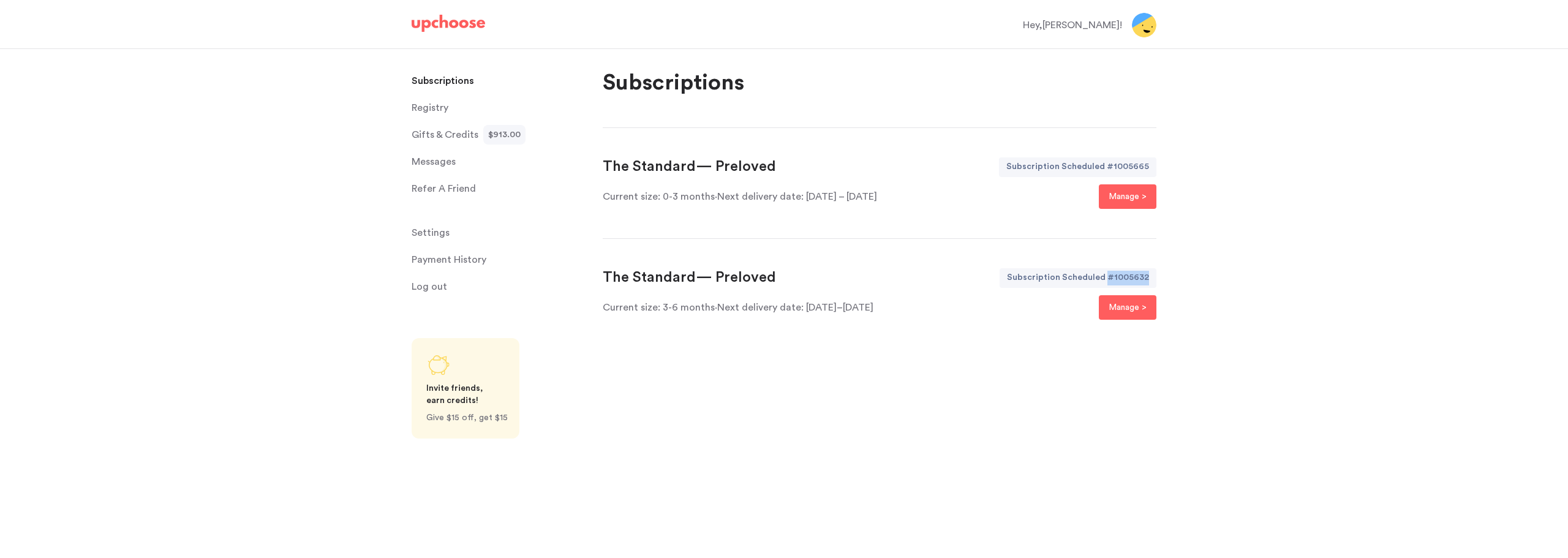
drag, startPoint x: 1153, startPoint y: 278, endPoint x: 1110, endPoint y: 281, distance: 43.1
click at [1110, 281] on div "# 1005632" at bounding box center [1132, 277] width 49 height 20
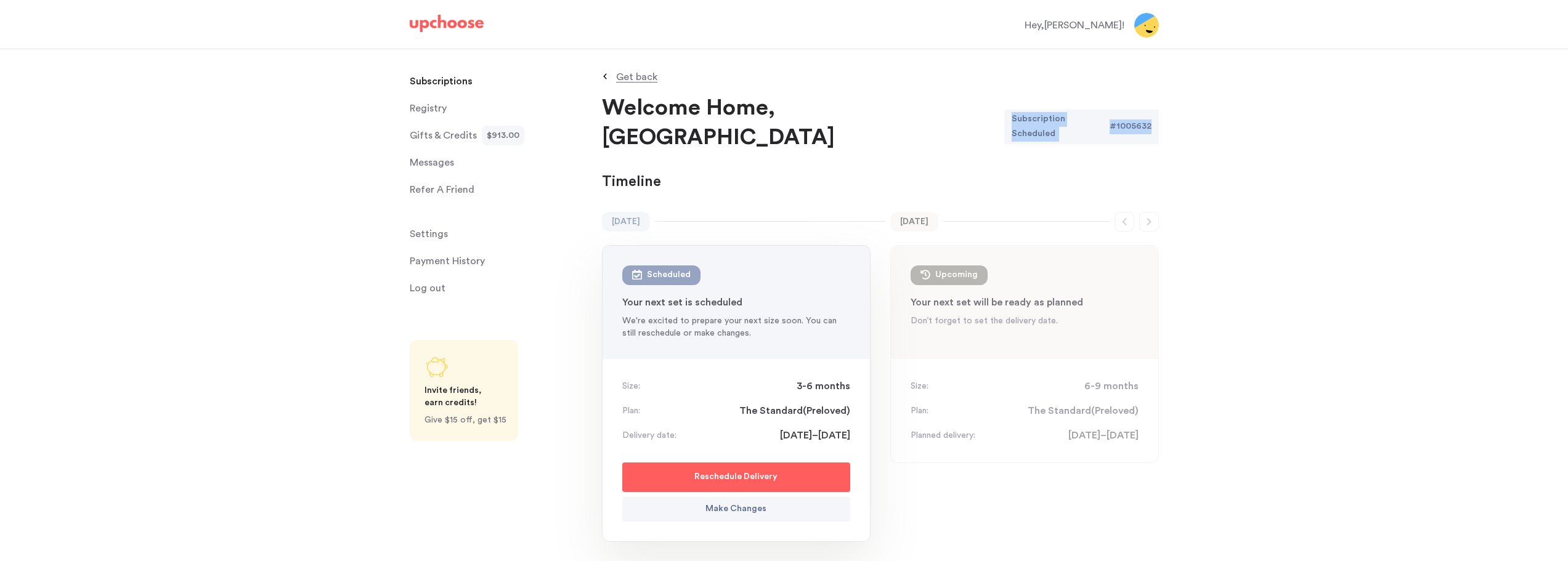
drag, startPoint x: 1137, startPoint y: 114, endPoint x: 1015, endPoint y: 115, distance: 122.0
click at [1015, 115] on div "Subscription Scheduled # 1005632" at bounding box center [1081, 126] width 154 height 34
copy div "Subscription Scheduled # 1005632"
click at [644, 76] on p "Get back" at bounding box center [636, 77] width 42 height 10
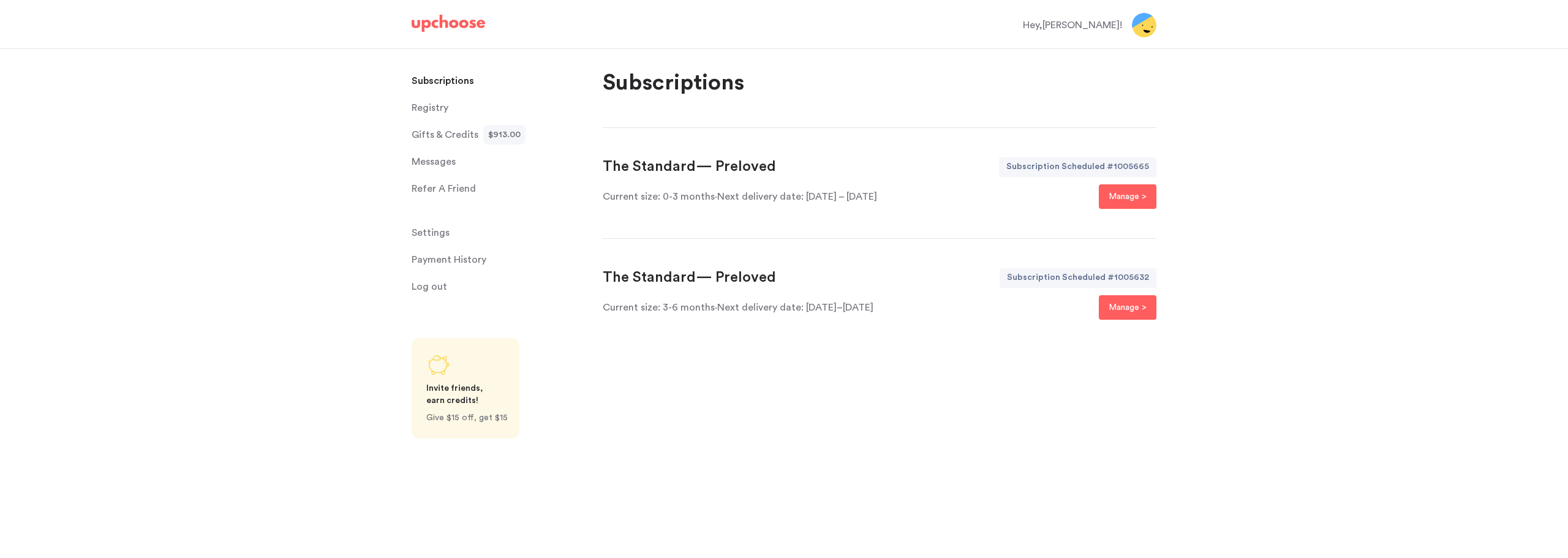
click at [1093, 168] on div "Subscription Scheduled" at bounding box center [1053, 167] width 108 height 20
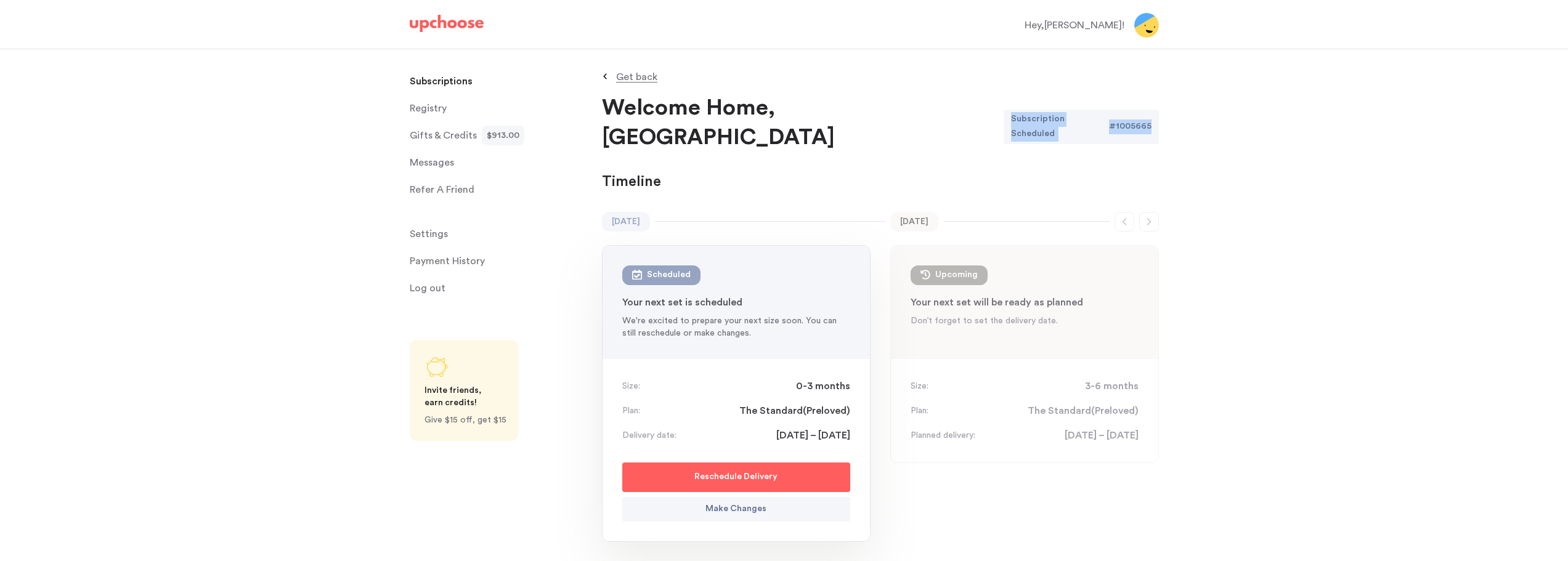
drag, startPoint x: 1154, startPoint y: 113, endPoint x: 1011, endPoint y: 111, distance: 143.0
click at [1011, 111] on div "Subscription Scheduled # 1005665" at bounding box center [1080, 126] width 154 height 34
copy div "Subscription Scheduled # 1005665"
drag, startPoint x: 796, startPoint y: 355, endPoint x: 850, endPoint y: 414, distance: 80.0
click at [850, 412] on div "Size: 0-3 months Plan: The Standard ( Preloved ) Delivery date: 27 October – 2 …" at bounding box center [736, 450] width 267 height 182
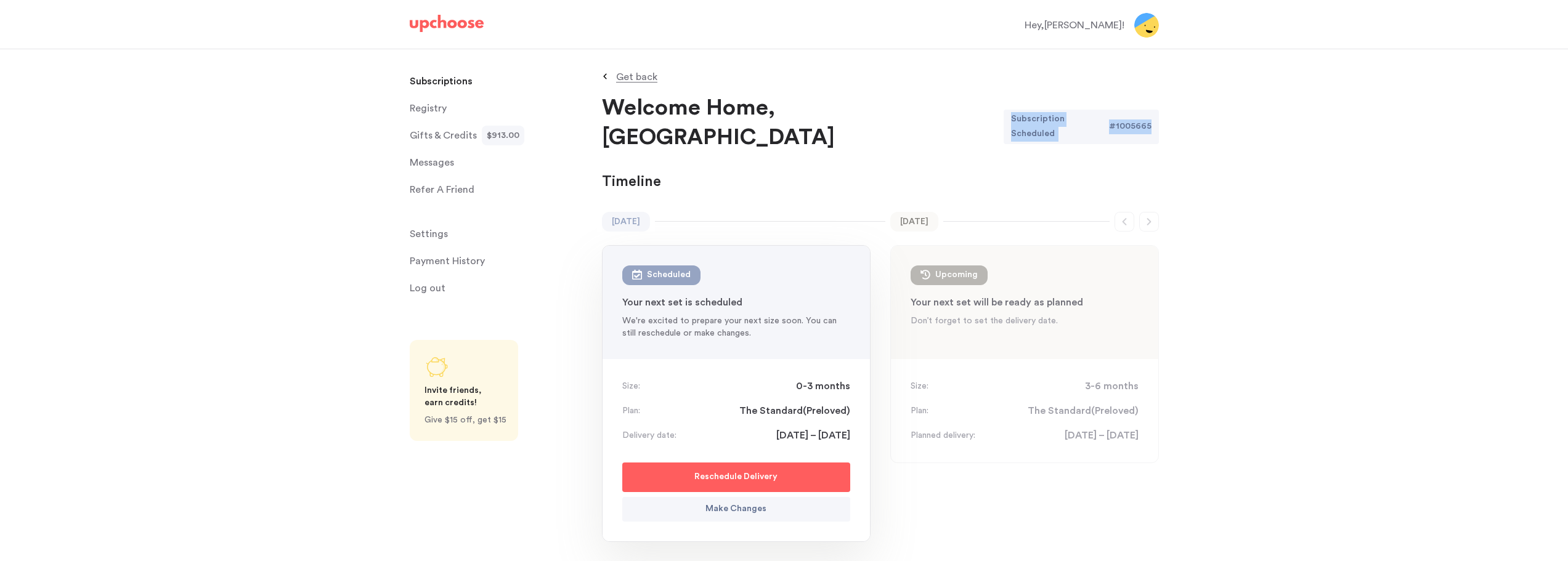
copy div "0-3 months Plan: The Standard ( Preloved ) Delivery date: 27 October – 2 Novemb…"
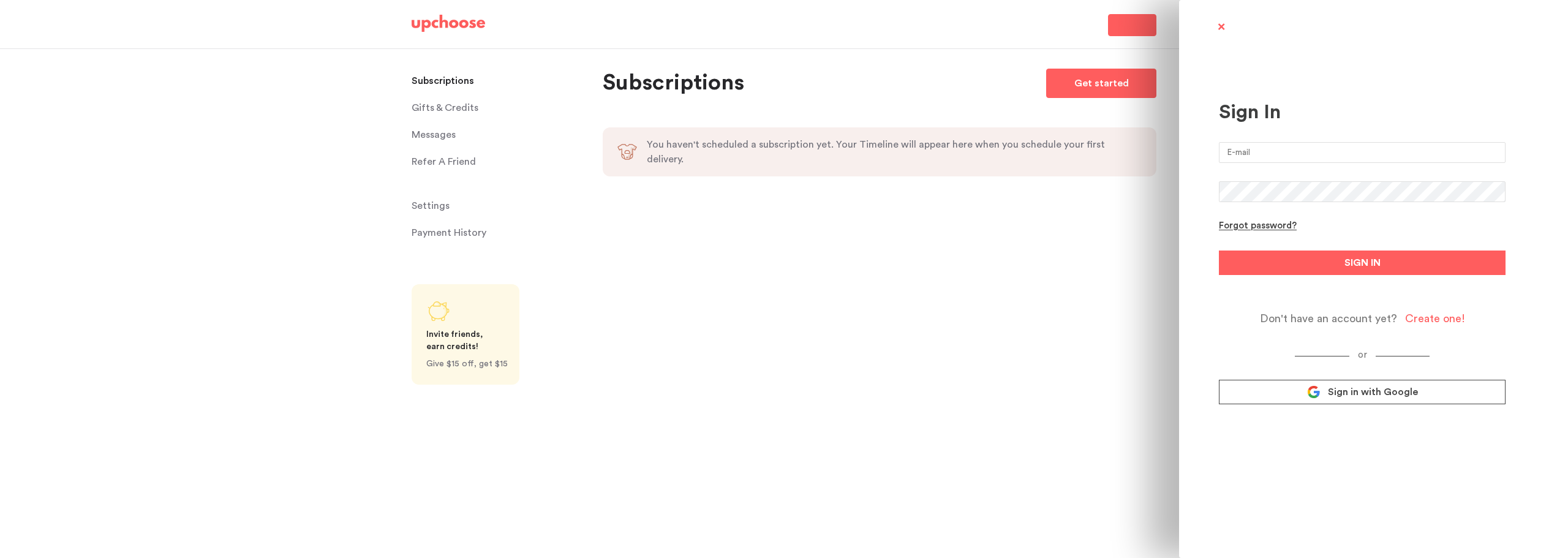
click at [1236, 145] on input "email" at bounding box center [1362, 153] width 287 height 21
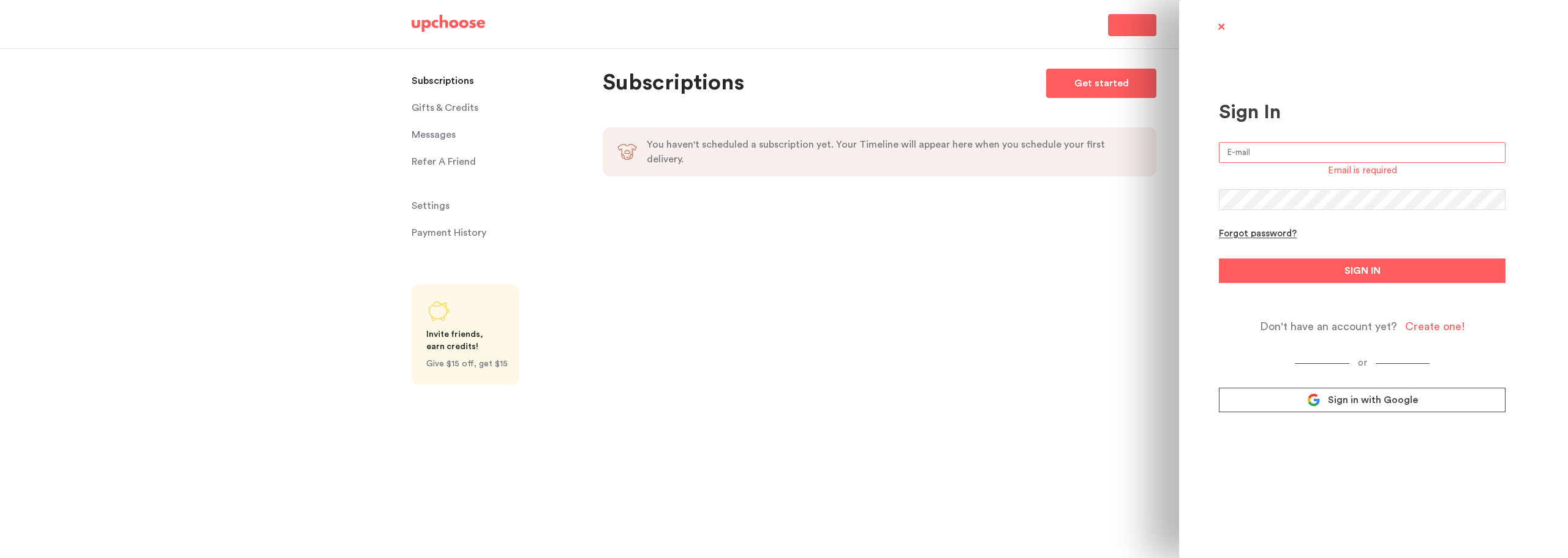
type input "[EMAIL_ADDRESS][DOMAIN_NAME]"
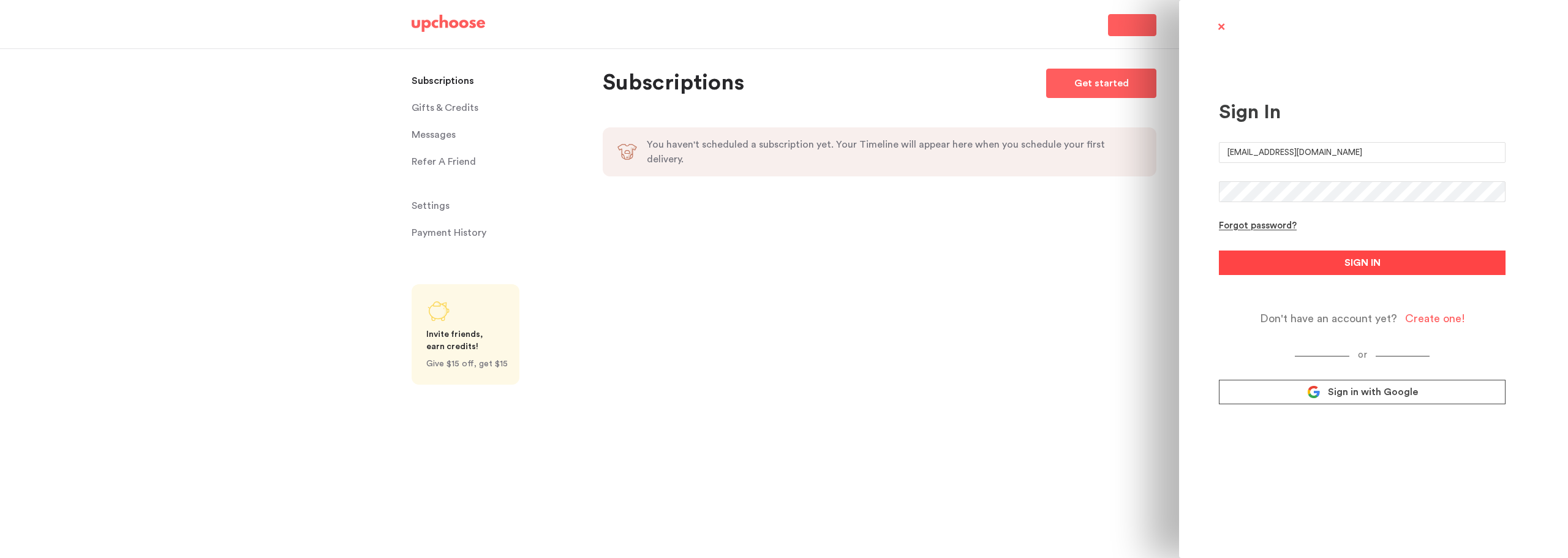
click at [1347, 266] on span "SIGN IN" at bounding box center [1362, 262] width 36 height 14
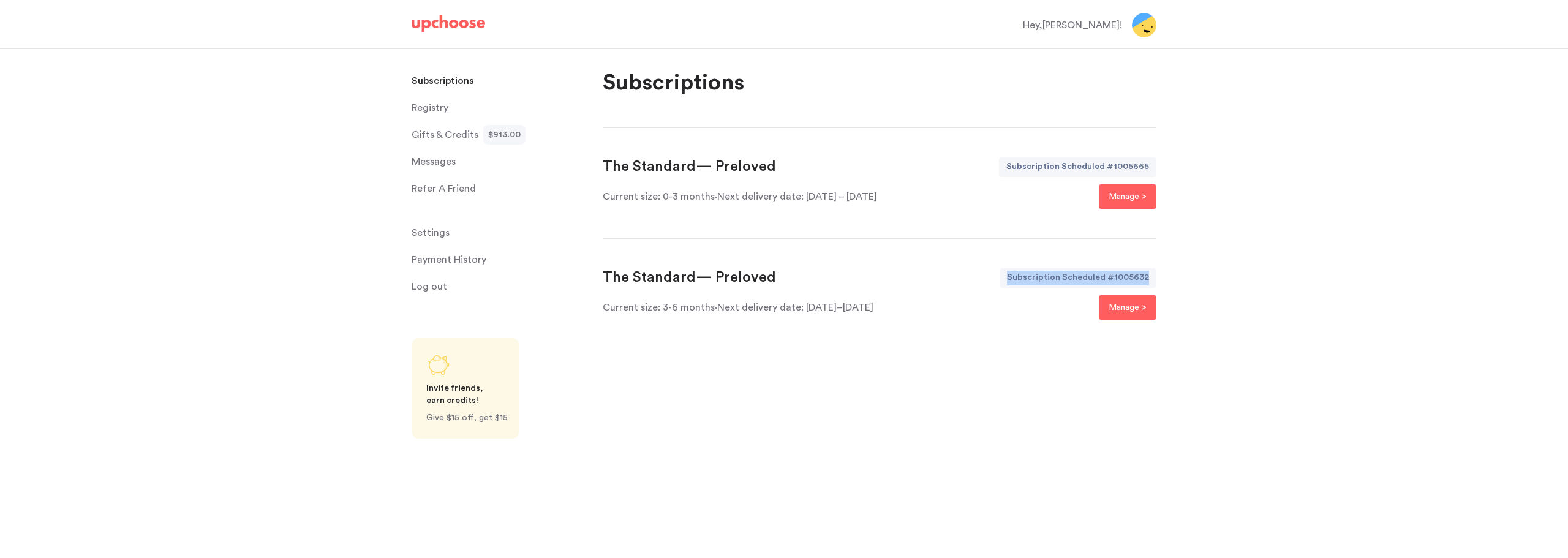
drag, startPoint x: 1154, startPoint y: 278, endPoint x: 1016, endPoint y: 273, distance: 138.1
click at [1016, 273] on div "Subscription Scheduled # 1005632" at bounding box center [1077, 277] width 157 height 20
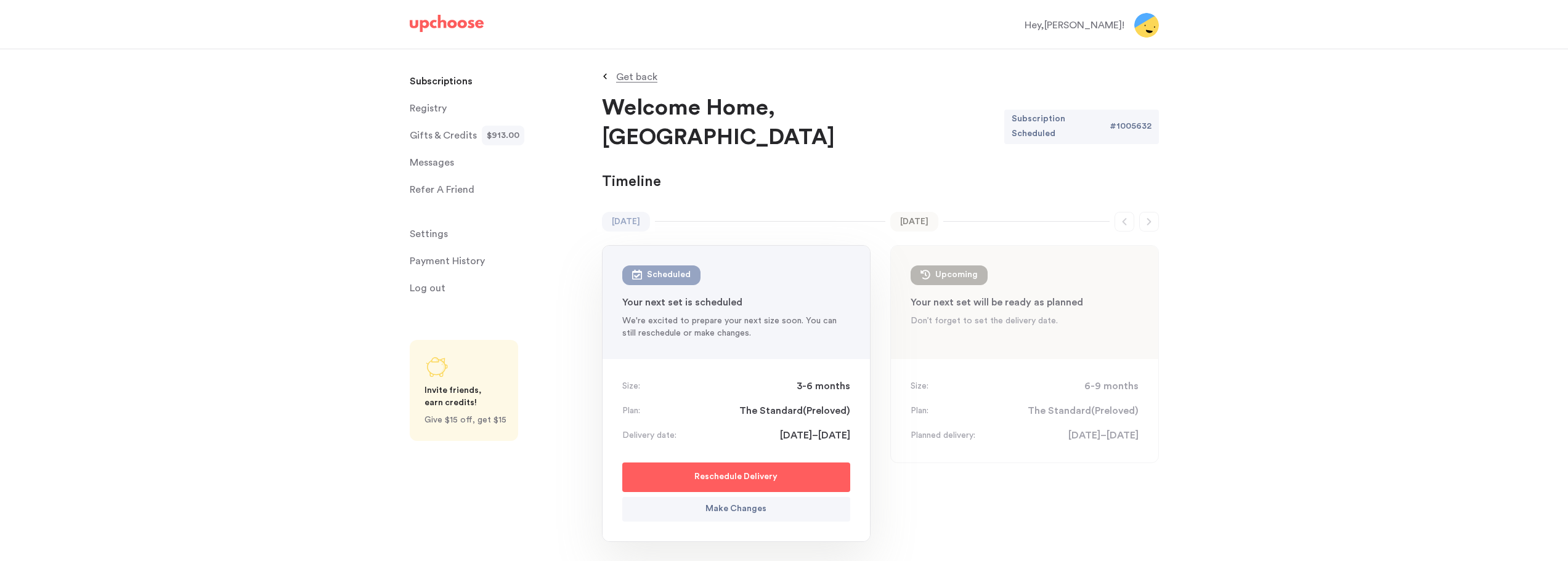
copy div "Subscription Scheduled # 1005632"
drag, startPoint x: 1133, startPoint y: 113, endPoint x: 1002, endPoint y: 109, distance: 131.1
click at [1002, 109] on div "Welcome Home, [PERSON_NAME] Subscription Scheduled # 1005632" at bounding box center [880, 123] width 557 height 59
copy div "Subscription Scheduled # 1005632"
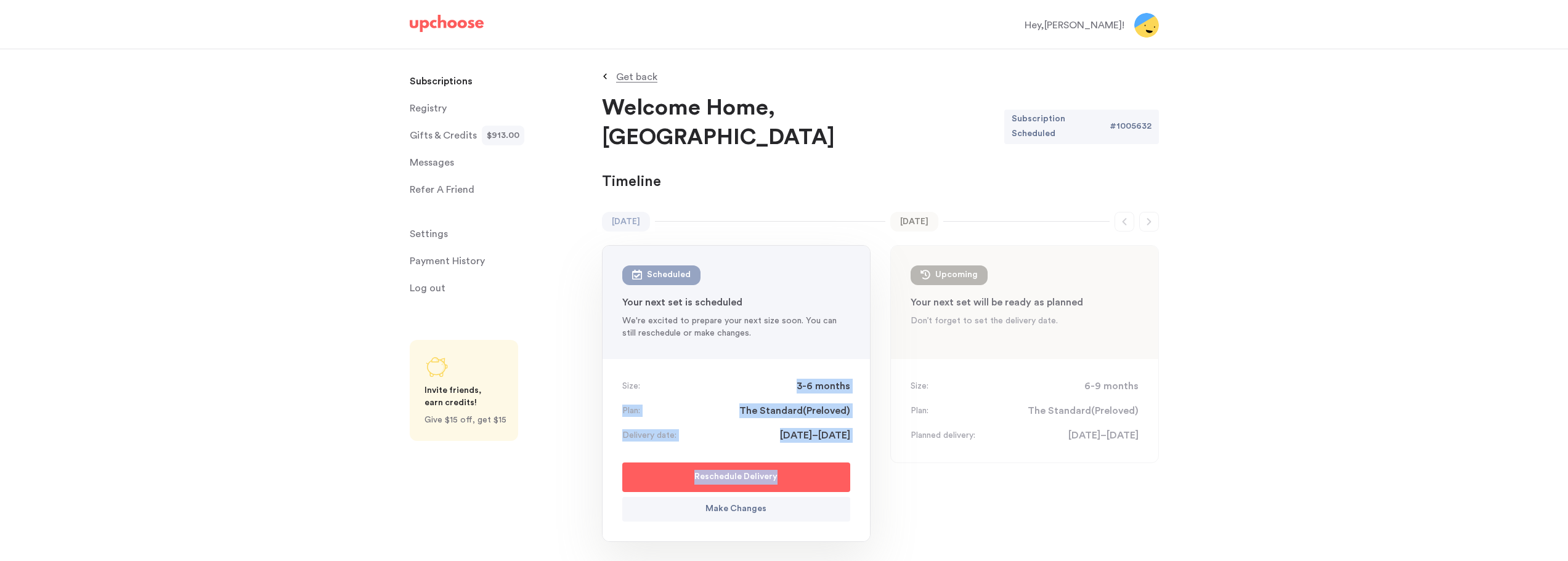
drag, startPoint x: 848, startPoint y: 413, endPoint x: 641, endPoint y: 357, distance: 214.4
click at [641, 359] on div "Size: 3-6 months Plan: The Standard ( Preloved ) Delivery date: [DATE]–[DATE] R…" at bounding box center [736, 450] width 267 height 182
click at [868, 412] on div "Size: 3-6 months Plan: The Standard ( Preloved ) Delivery date: [DATE]–[DATE] R…" at bounding box center [736, 450] width 267 height 182
click at [852, 404] on div "Size: 3-6 months Plan: The Standard ( Preloved ) Delivery date: [DATE]–[DATE] R…" at bounding box center [736, 450] width 267 height 182
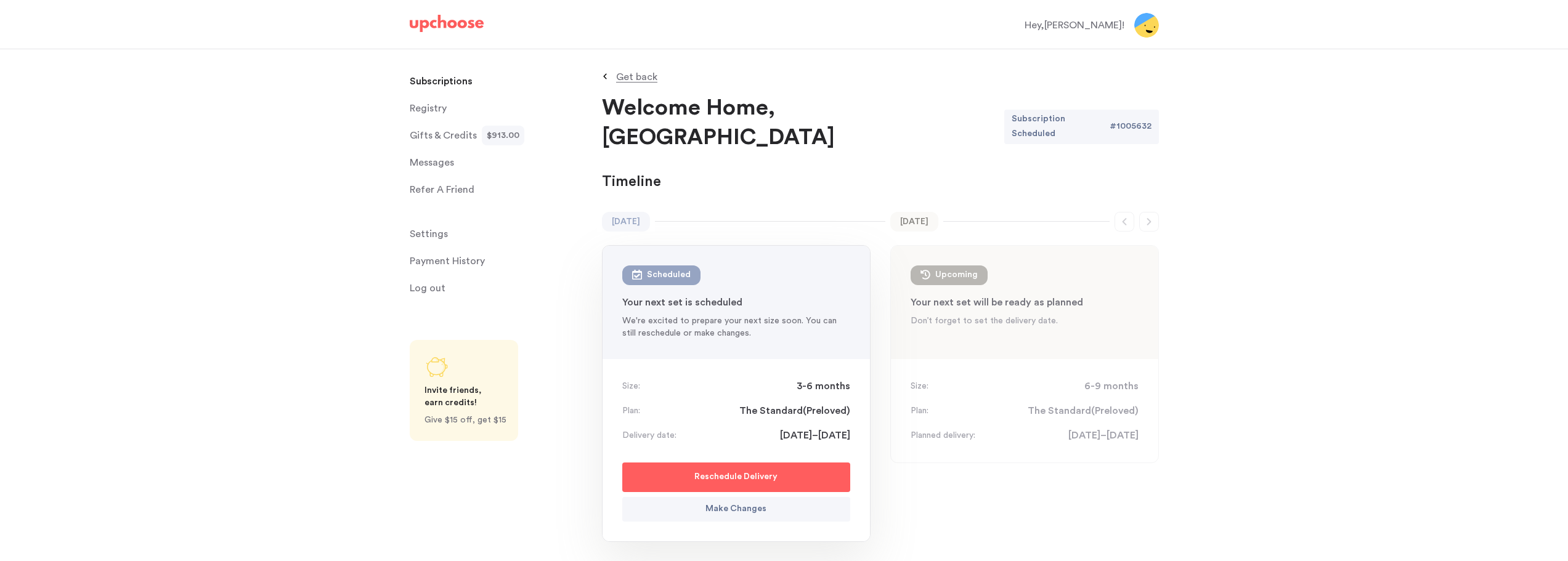
drag, startPoint x: 849, startPoint y: 404, endPoint x: 617, endPoint y: 355, distance: 237.1
click at [617, 359] on div "Size: 3-6 months Plan: The Standard ( Preloved ) Delivery date: [DATE]–[DATE] R…" at bounding box center [736, 450] width 267 height 182
copy div "Size: 3-6 months Plan: The Standard ( Preloved ) Delivery date: [DATE]–[DATE]"
click at [441, 86] on p "Subscriptions" at bounding box center [441, 81] width 63 height 25
